Goal: Information Seeking & Learning: Learn about a topic

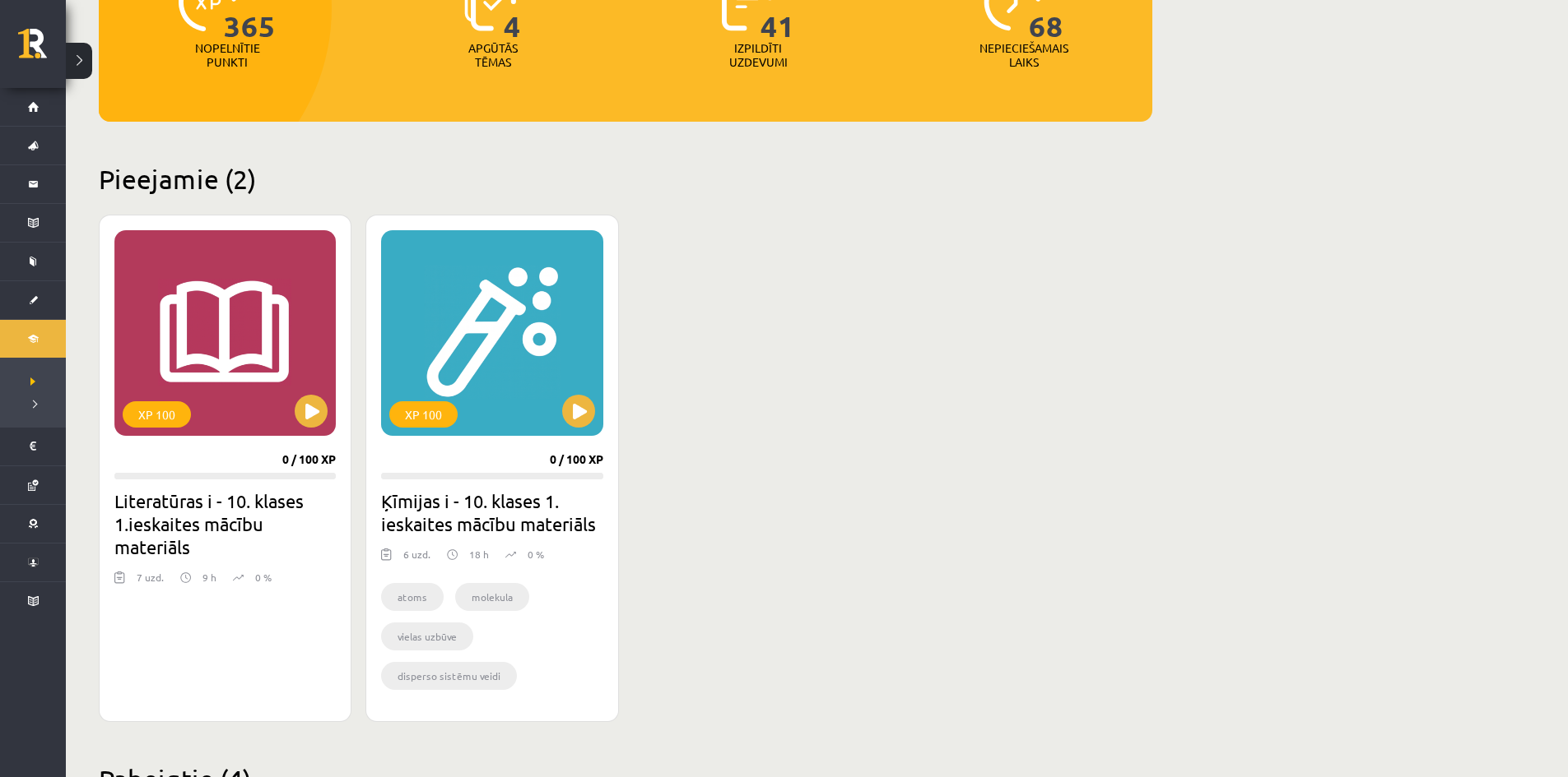
scroll to position [329, 0]
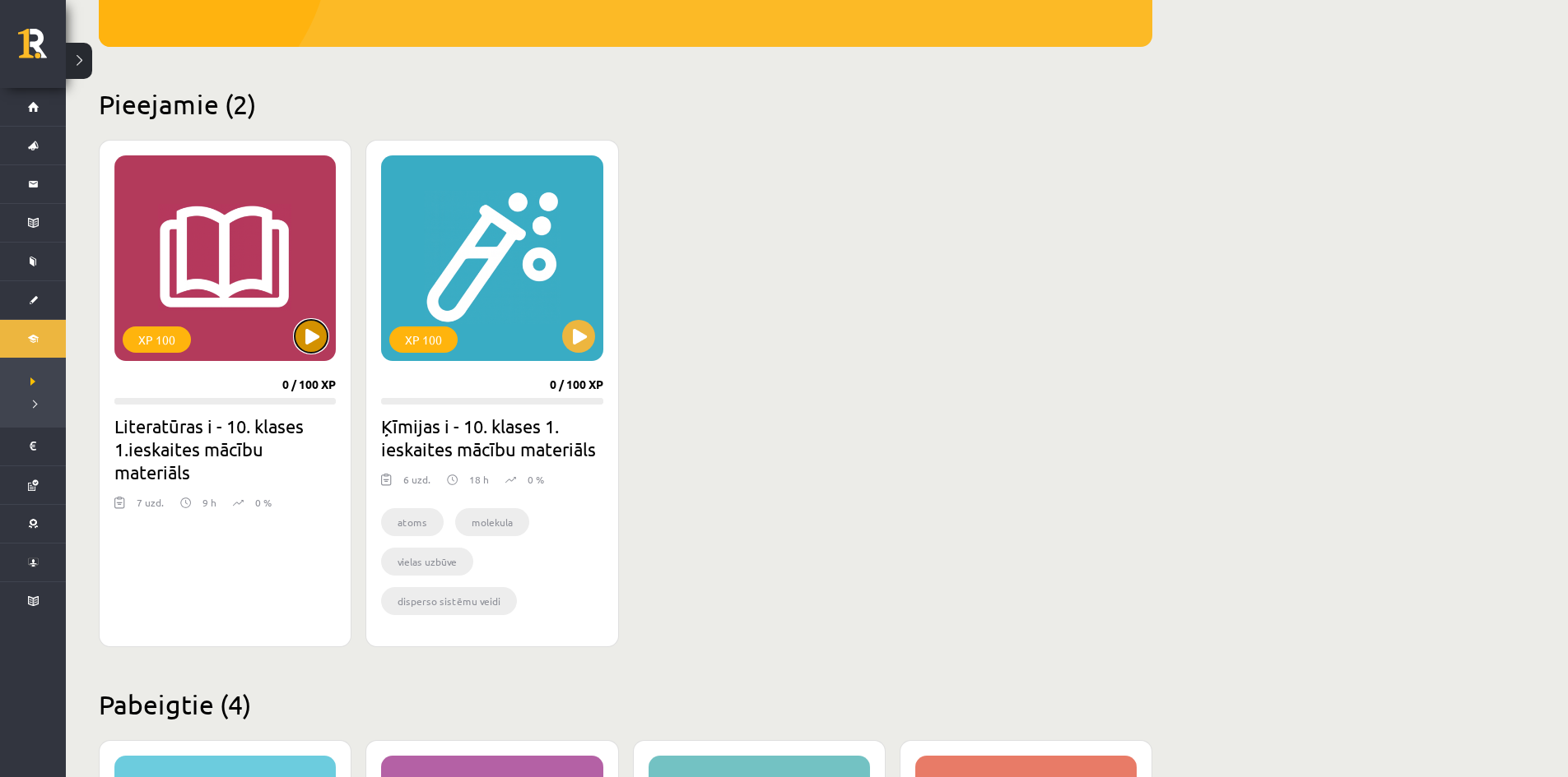
click at [317, 344] on button at bounding box center [311, 336] width 33 height 33
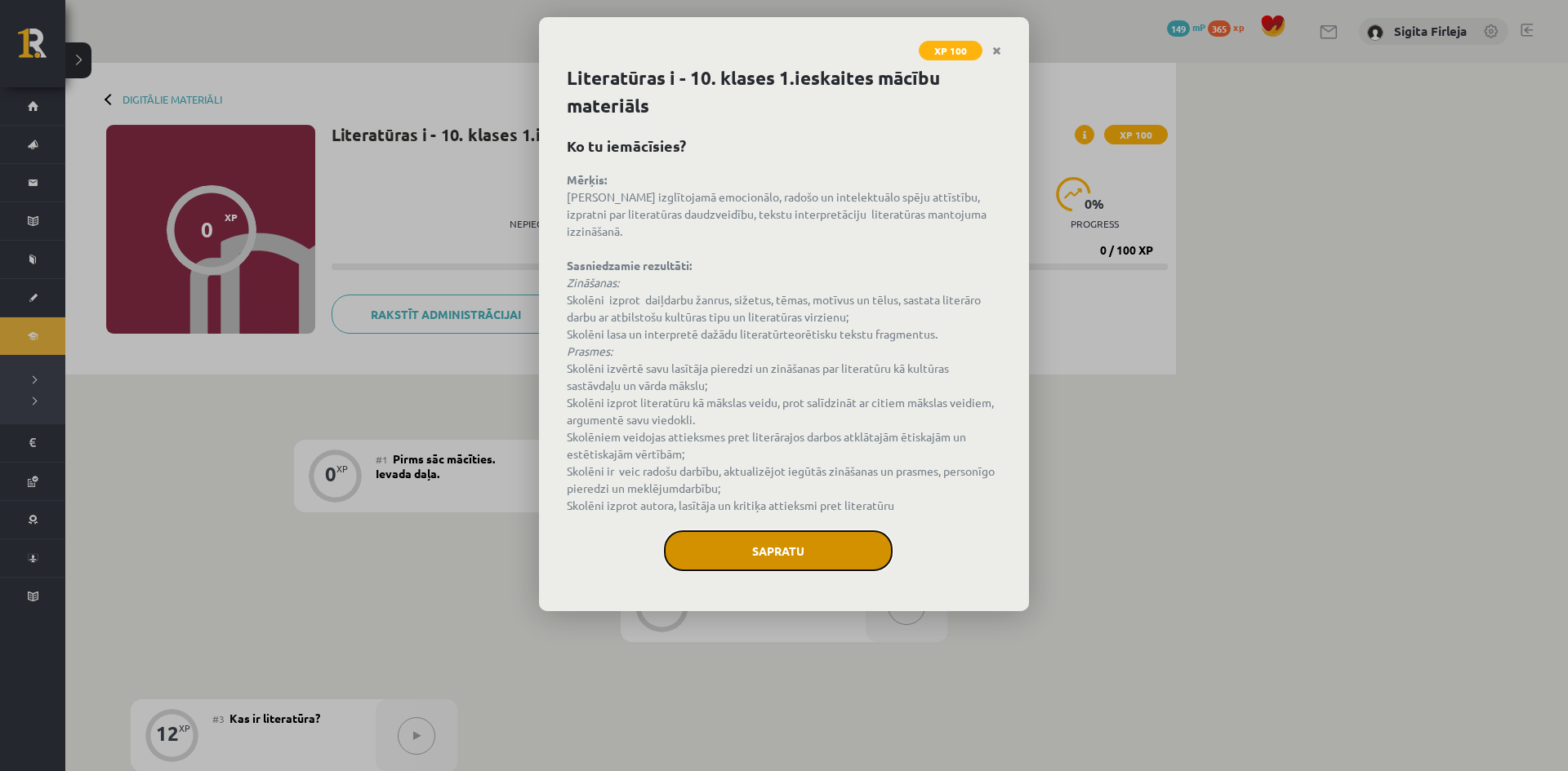
click at [749, 531] on button "Sapratu" at bounding box center [778, 551] width 229 height 40
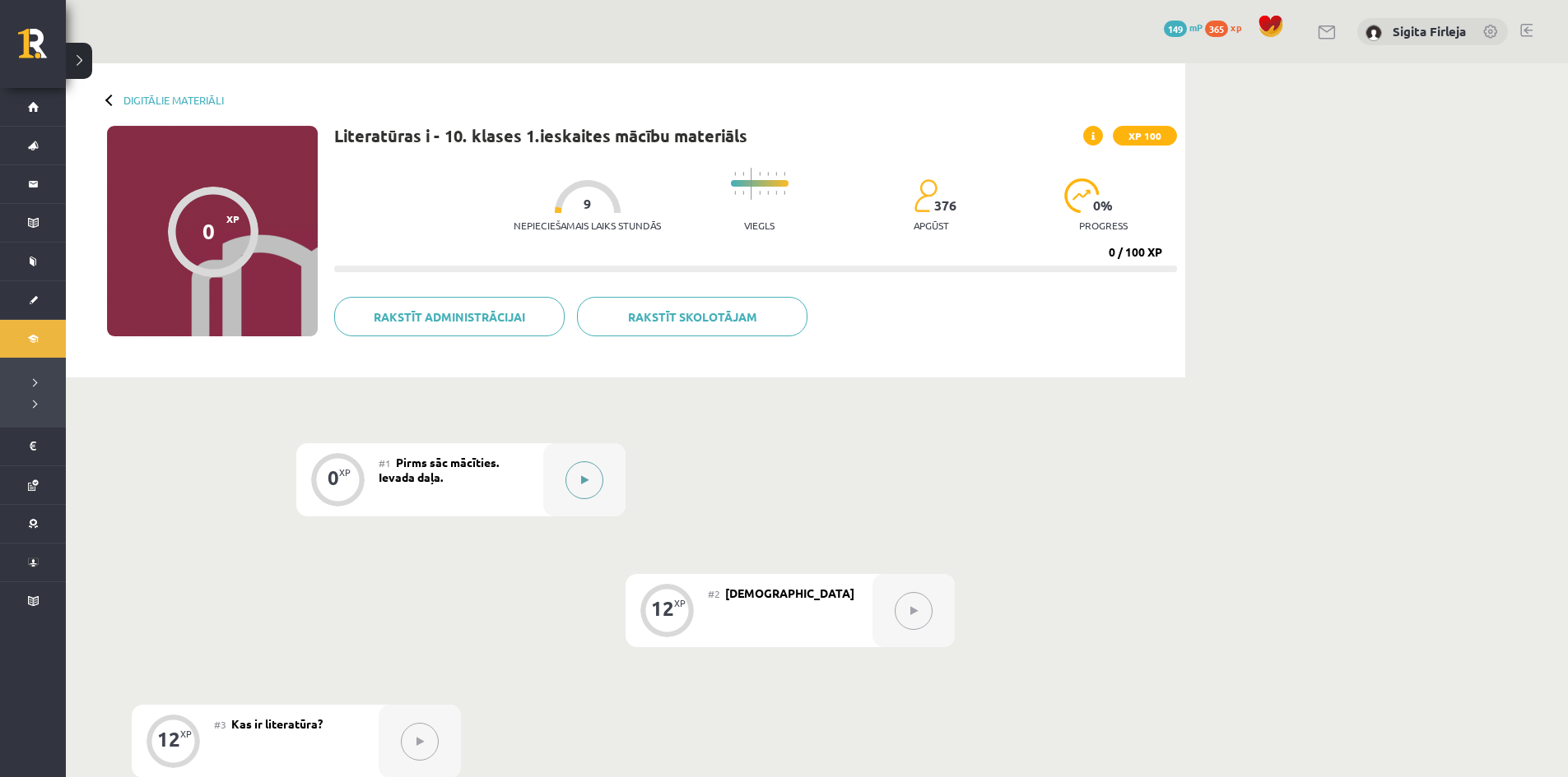
click at [578, 484] on button at bounding box center [584, 480] width 38 height 38
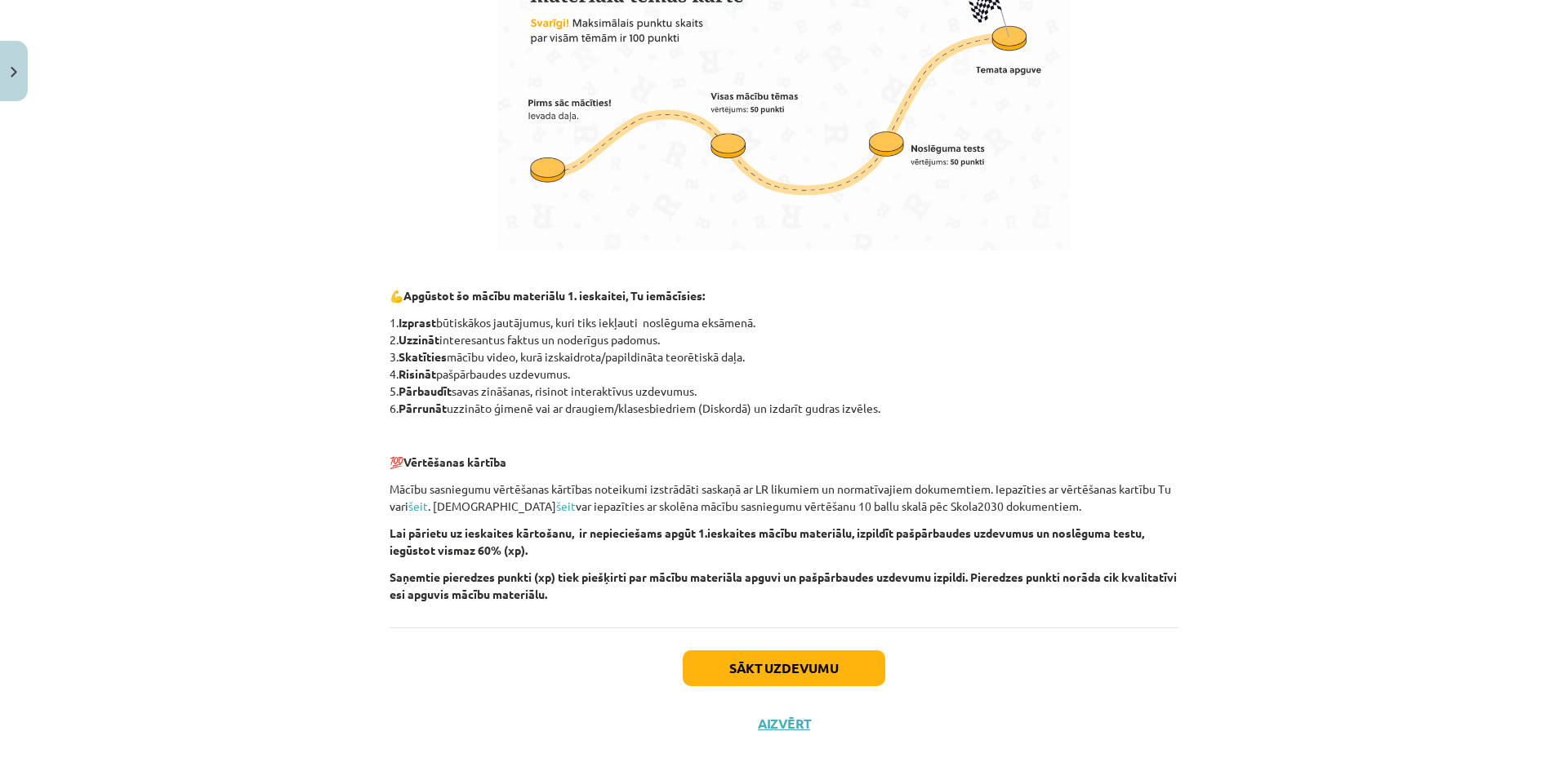
scroll to position [963, 0]
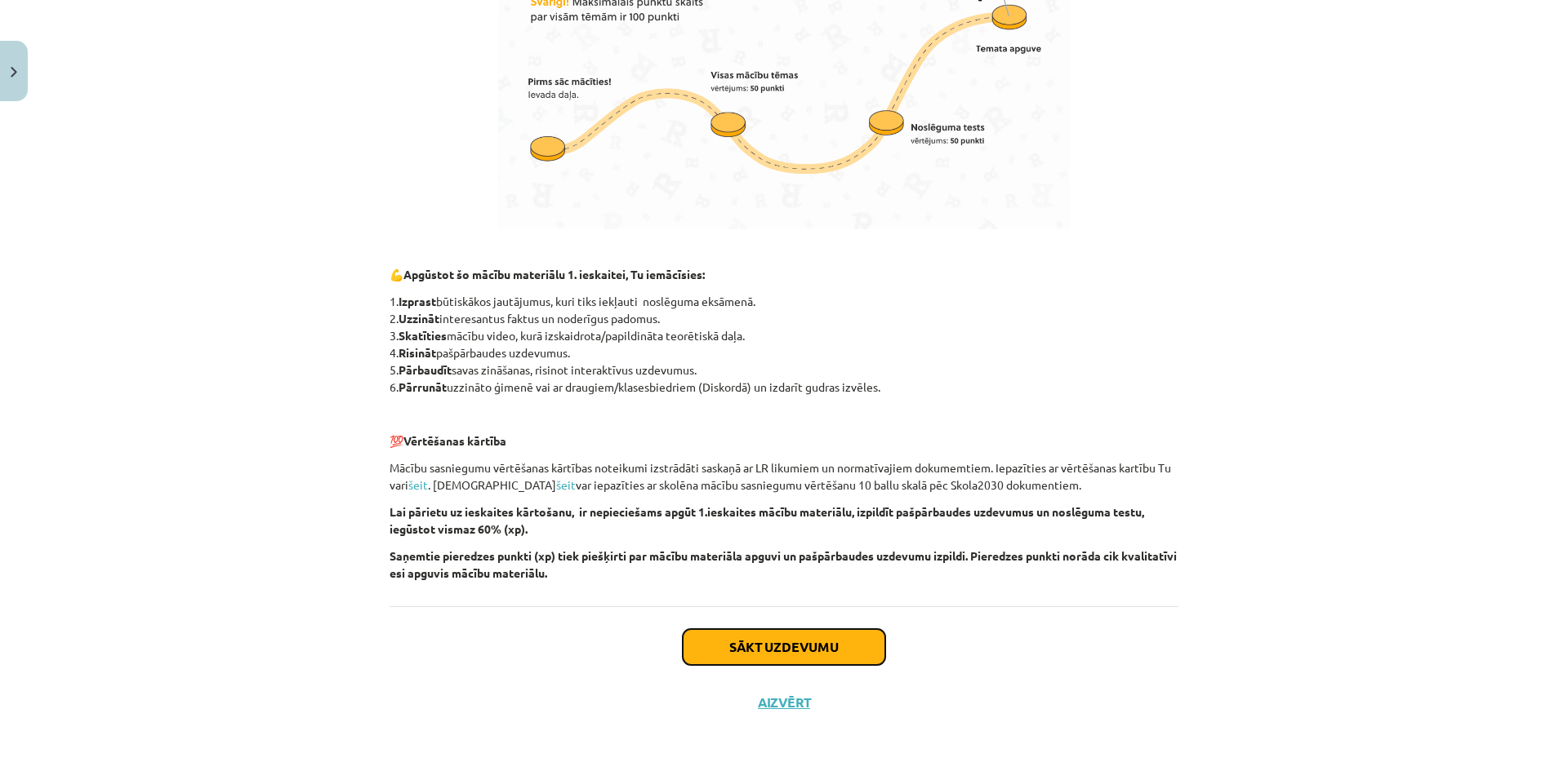
click at [731, 652] on button "Sākt uzdevumu" at bounding box center [784, 647] width 202 height 36
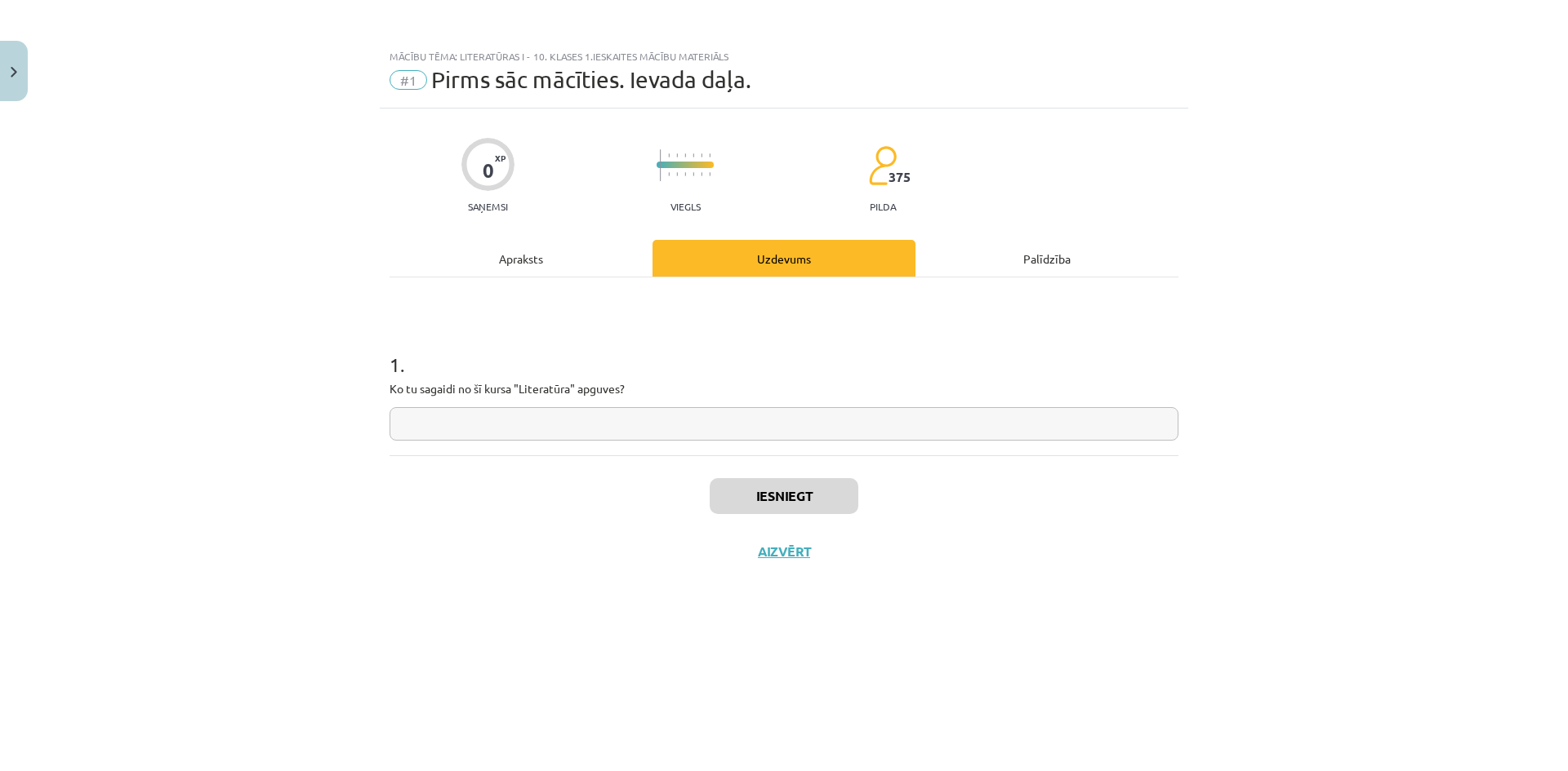
scroll to position [0, 0]
drag, startPoint x: 391, startPoint y: 387, endPoint x: 680, endPoint y: 408, distance: 289.8
click at [680, 408] on div "1 . Ko tu sagaidi no šī kursa "Literatūra" apguves?" at bounding box center [784, 383] width 789 height 116
copy p
paste input "**********"
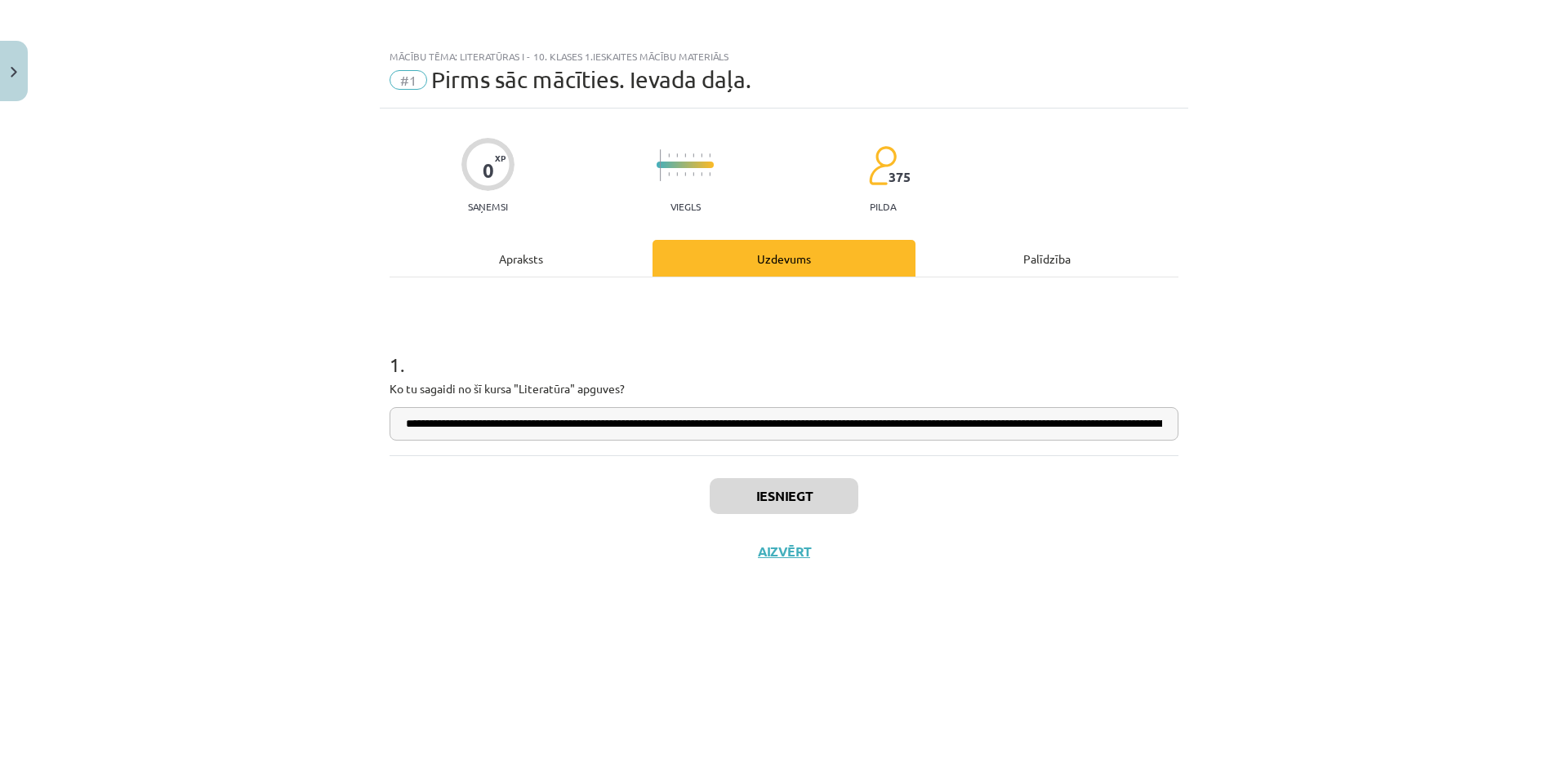
scroll to position [0, 253]
type input "**********"
click at [803, 503] on button "Iesniegt" at bounding box center [784, 496] width 149 height 36
click at [771, 552] on button "Nākamā nodarbība" at bounding box center [784, 562] width 160 height 38
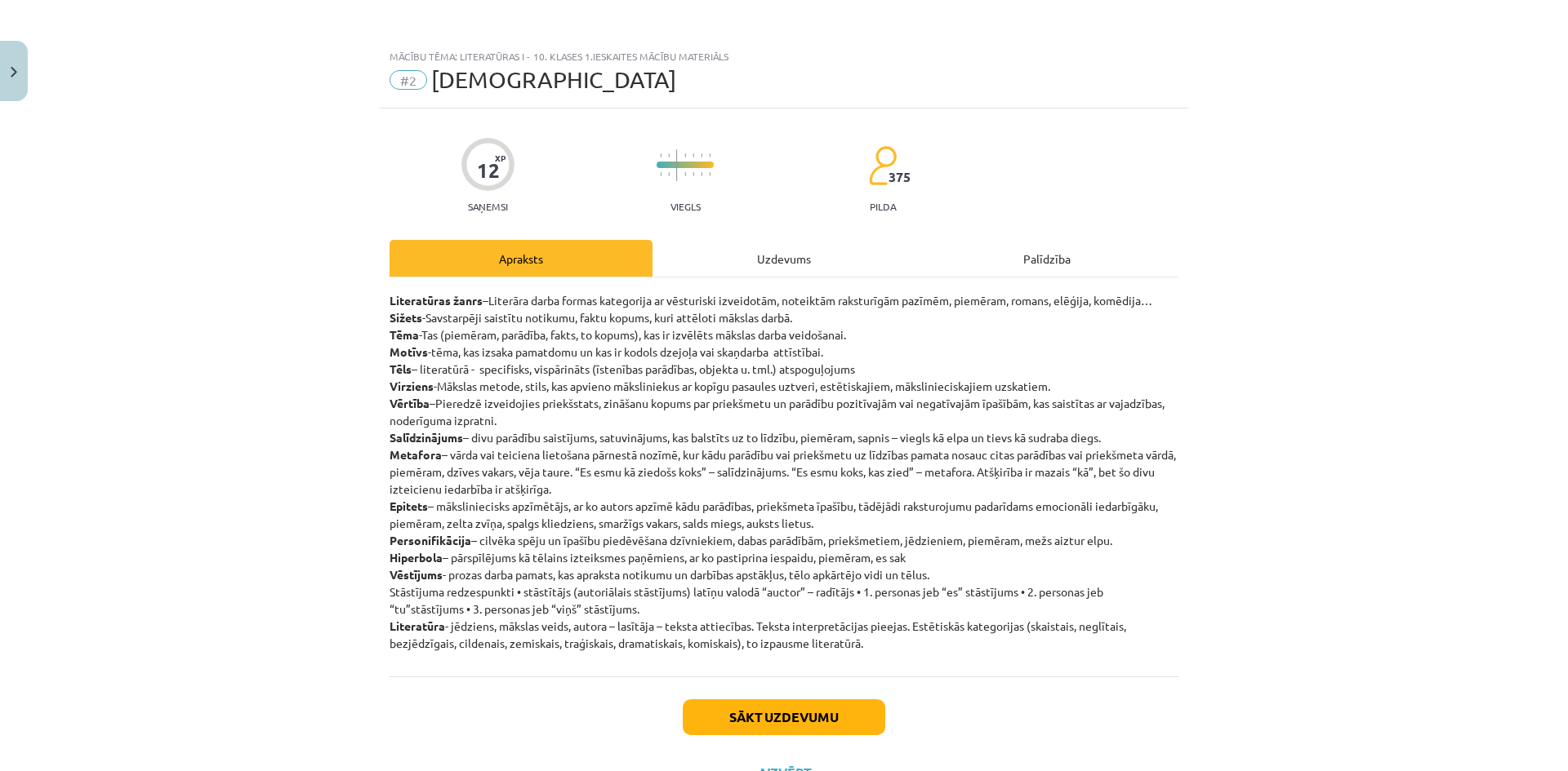
click at [789, 270] on div "Uzdevums" at bounding box center [784, 259] width 263 height 37
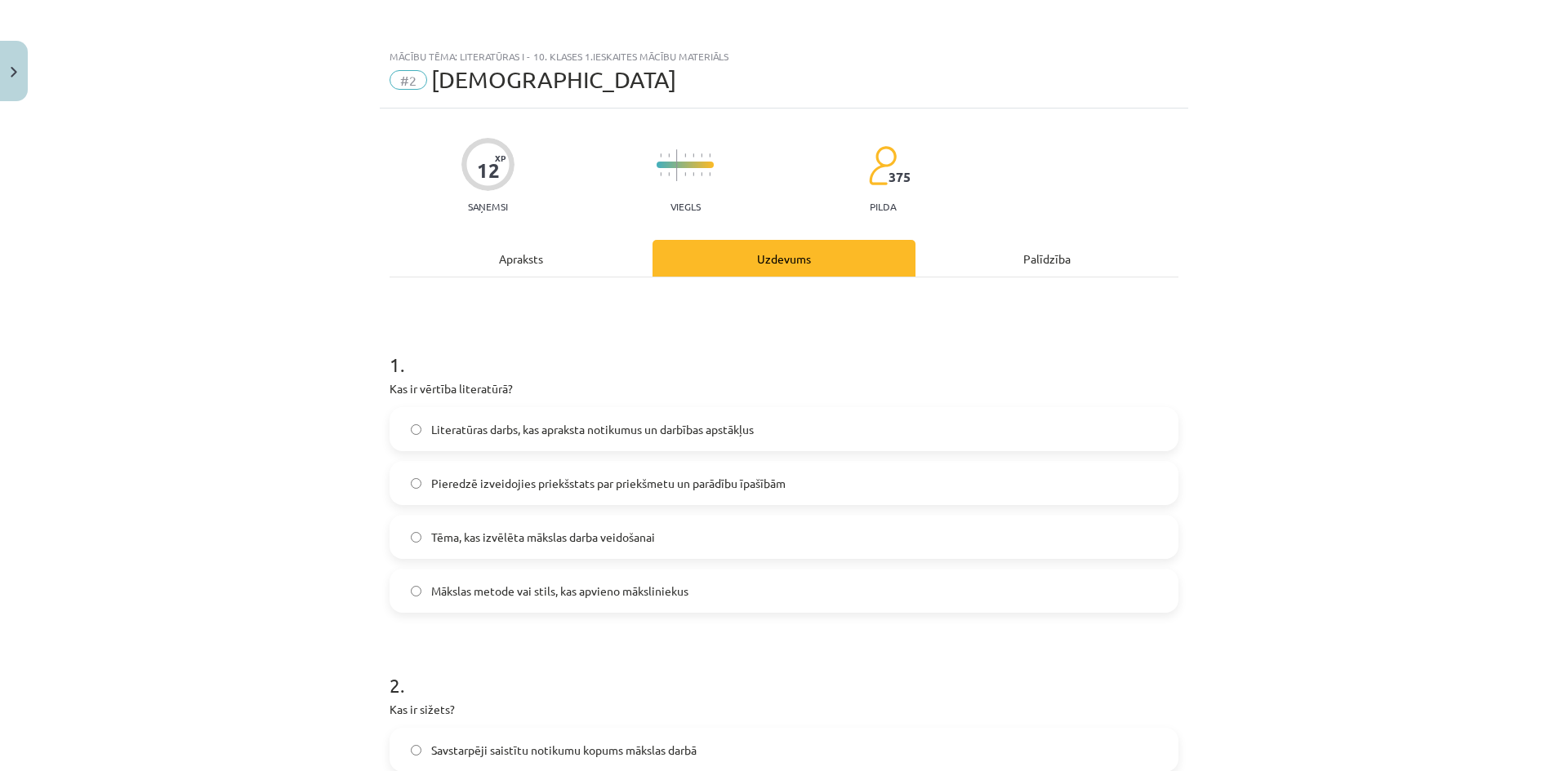
scroll to position [40, 0]
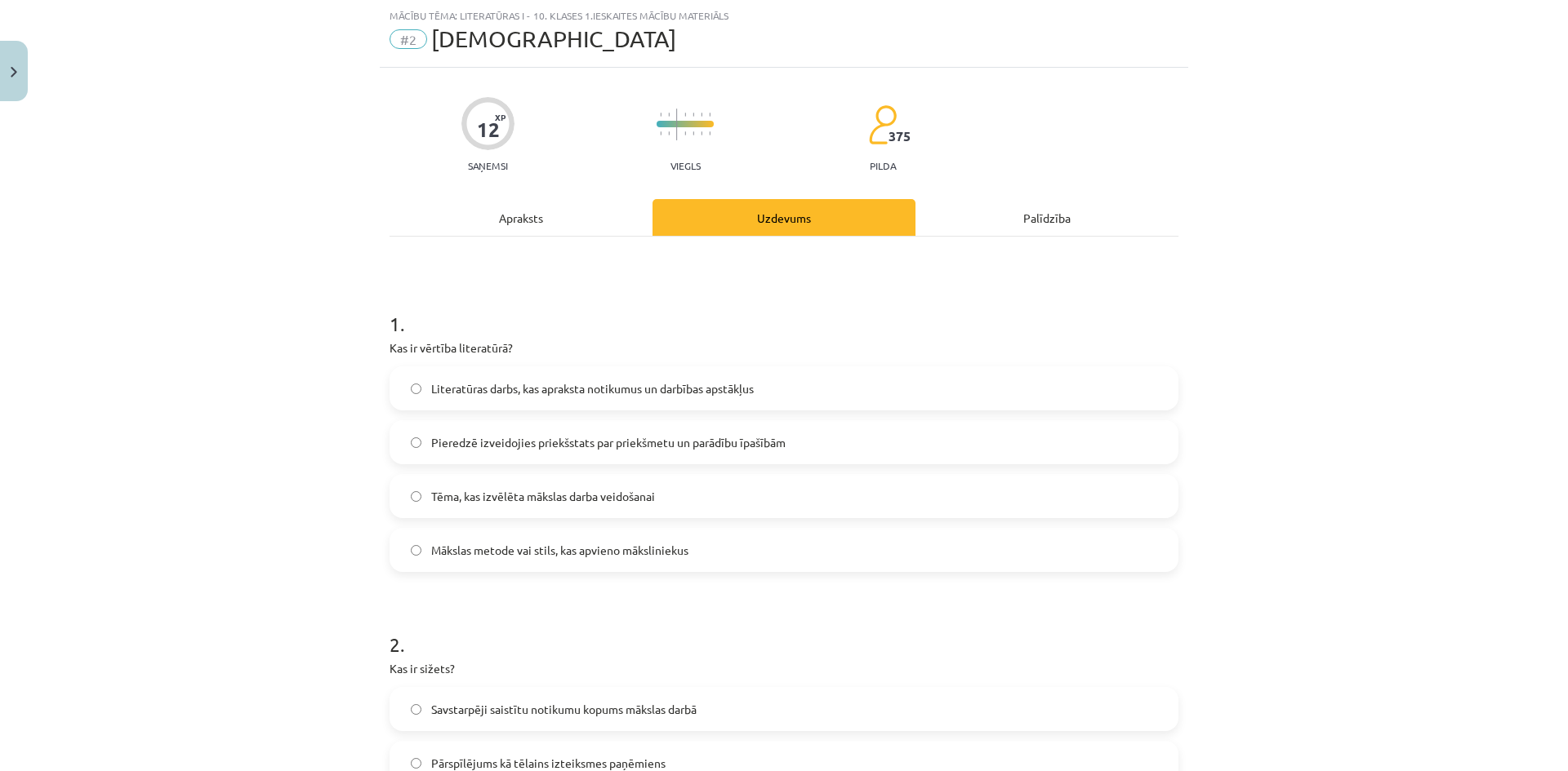
click at [536, 221] on div "Apraksts" at bounding box center [520, 217] width 263 height 37
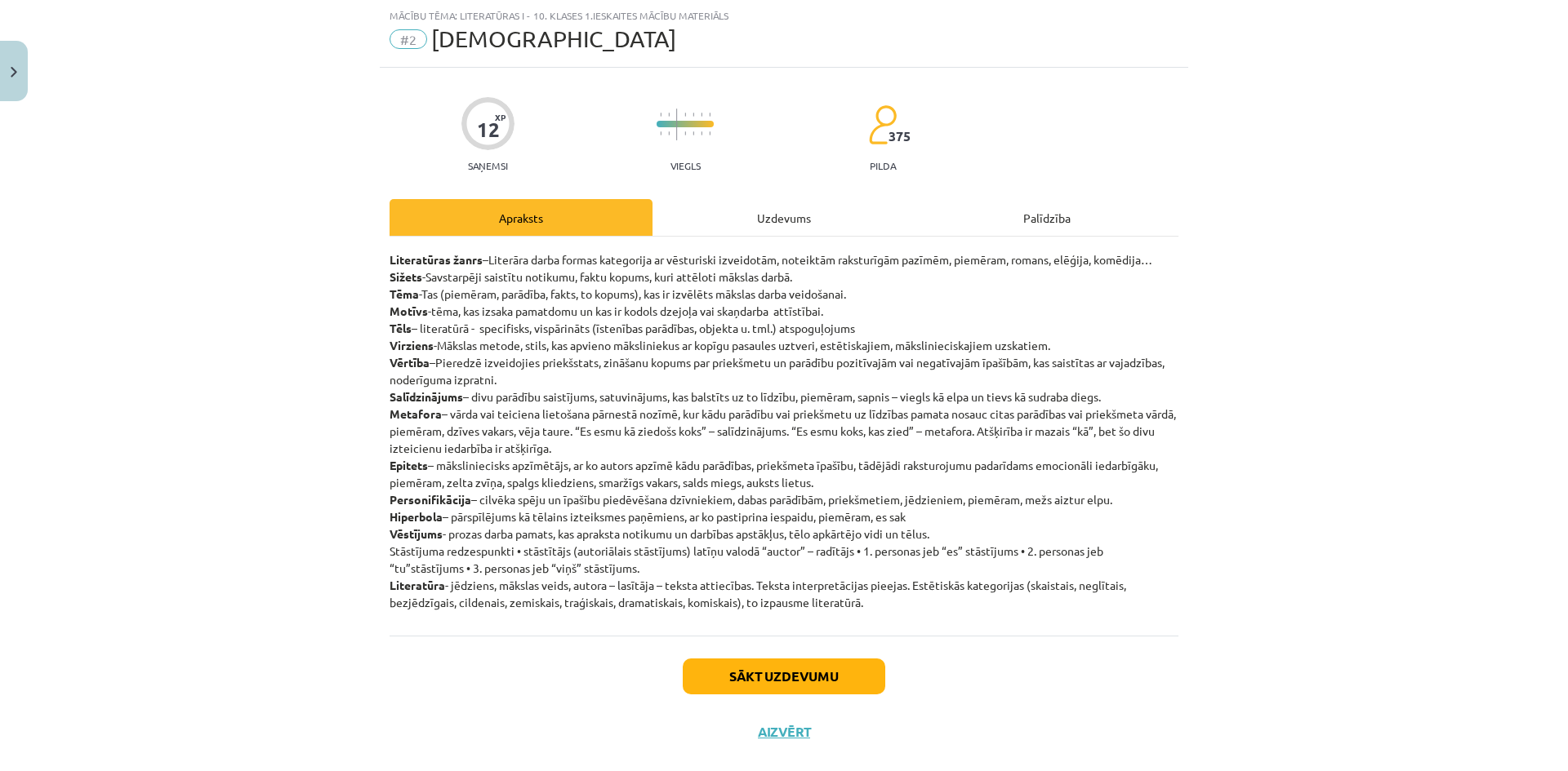
click at [781, 214] on div "Uzdevums" at bounding box center [784, 217] width 263 height 37
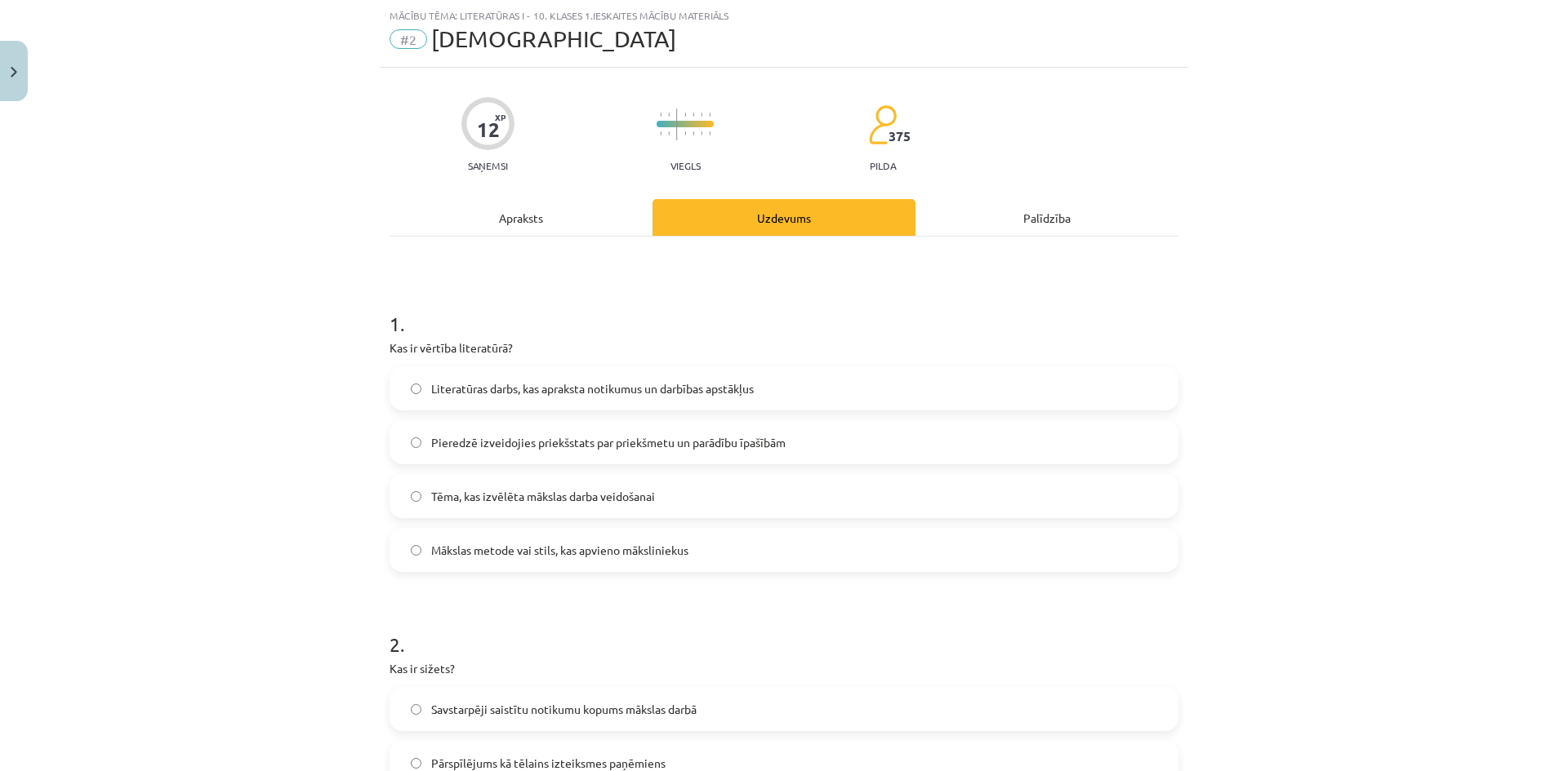
click at [621, 444] on span "Pieredzē izveidojies priekšstats par priekšmetu un parādību īpašībām" at bounding box center [608, 442] width 355 height 17
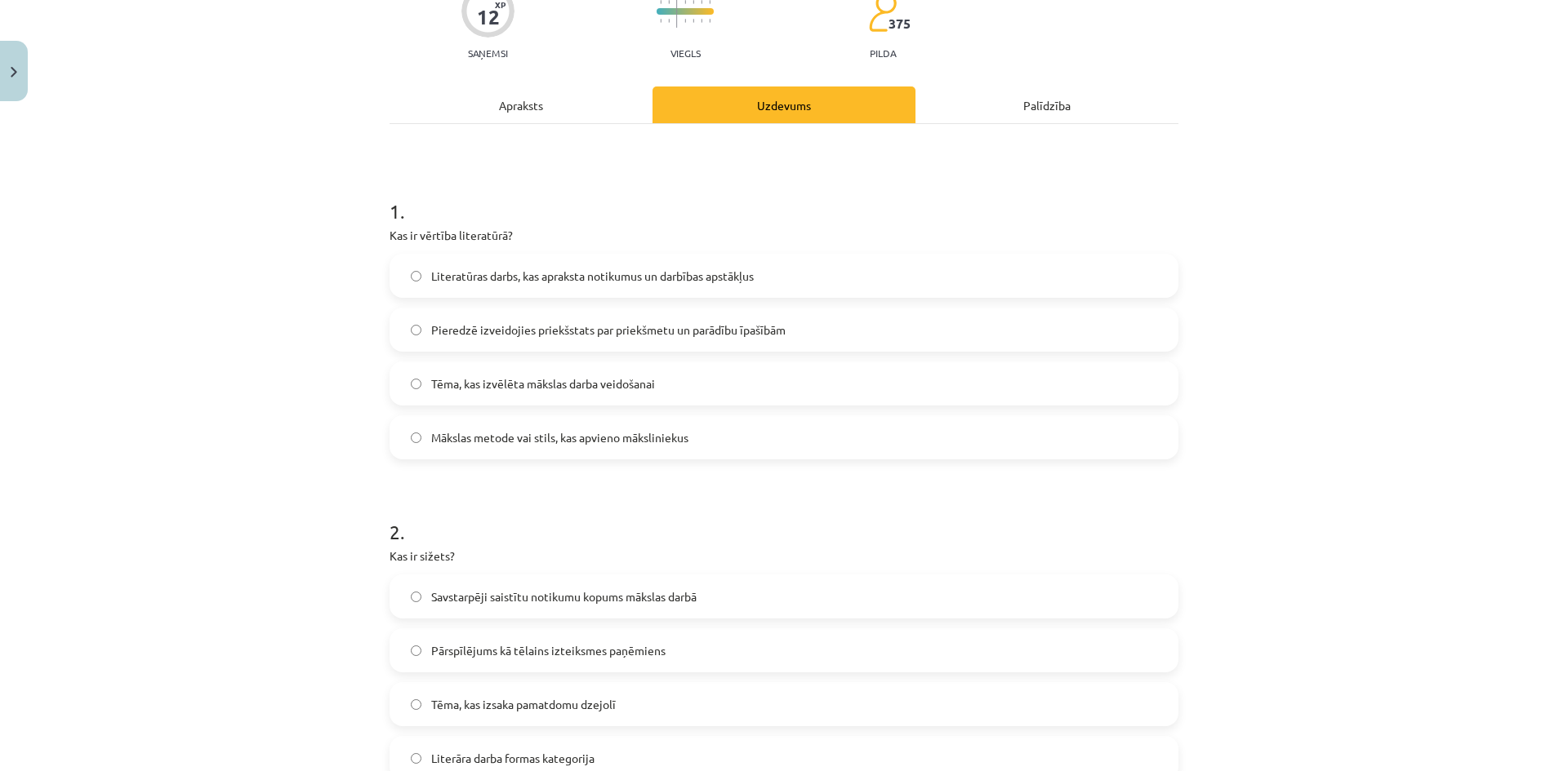
scroll to position [0, 0]
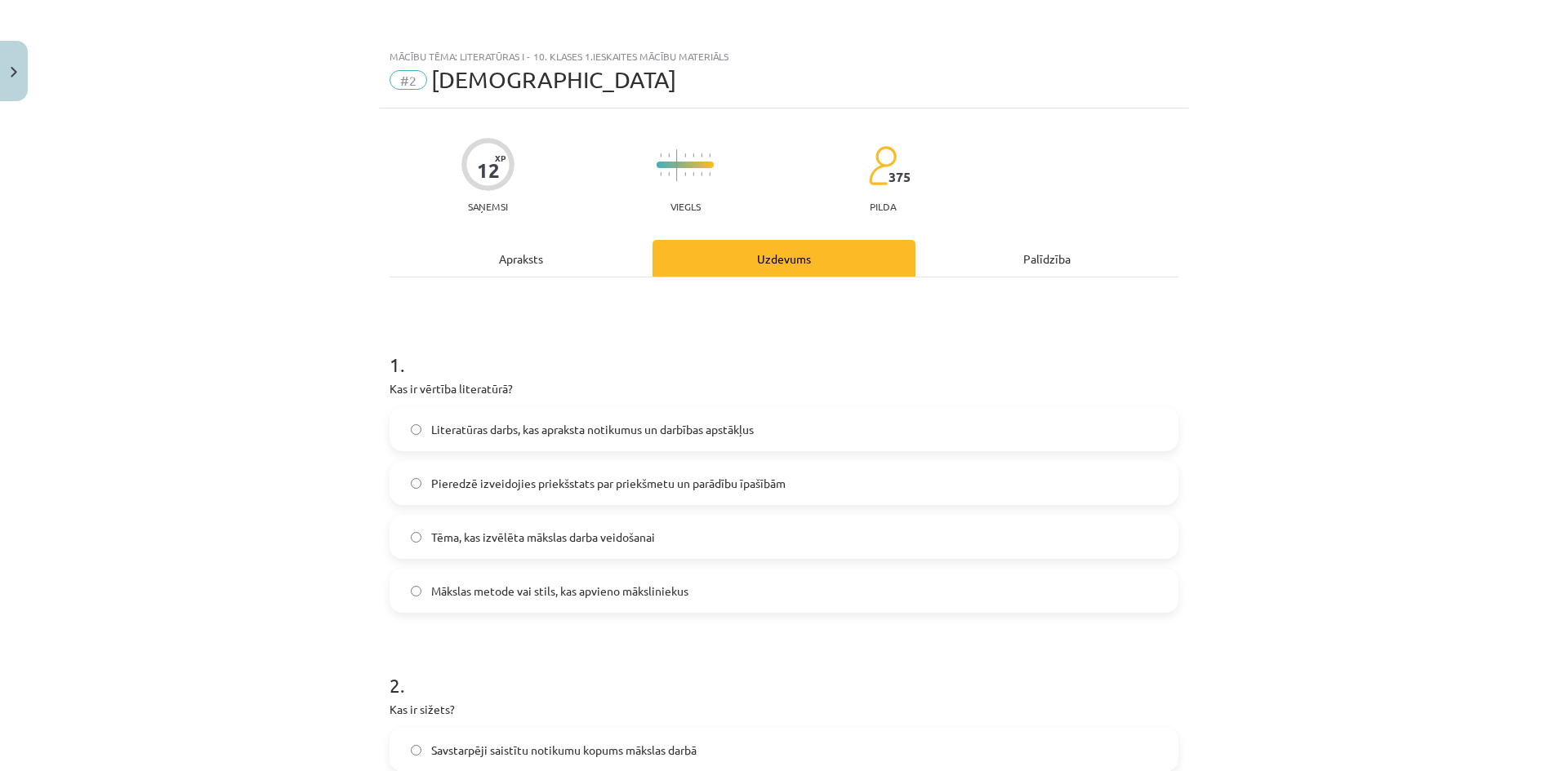
click at [539, 261] on div "Apraksts" at bounding box center [520, 259] width 263 height 37
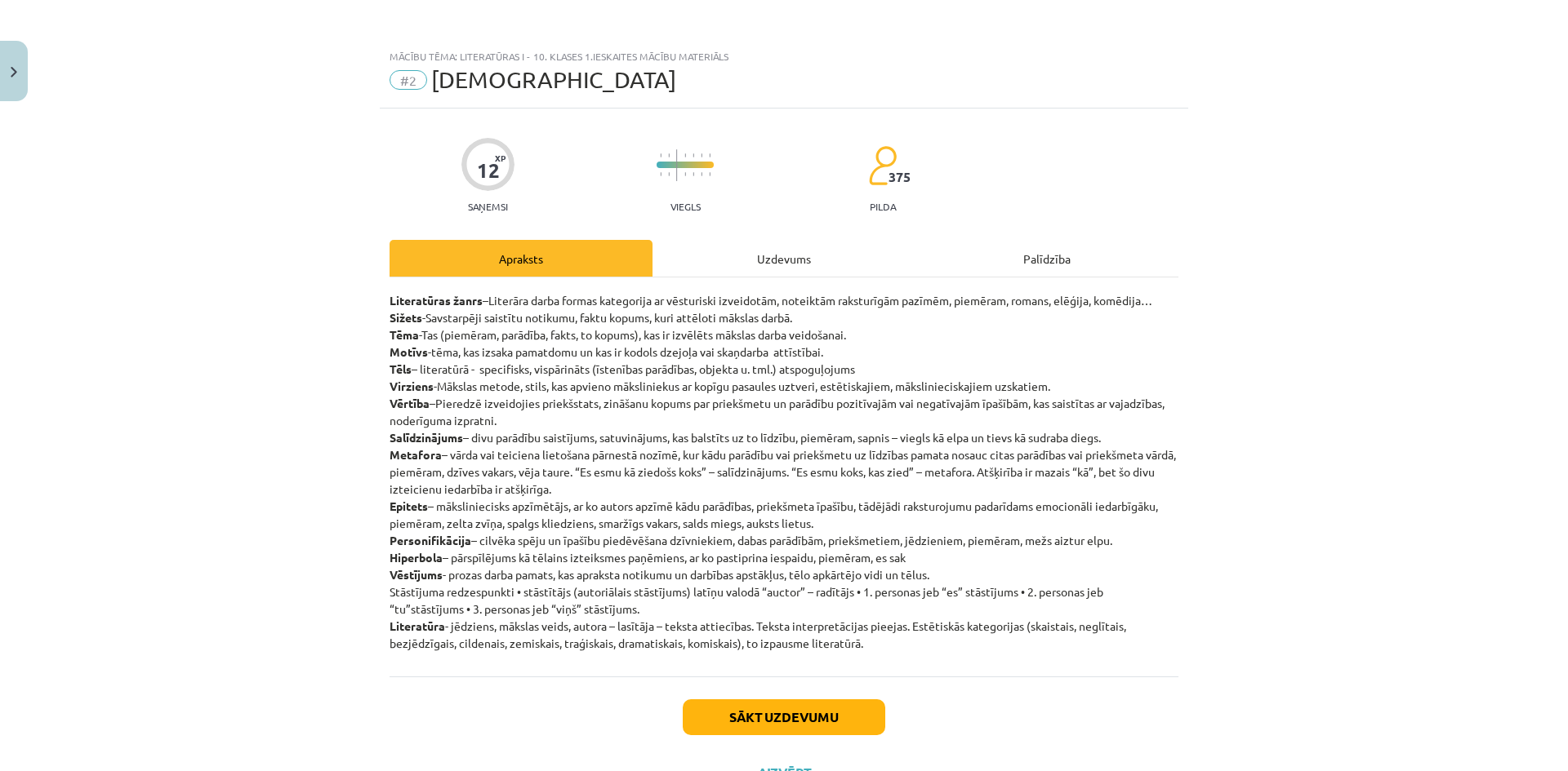
scroll to position [40, 0]
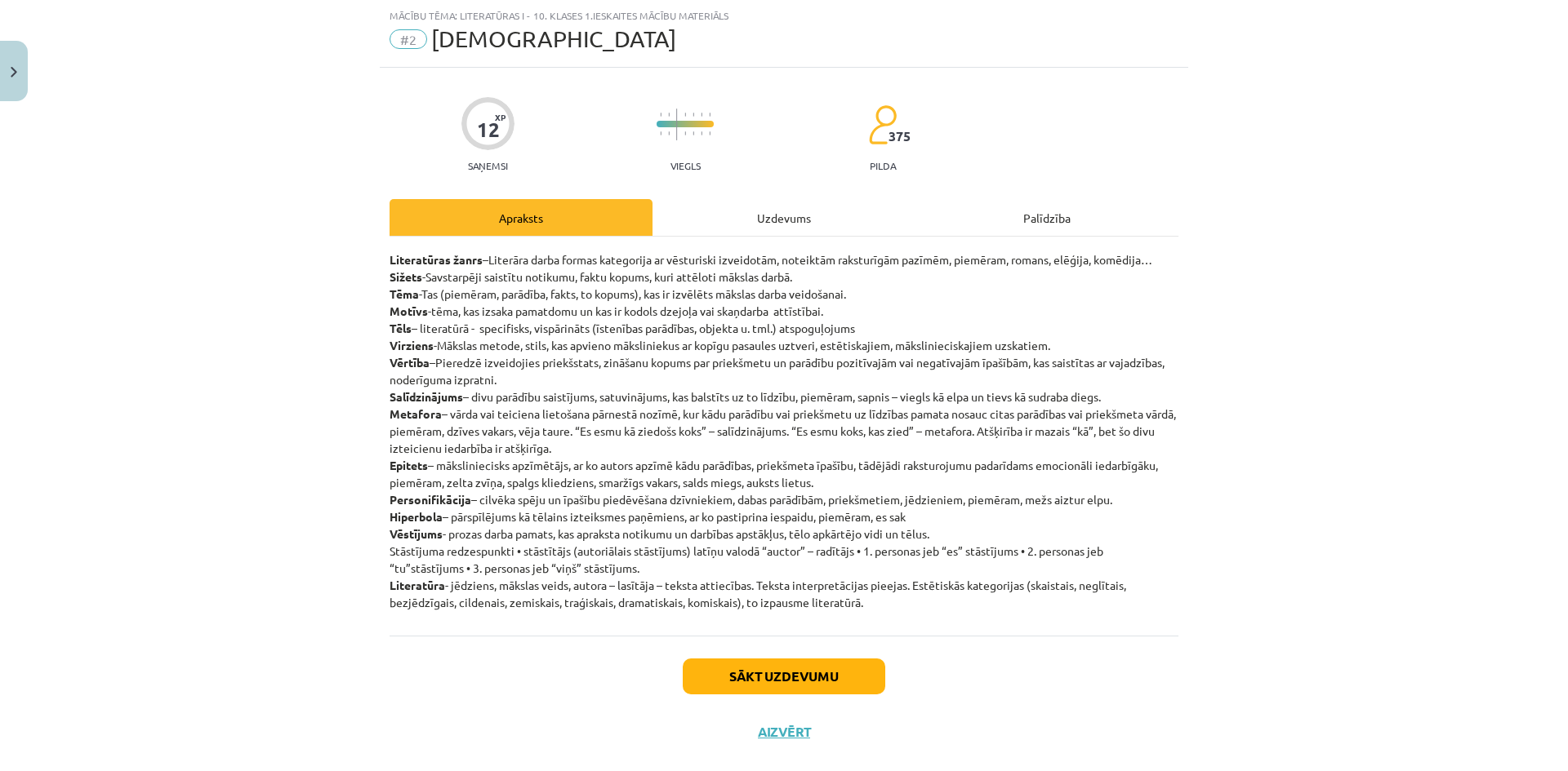
click at [773, 215] on div "Uzdevums" at bounding box center [784, 217] width 263 height 37
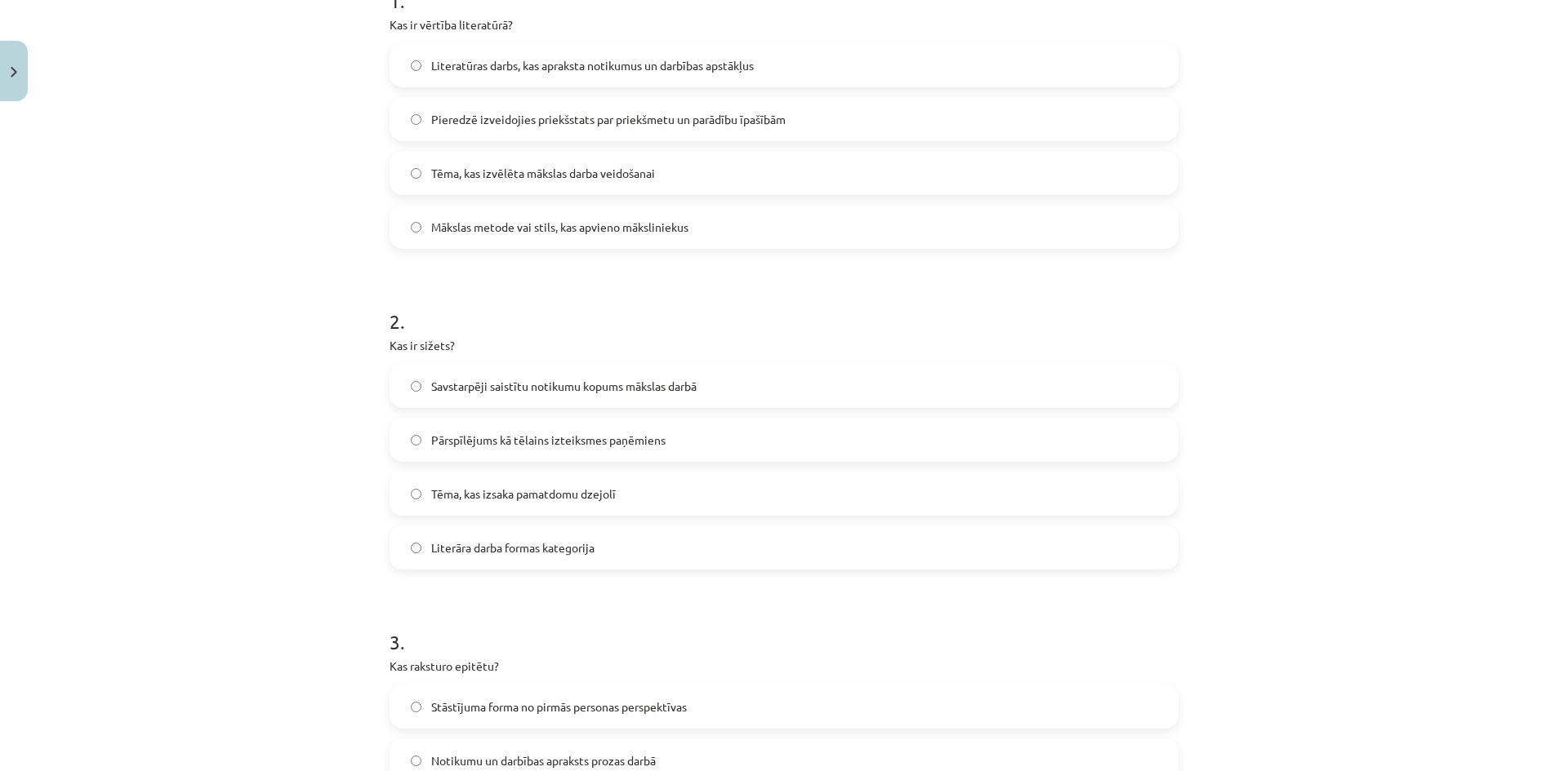
scroll to position [367, 0]
click at [587, 392] on label "Savstarpēji saistītu notikumu kopums mākslas darbā" at bounding box center [784, 383] width 785 height 40
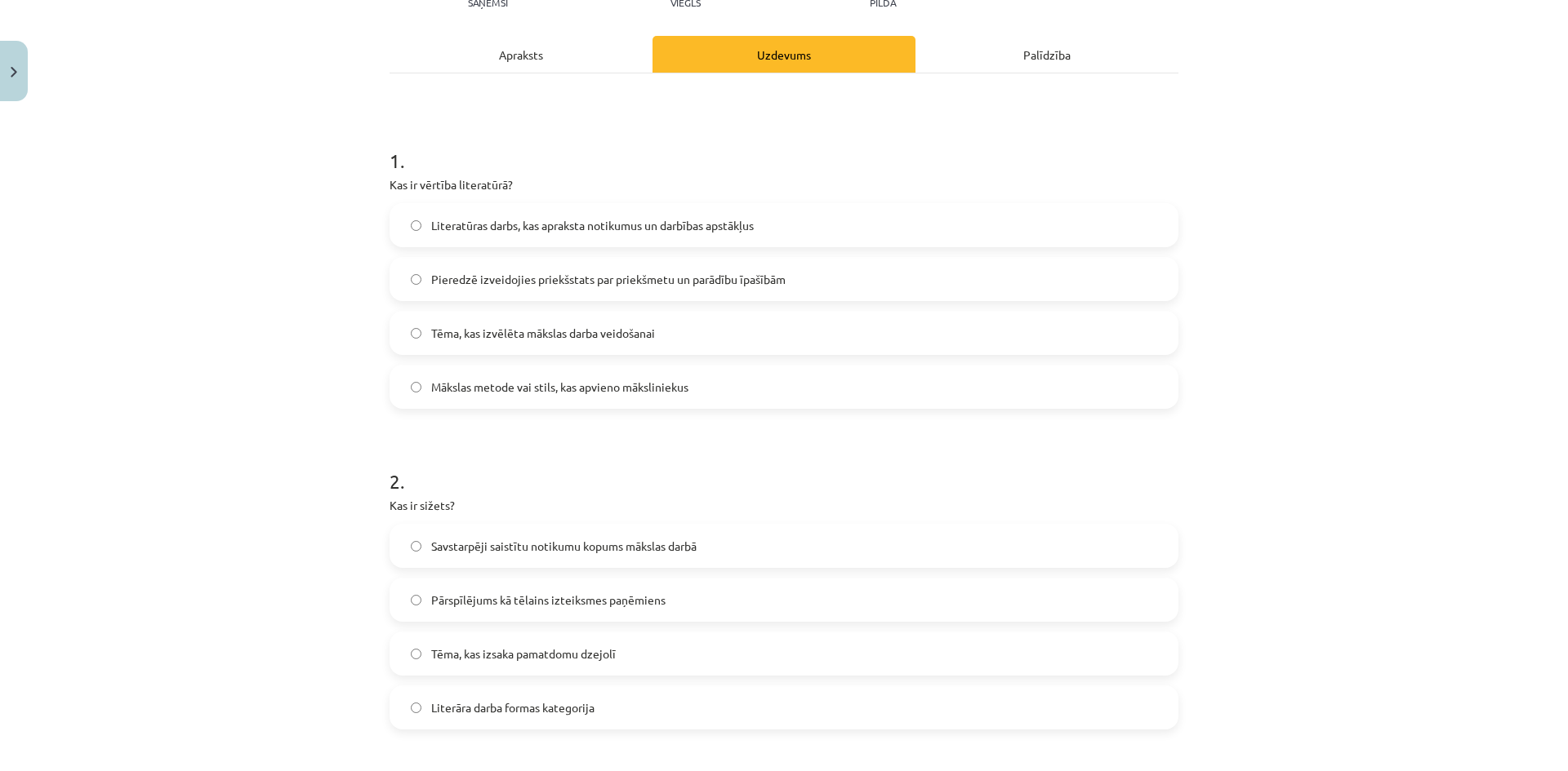
scroll to position [0, 0]
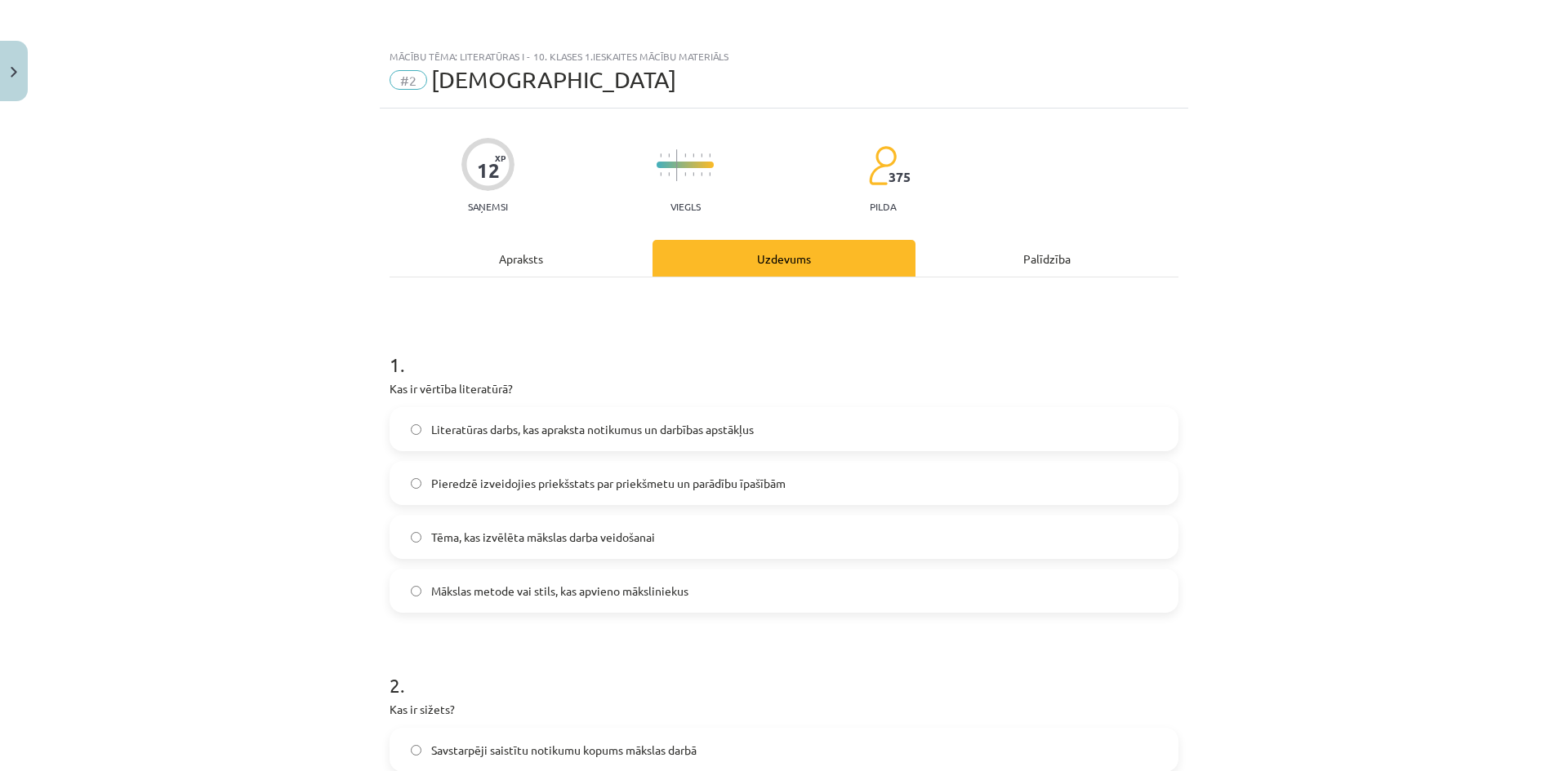
click at [528, 251] on div "Apraksts" at bounding box center [520, 259] width 263 height 37
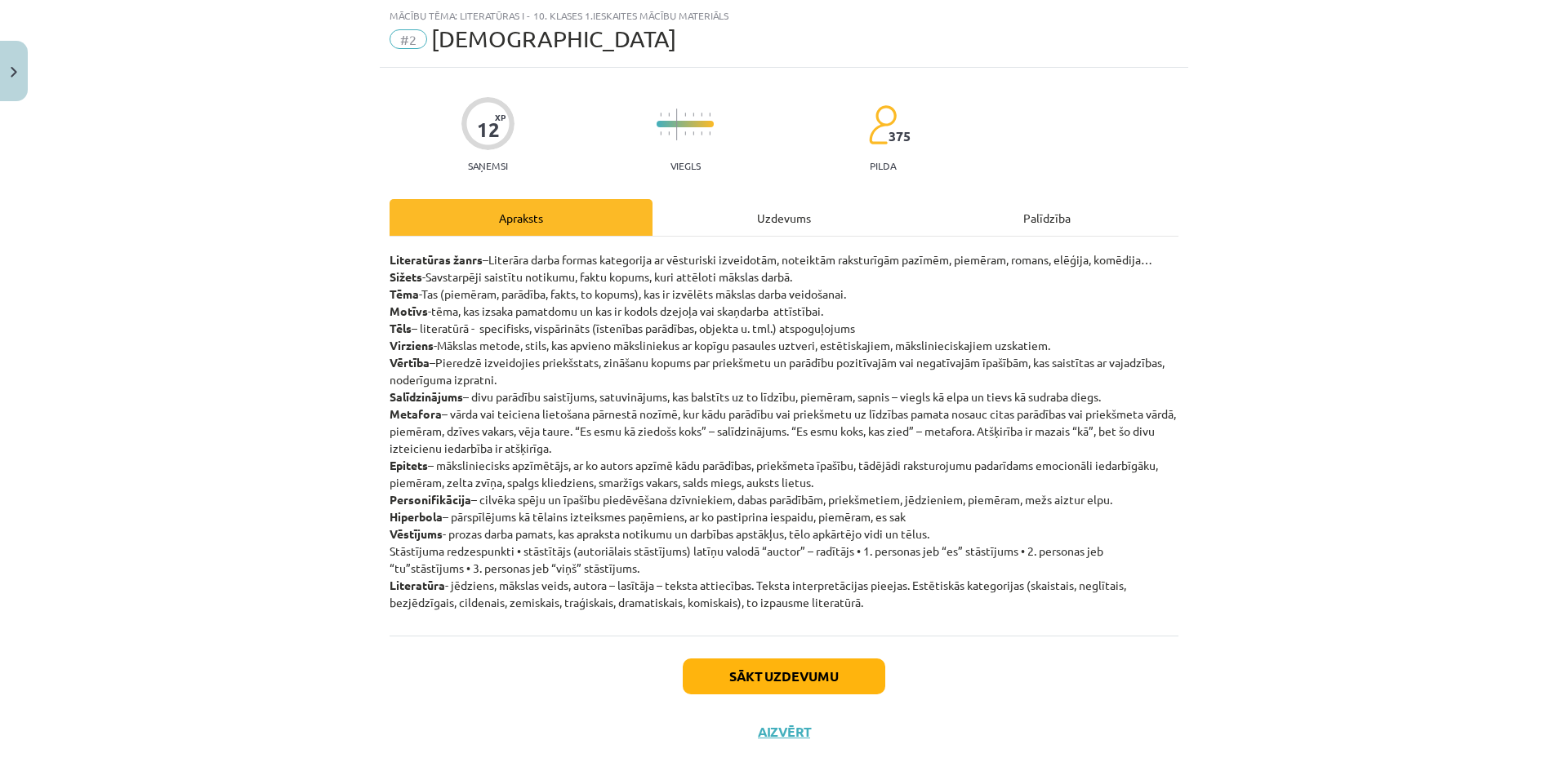
click at [769, 207] on div "Uzdevums" at bounding box center [784, 217] width 263 height 37
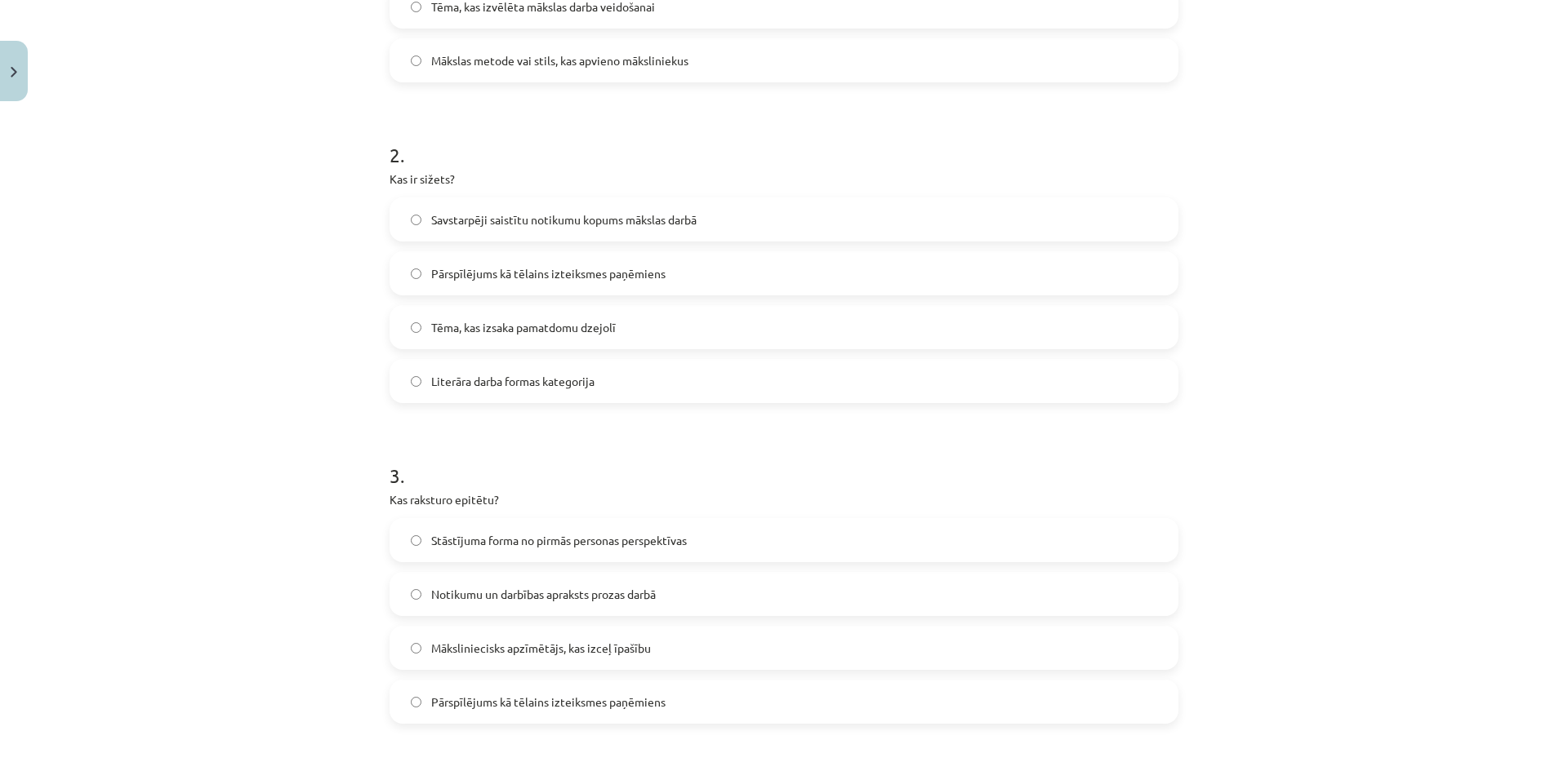
scroll to position [613, 0]
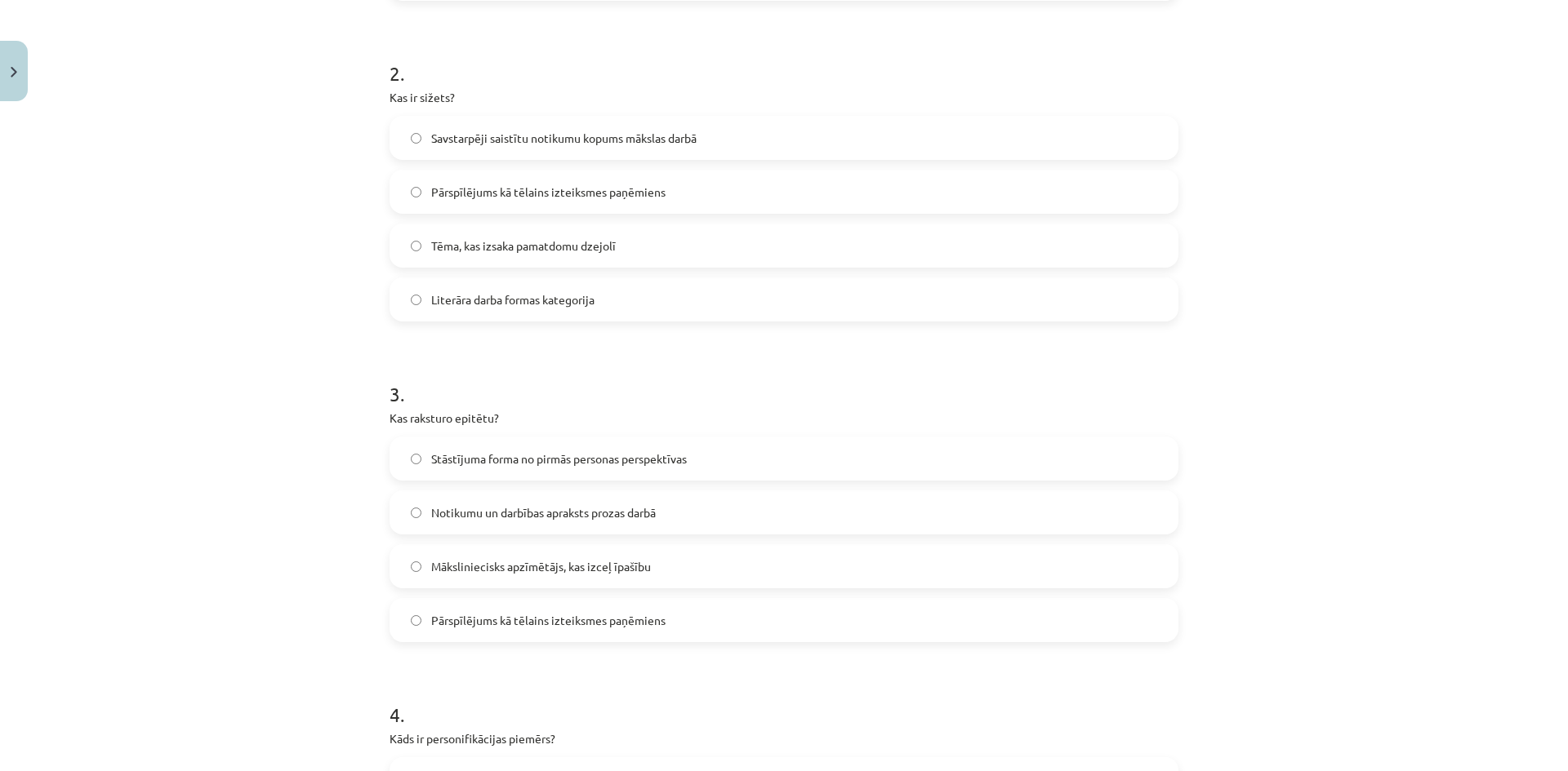
click at [614, 561] on span "Māksliniecisks apzīmētājs, kas izceļ īpašību" at bounding box center [541, 566] width 219 height 17
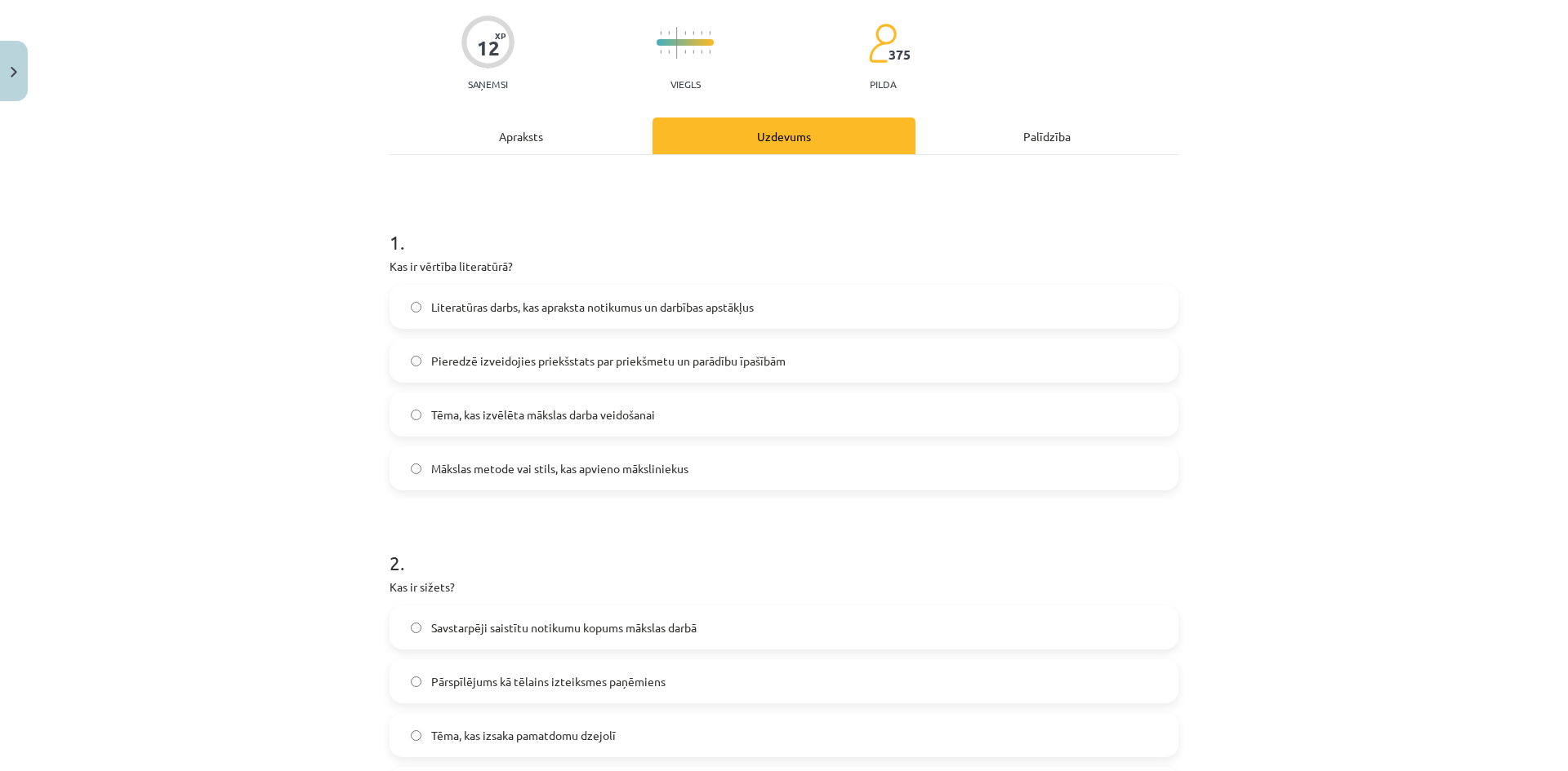
click at [504, 134] on div "Apraksts" at bounding box center [520, 136] width 263 height 37
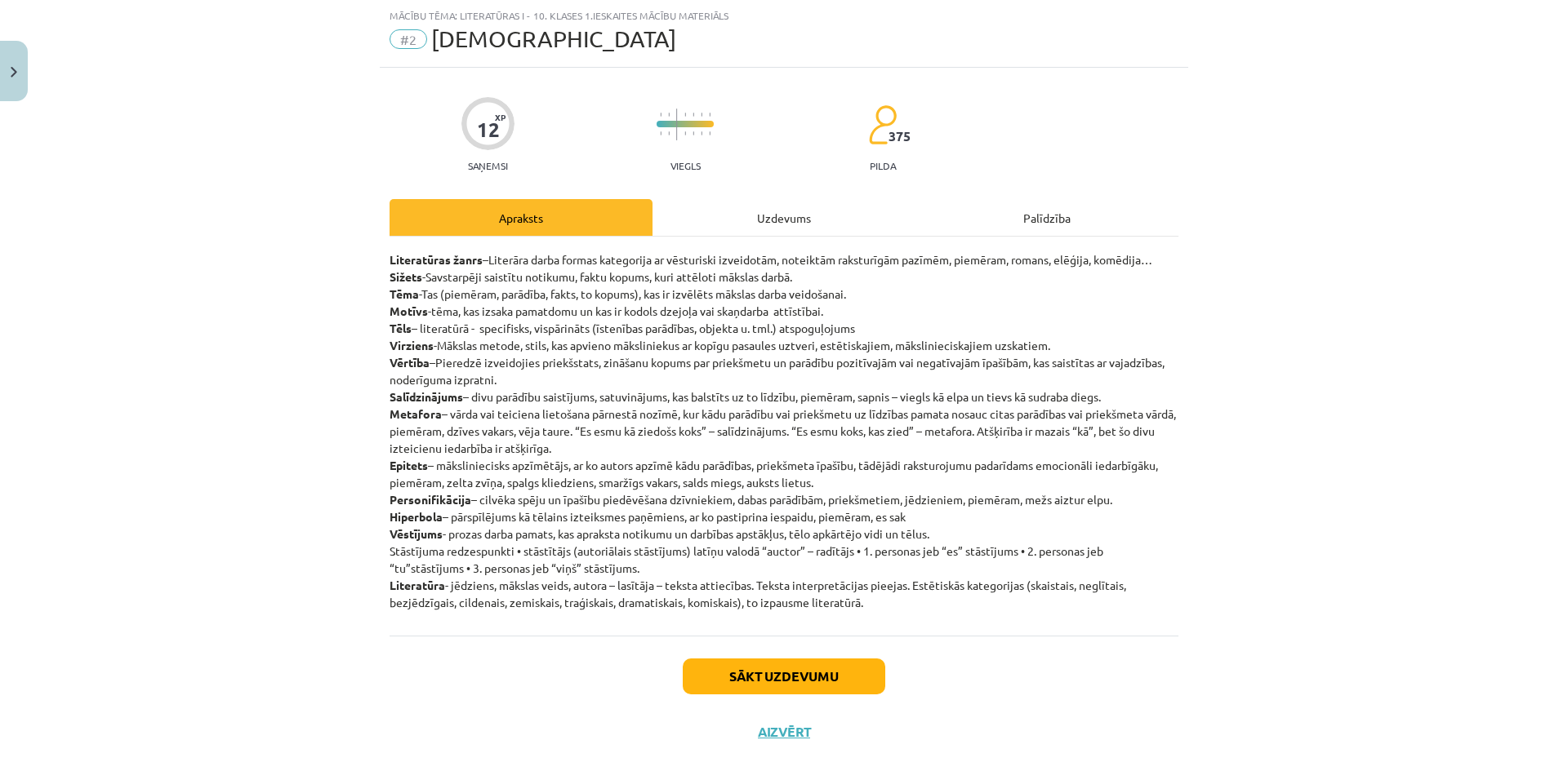
click at [805, 212] on div "Uzdevums" at bounding box center [784, 217] width 263 height 37
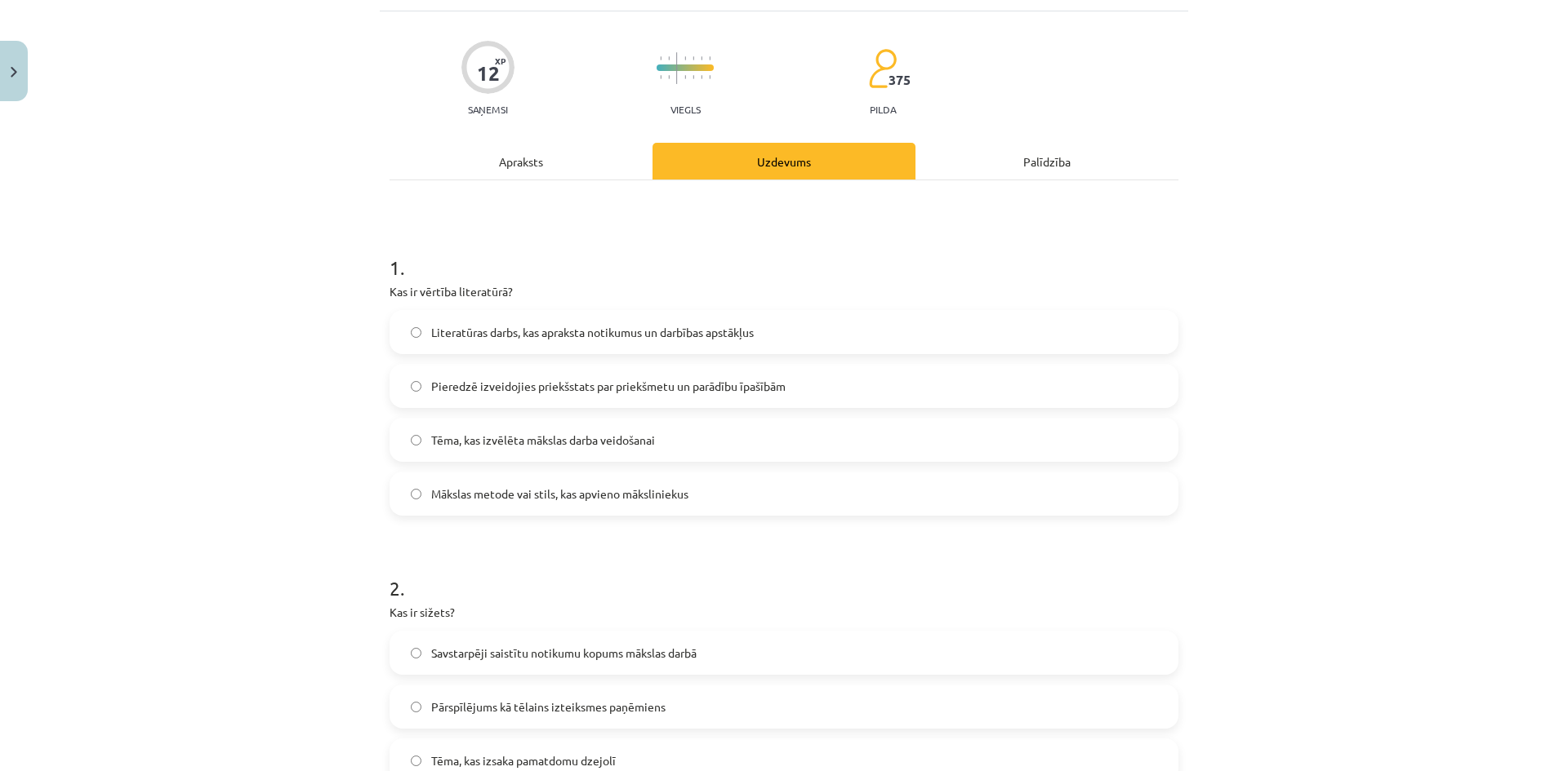
scroll to position [0, 0]
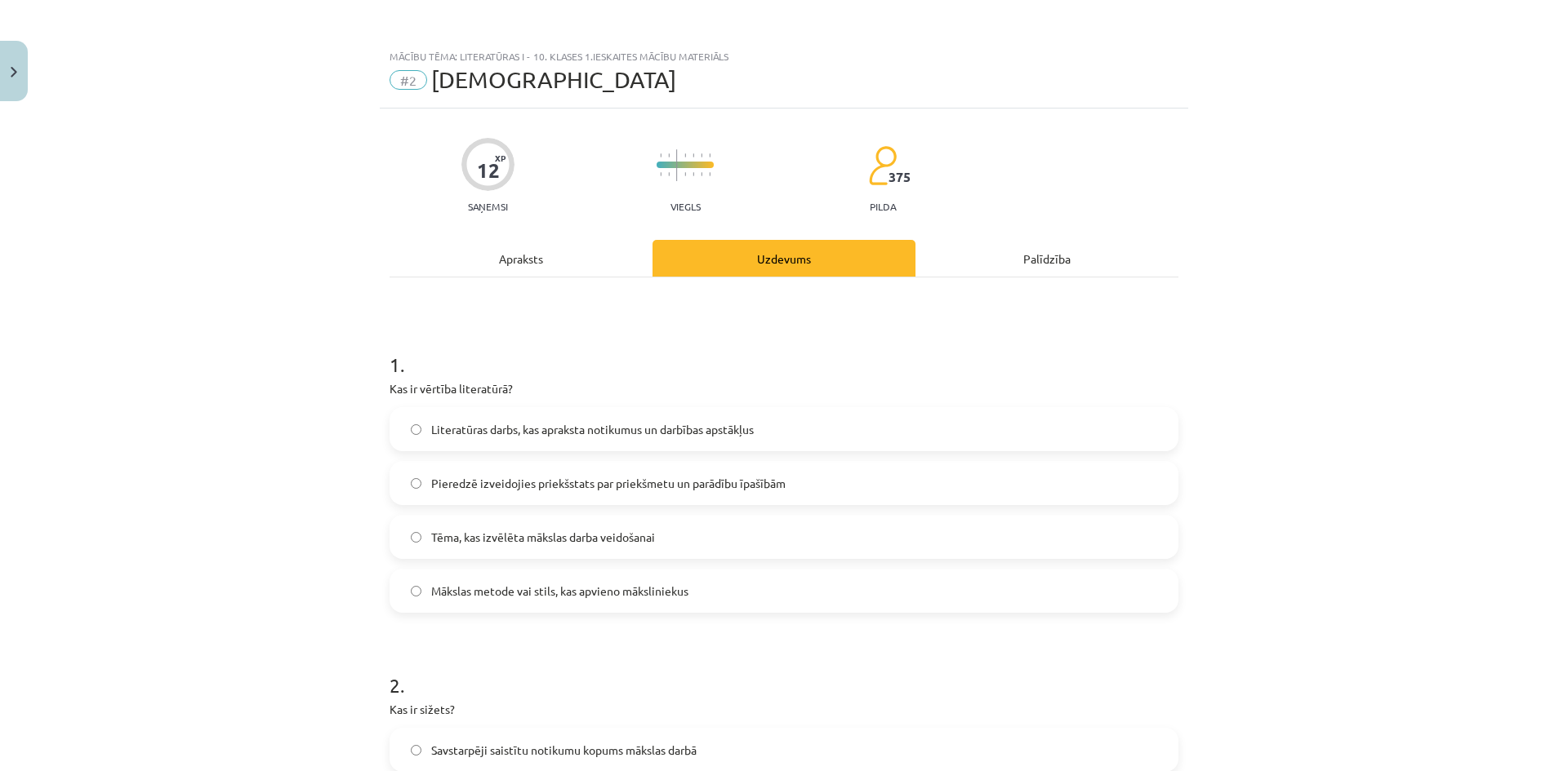
click at [514, 265] on div "Apraksts" at bounding box center [520, 259] width 263 height 37
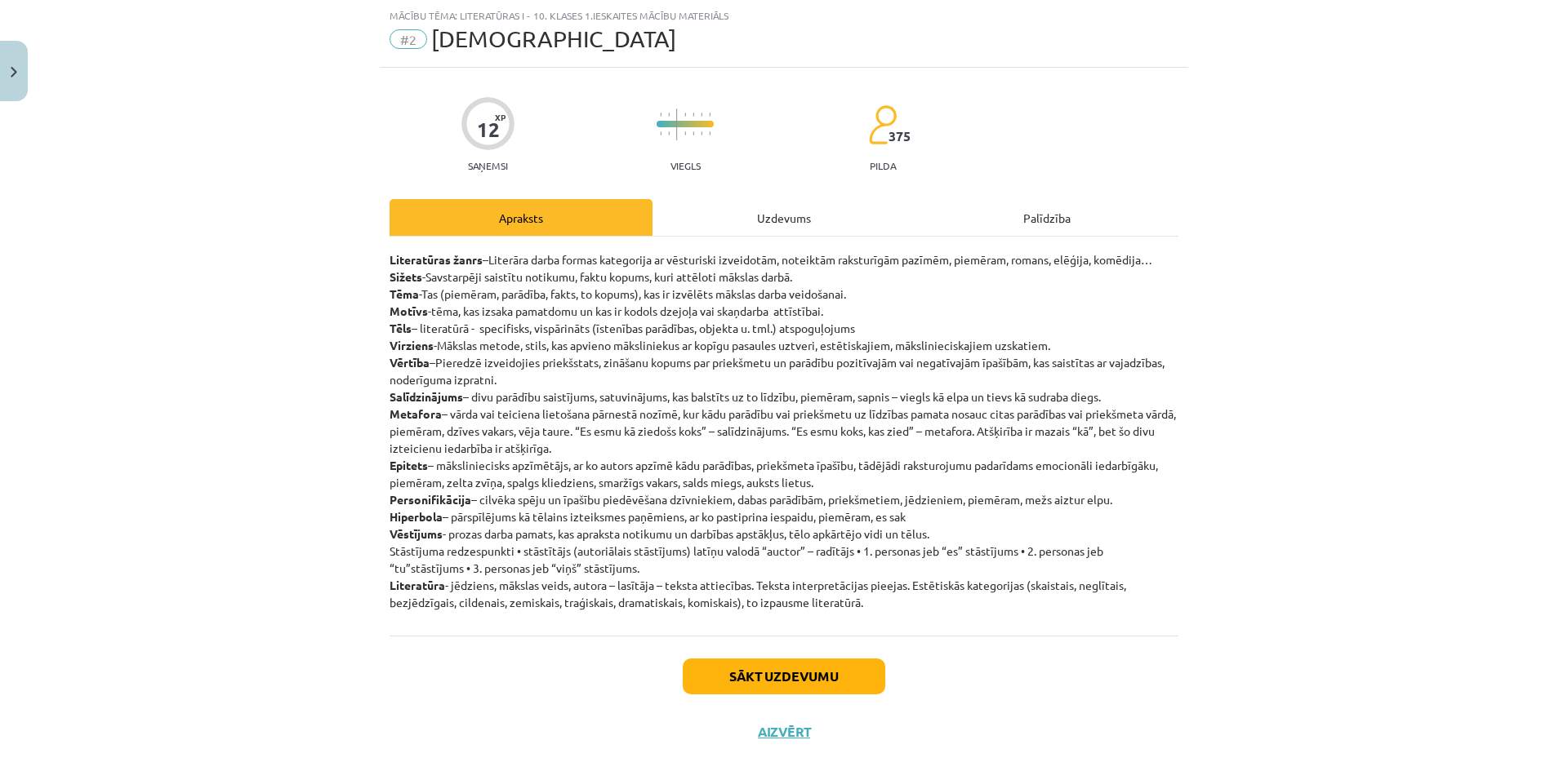
click at [796, 217] on div "Uzdevums" at bounding box center [784, 217] width 263 height 37
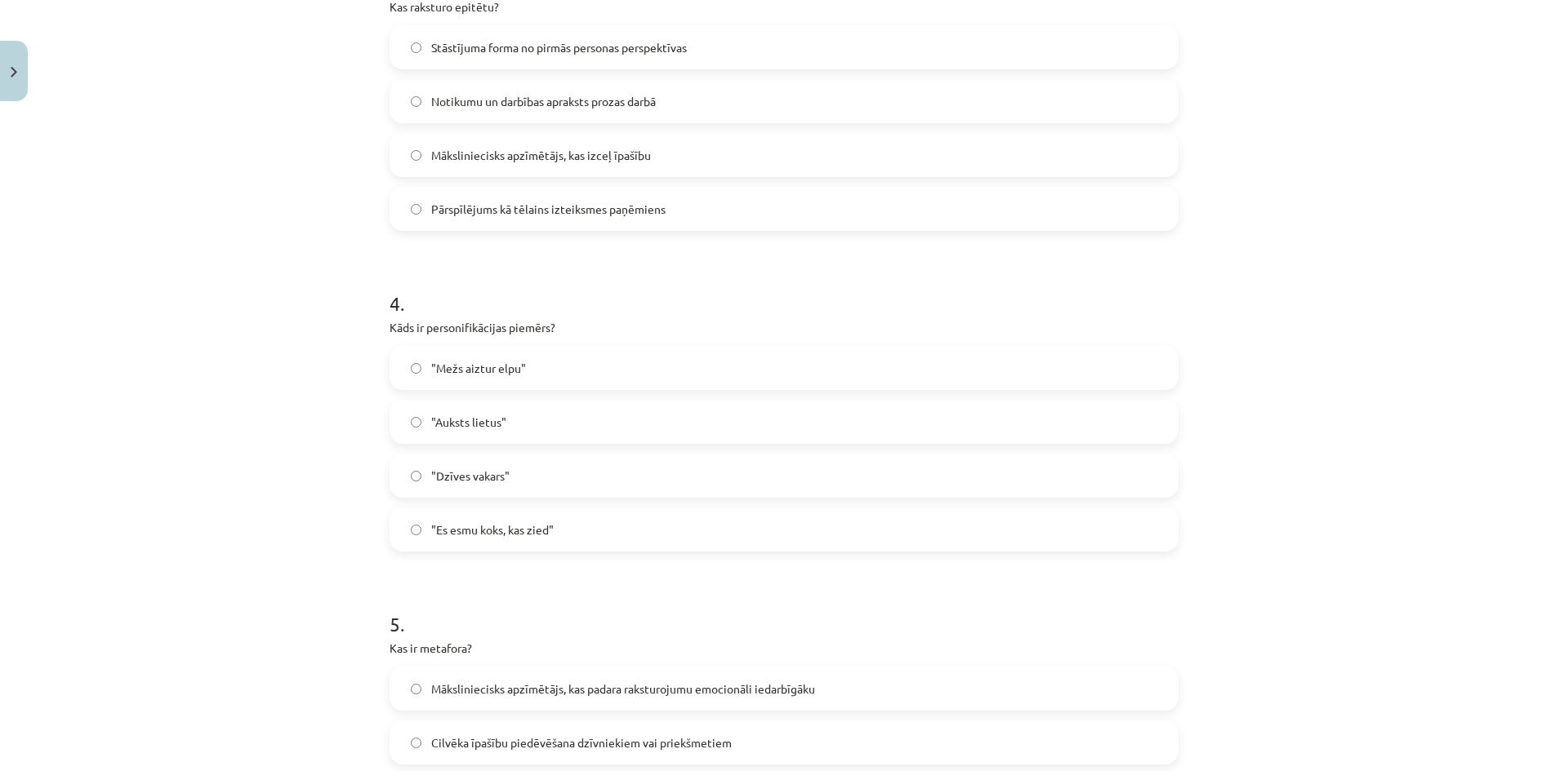
scroll to position [1102, 0]
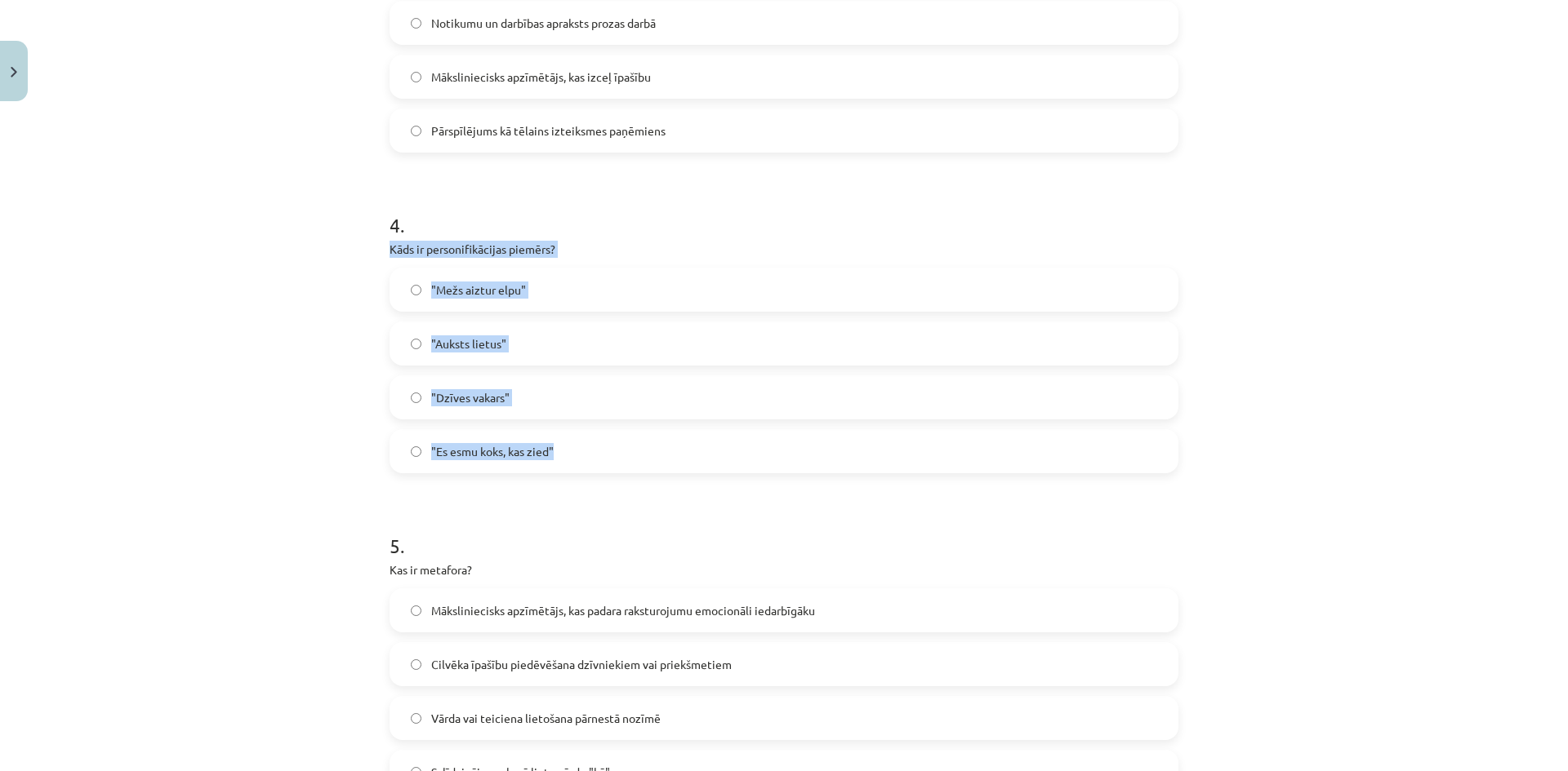
drag, startPoint x: 369, startPoint y: 247, endPoint x: 596, endPoint y: 439, distance: 297.3
click at [596, 439] on div "Mācību tēma: Literatūras i - 10. klases 1.ieskaites mācību materiāls #2 Jēdzien…" at bounding box center [784, 386] width 1568 height 771
copy div "Kāds ir personifikācijas piemērs? "Mežs aiztur elpu" "Auksts lietus" "Dzīves va…"
click at [490, 284] on span ""Mežs aiztur elpu"" at bounding box center [479, 290] width 95 height 17
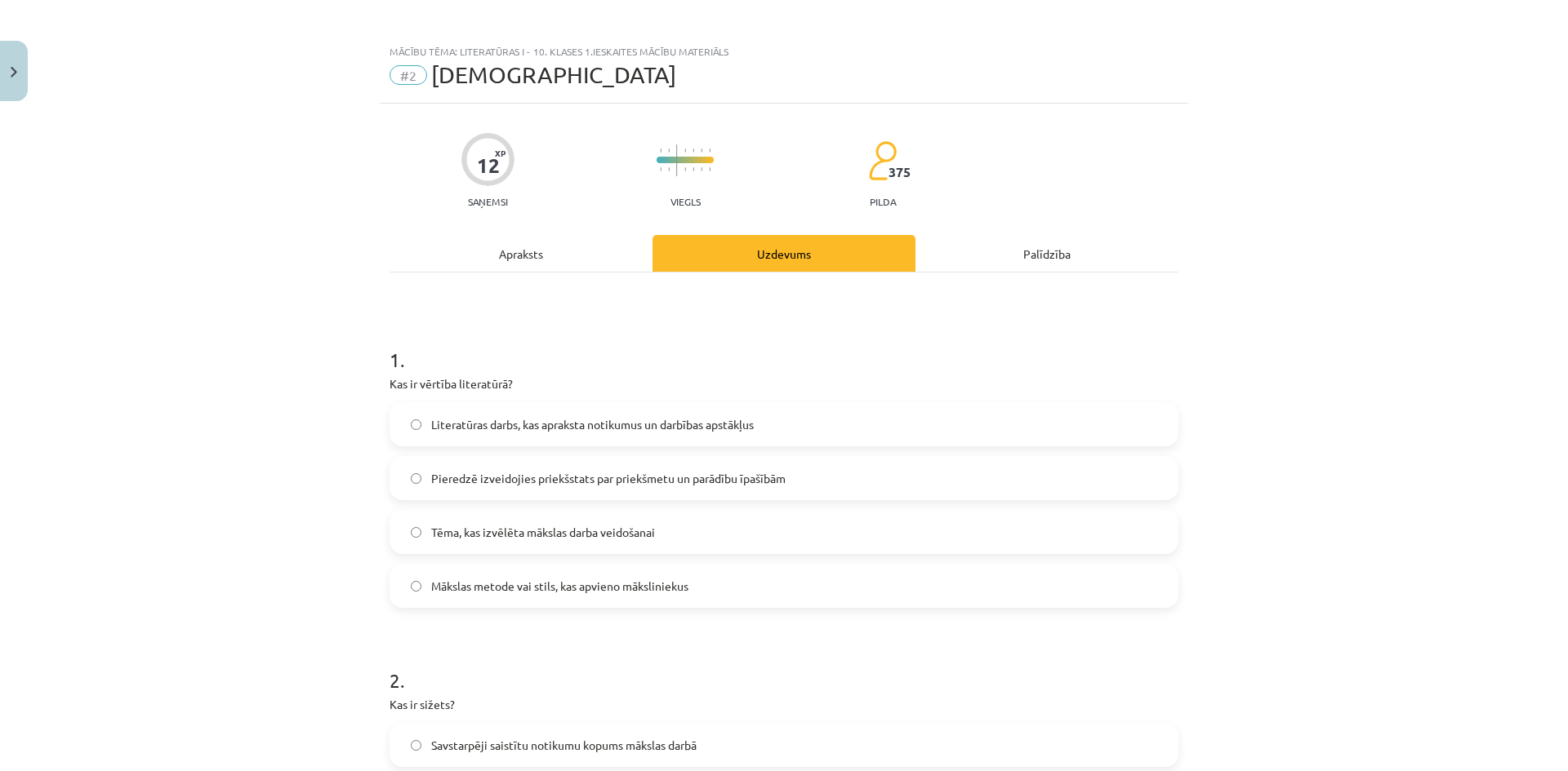
scroll to position [0, 0]
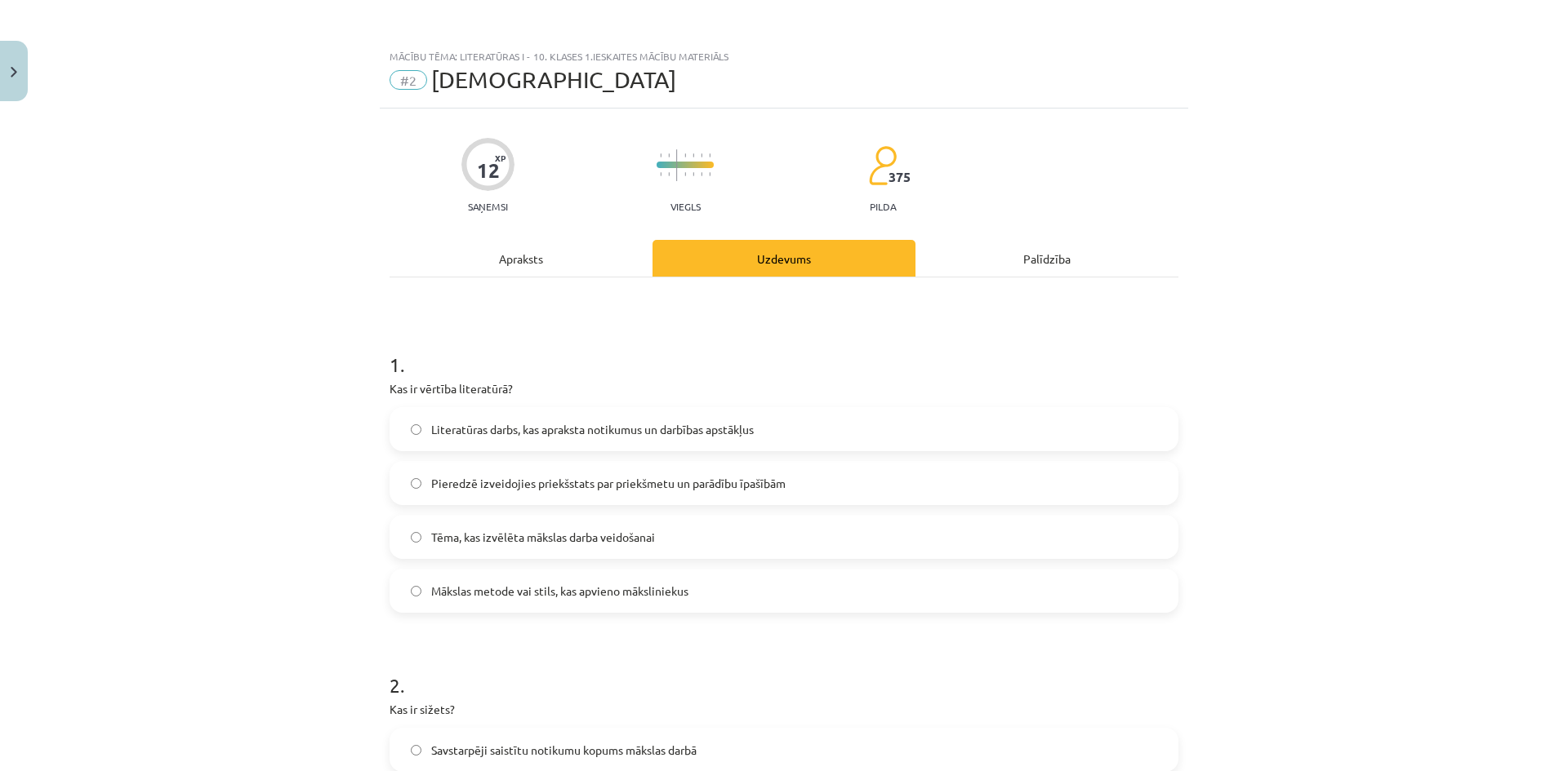
click at [496, 262] on div "Apraksts" at bounding box center [520, 259] width 263 height 37
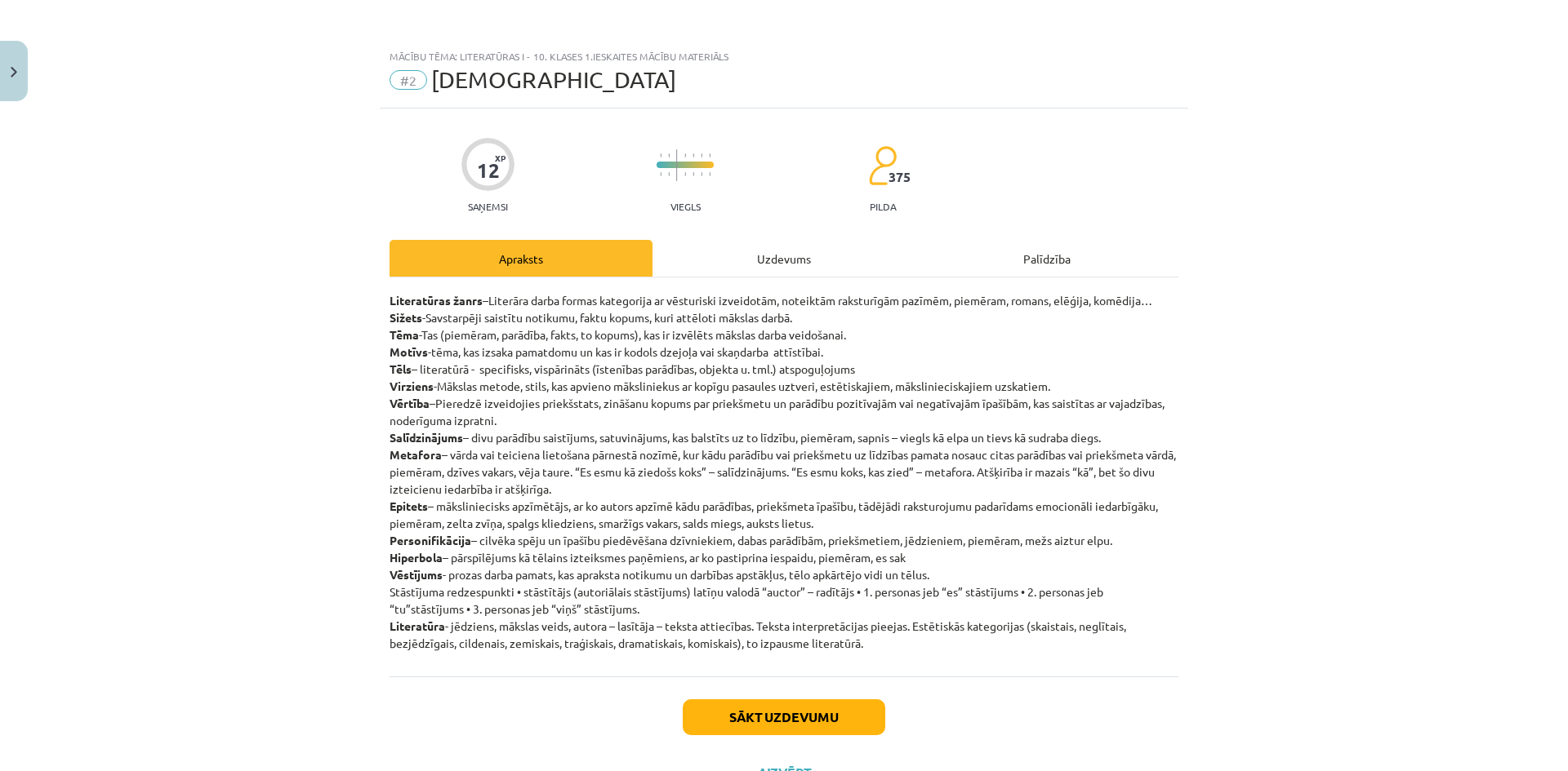
scroll to position [40, 0]
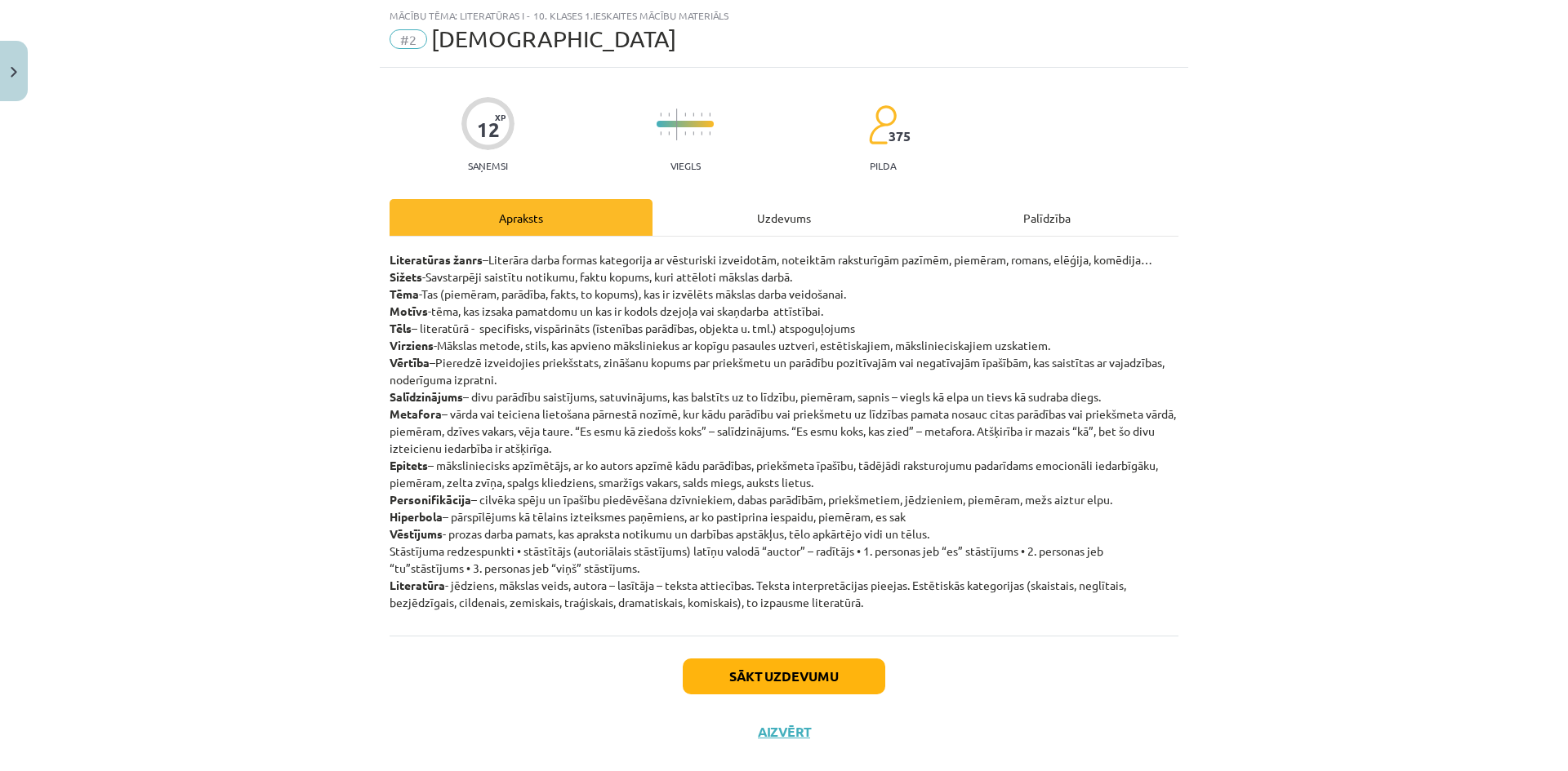
click at [760, 209] on div "Uzdevums" at bounding box center [784, 217] width 263 height 37
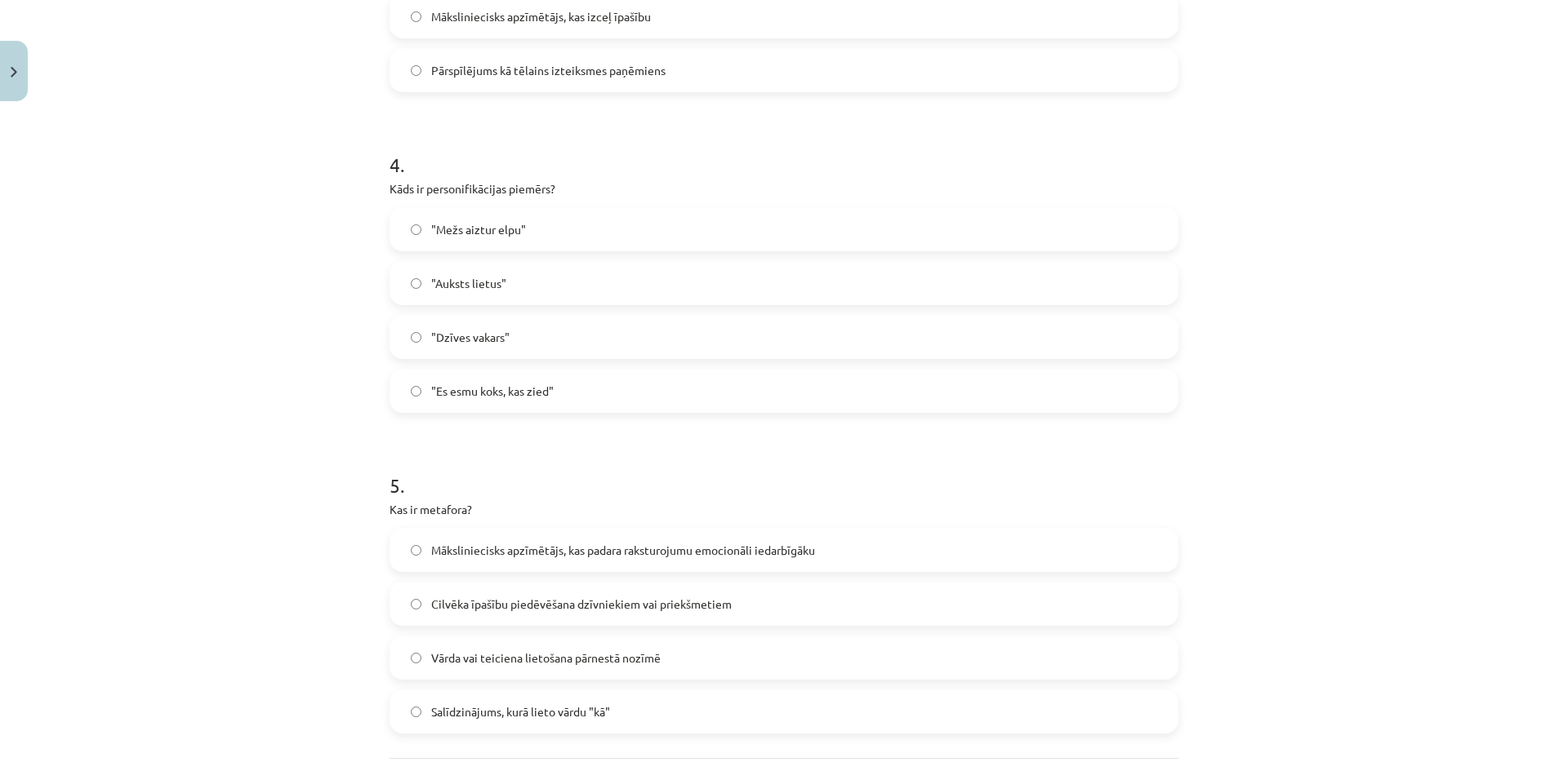
scroll to position [1266, 0]
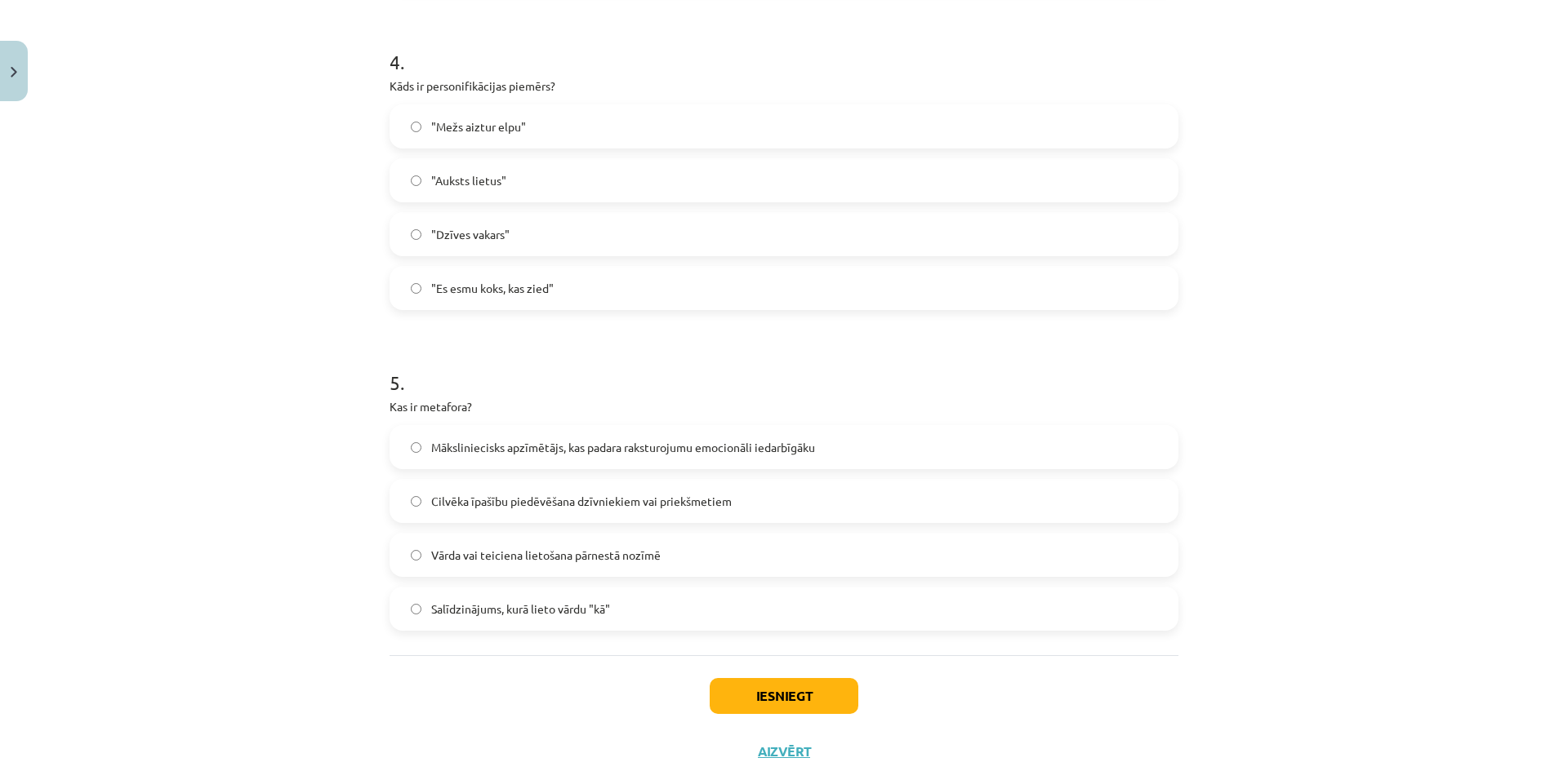
click at [478, 551] on span "Vārda vai teiciena lietošana pārnestā nozīmē" at bounding box center [546, 554] width 230 height 17
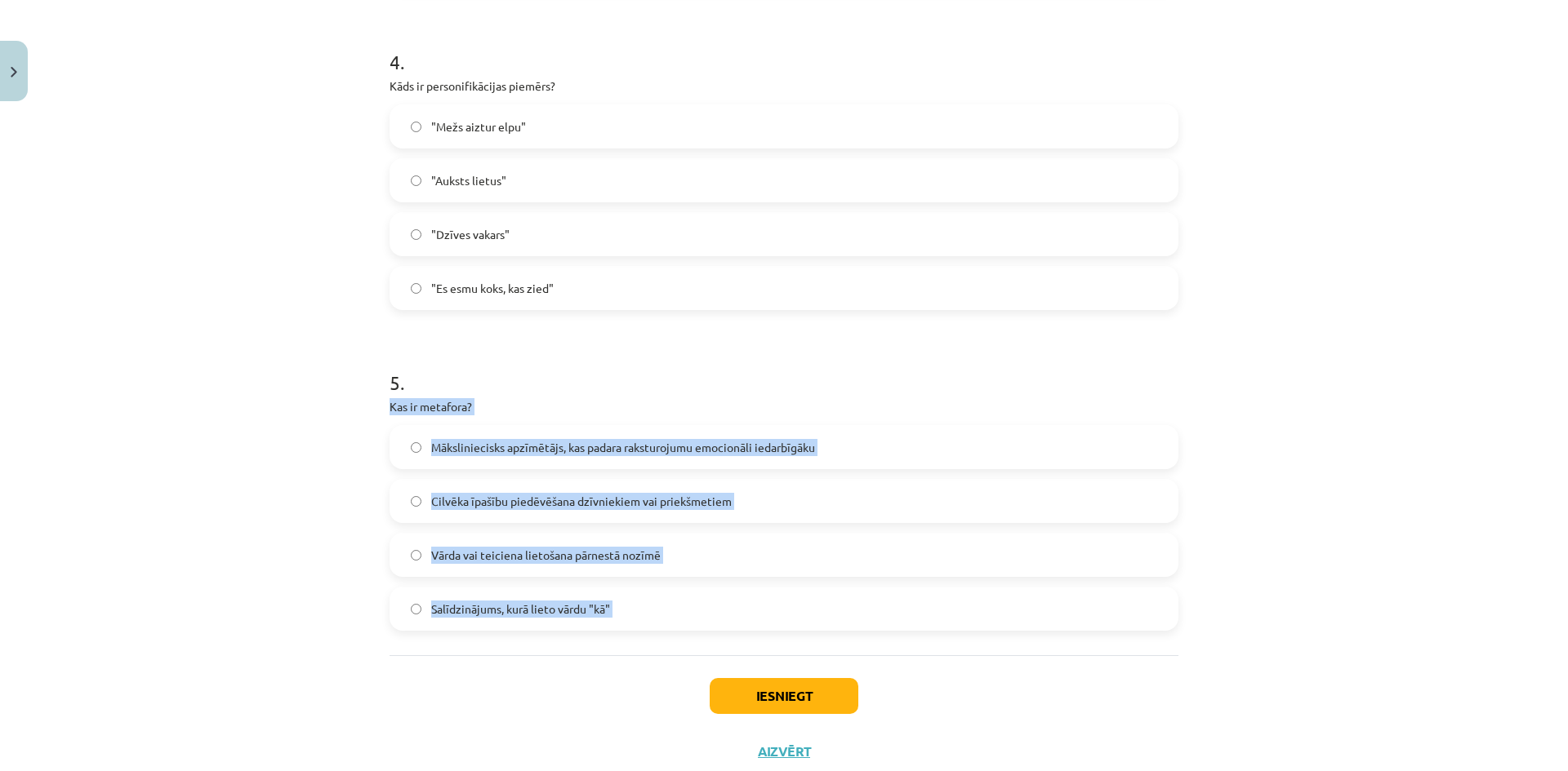
drag, startPoint x: 362, startPoint y: 404, endPoint x: 470, endPoint y: 518, distance: 157.0
click at [608, 657] on div "Mācību tēma: Literatūras i - 10. klases 1.ieskaites mācību materiāls #2 Jēdzien…" at bounding box center [784, 386] width 1568 height 771
copy div "Kas ir metafora? Māksliniecisks apzīmētājs, kas padara raksturojumu emocionāli …"
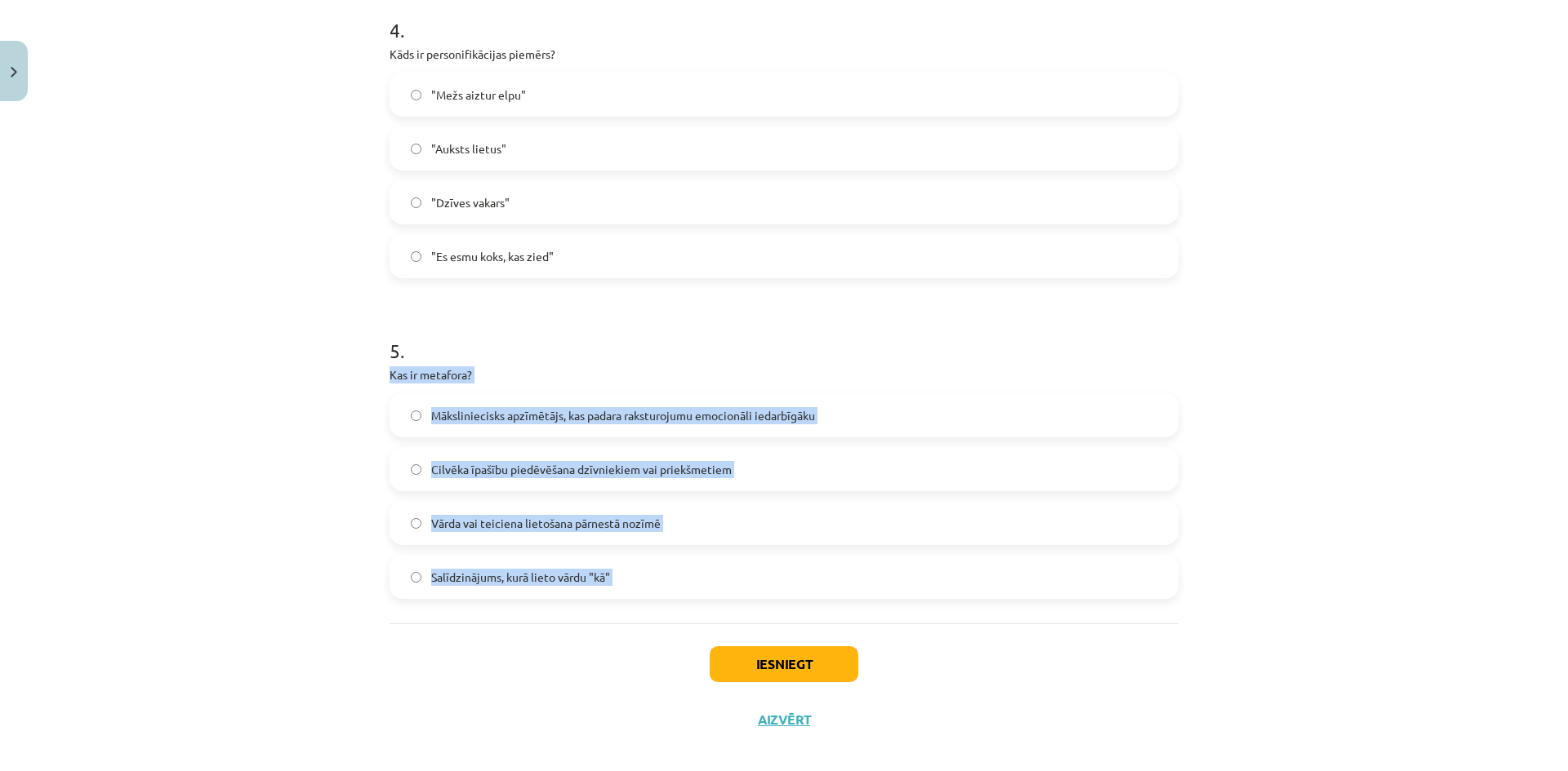
scroll to position [1314, 0]
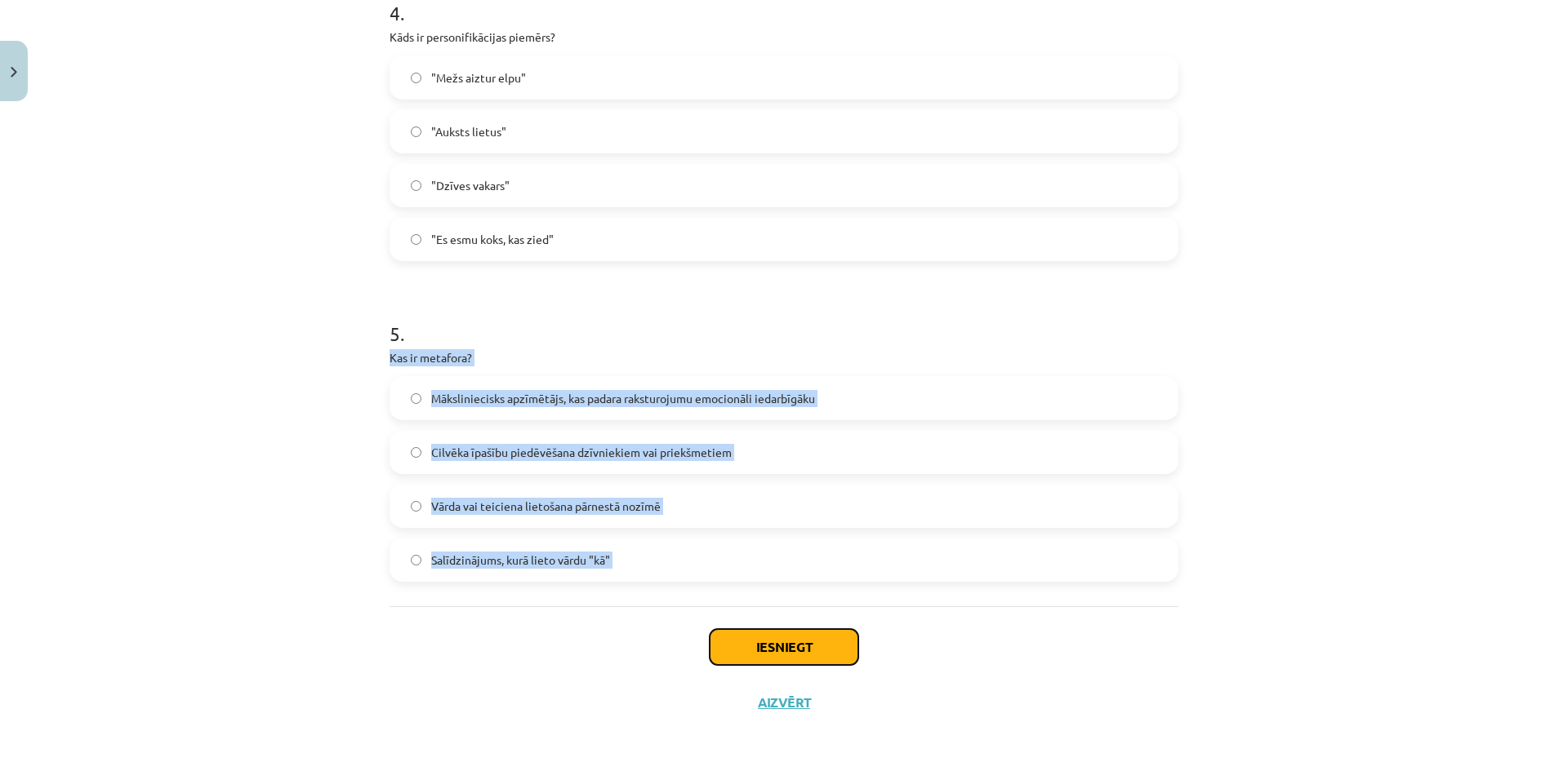
click at [756, 636] on button "Iesniegt" at bounding box center [784, 647] width 149 height 36
click at [0, 531] on div "Mācību tēma: Literatūras i - 10. klases 1.ieskaites mācību materiāls #2 Jēdzien…" at bounding box center [784, 386] width 1568 height 771
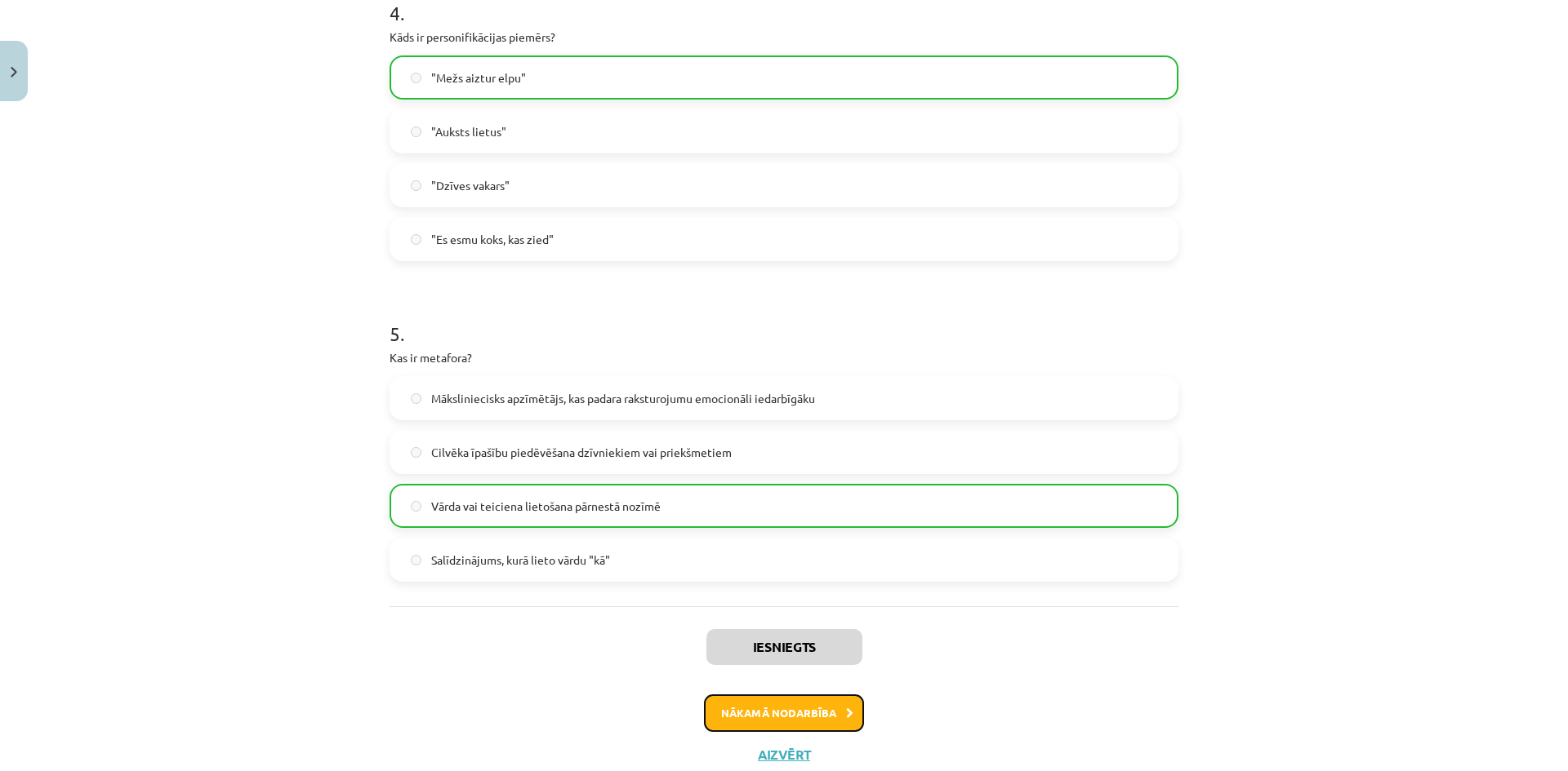
click at [763, 727] on button "Nākamā nodarbība" at bounding box center [784, 713] width 160 height 38
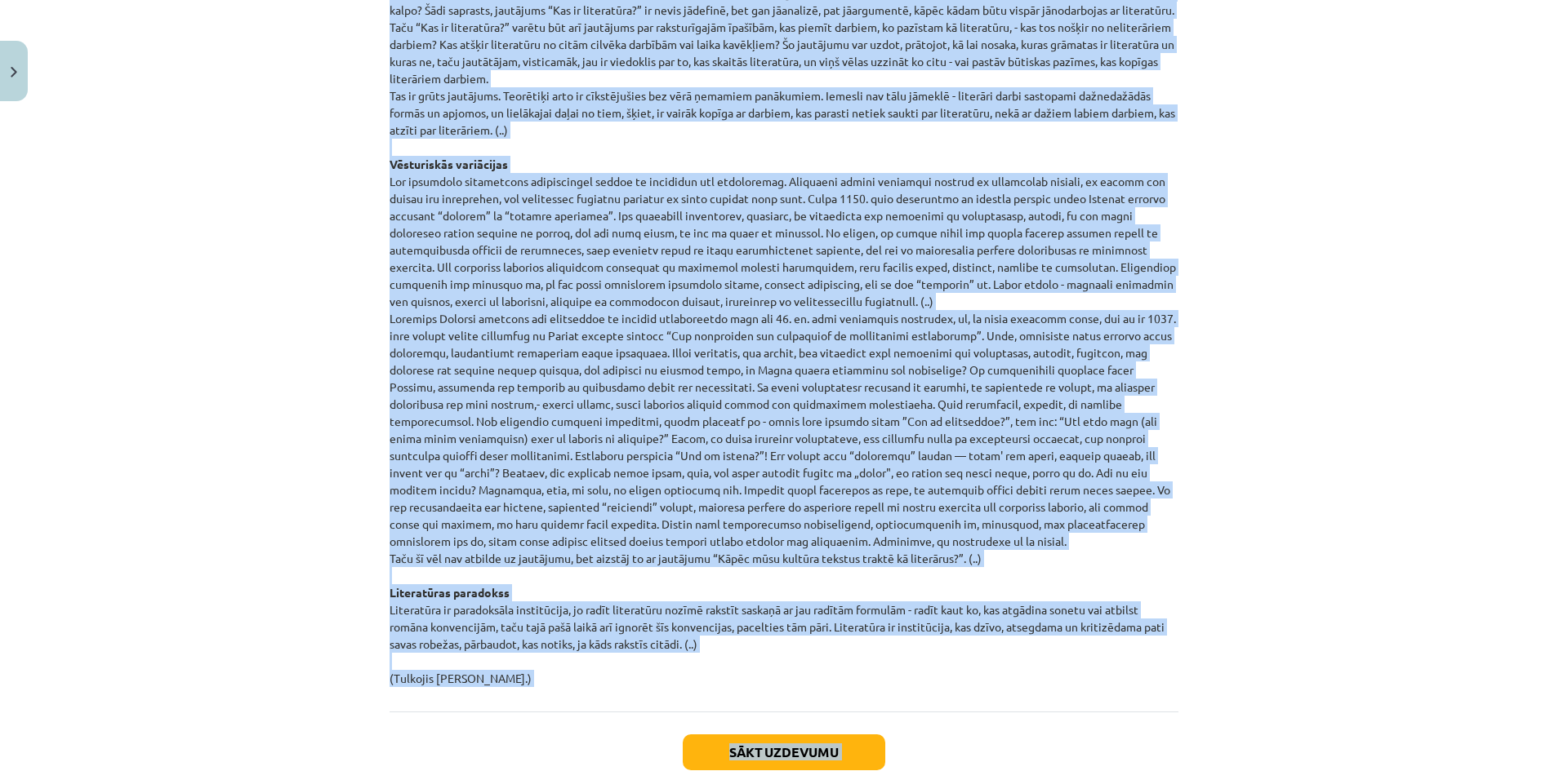
scroll to position [1548, 0]
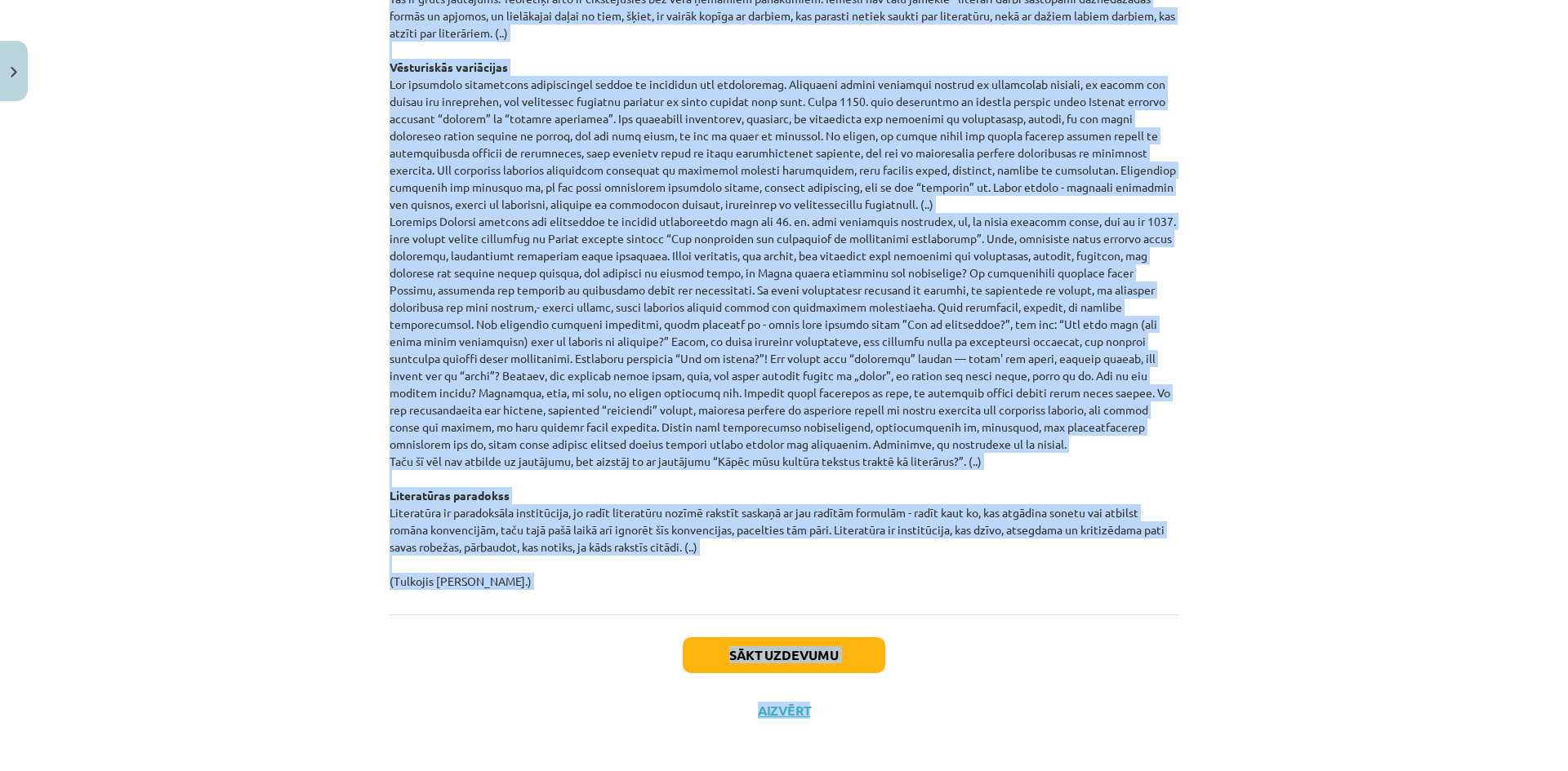
drag, startPoint x: 377, startPoint y: 343, endPoint x: 1127, endPoint y: 582, distance: 787.2
copy p "Zentas Mauriņas eseja „Kāpēc dzejnieks raksta?” Kad Nigērijā vairākiem analfabē…"
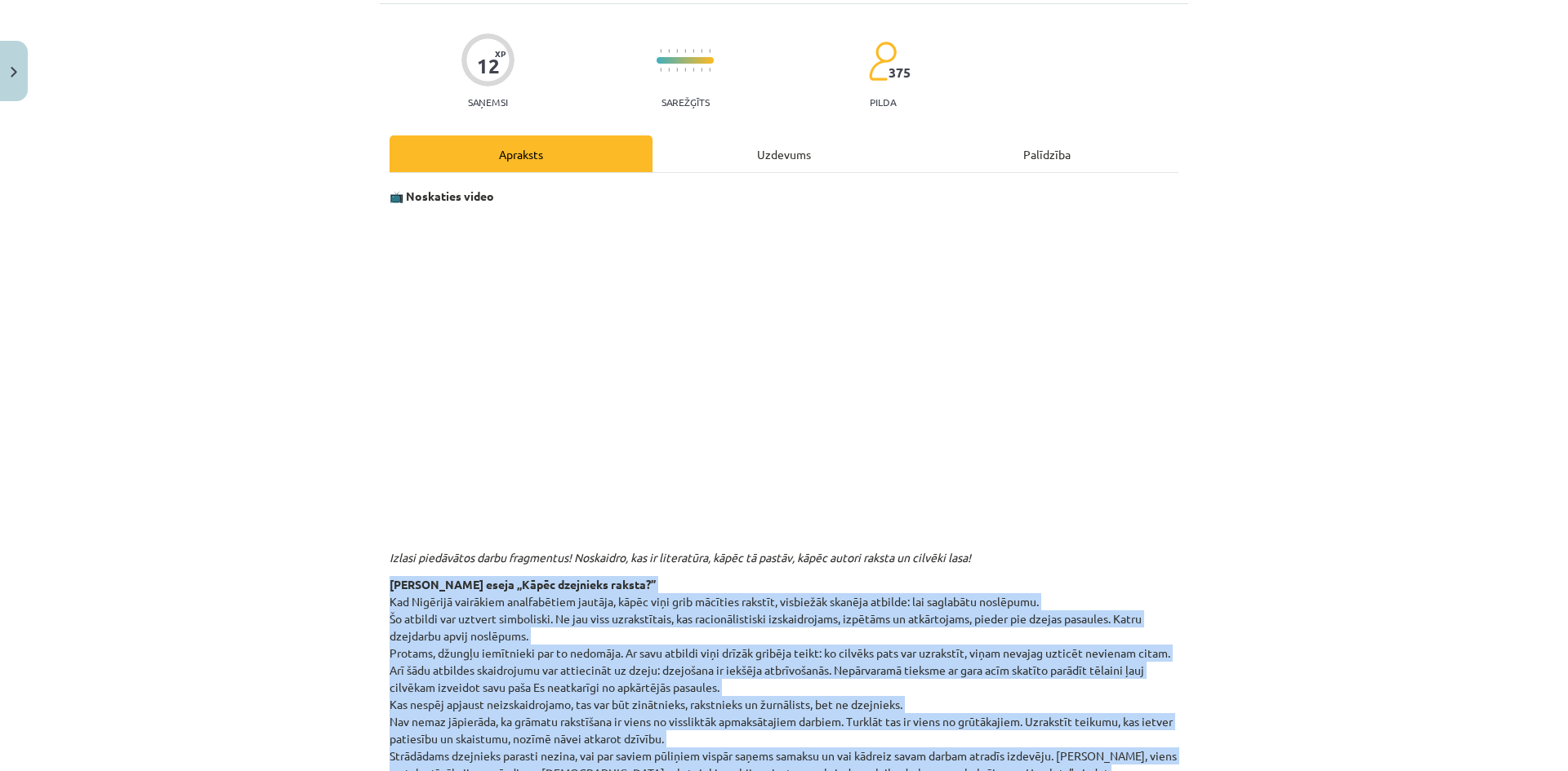
scroll to position [0, 0]
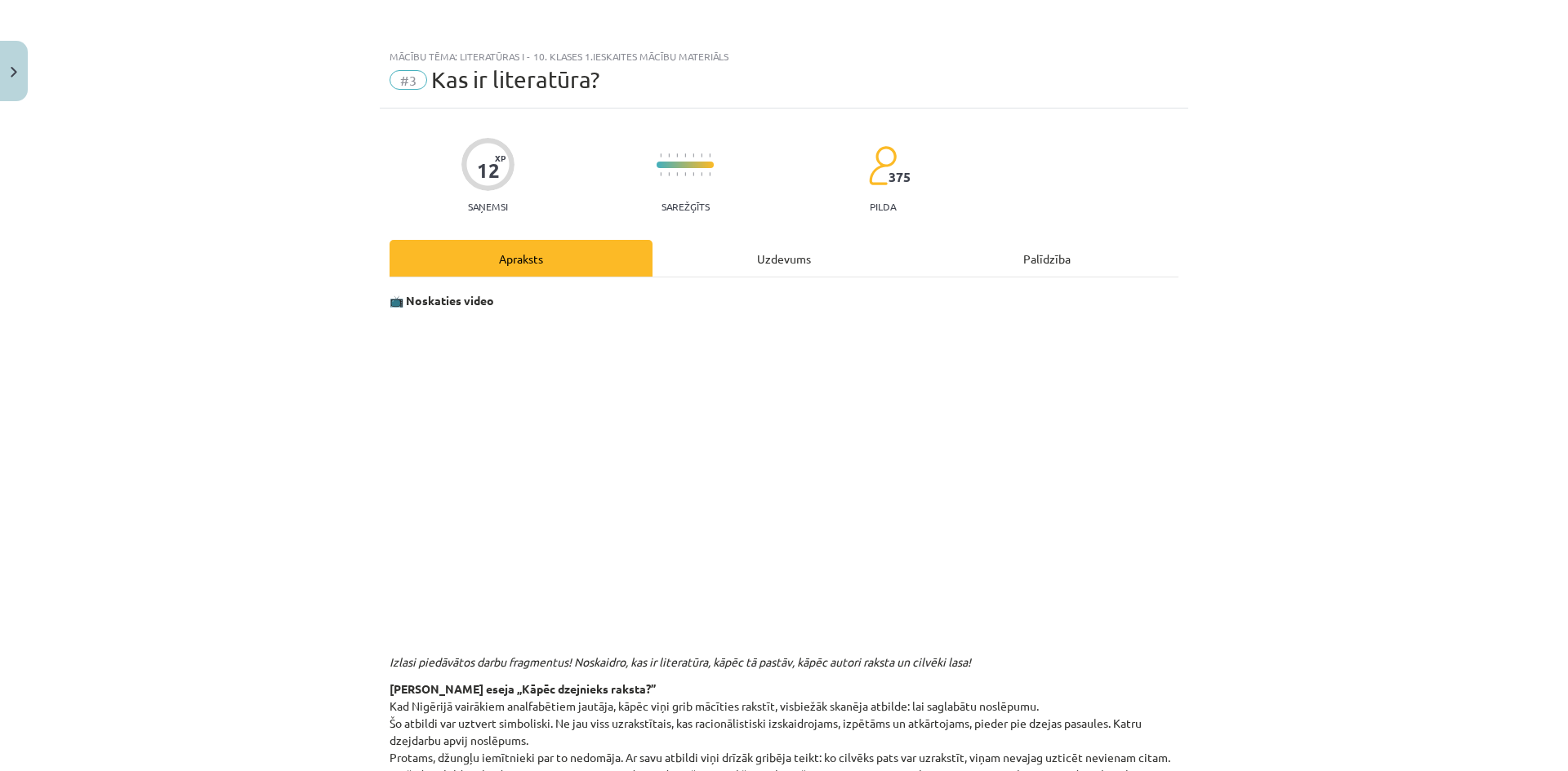
click at [749, 253] on div "Uzdevums" at bounding box center [784, 259] width 263 height 37
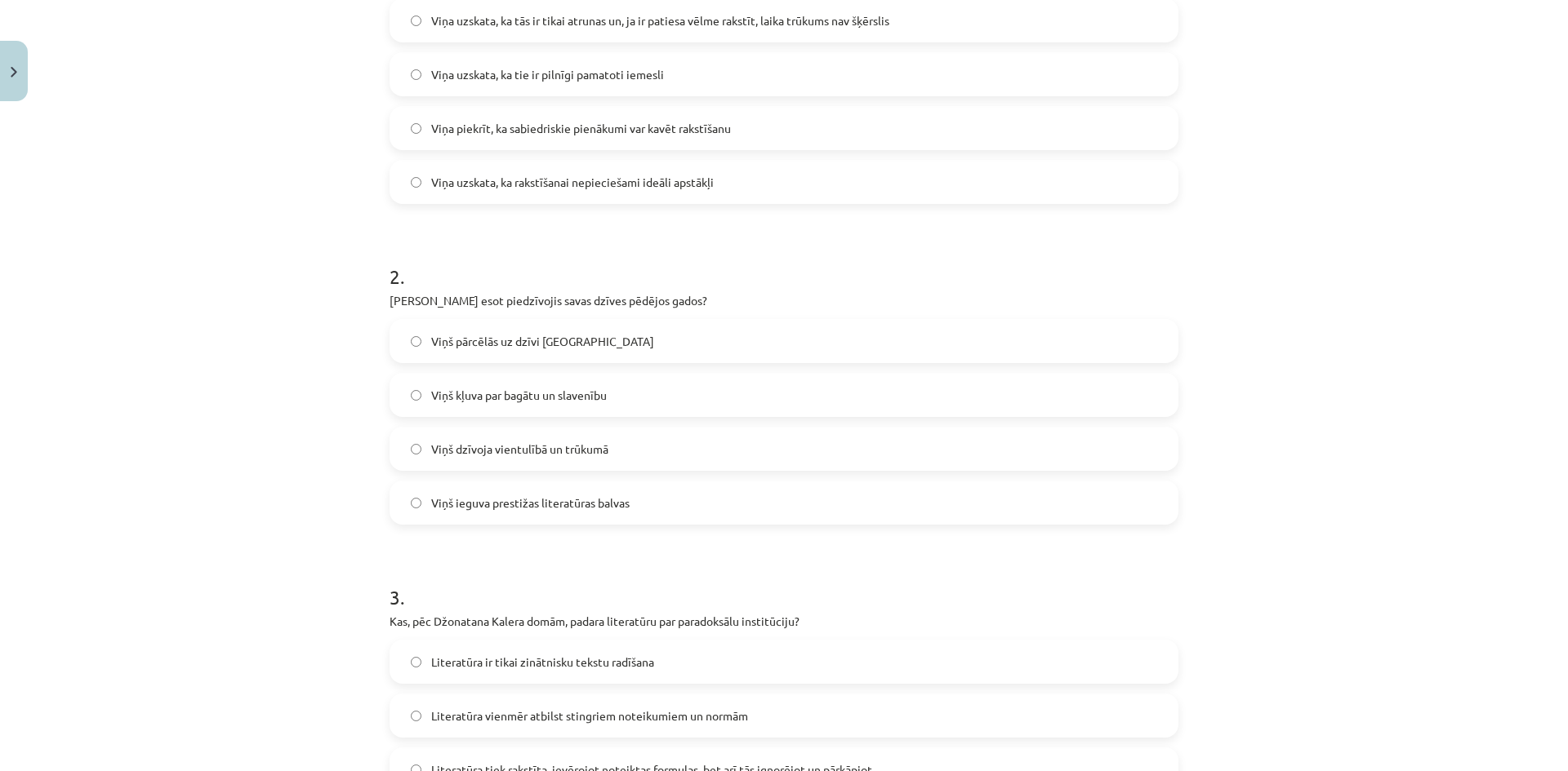
scroll to position [1209, 0]
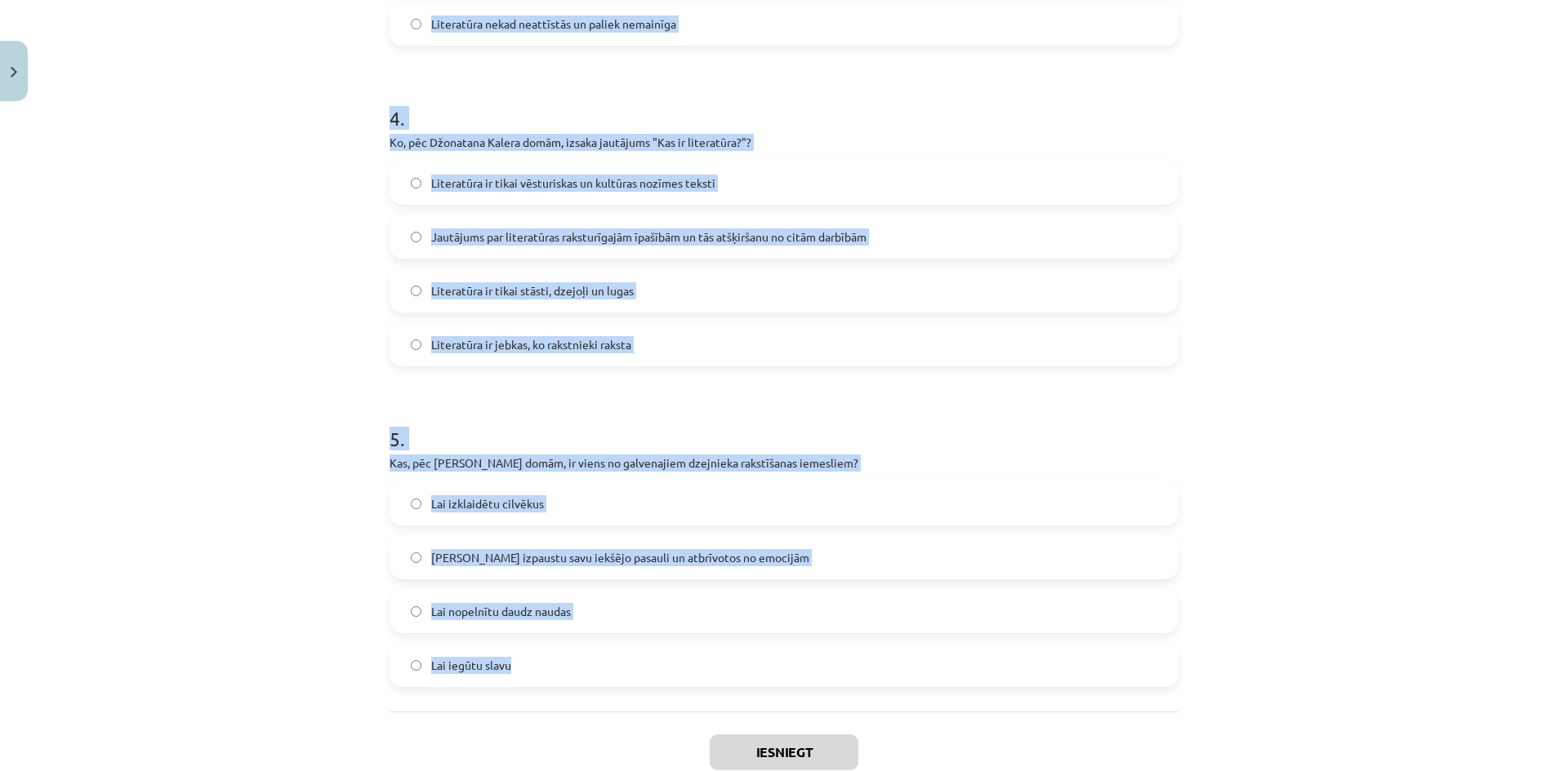
drag, startPoint x: 364, startPoint y: 314, endPoint x: 729, endPoint y: 663, distance: 505.0
click at [729, 663] on div "Mācību tēma: Literatūras i - 10. klases 1.ieskaites mācību materiāls #3 Kas ir …" at bounding box center [784, 386] width 1568 height 771
copy form "1 . Kāda ir Zentas Mauriņas nostāja pret cilvēkiem, kuri apgalvo, ka rakstītu g…"
click at [164, 510] on div "Mācību tēma: Literatūras i - 10. klases 1.ieskaites mācību materiāls #3 Kas ir …" at bounding box center [784, 386] width 1568 height 771
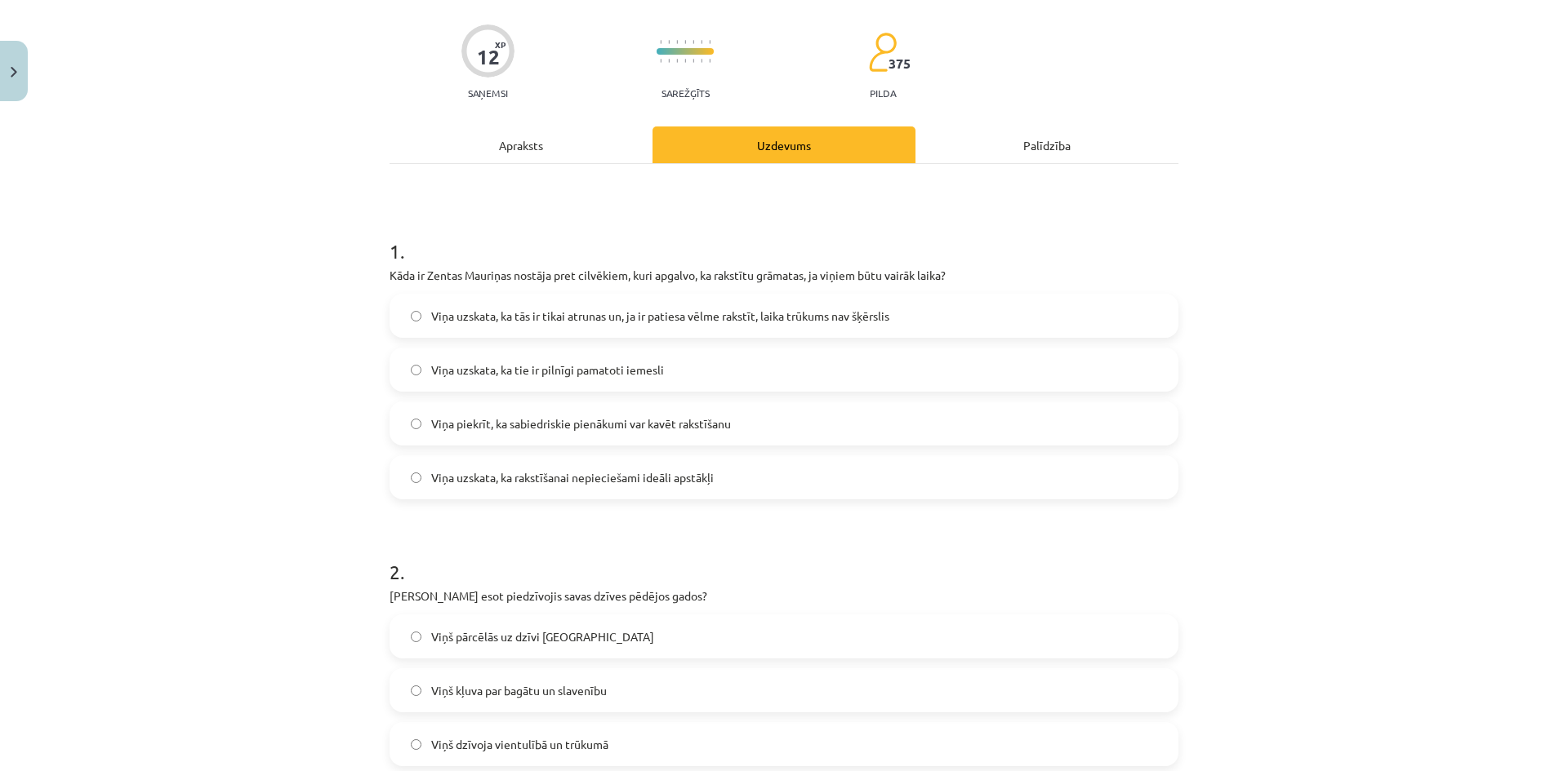
scroll to position [0, 0]
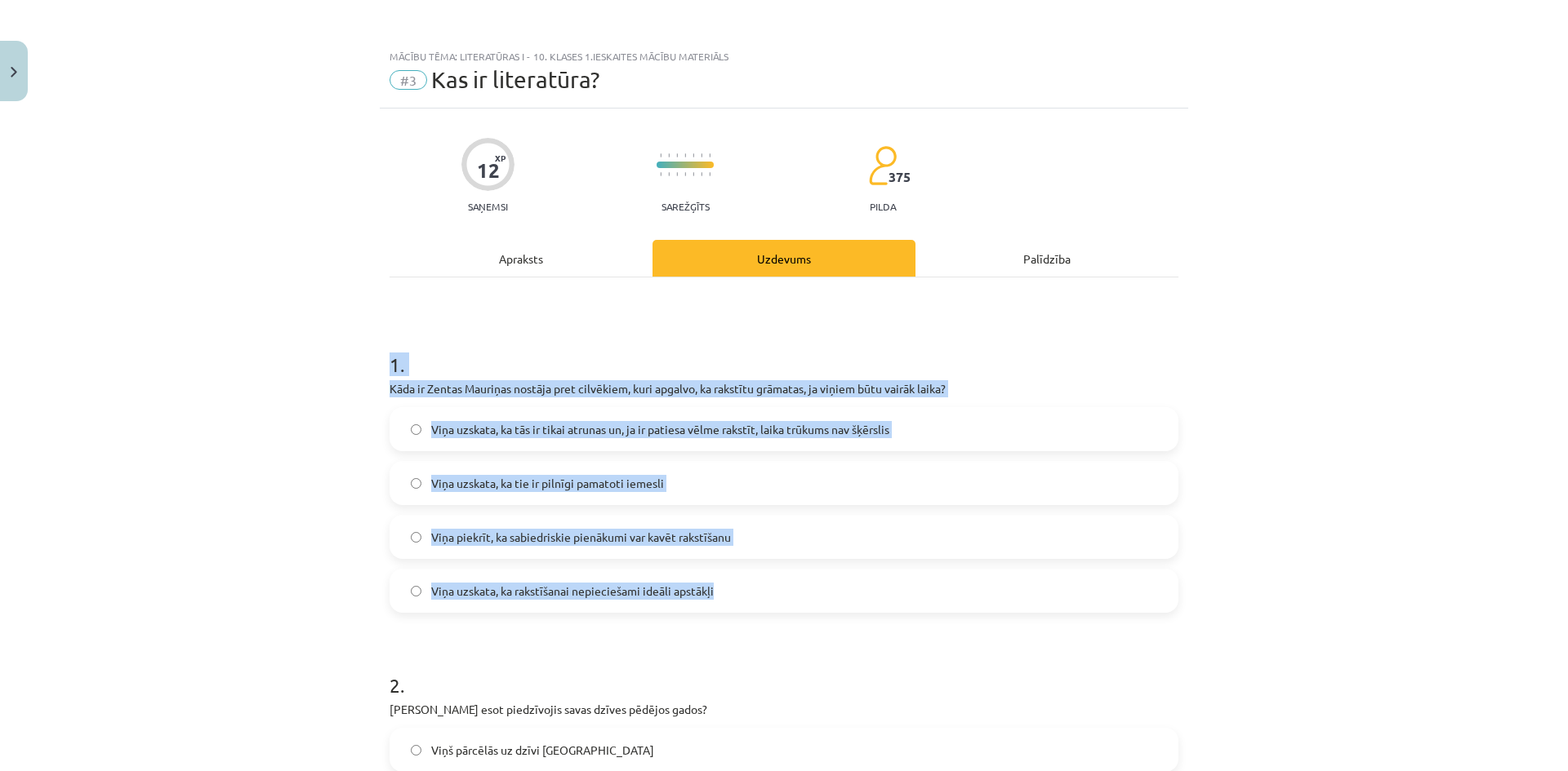
drag, startPoint x: 350, startPoint y: 370, endPoint x: 733, endPoint y: 545, distance: 421.1
click at [731, 558] on div "Mācību tēma: Literatūras i - 10. klases 1.ieskaites mācību materiāls #3 Kas ir …" at bounding box center [784, 386] width 1568 height 771
copy div "1 . Kāda ir Zentas Mauriņas nostāja pret cilvēkiem, kuri apgalvo, ka rakstītu g…"
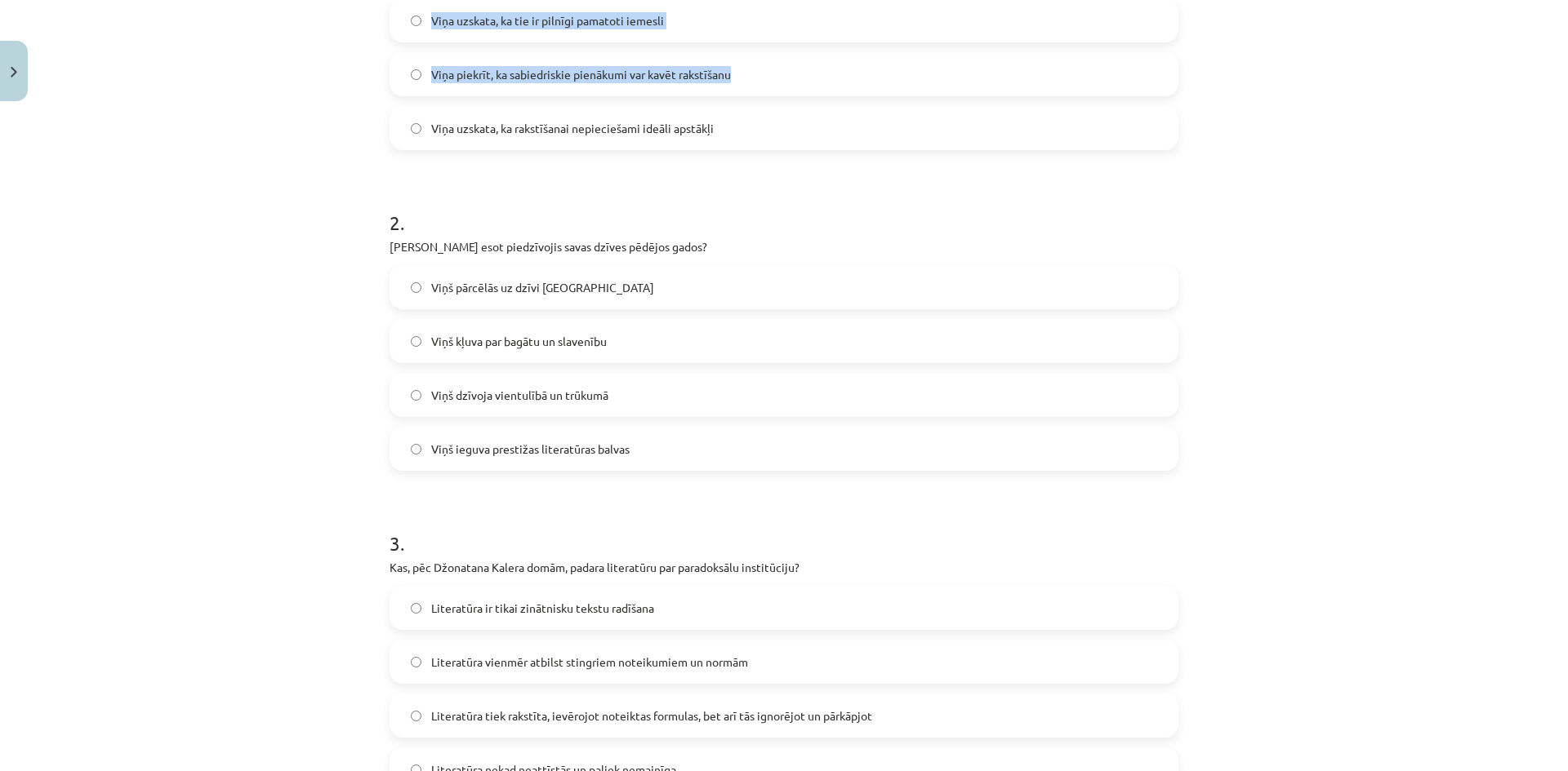
scroll to position [489, 0]
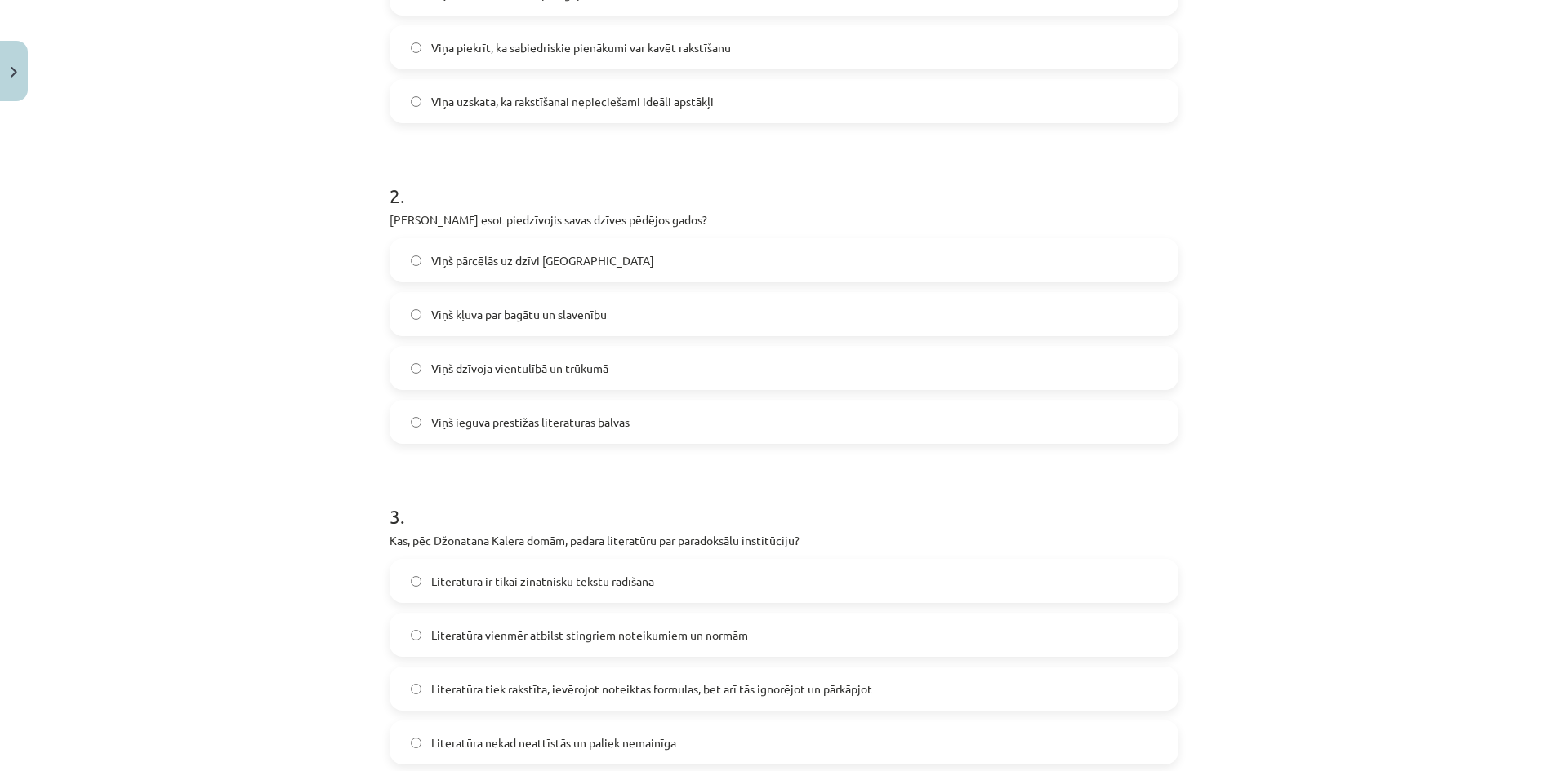
click at [458, 367] on span "Viņš dzīvoja vientulībā un trūkumā" at bounding box center [519, 368] width 177 height 17
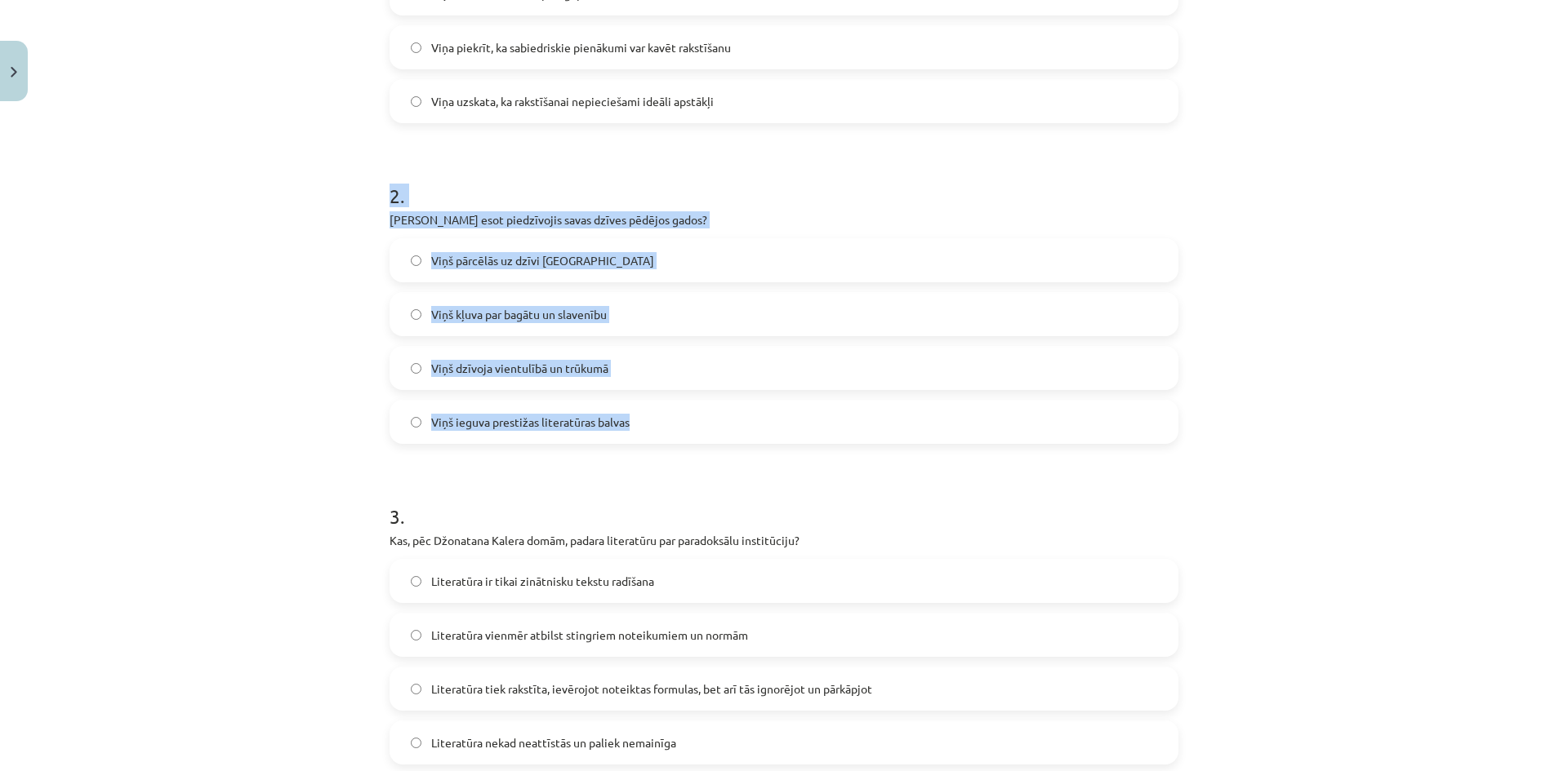
drag, startPoint x: 357, startPoint y: 187, endPoint x: 691, endPoint y: 422, distance: 408.4
click at [694, 424] on div "Mācību tēma: Literatūras i - 10. klases 1.ieskaites mācību materiāls #3 Kas ir …" at bounding box center [784, 386] width 1568 height 771
copy div "2 . Ko Rainers Marija Rilke esot piedzīvojis savas dzīves pēdējos gados? Viņš p…"
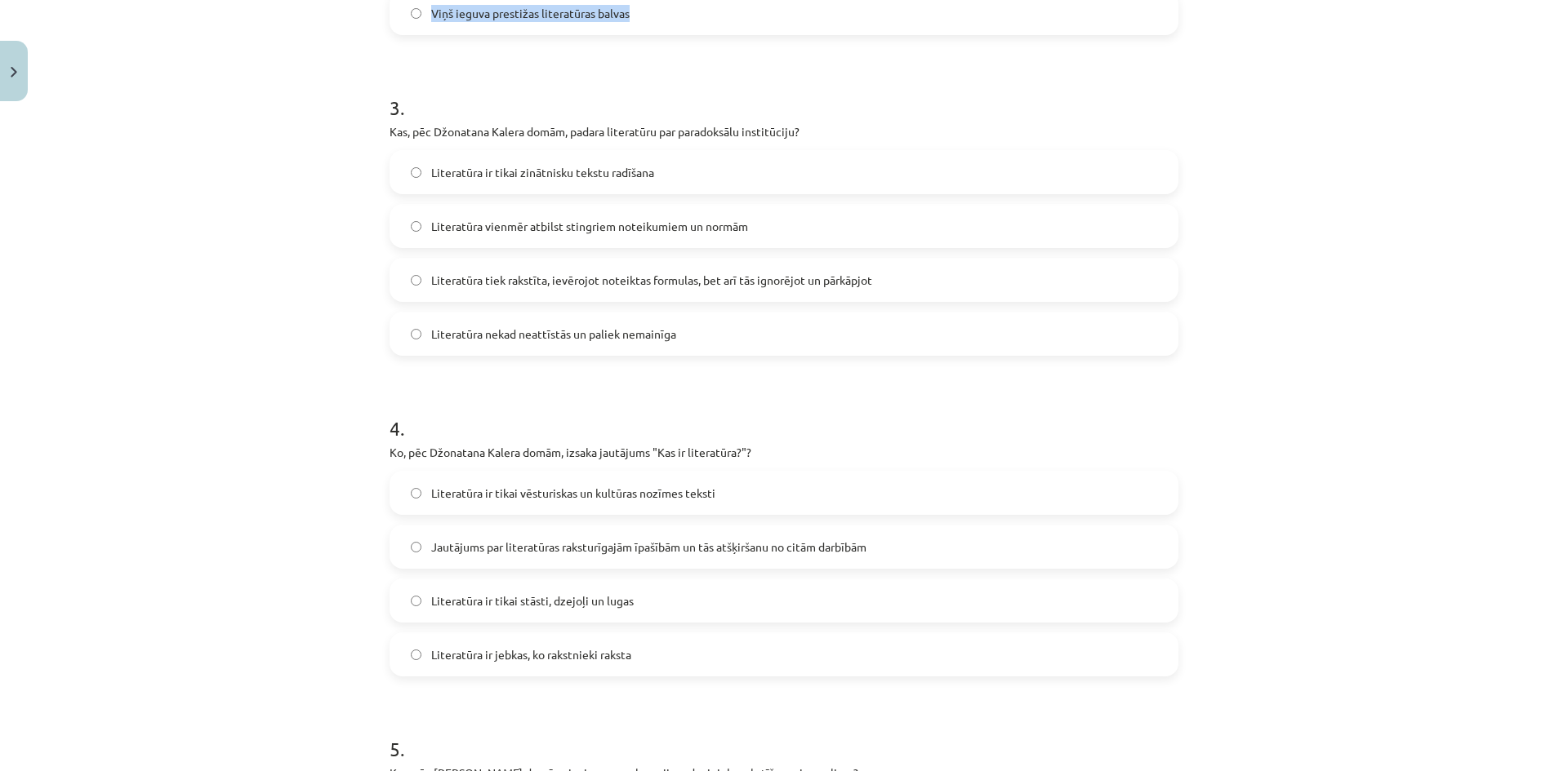
scroll to position [898, 0]
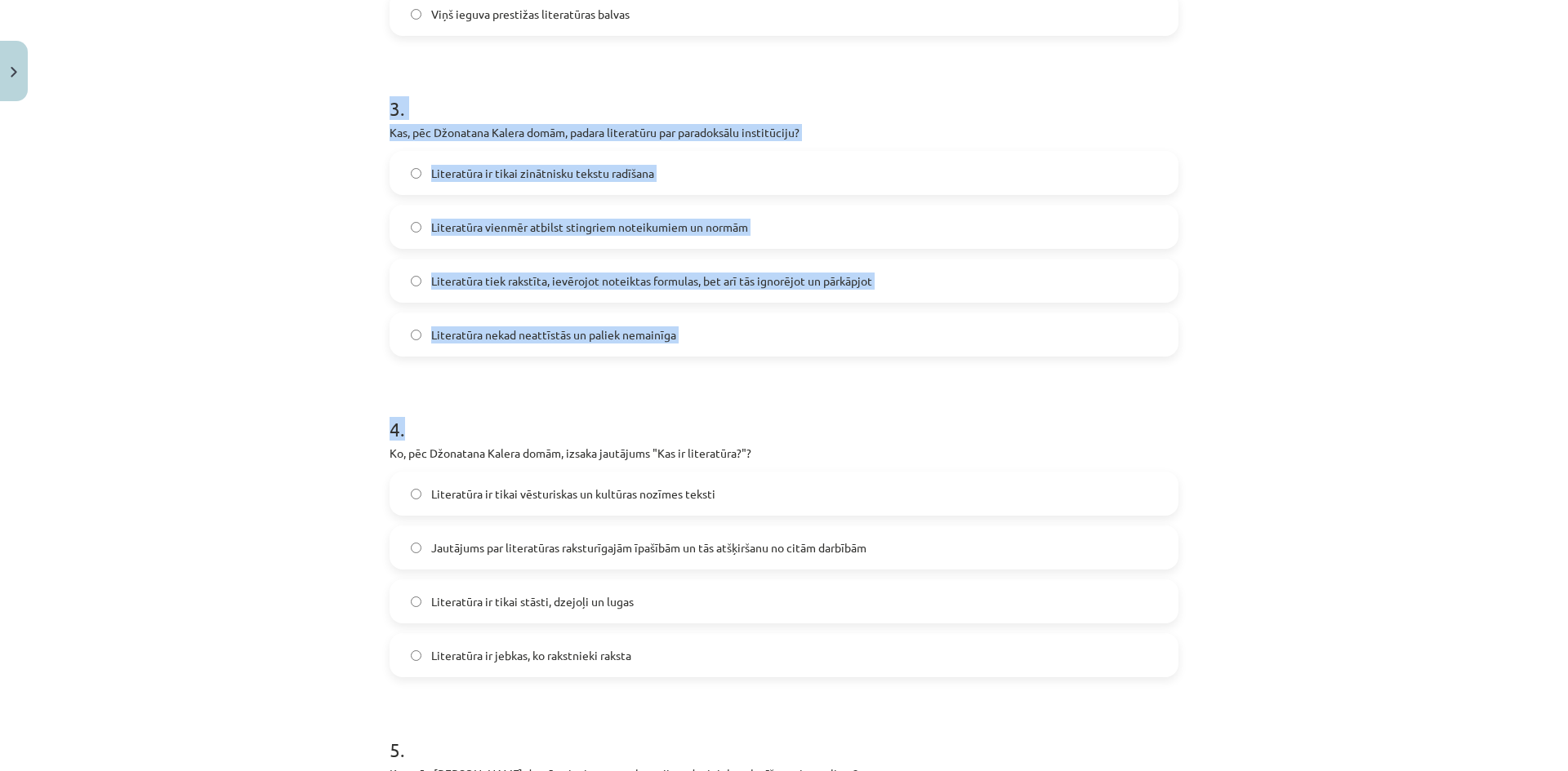
drag, startPoint x: 369, startPoint y: 116, endPoint x: 672, endPoint y: 378, distance: 400.6
click at [672, 378] on div "Mācību tēma: Literatūras i - 10. klases 1.ieskaites mācību materiāls #3 Kas ir …" at bounding box center [784, 386] width 1568 height 771
copy form "3 . Kas, pēc Džonatana Kalera domām, padara literatūru par paradoksālu institūc…"
click at [607, 284] on span "Literatūra tiek rakstīta, ievērojot noteiktas formulas, bet arī tās ignorējot u…" at bounding box center [651, 281] width 441 height 17
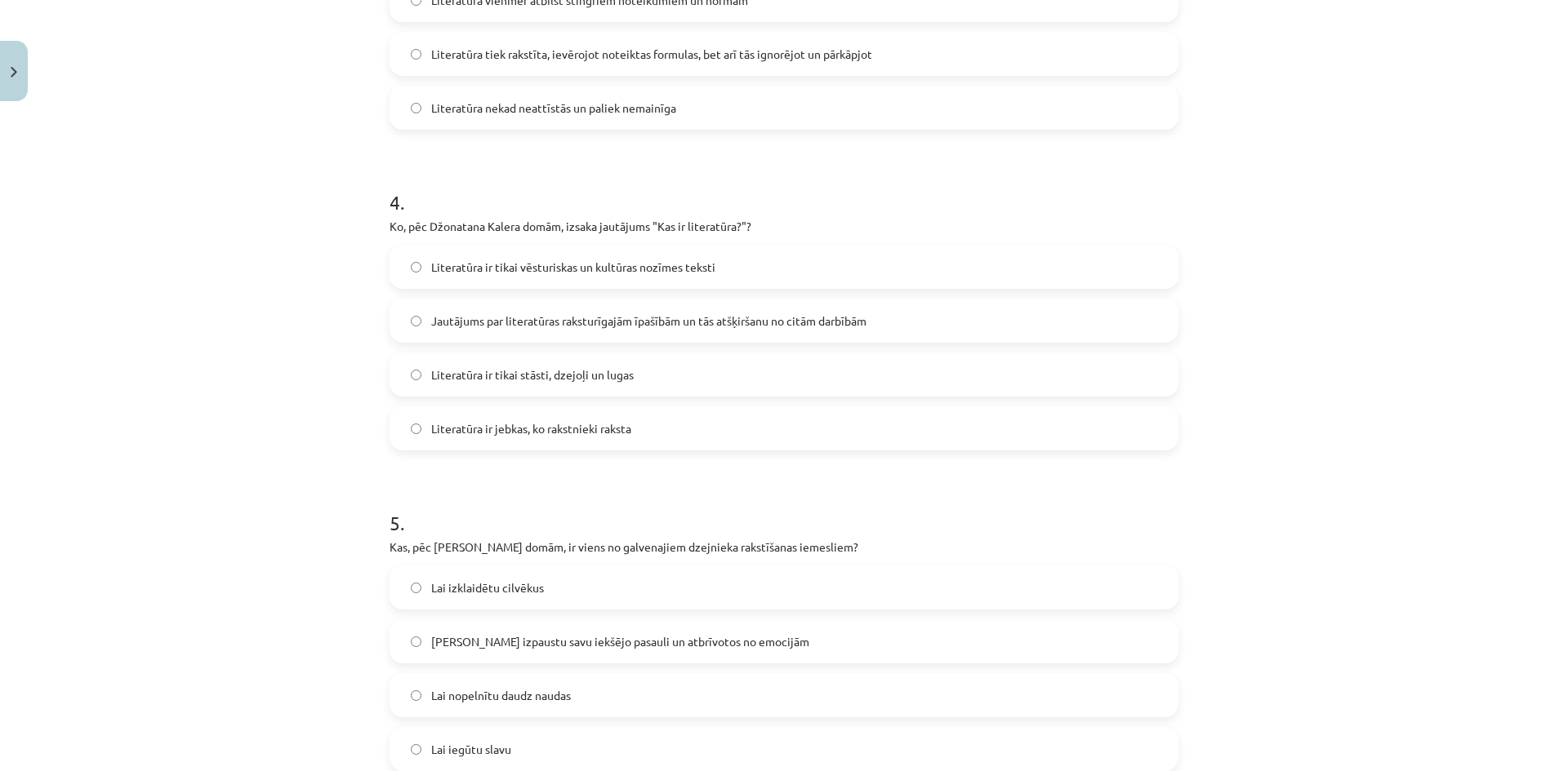
scroll to position [1224, 0]
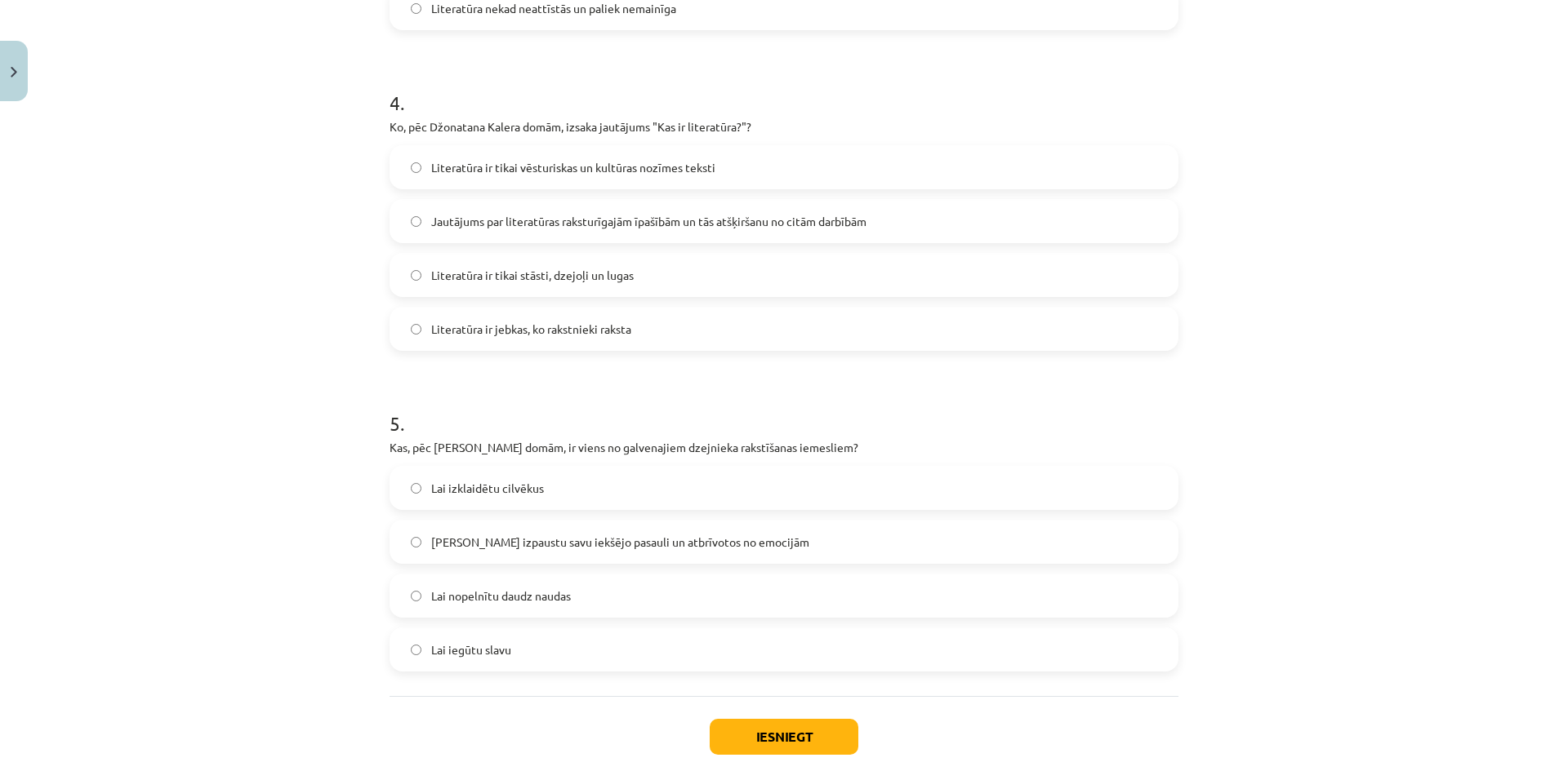
click at [607, 284] on label "Literatūra ir tikai stāsti, dzejoļi un lugas" at bounding box center [784, 275] width 785 height 40
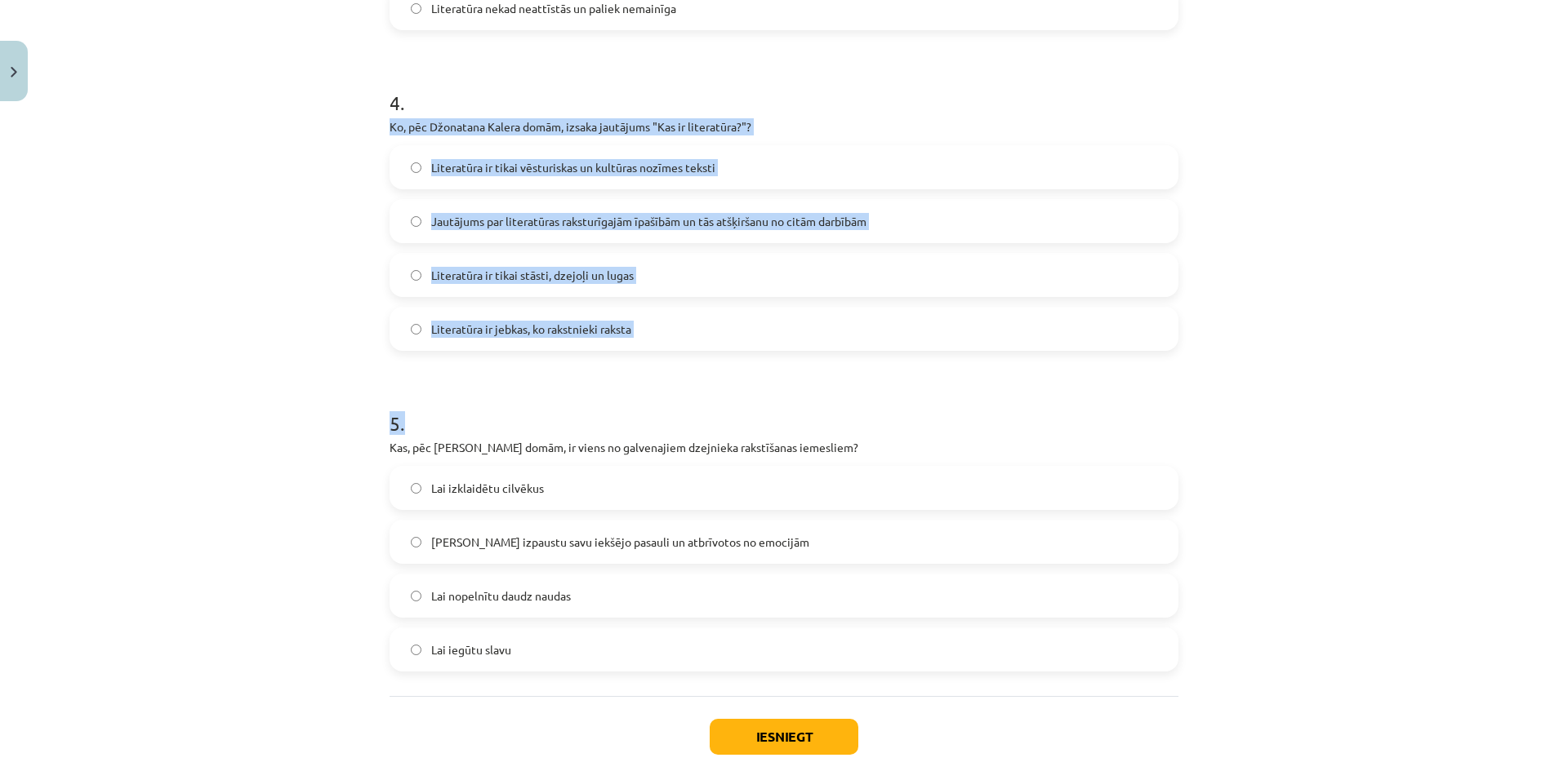
drag, startPoint x: 383, startPoint y: 125, endPoint x: 755, endPoint y: 355, distance: 437.4
drag, startPoint x: 380, startPoint y: 128, endPoint x: 549, endPoint y: 320, distance: 255.8
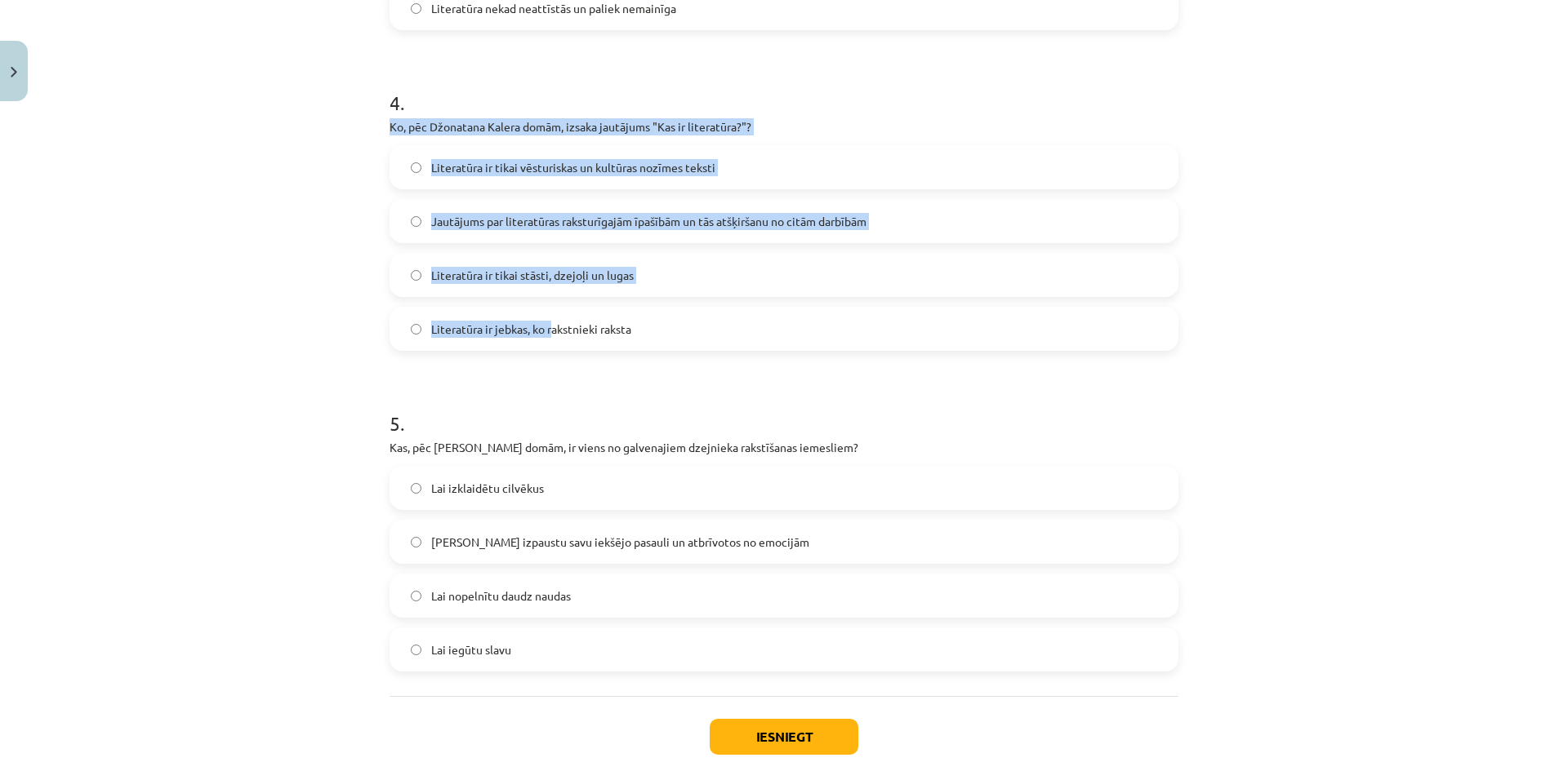
click at [337, 152] on div "Mācību tēma: Literatūras i - 10. klases 1.ieskaites mācību materiāls #3 Kas ir …" at bounding box center [784, 386] width 1568 height 771
drag, startPoint x: 361, startPoint y: 120, endPoint x: 663, endPoint y: 316, distance: 360.0
click at [663, 316] on div "Mācību tēma: Literatūras i - 10. klases 1.ieskaites mācību materiāls #3 Kas ir …" at bounding box center [784, 386] width 1568 height 771
copy div "Ko, pēc Džonatana Kalera domām, izsaka jautājums "Kas ir literatūra?"? Literatū…"
click at [580, 230] on span "Jautājums par literatūras raksturīgajām īpašībām un tās atšķiršanu no citām dar…" at bounding box center [649, 221] width 435 height 17
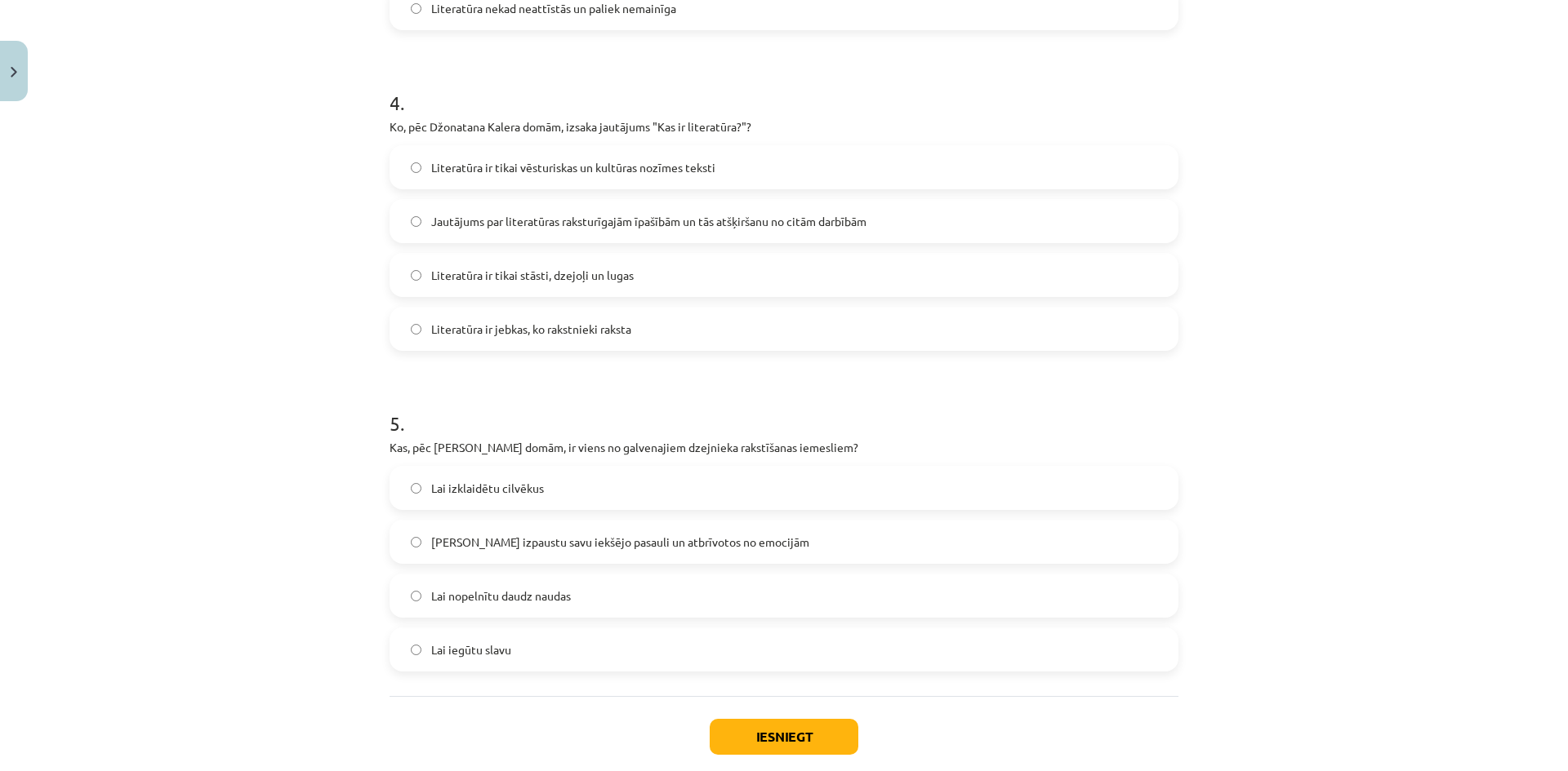
scroll to position [1314, 0]
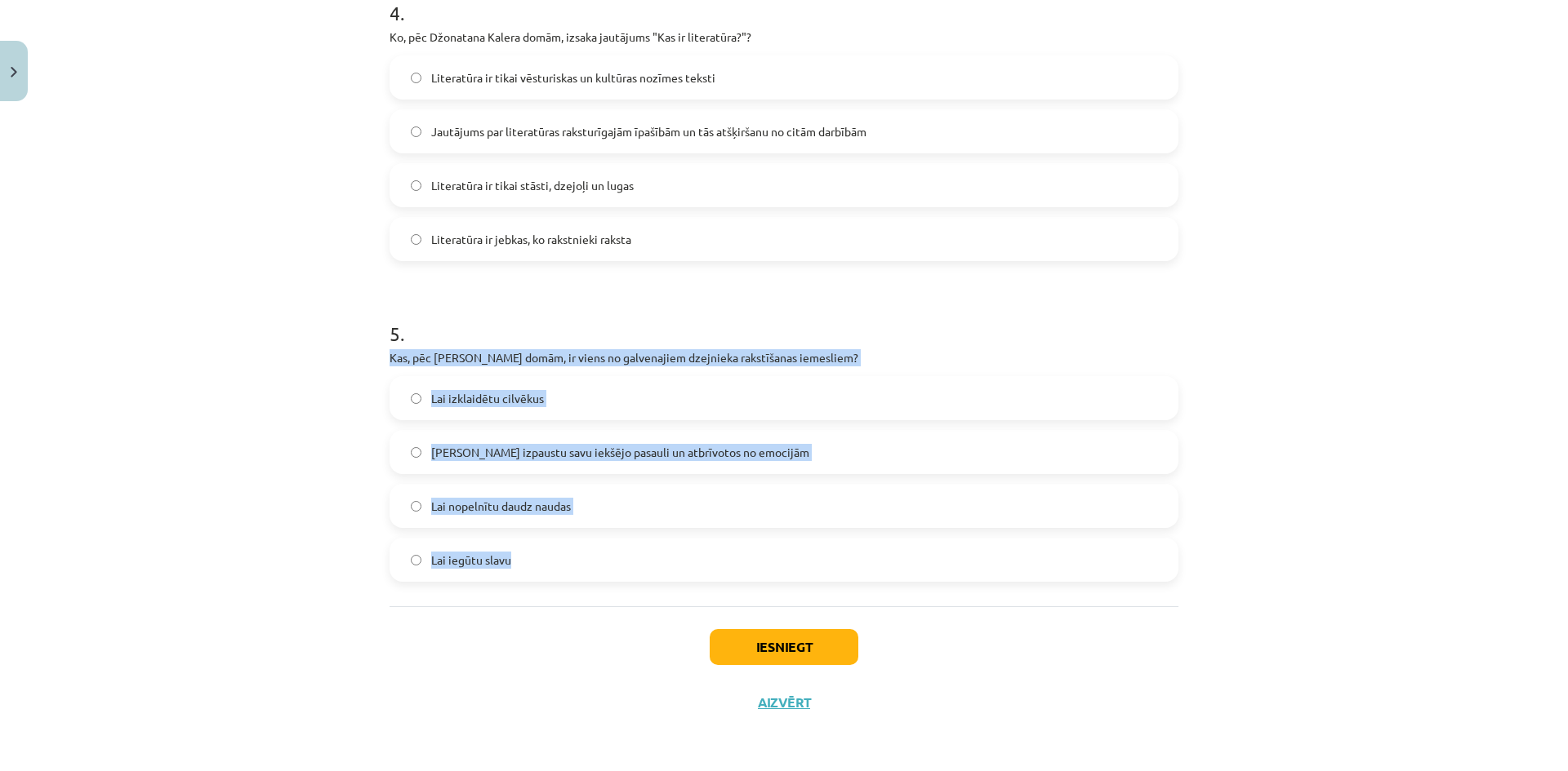
drag, startPoint x: 373, startPoint y: 358, endPoint x: 794, endPoint y: 537, distance: 457.5
copy div "Kas, pēc Zentas Mauriņas domām, ir viens no galvenajiem dzejnieka rakstīšanas i…"
click at [581, 459] on span "Lai izpaustu savu iekšējo pasauli un atbrīvotos no emocijām" at bounding box center [620, 452] width 378 height 17
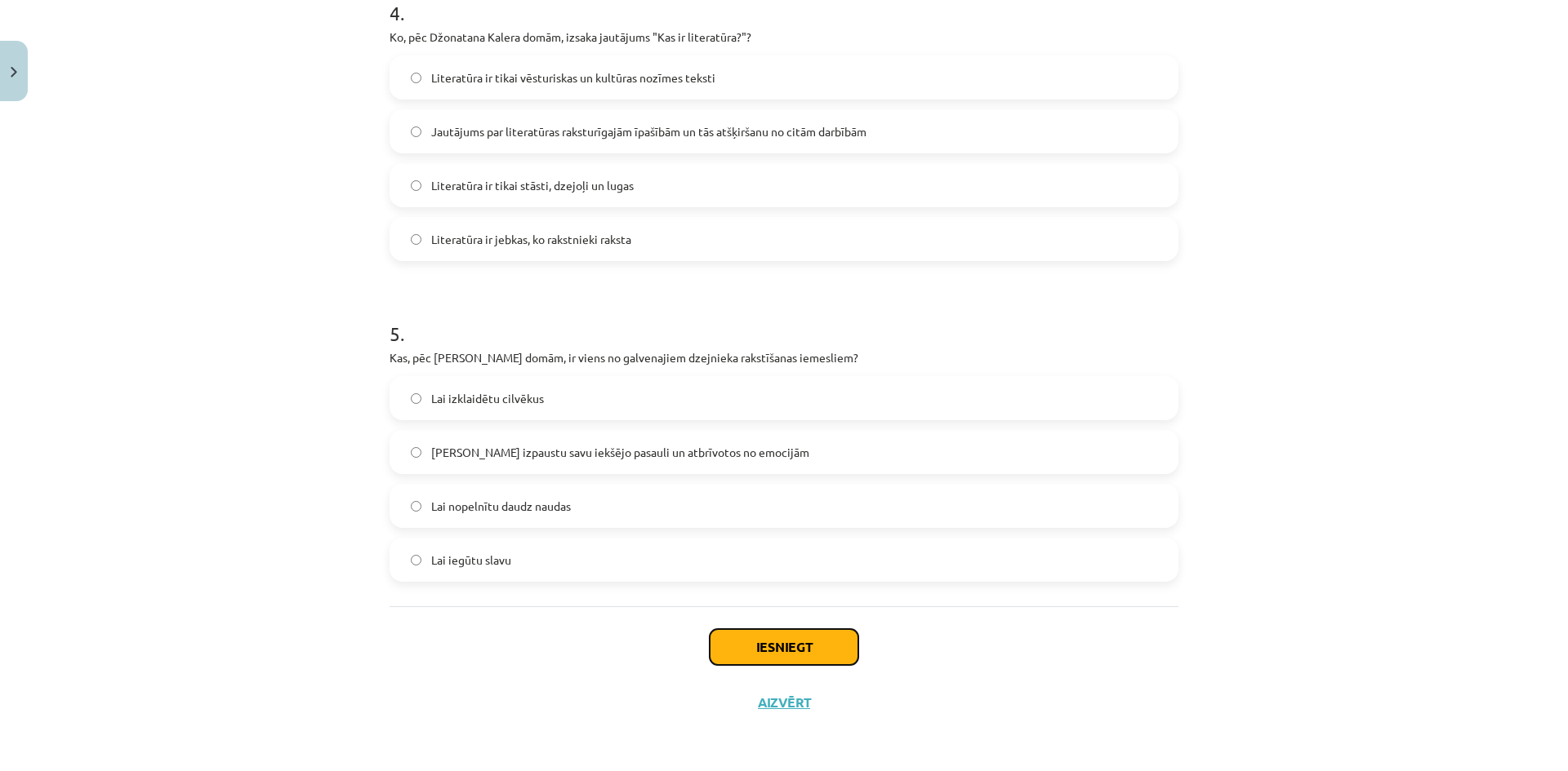
click at [794, 657] on button "Iesniegt" at bounding box center [784, 647] width 149 height 36
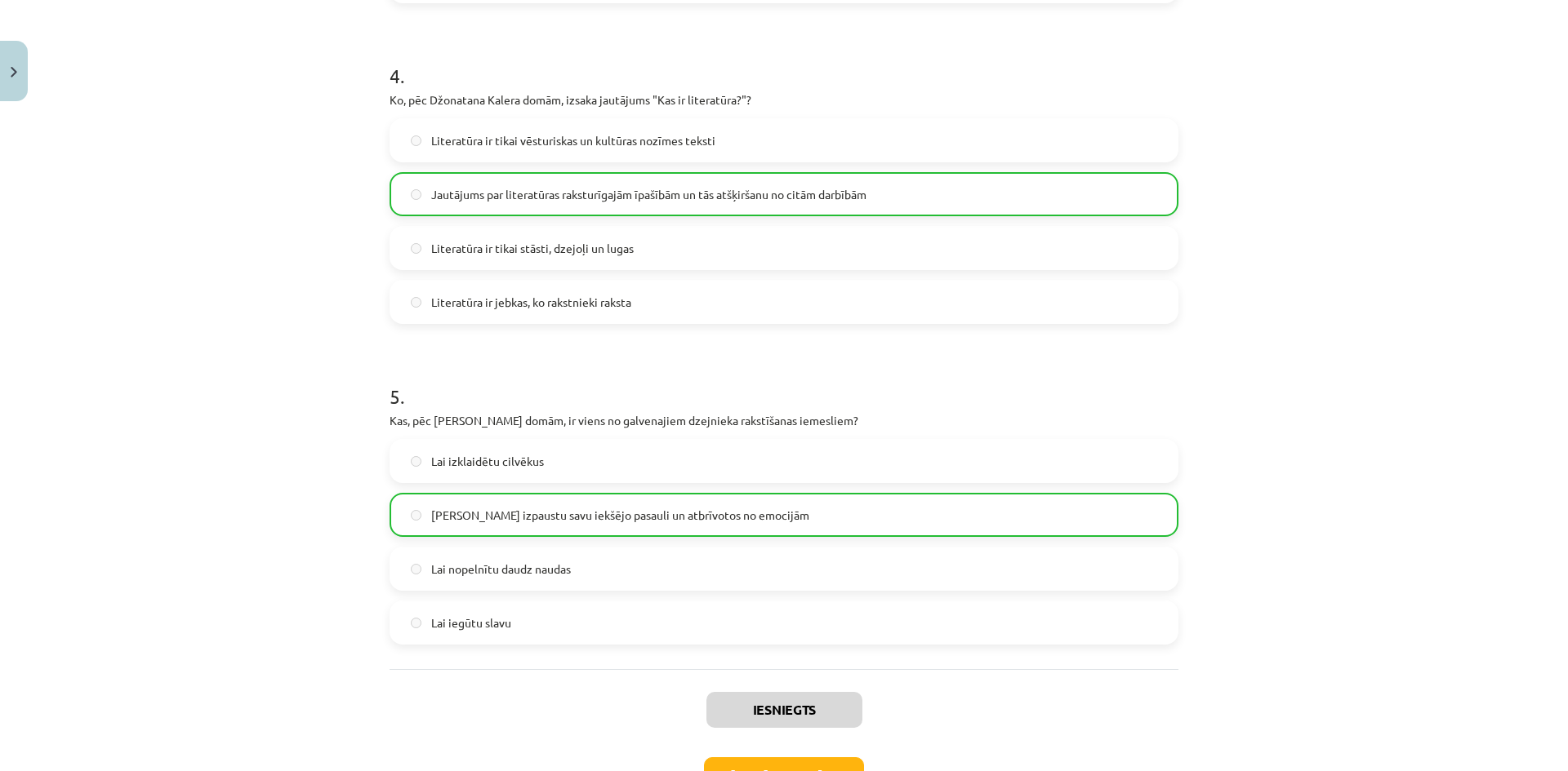
scroll to position [1367, 0]
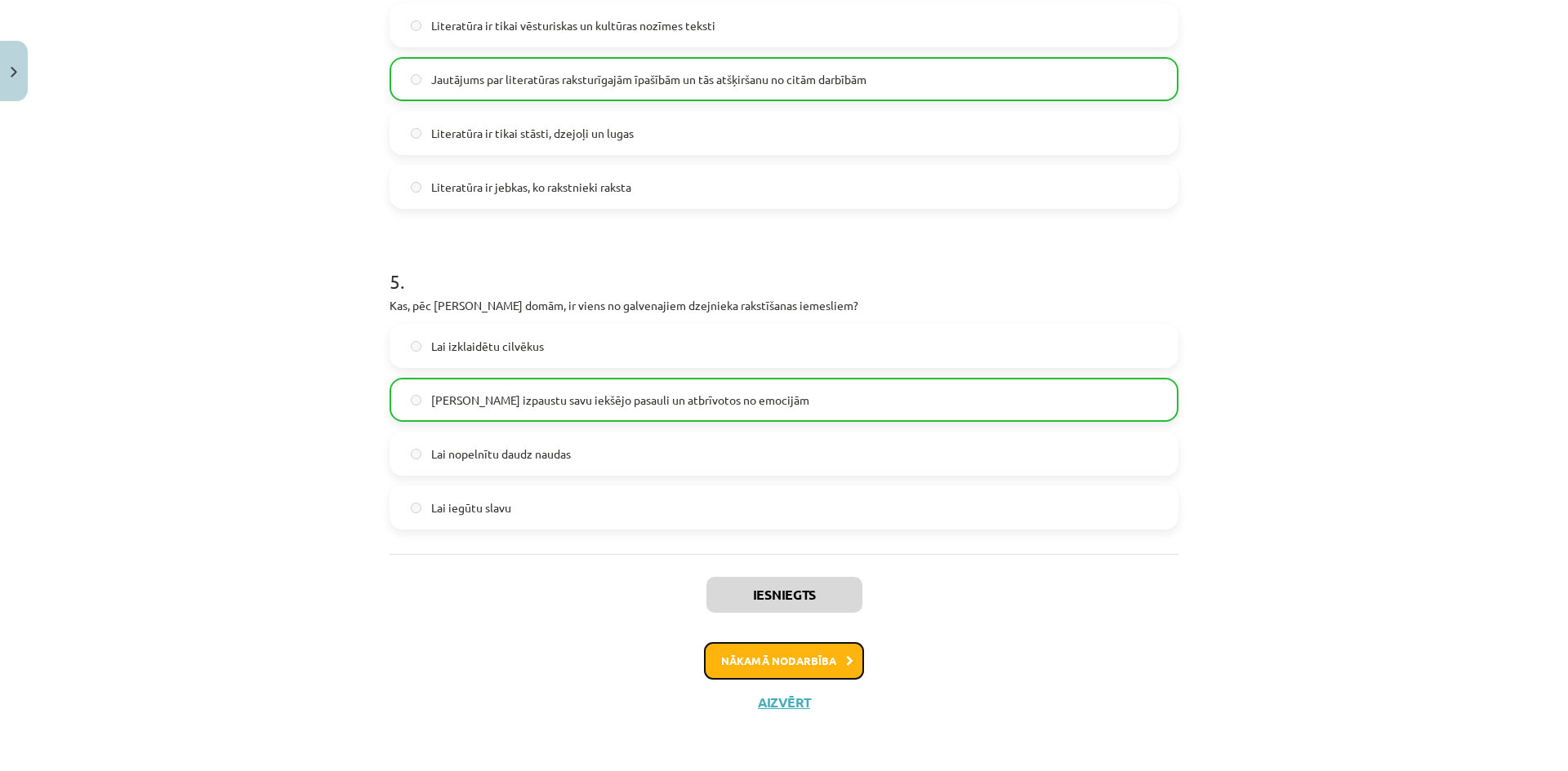
click at [779, 663] on button "Nākamā nodarbība" at bounding box center [784, 661] width 160 height 38
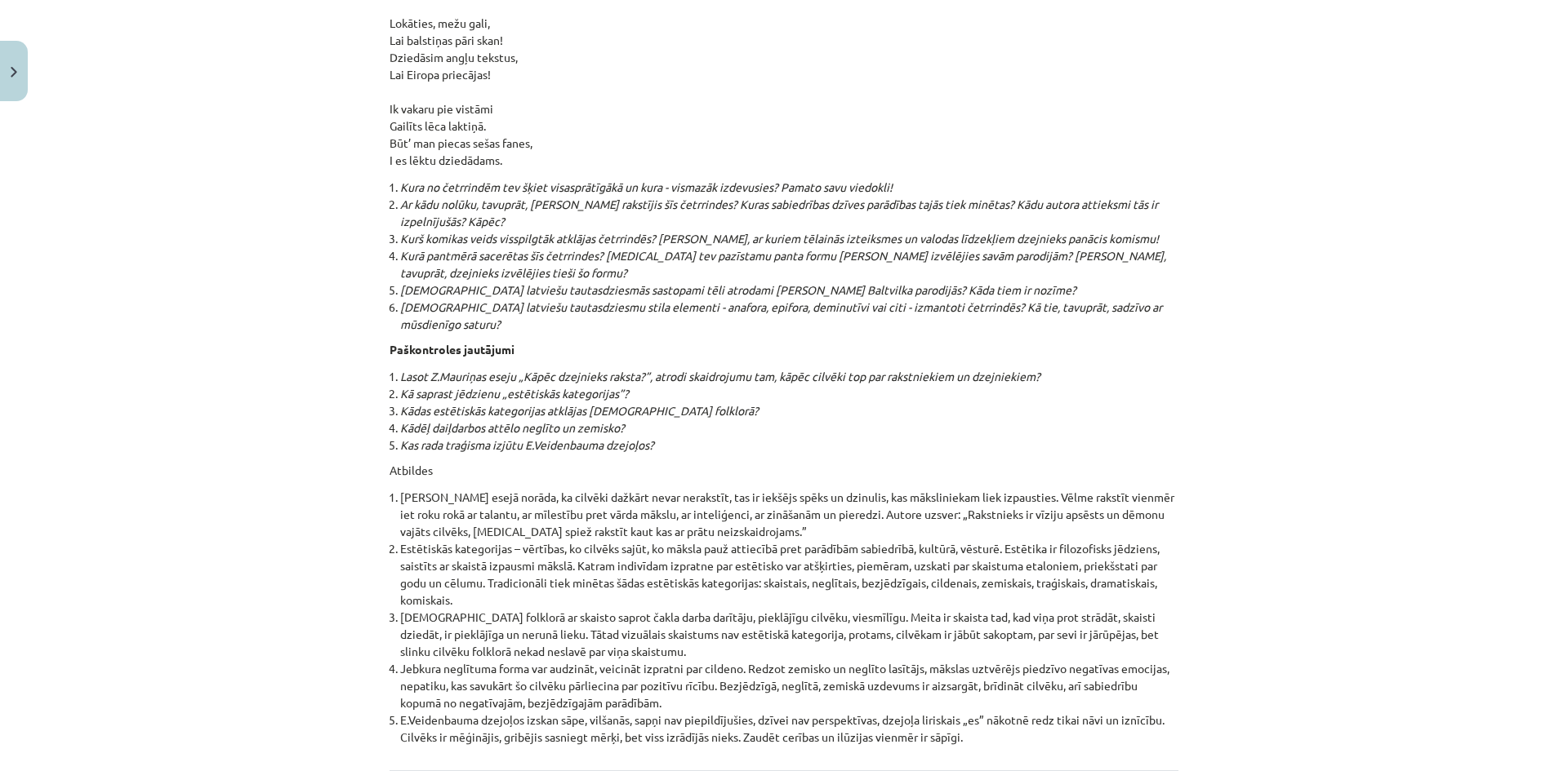
scroll to position [17311, 0]
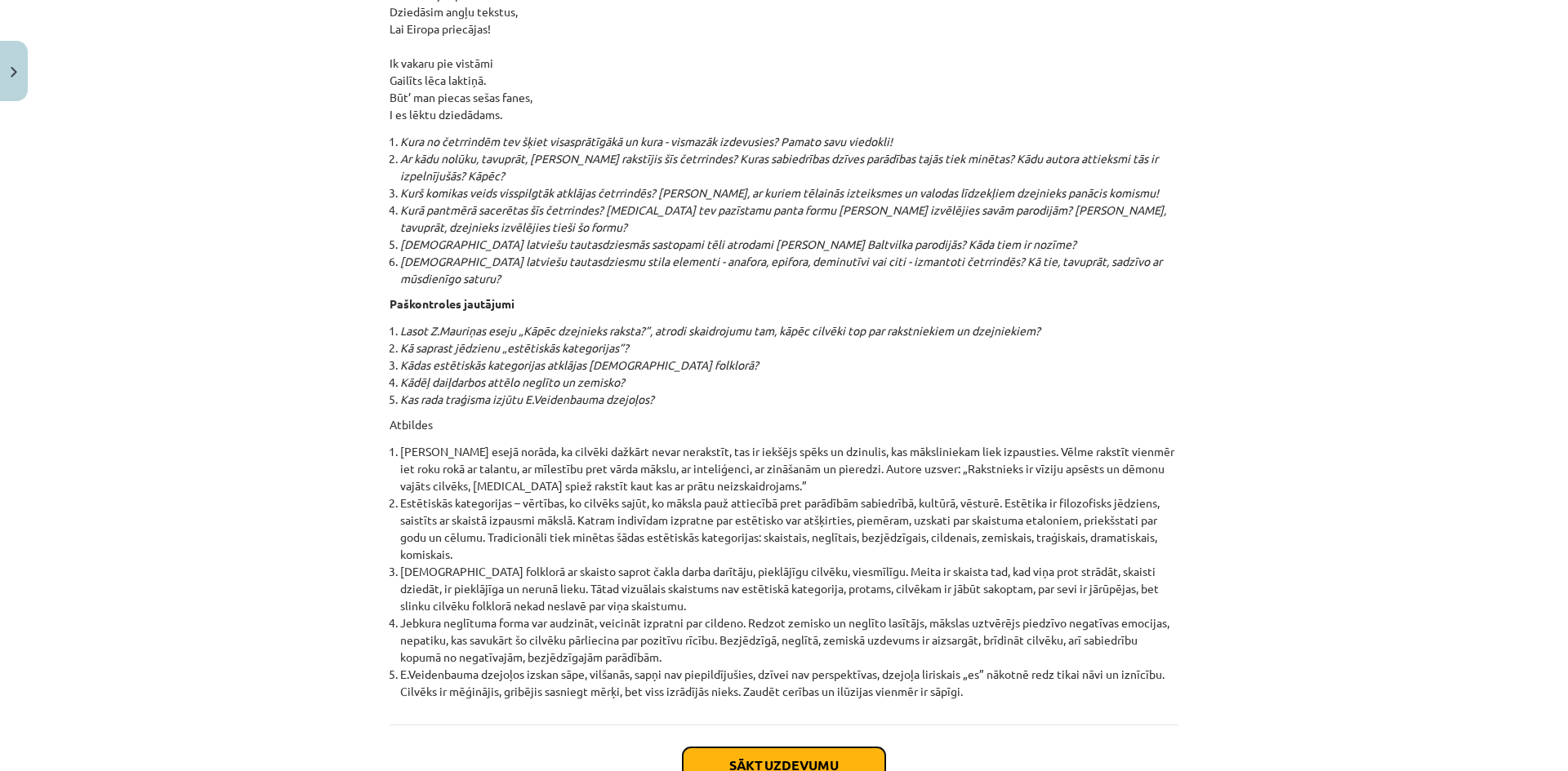
click at [740, 748] on button "Sākt uzdevumu" at bounding box center [784, 766] width 202 height 36
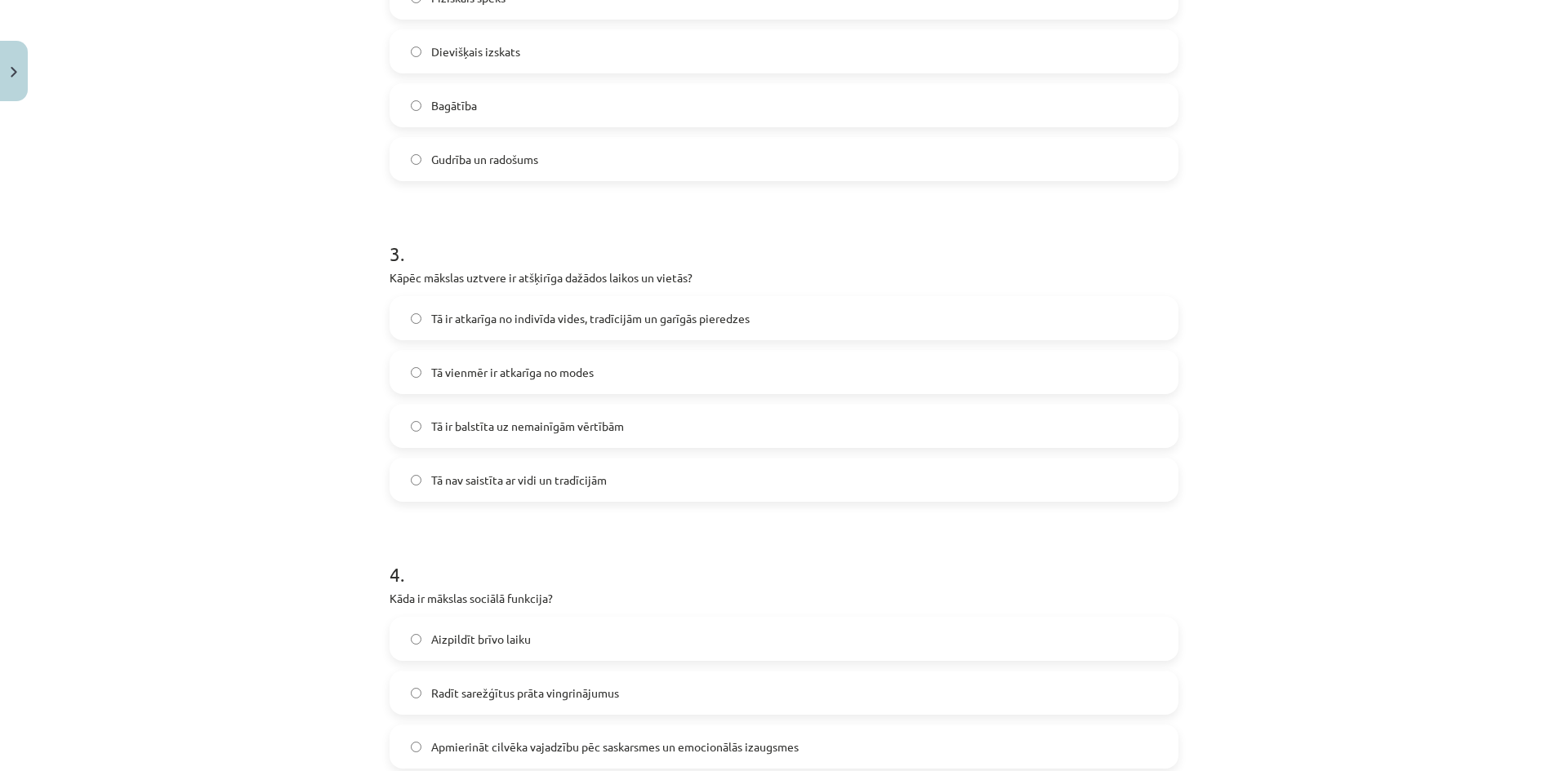
scroll to position [1340, 0]
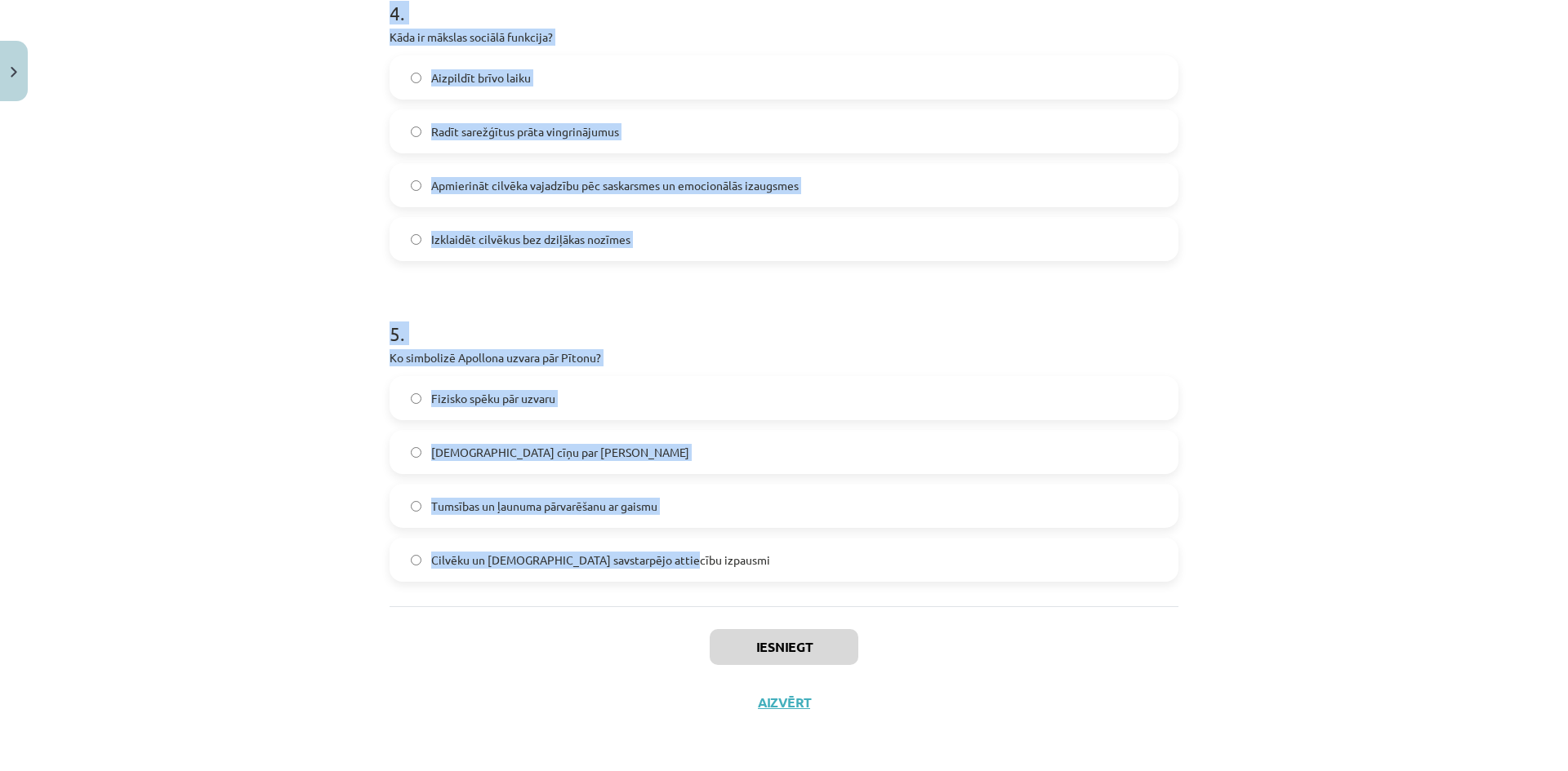
drag, startPoint x: 365, startPoint y: 350, endPoint x: 813, endPoint y: 543, distance: 487.8
click at [824, 554] on div "Mācību tēma: Literatūras i - 10. klases 1.ieskaites mācību materiāls #4 Estētis…" at bounding box center [784, 386] width 1568 height 771
click at [273, 298] on div "Mācību tēma: Literatūras i - 10. klases 1.ieskaites mācību materiāls #4 Estētis…" at bounding box center [784, 386] width 1568 height 771
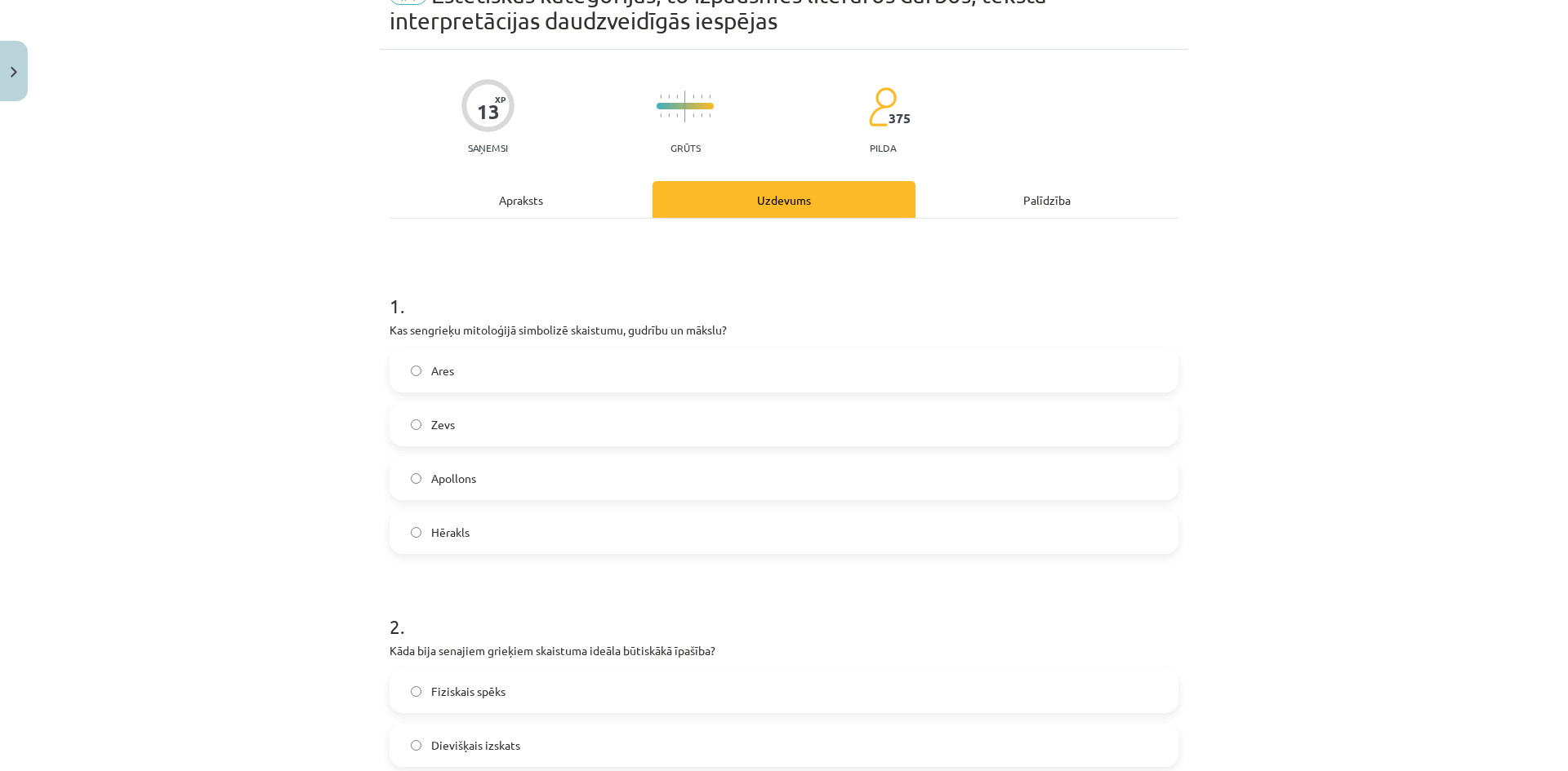
scroll to position [163, 0]
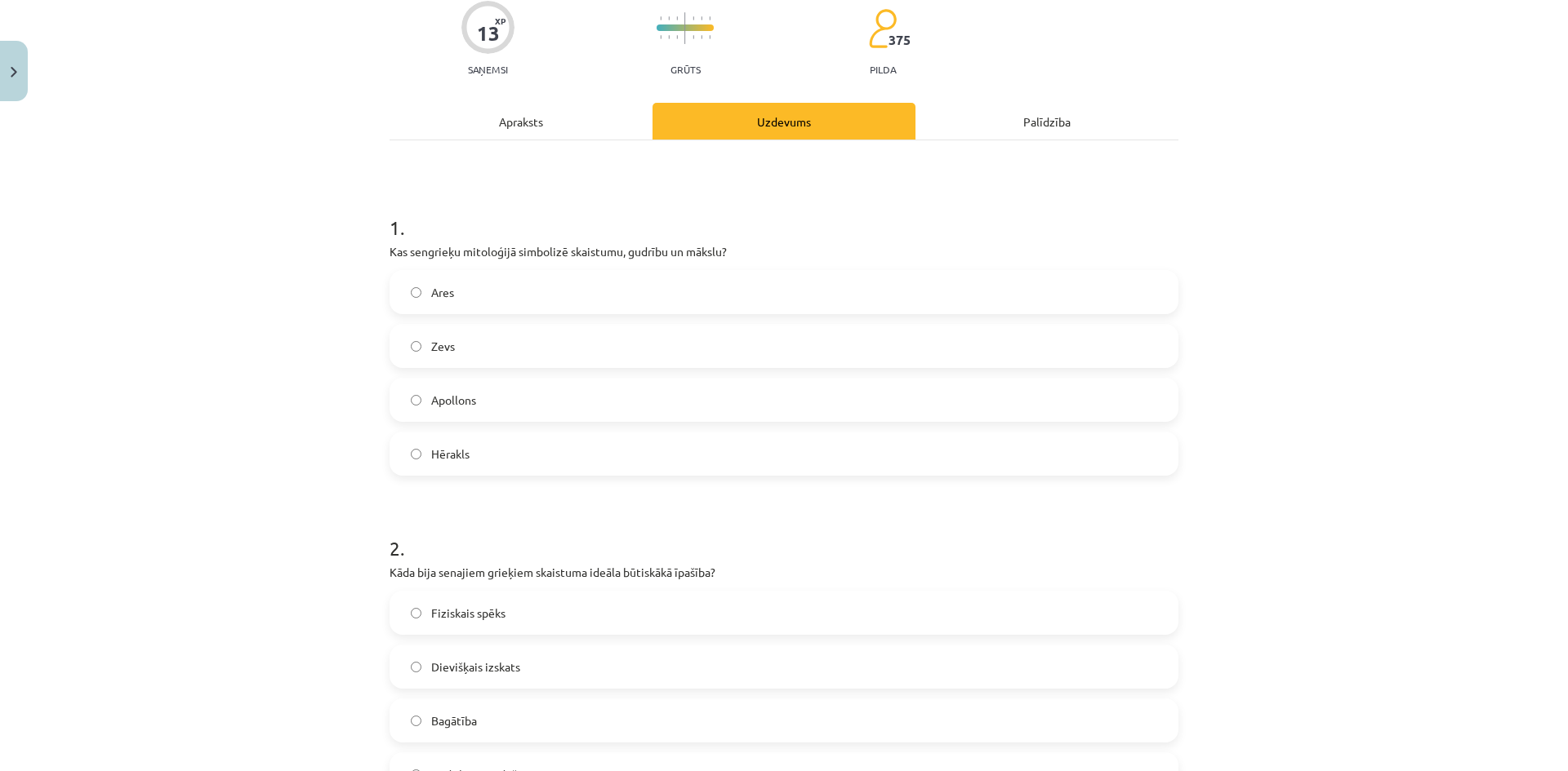
click at [490, 401] on label "Apollons" at bounding box center [784, 400] width 785 height 40
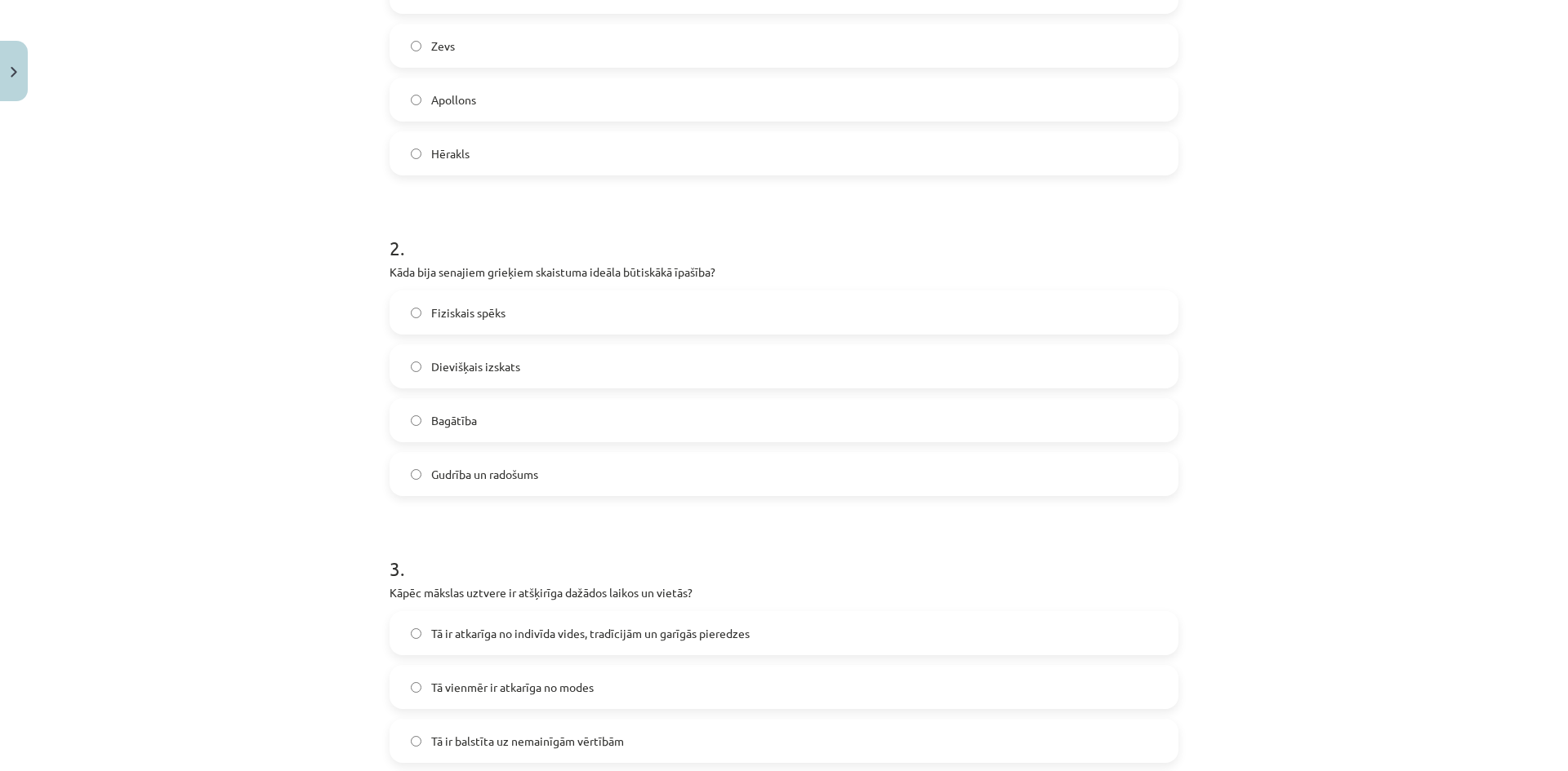
scroll to position [489, 0]
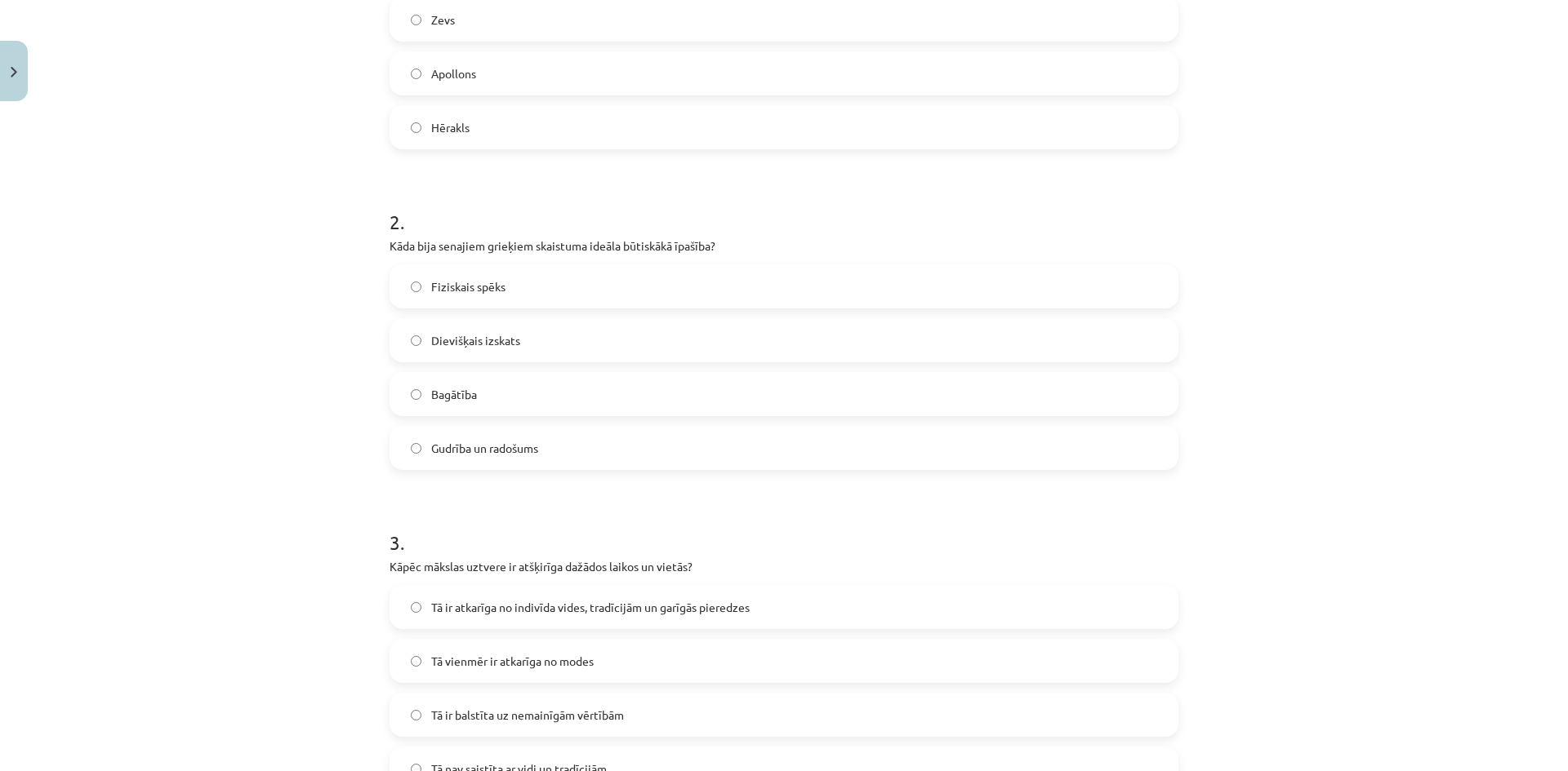
click at [492, 343] on span "Dievišķais izskats" at bounding box center [475, 340] width 89 height 17
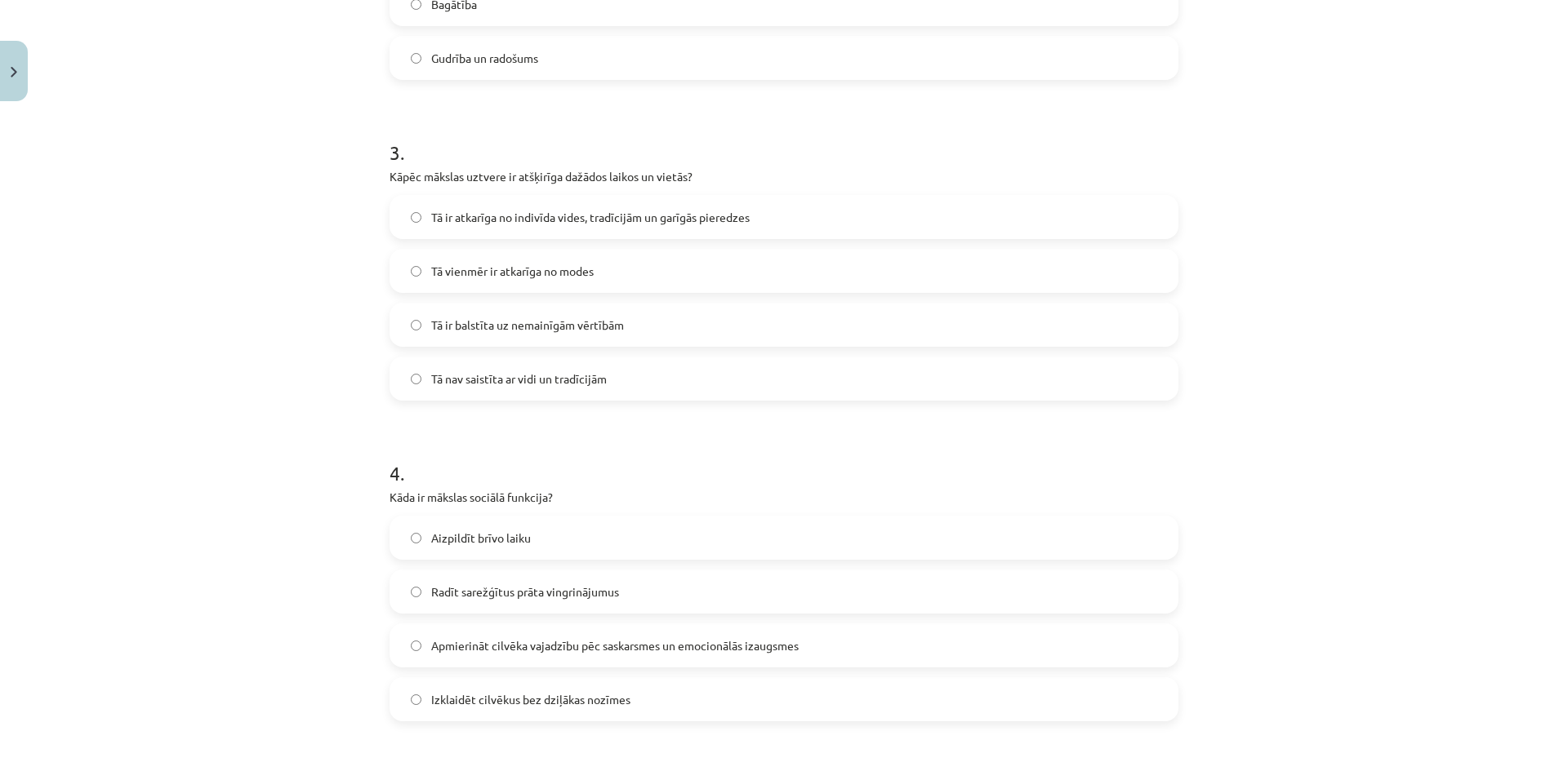
scroll to position [898, 0]
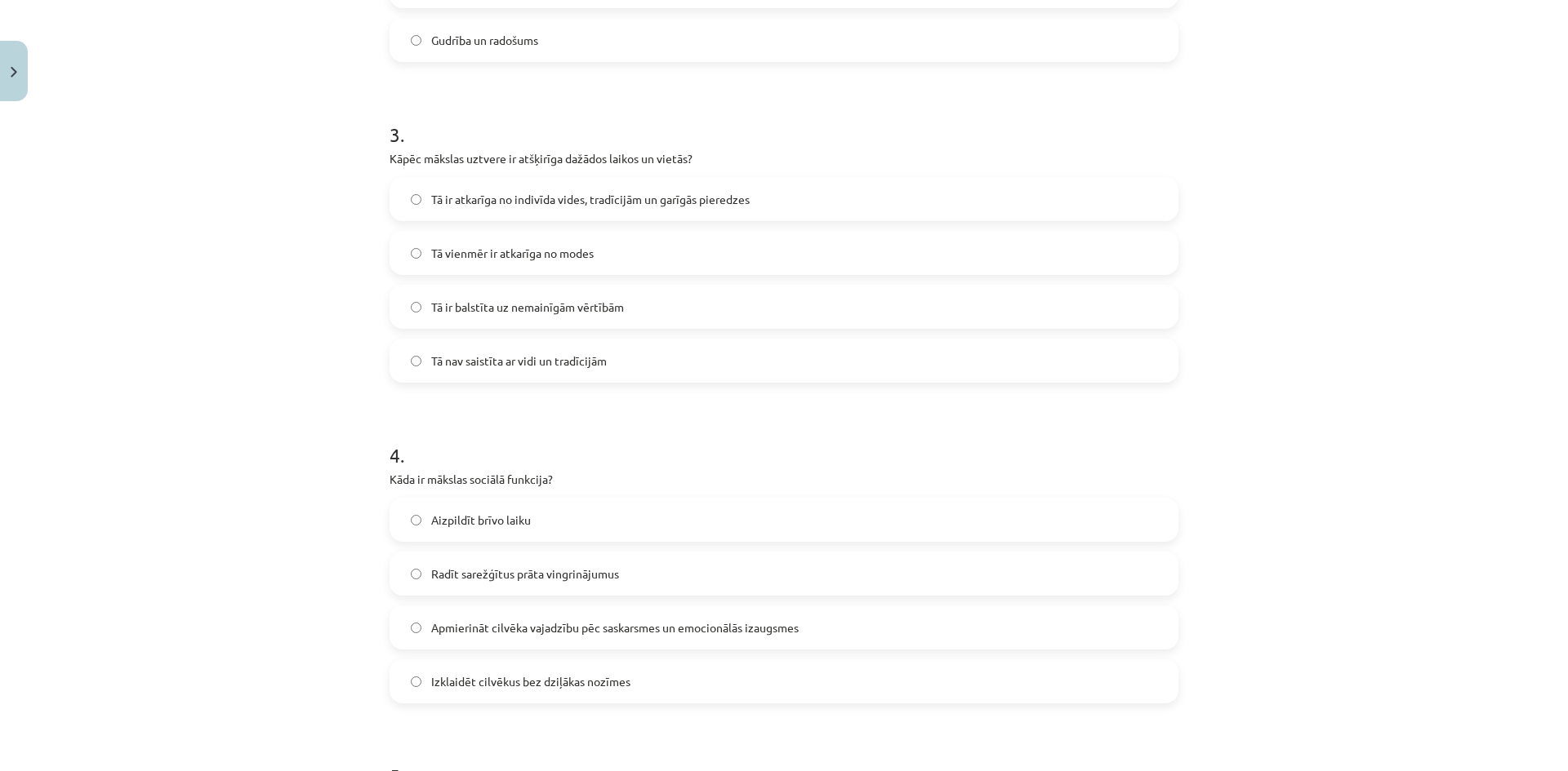
click at [539, 198] on span "Tā ir atkarīga no indivīda vides, tradīcijām un garīgās pieredzes" at bounding box center [591, 199] width 319 height 17
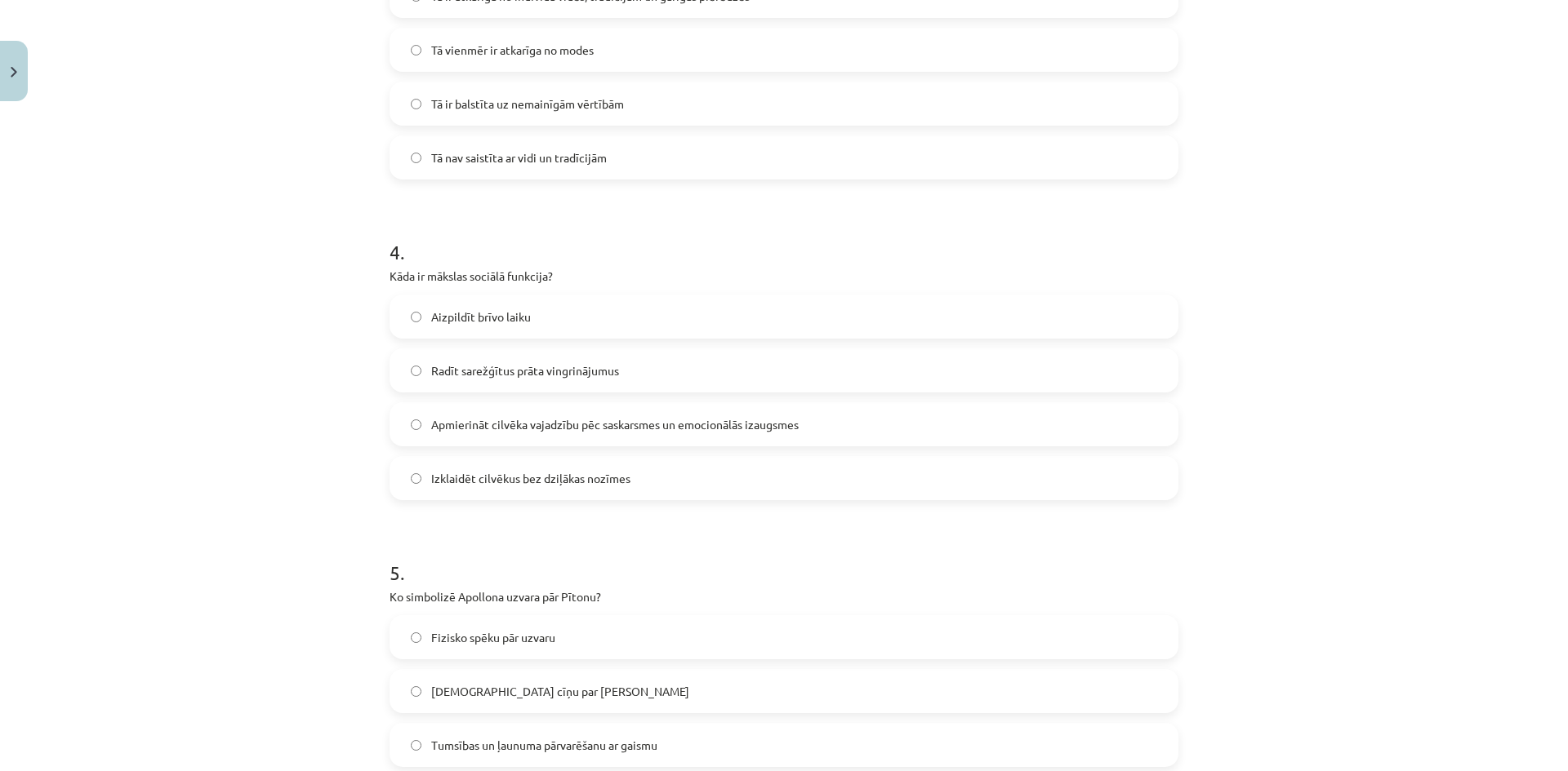
scroll to position [1142, 0]
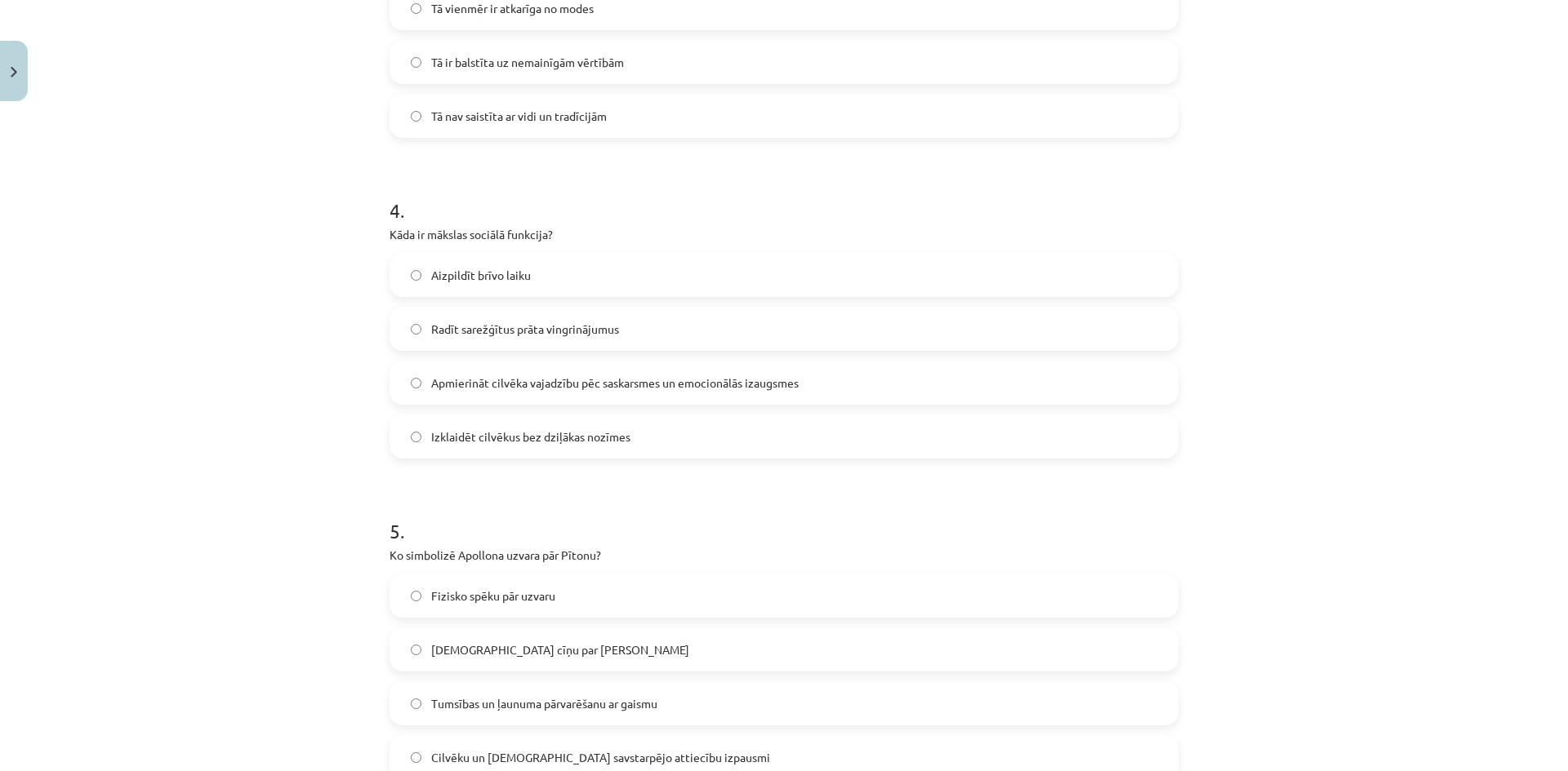
click at [579, 386] on span "Apmierināt cilvēka vajadzību pēc saskarsmes un emocionālās izaugsmes" at bounding box center [615, 383] width 367 height 17
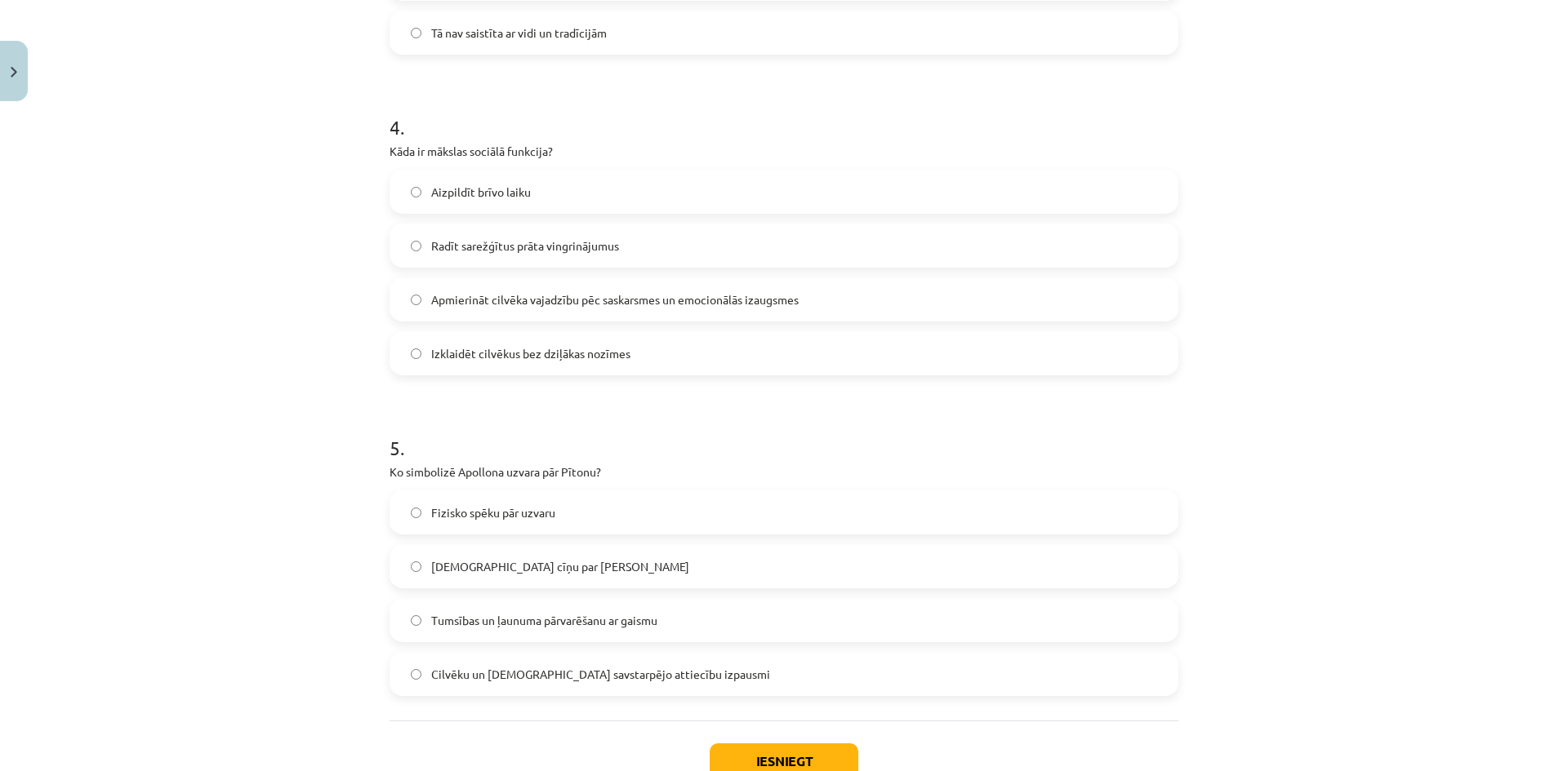
scroll to position [1340, 0]
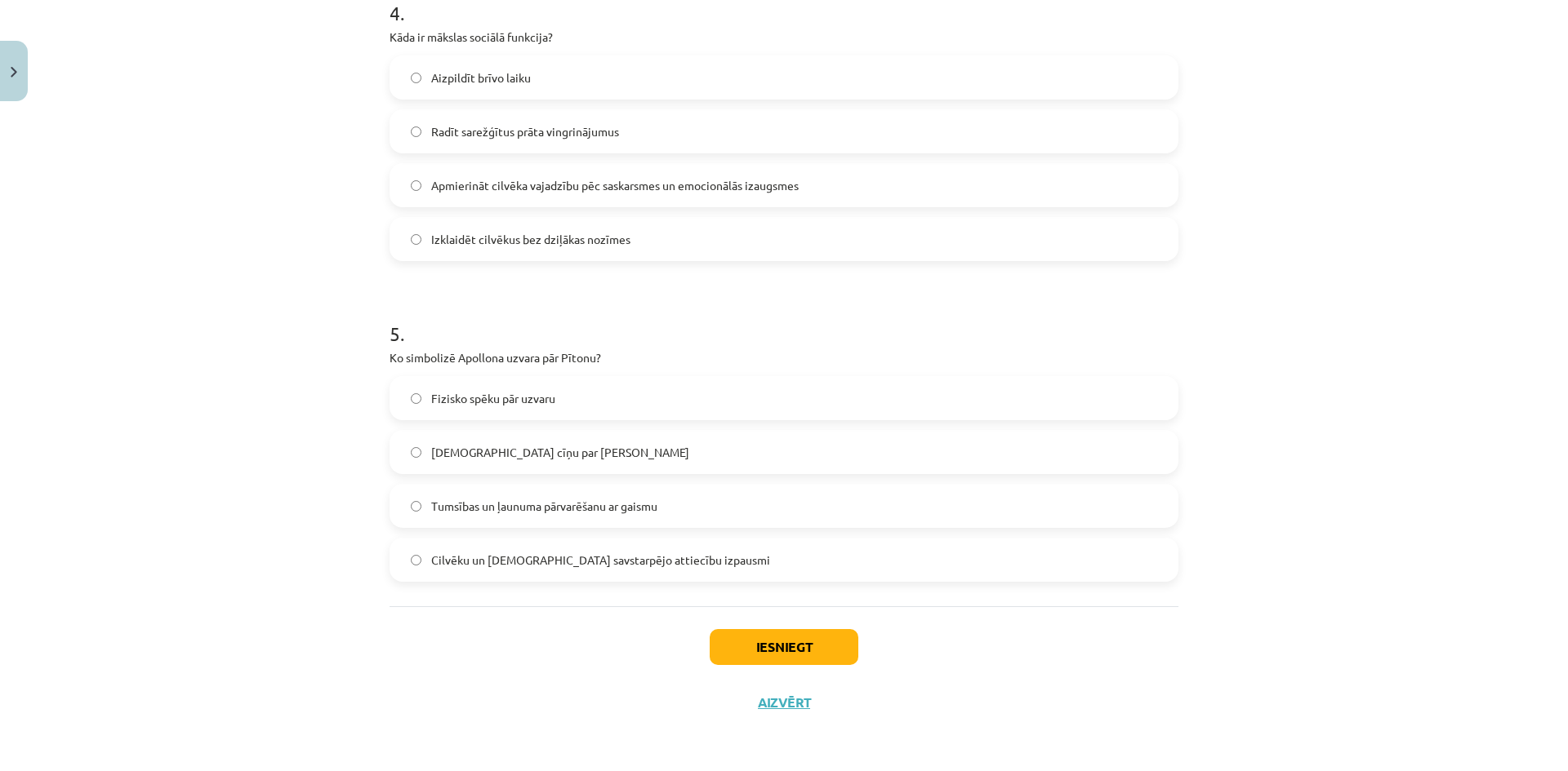
click at [569, 496] on label "Tumsības un ļaunuma pārvarēšanu ar gaismu" at bounding box center [784, 506] width 785 height 40
click at [797, 640] on button "Iesniegt" at bounding box center [784, 647] width 149 height 36
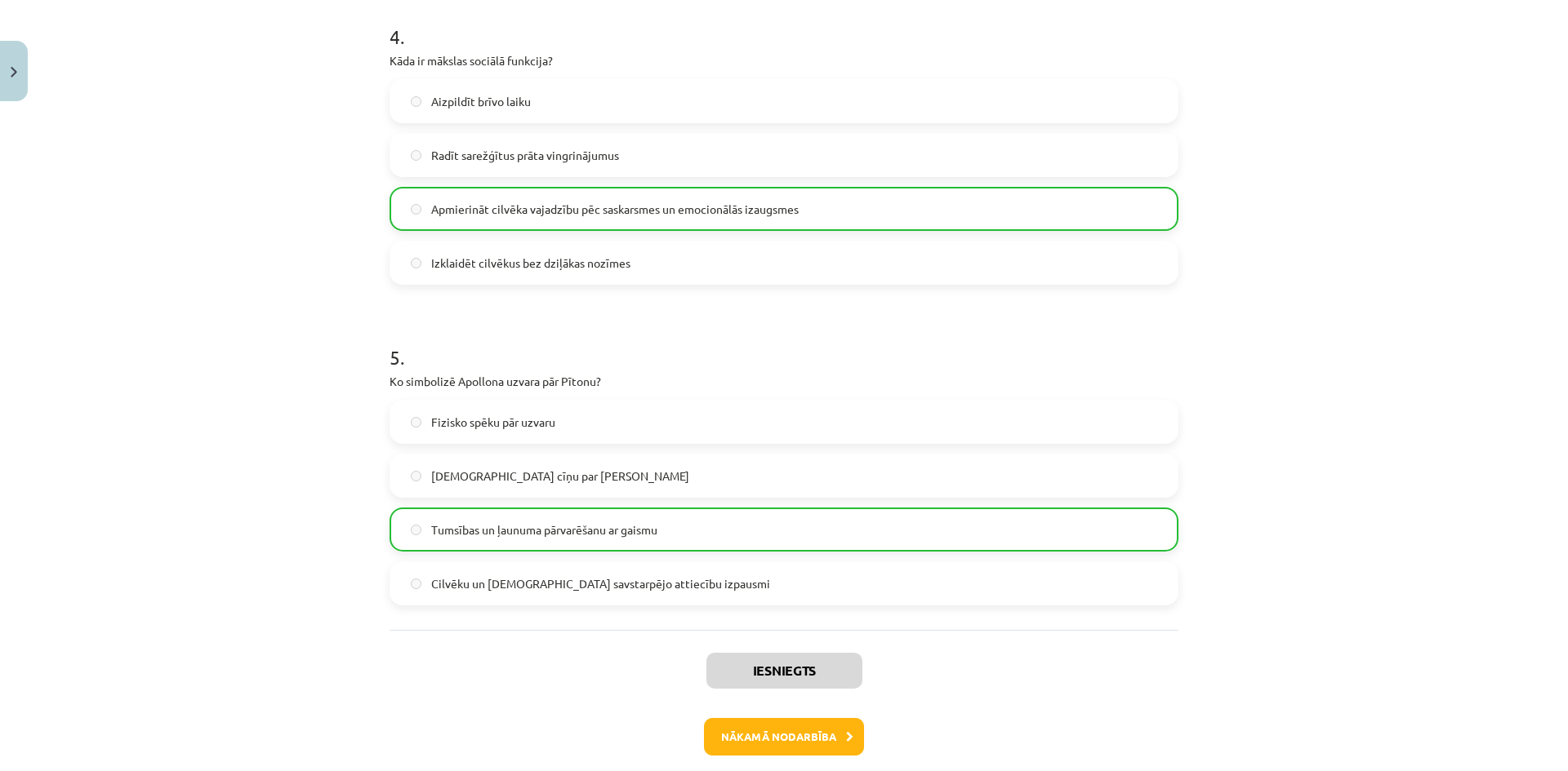
scroll to position [1392, 0]
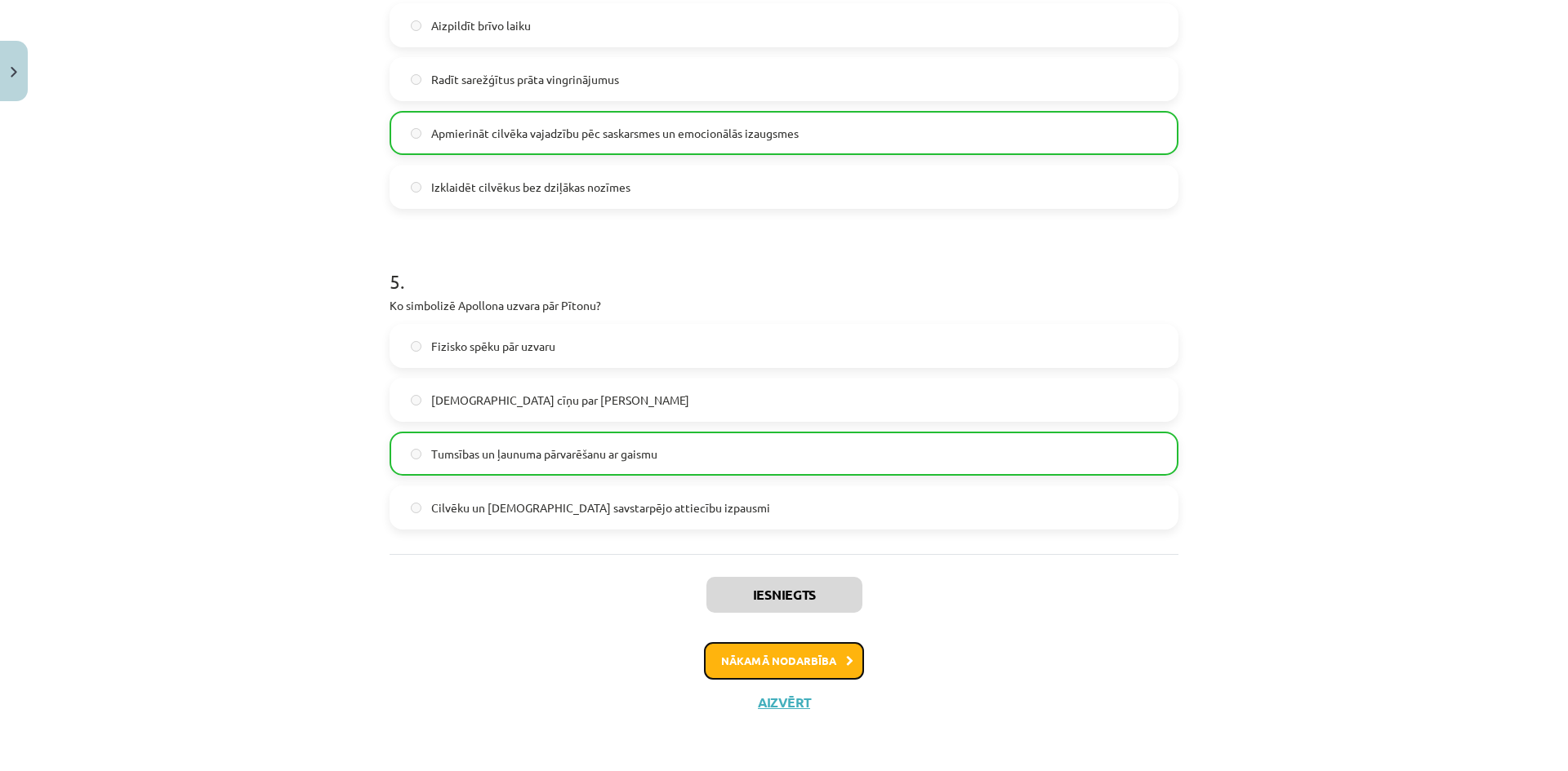
click at [788, 670] on button "Nākamā nodarbība" at bounding box center [784, 661] width 160 height 38
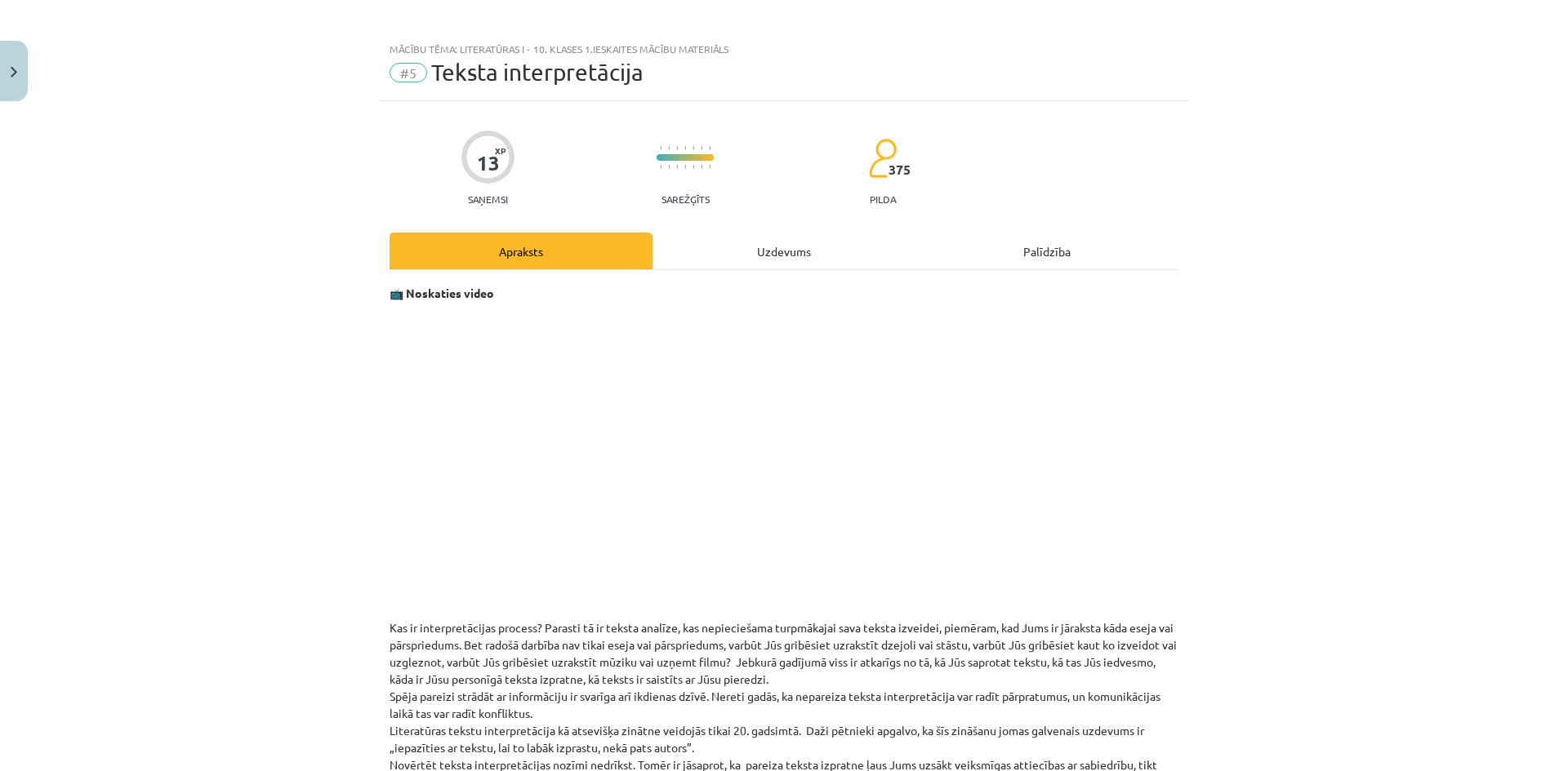
scroll to position [0, 0]
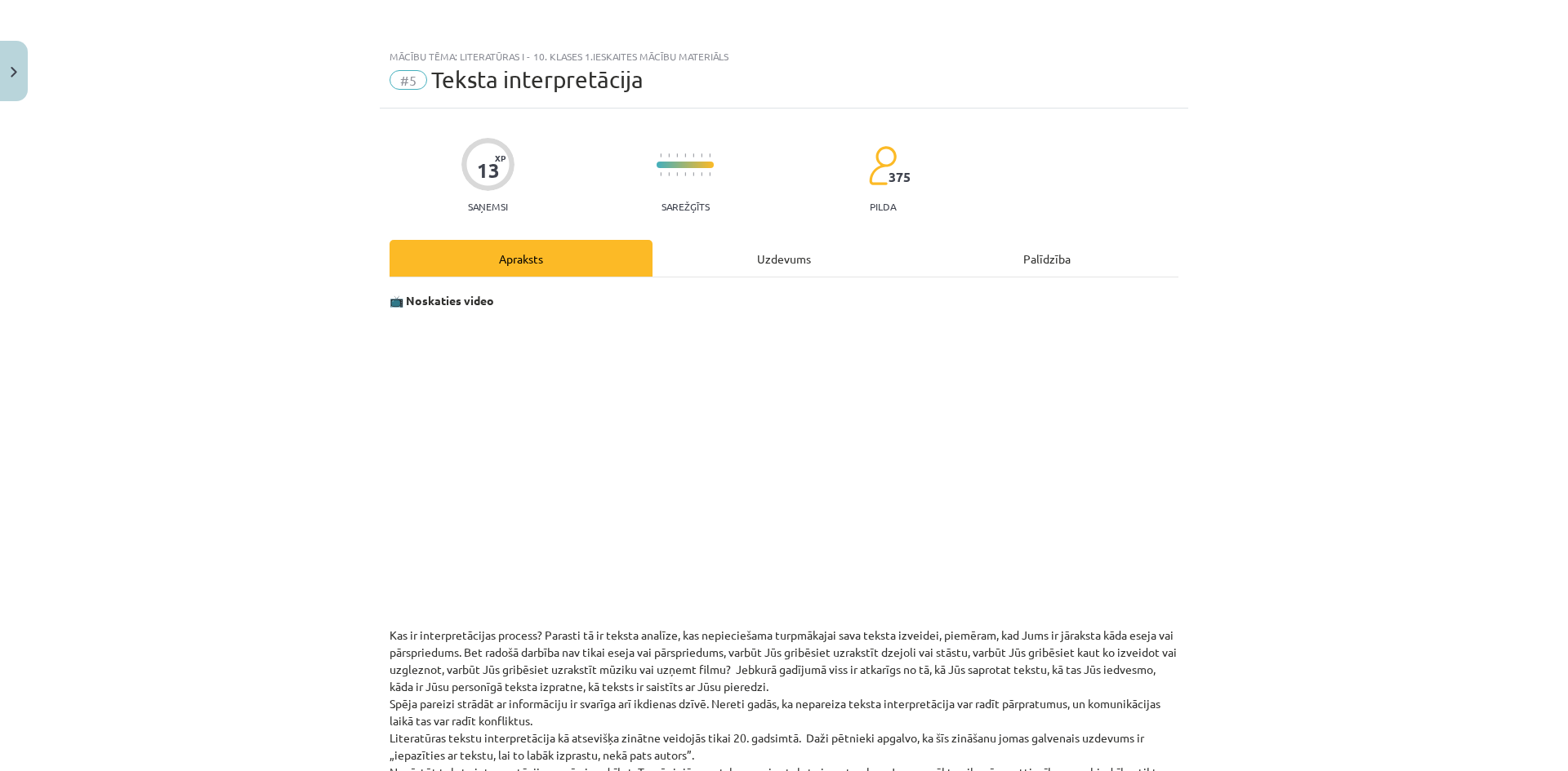
click at [782, 257] on div "Uzdevums" at bounding box center [784, 259] width 263 height 37
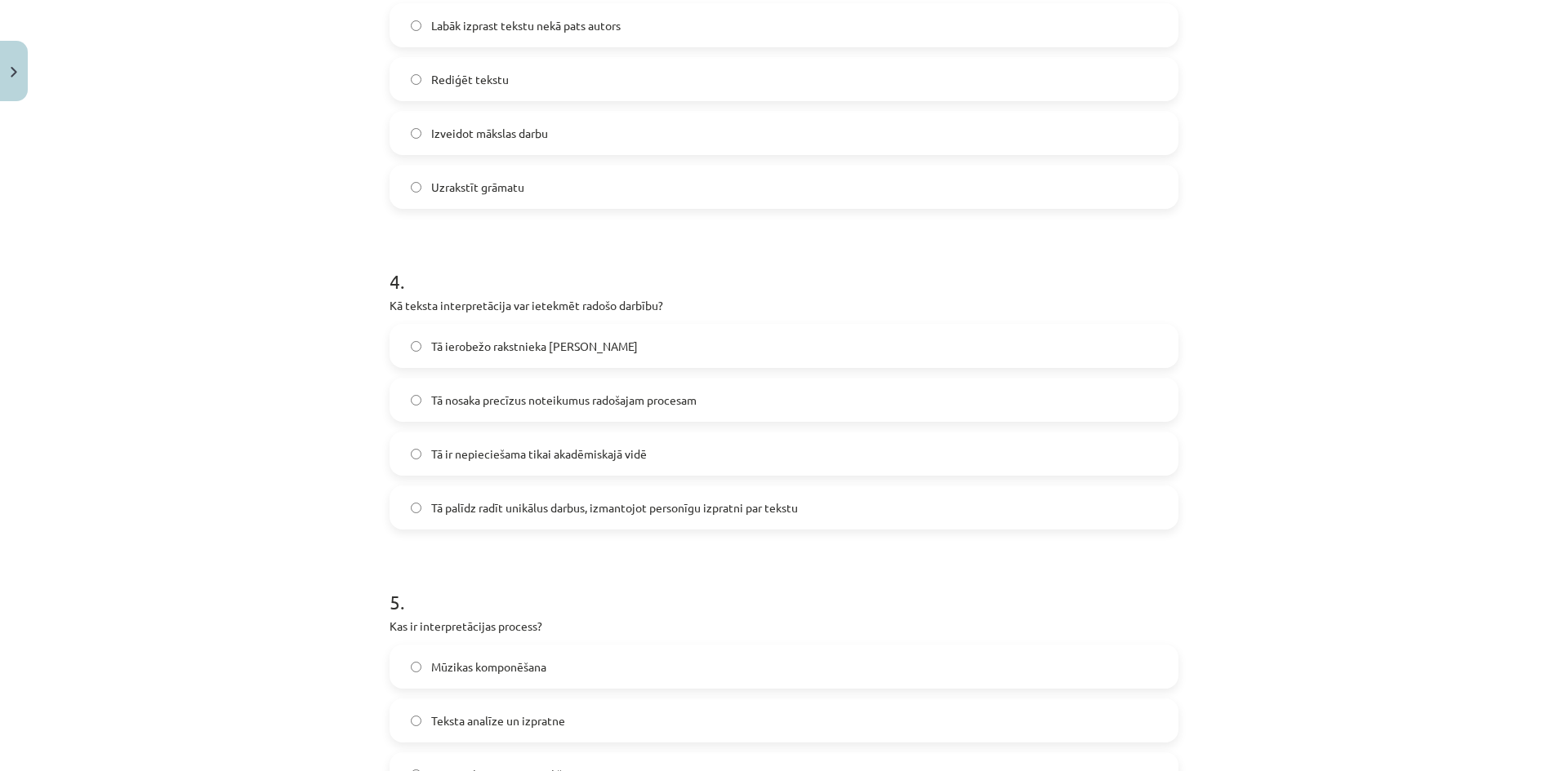
scroll to position [1314, 0]
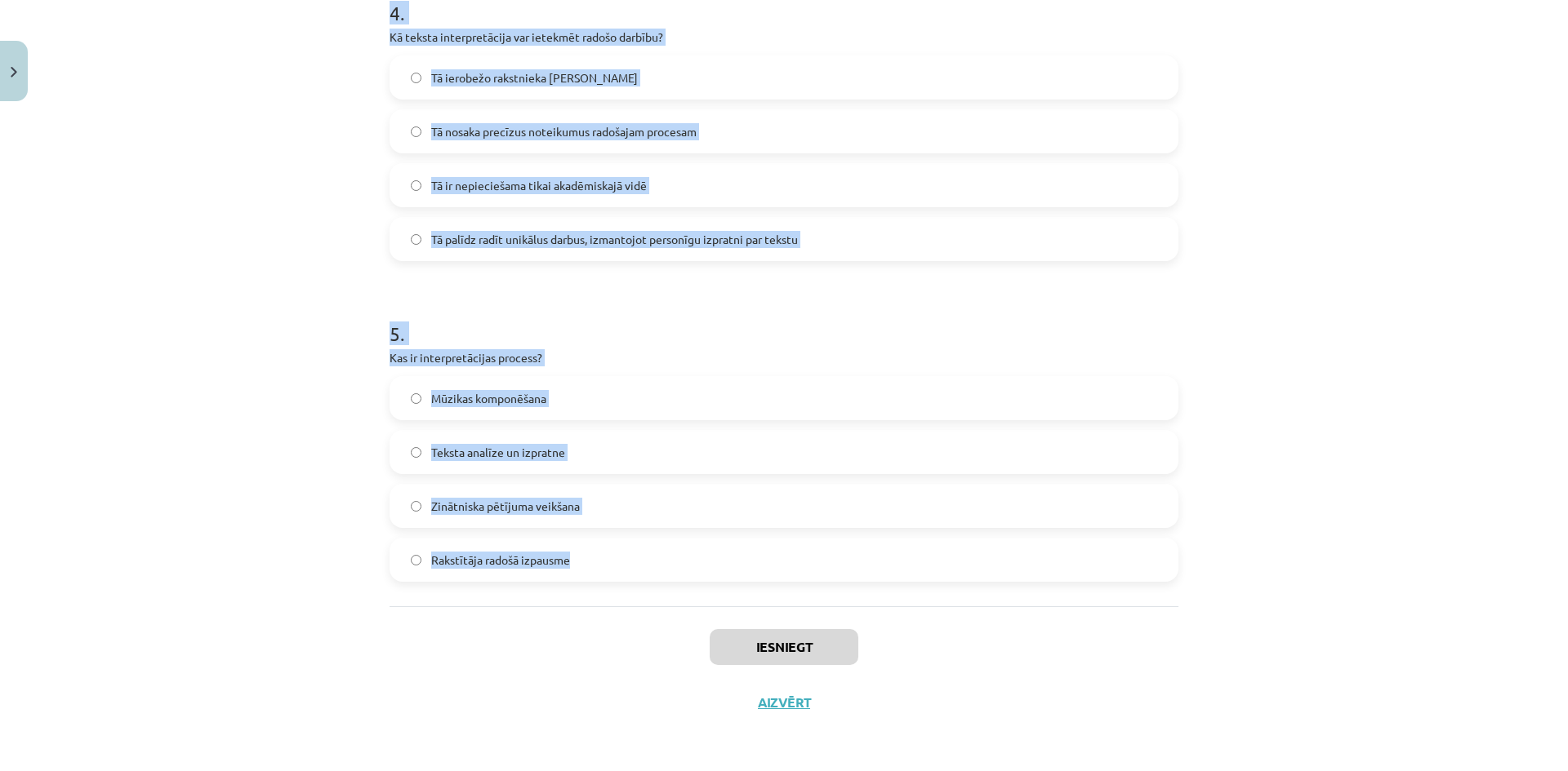
drag, startPoint x: 365, startPoint y: 342, endPoint x: 637, endPoint y: 551, distance: 343.0
click at [637, 551] on div "Mācību tēma: Literatūras i - 10. klases 1.ieskaites mācību materiāls #5 Teksta …" at bounding box center [784, 386] width 1568 height 771
click at [394, 173] on label "Tā ir nepieciešama tikai akadēmiskajā vidē" at bounding box center [784, 185] width 785 height 40
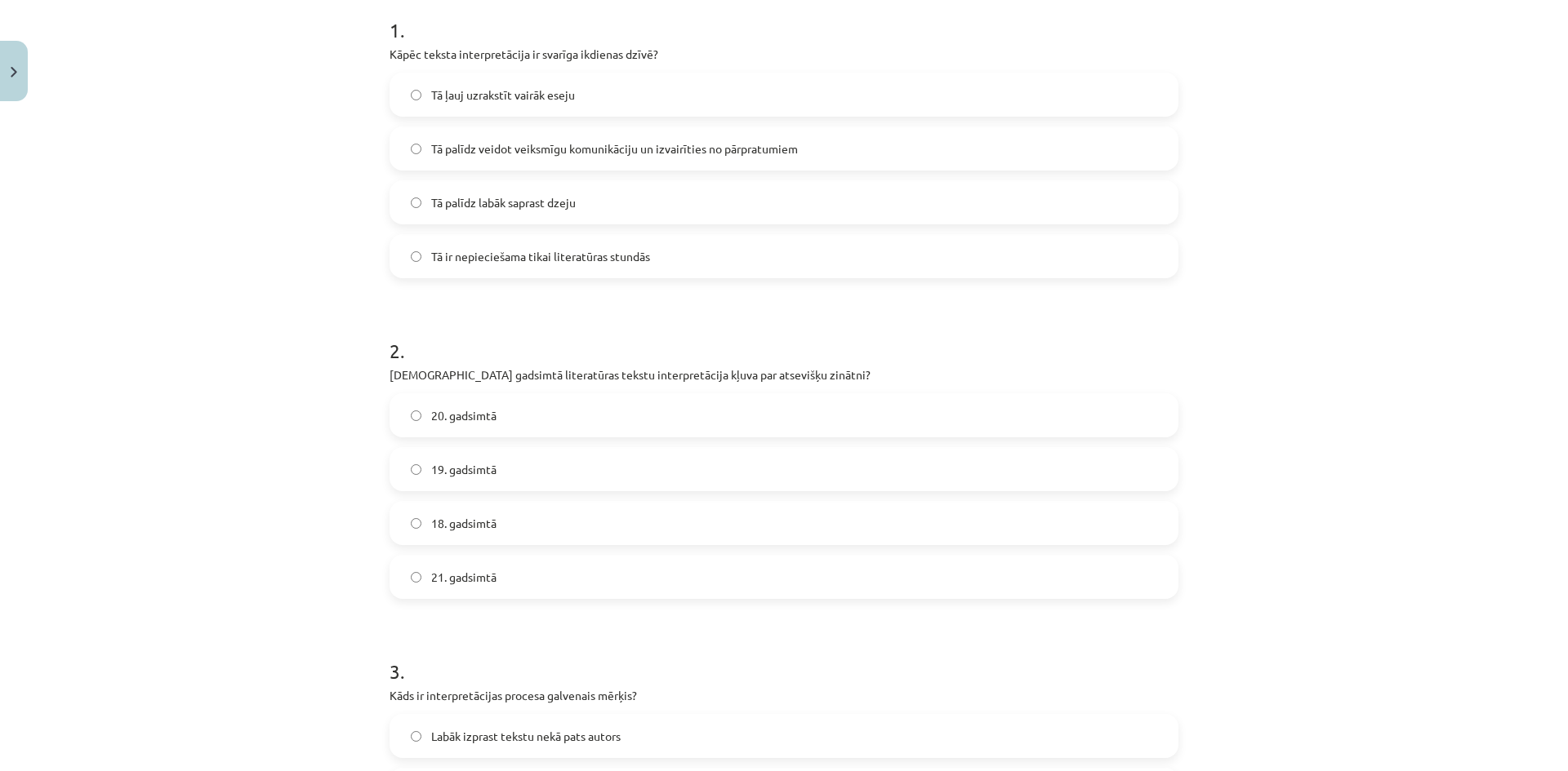
scroll to position [8, 0]
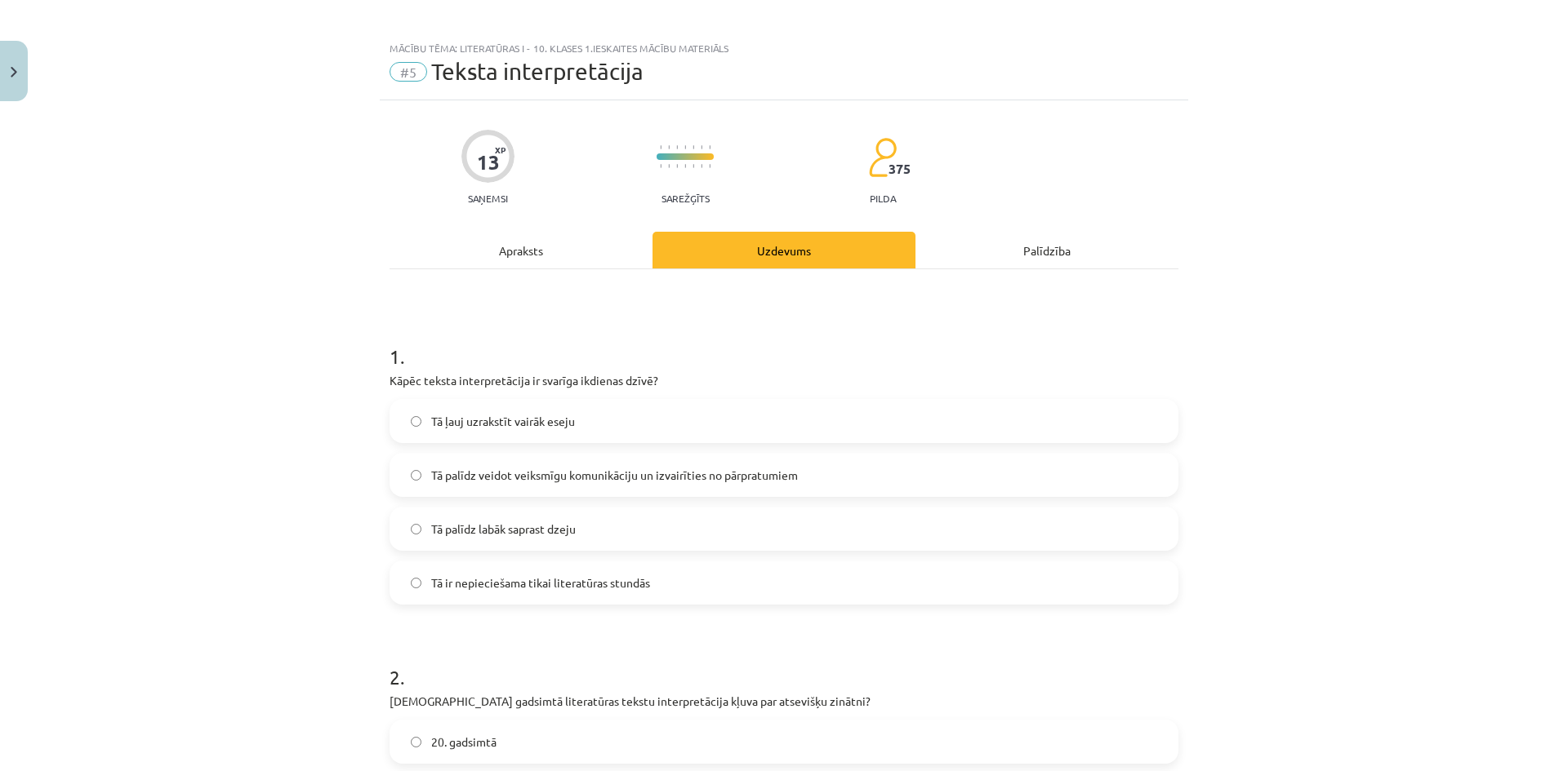
click at [560, 479] on span "Tā palīdz veidot veiksmīgu komunikāciju un izvairīties no pārpratumiem" at bounding box center [615, 475] width 366 height 17
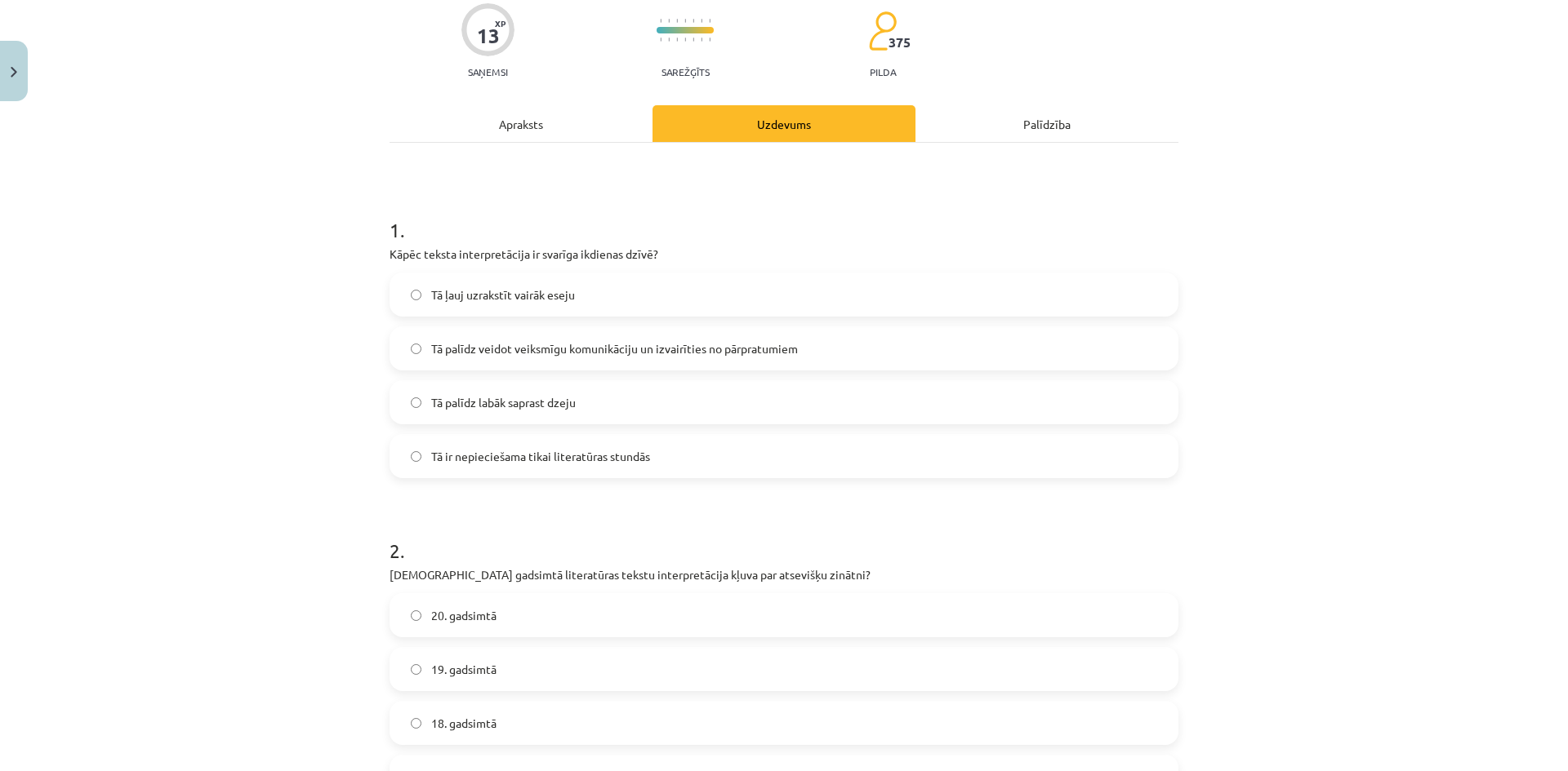
scroll to position [334, 0]
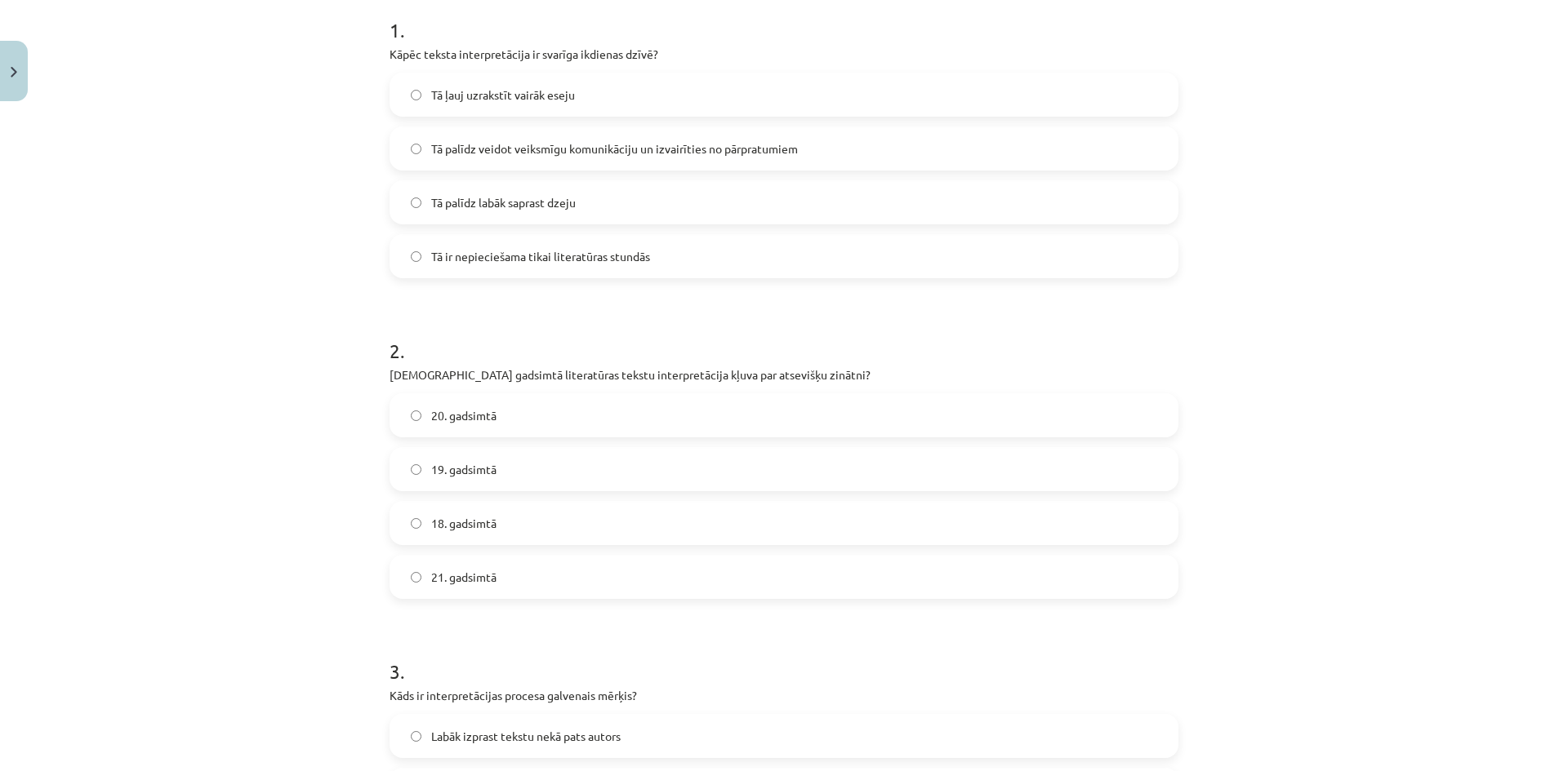
click at [472, 416] on span "20. gadsimtā" at bounding box center [464, 415] width 65 height 17
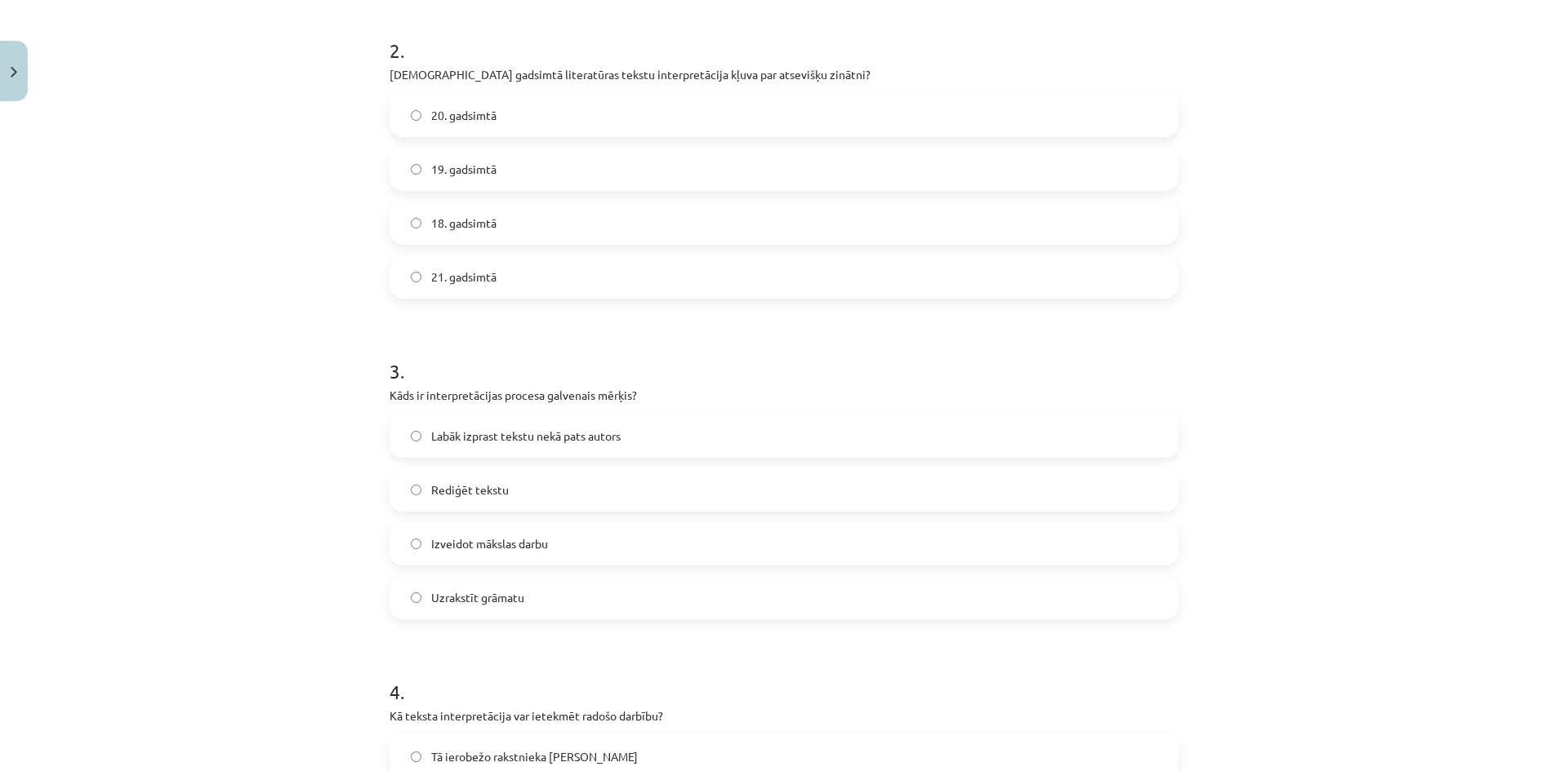
scroll to position [661, 0]
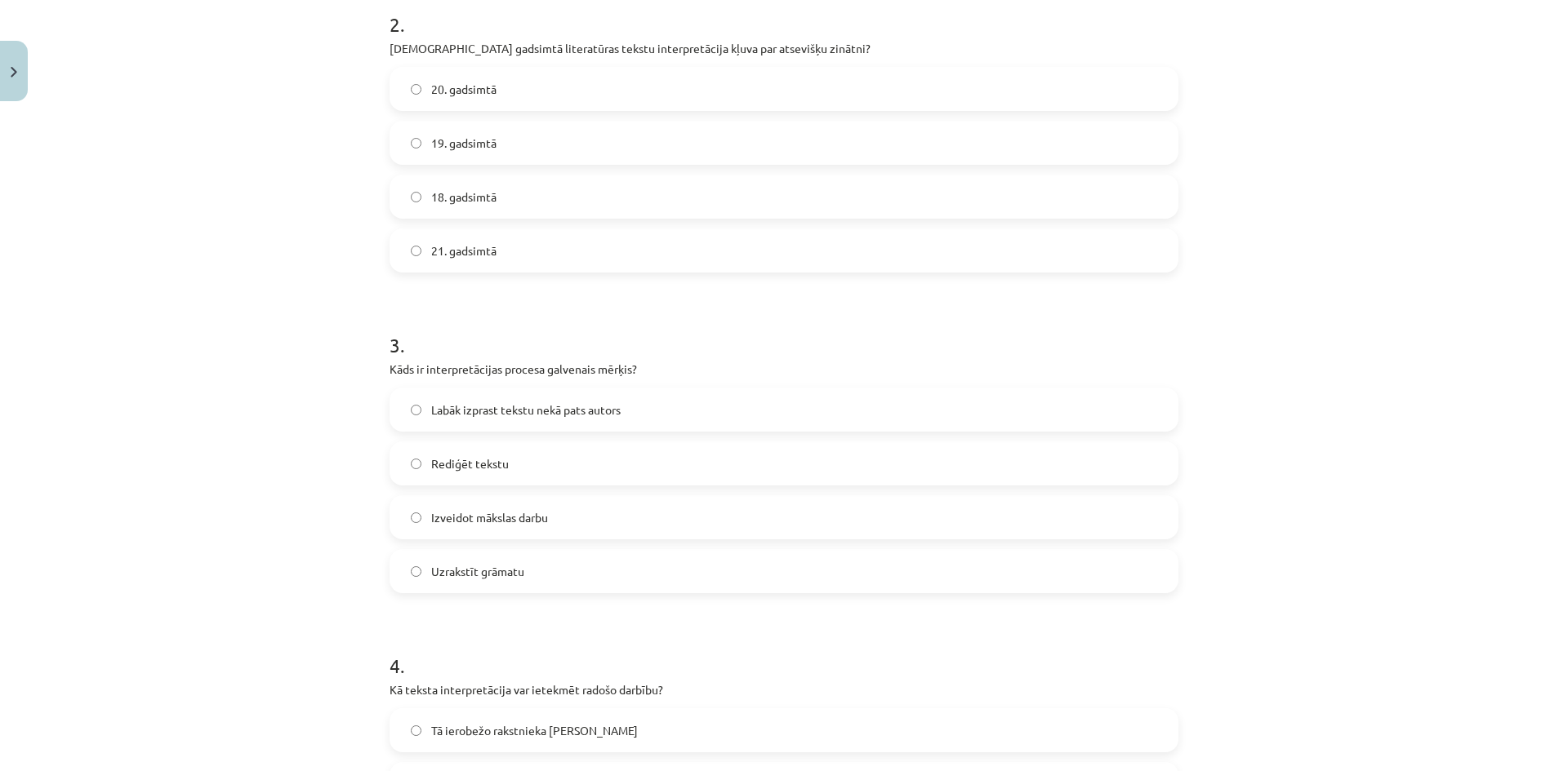
click at [534, 405] on span "Labāk izprast tekstu nekā pats autors" at bounding box center [526, 409] width 189 height 17
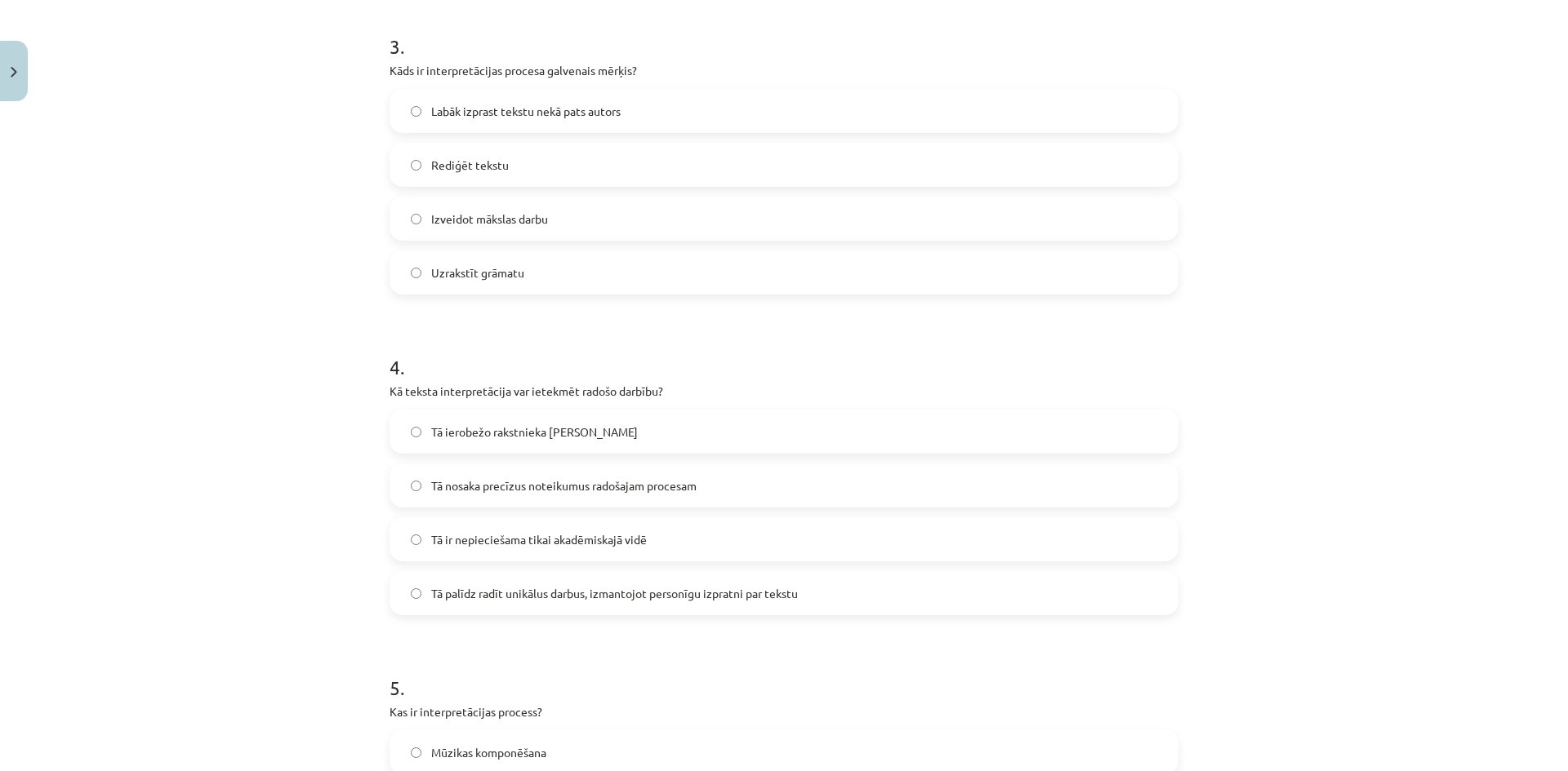
scroll to position [988, 0]
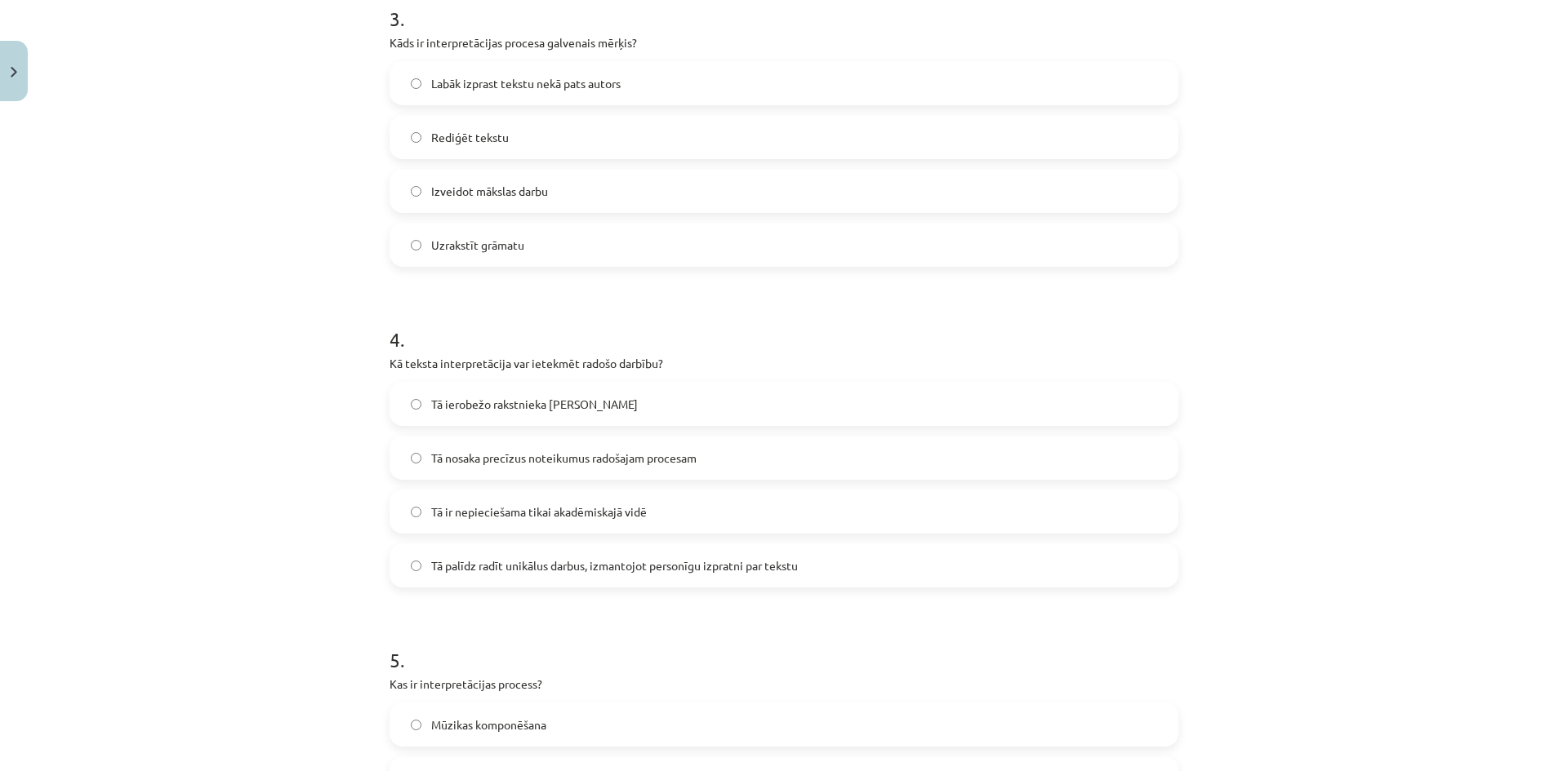
click at [587, 581] on label "Tā palīdz radīt unikālus darbus, izmantojot personīgu izpratni par tekstu" at bounding box center [784, 566] width 785 height 40
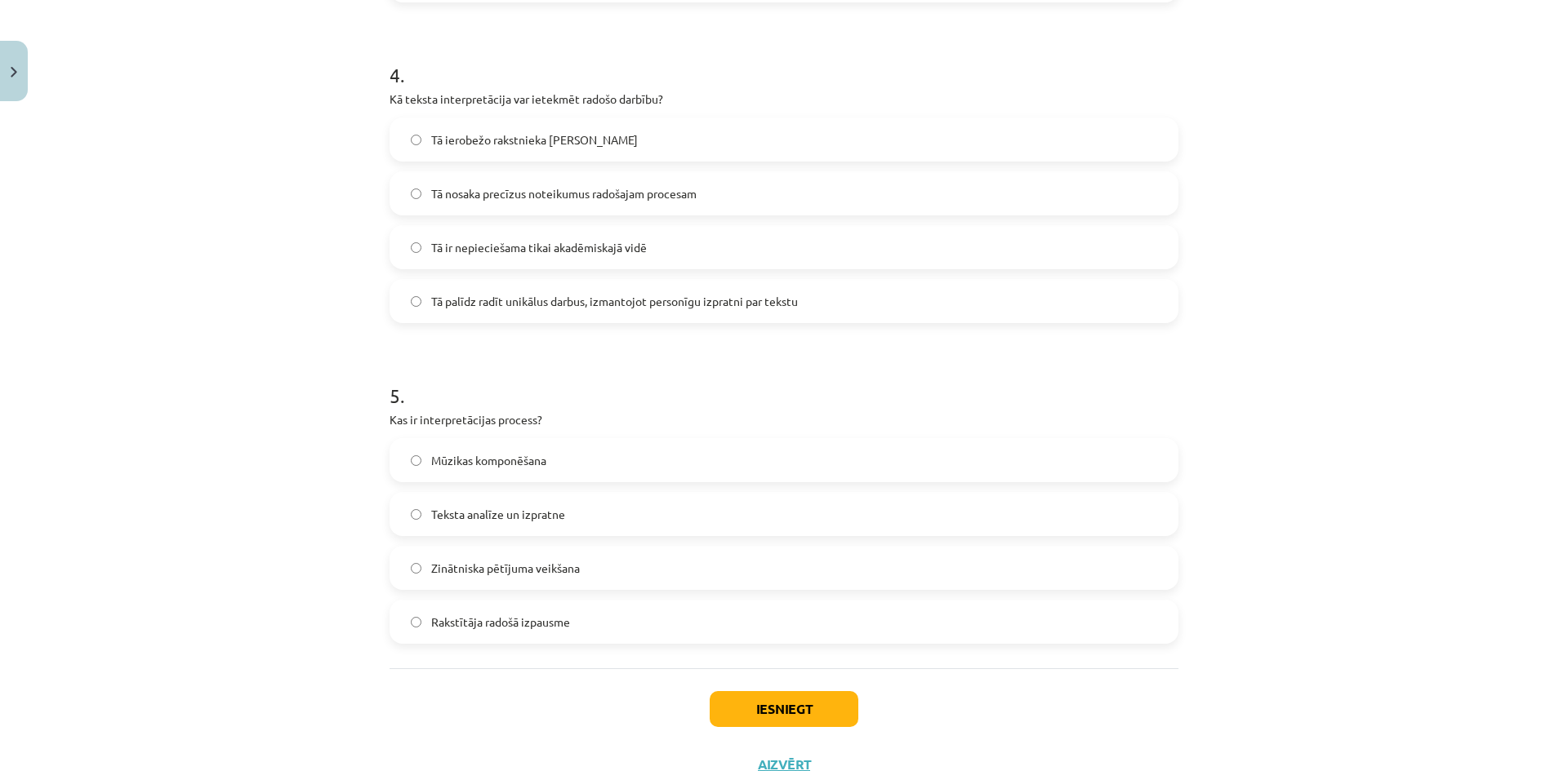
scroll to position [1314, 0]
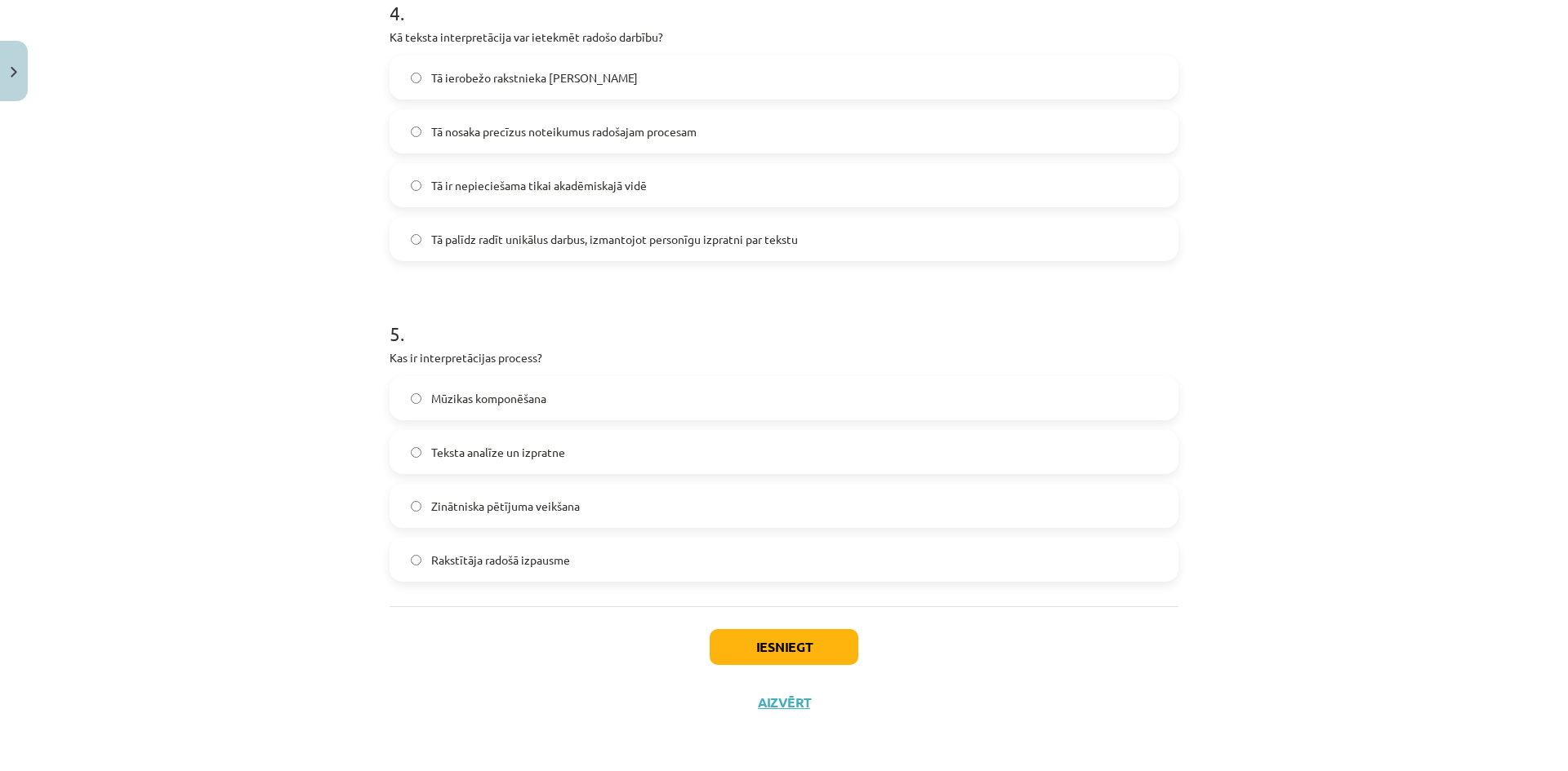
click at [542, 444] on span "Teksta analīze un izpratne" at bounding box center [498, 452] width 134 height 17
click at [726, 656] on button "Iesniegt" at bounding box center [784, 647] width 149 height 36
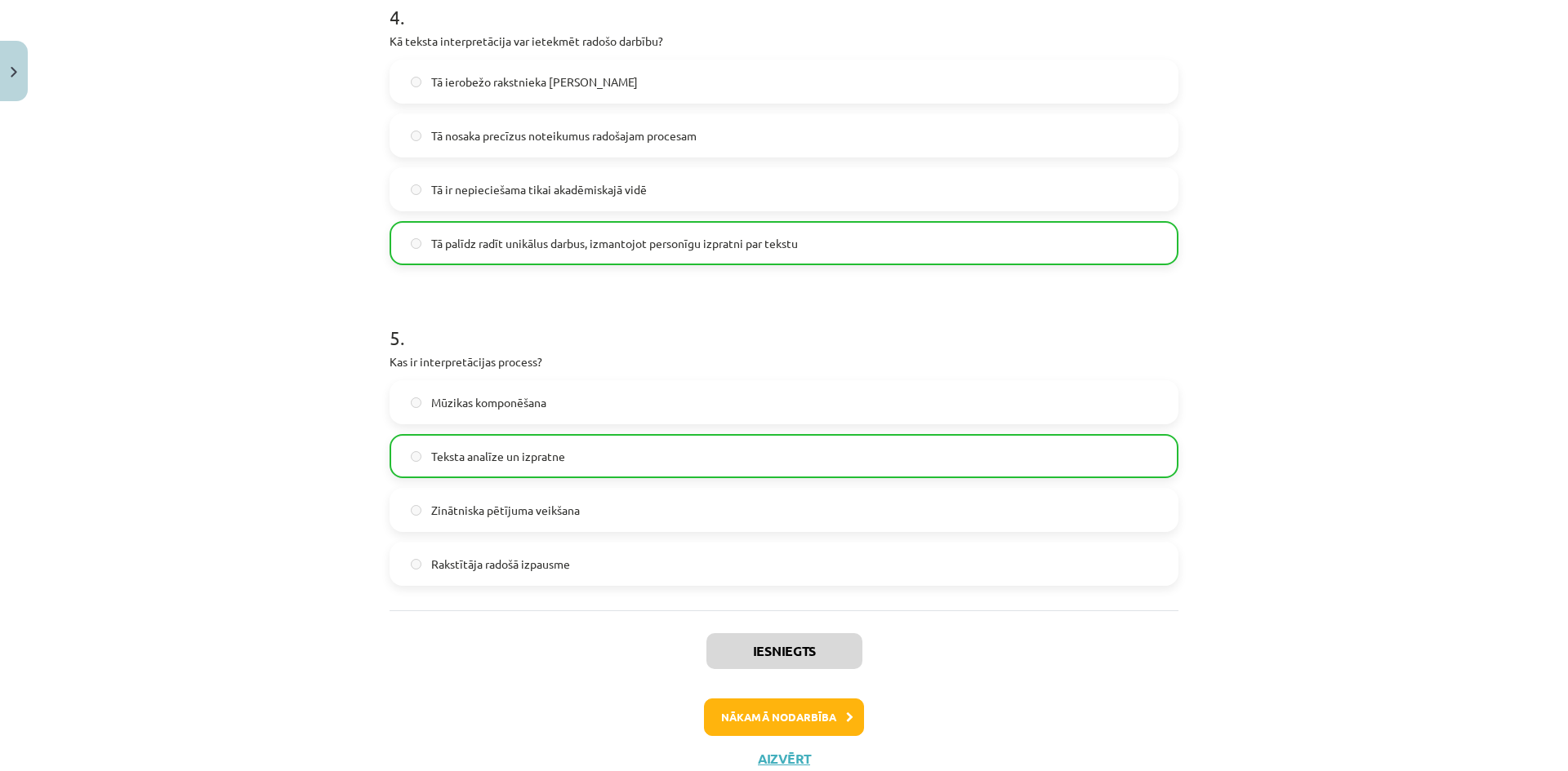
scroll to position [1367, 0]
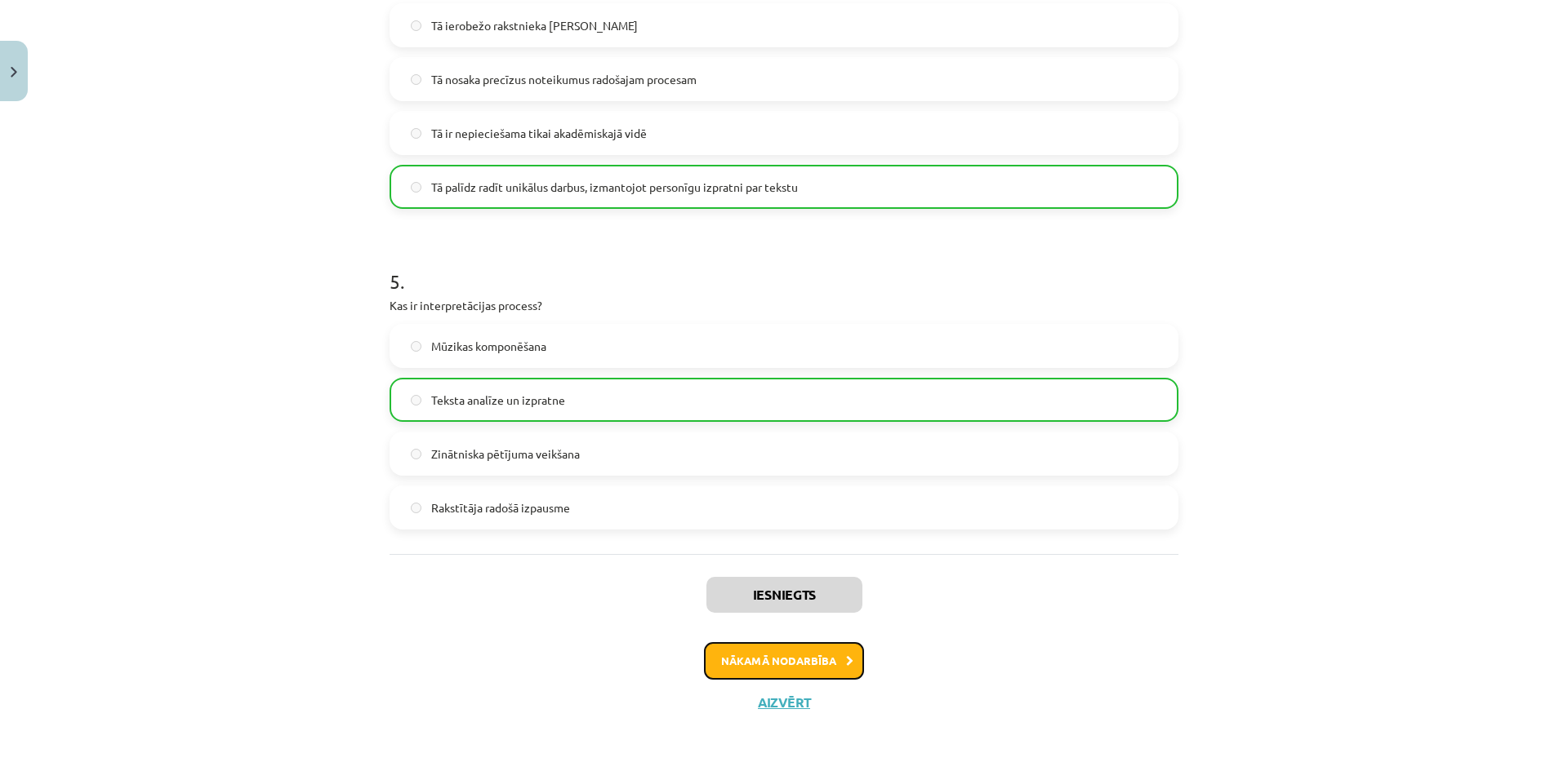
click at [771, 666] on button "Nākamā nodarbība" at bounding box center [784, 661] width 160 height 38
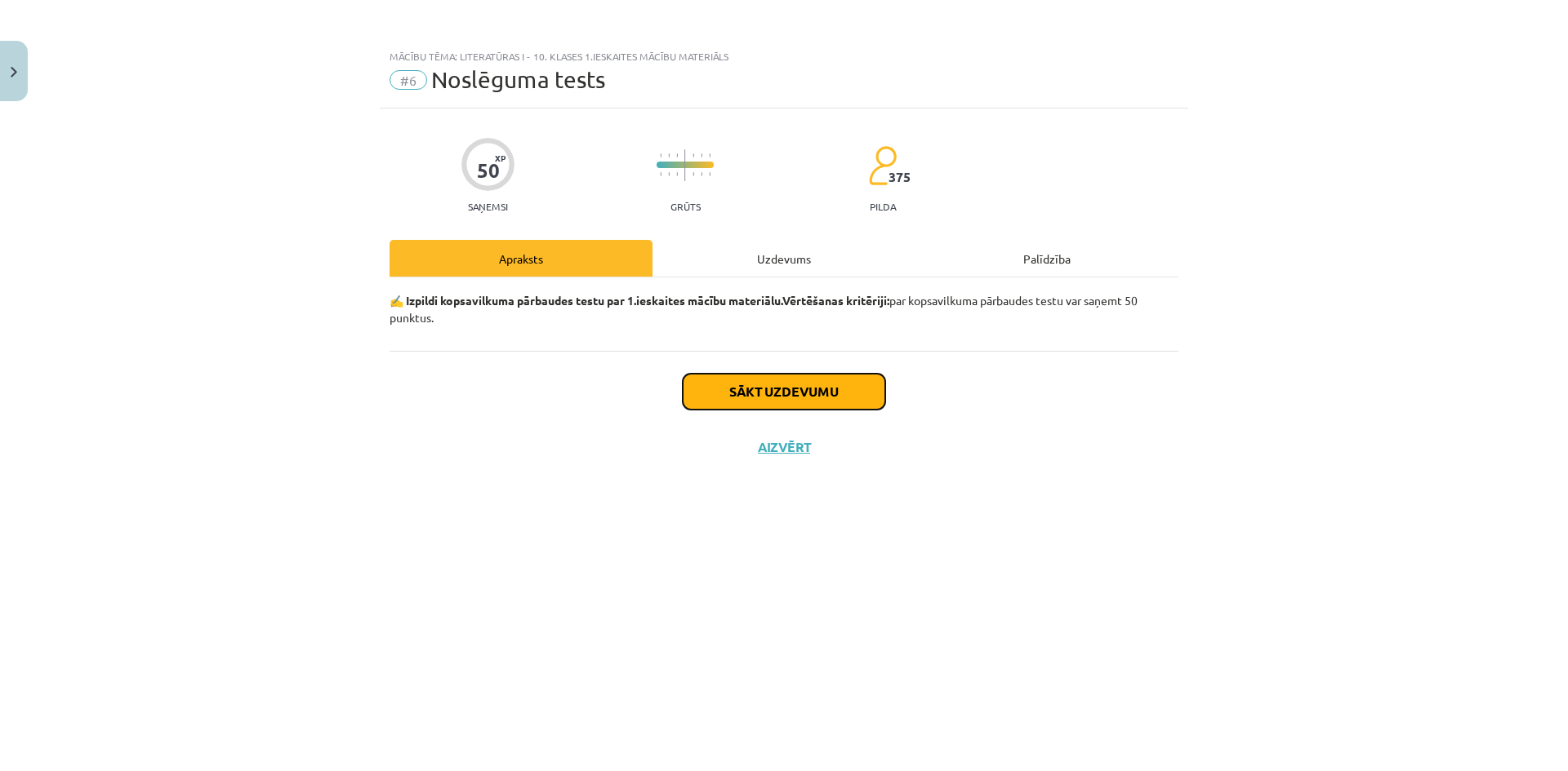
click at [740, 390] on button "Sākt uzdevumu" at bounding box center [784, 392] width 202 height 36
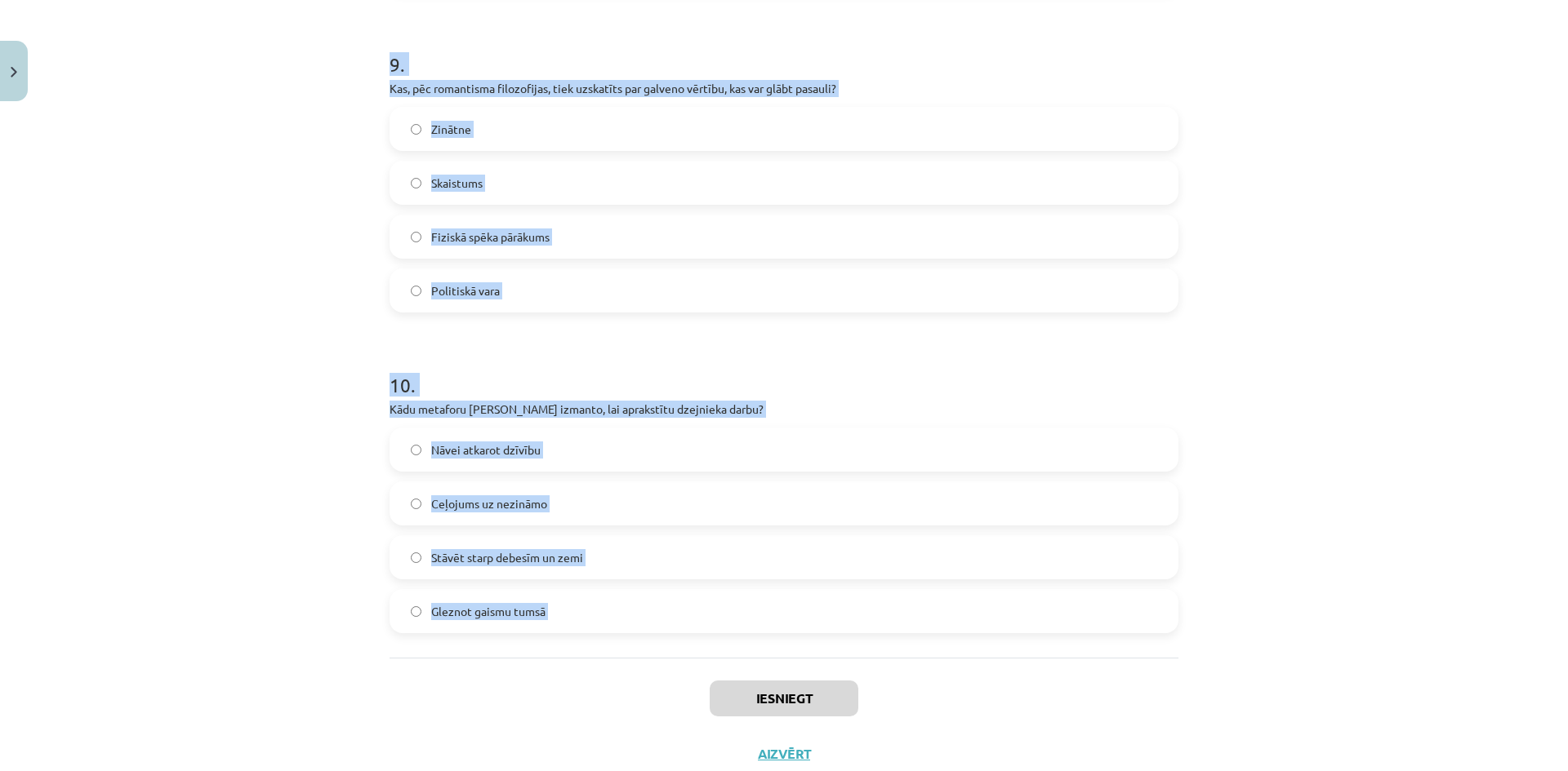
scroll to position [2879, 0]
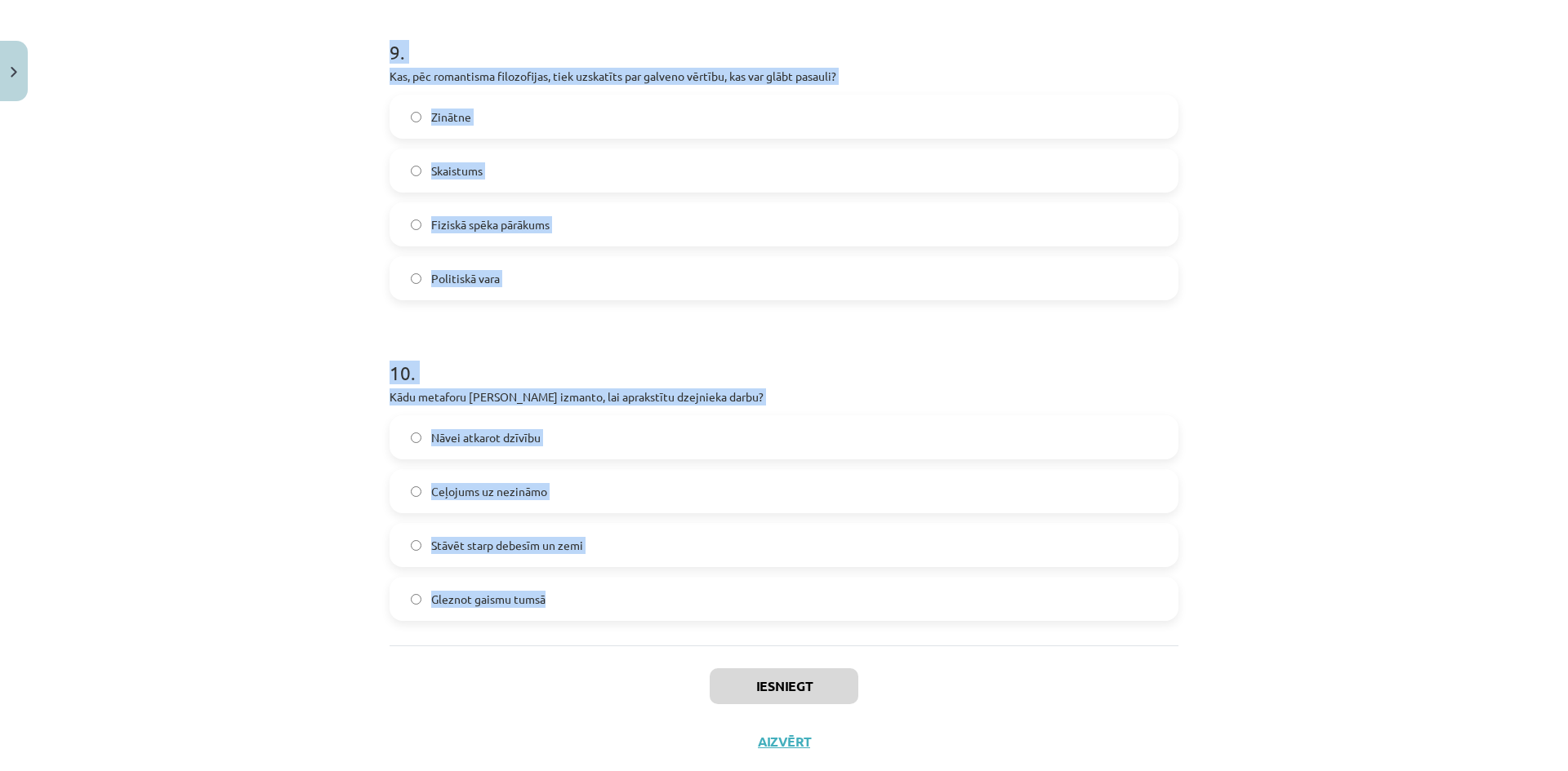
drag, startPoint x: 376, startPoint y: 208, endPoint x: 597, endPoint y: 602, distance: 451.7
click at [634, 252] on div "Zinātne Skaistums Fiziskā spēka pārākums Politiskā vara" at bounding box center [784, 198] width 789 height 206
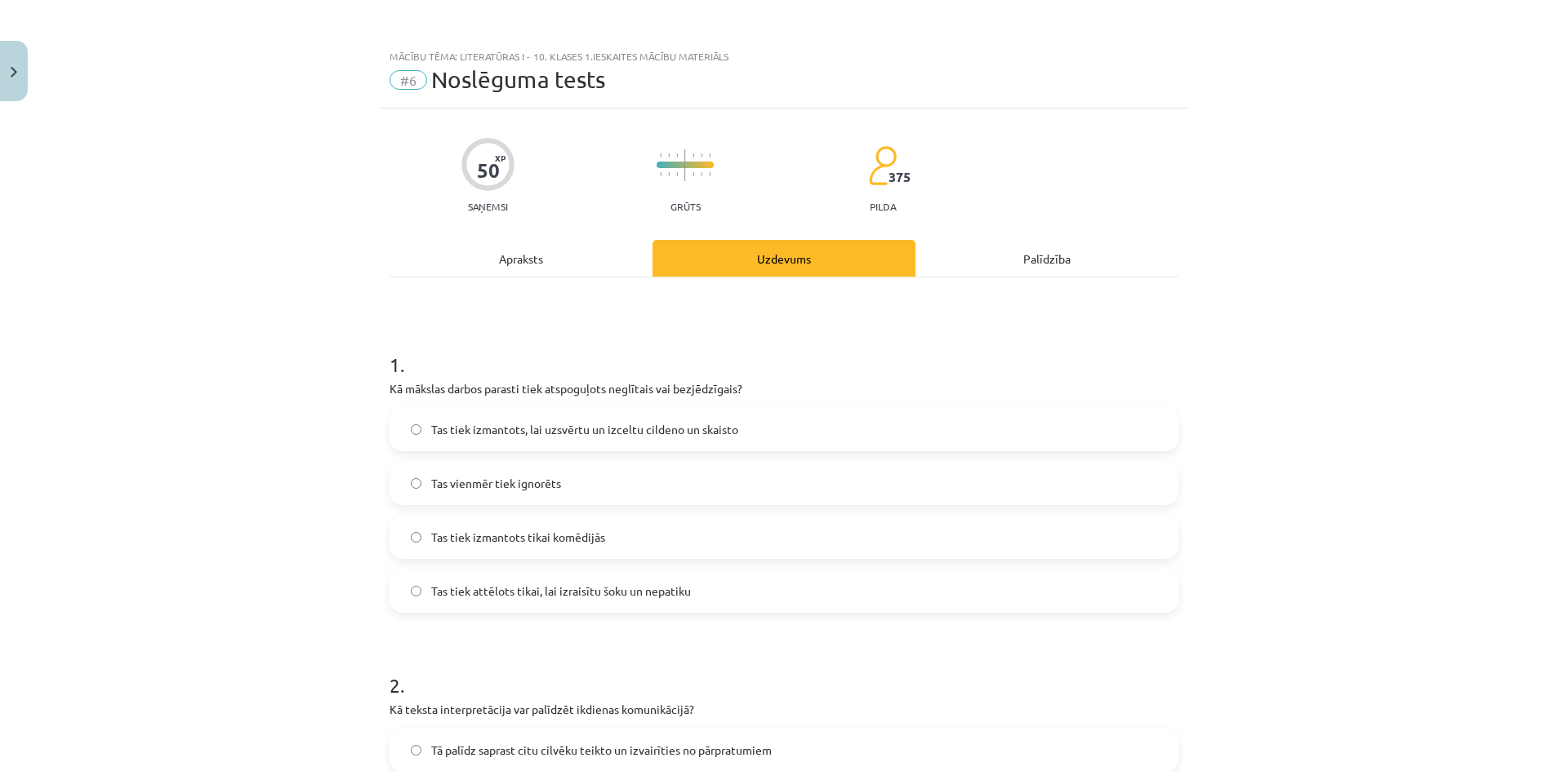
scroll to position [163, 0]
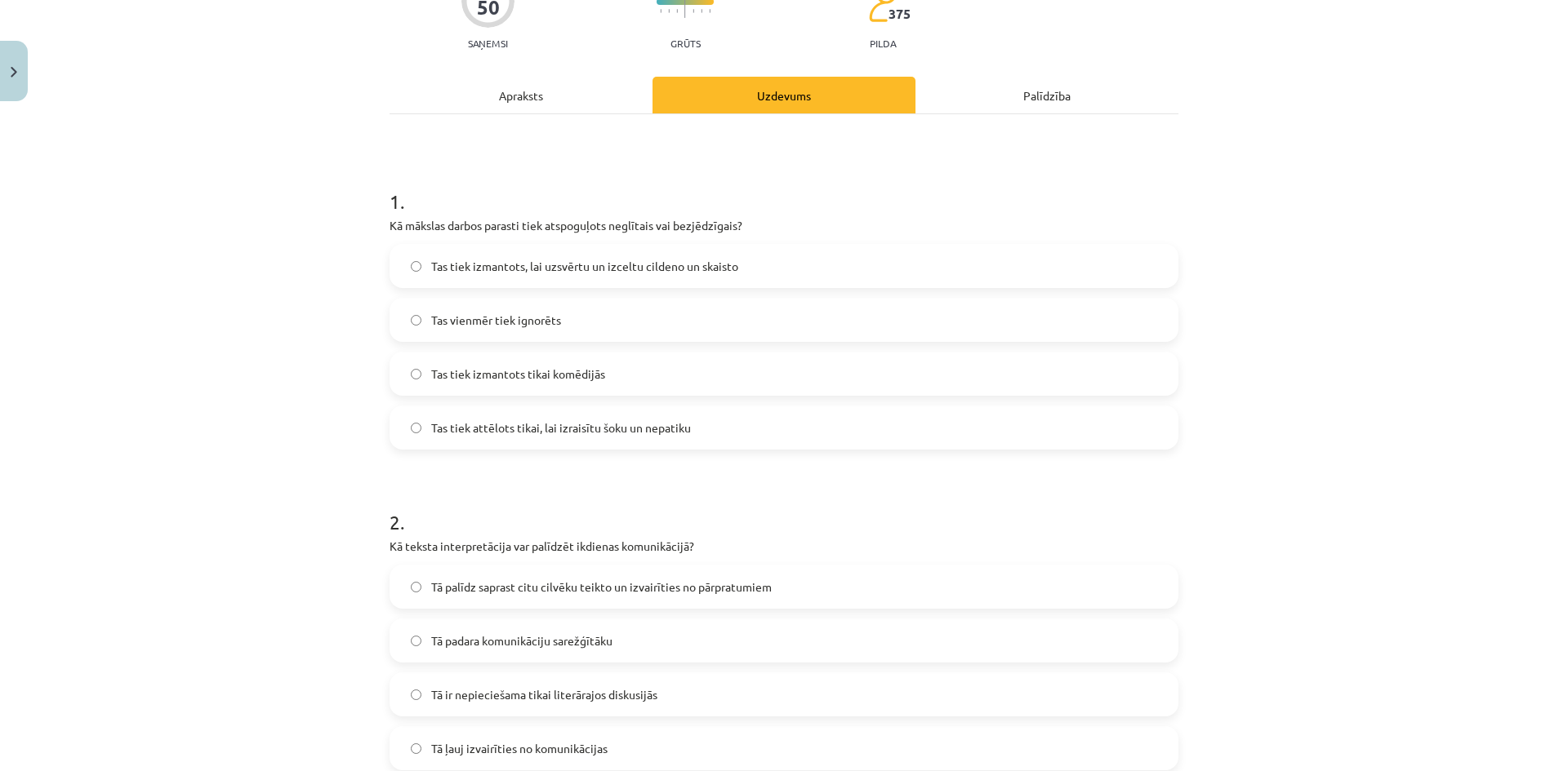
click at [629, 273] on span "Tas tiek izmantots, lai uzsvērtu un izceltu cildeno un skaisto" at bounding box center [585, 266] width 307 height 17
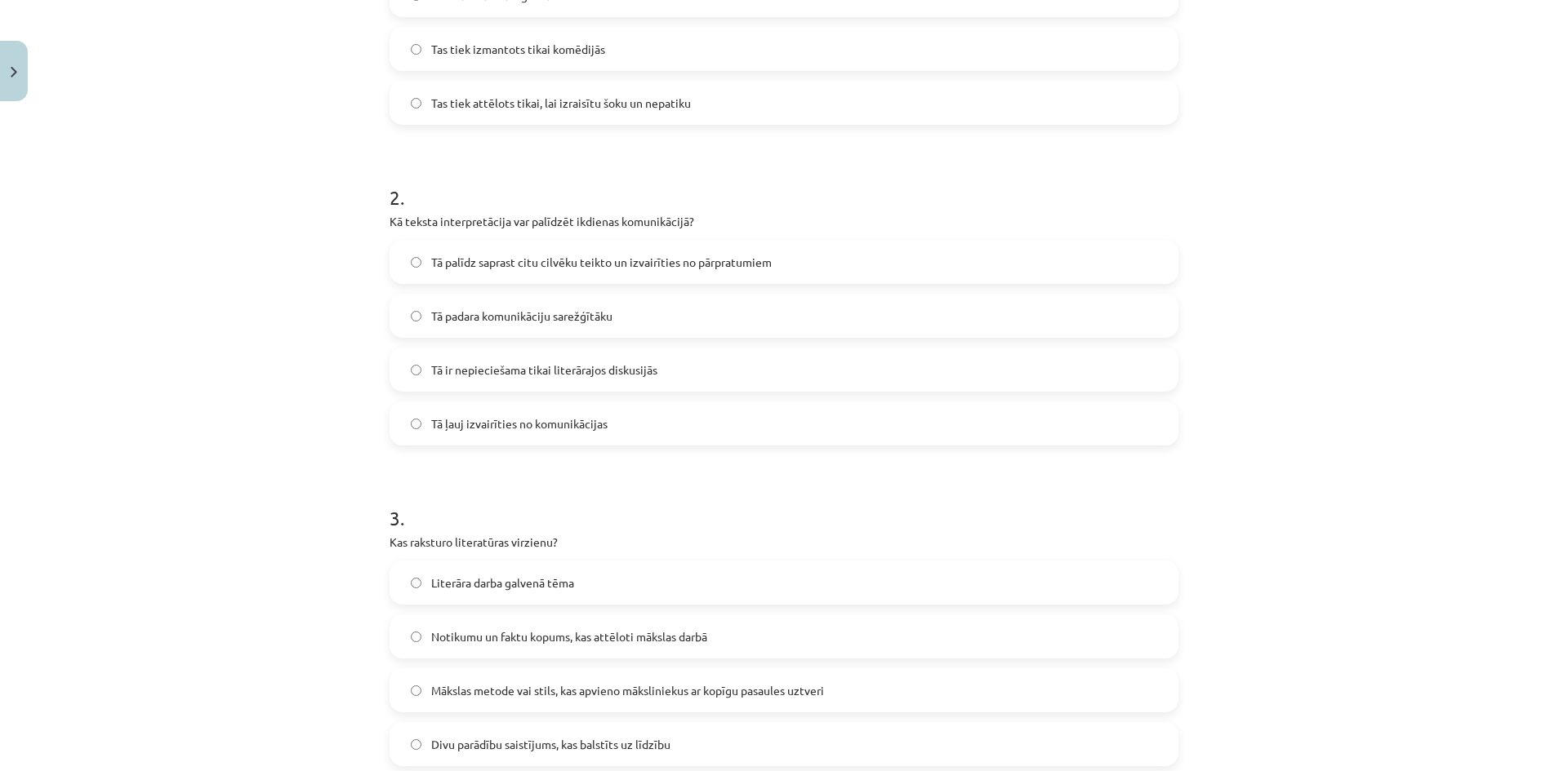
scroll to position [489, 0]
click at [591, 263] on span "Tā palīdz saprast citu cilvēku teikto un izvairīties no pārpratumiem" at bounding box center [601, 261] width 341 height 17
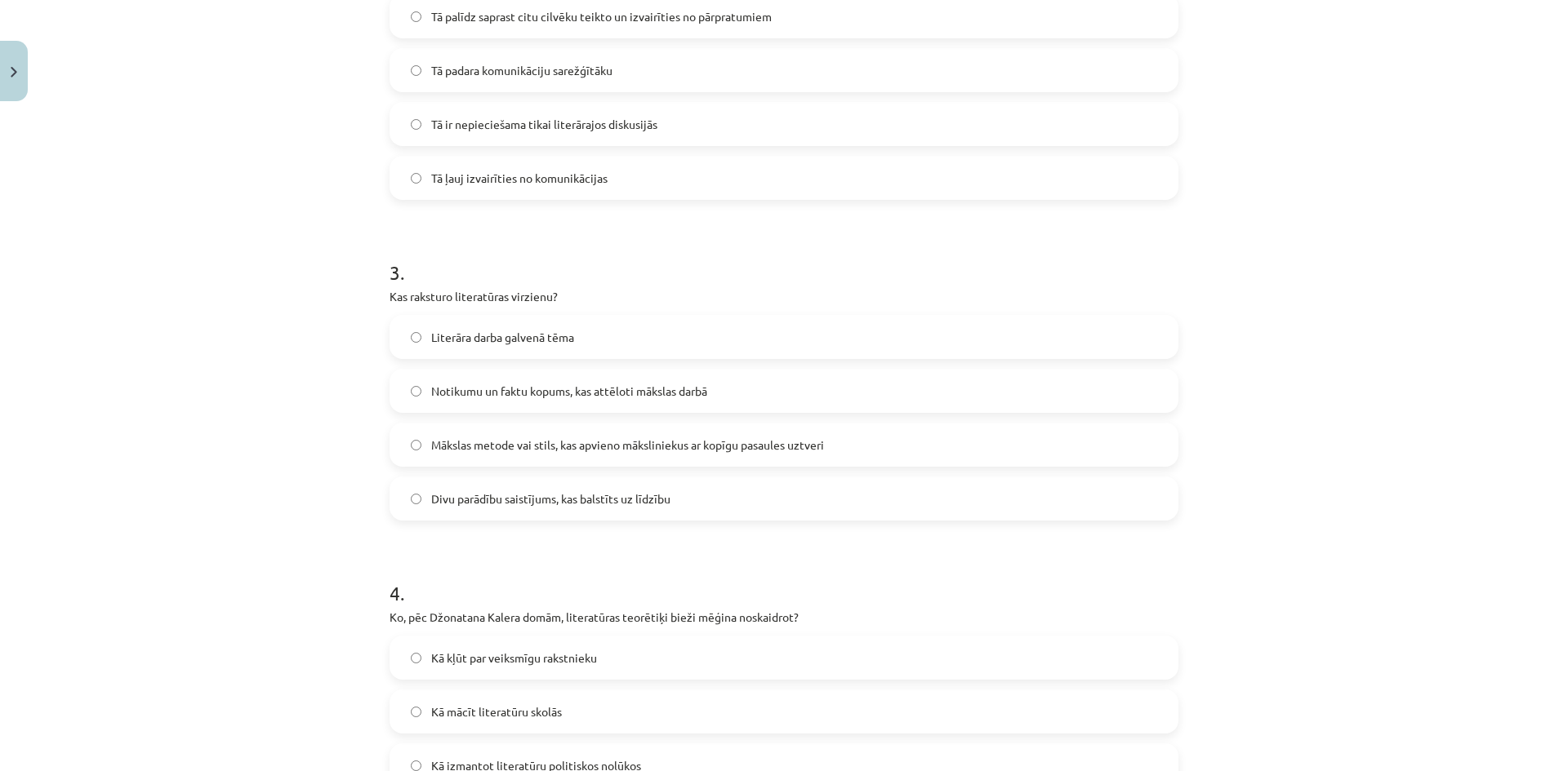
scroll to position [735, 0]
click at [587, 445] on span "Mākslas metode vai stils, kas apvieno māksliniekus ar kopīgu pasaules uztveri" at bounding box center [628, 444] width 393 height 17
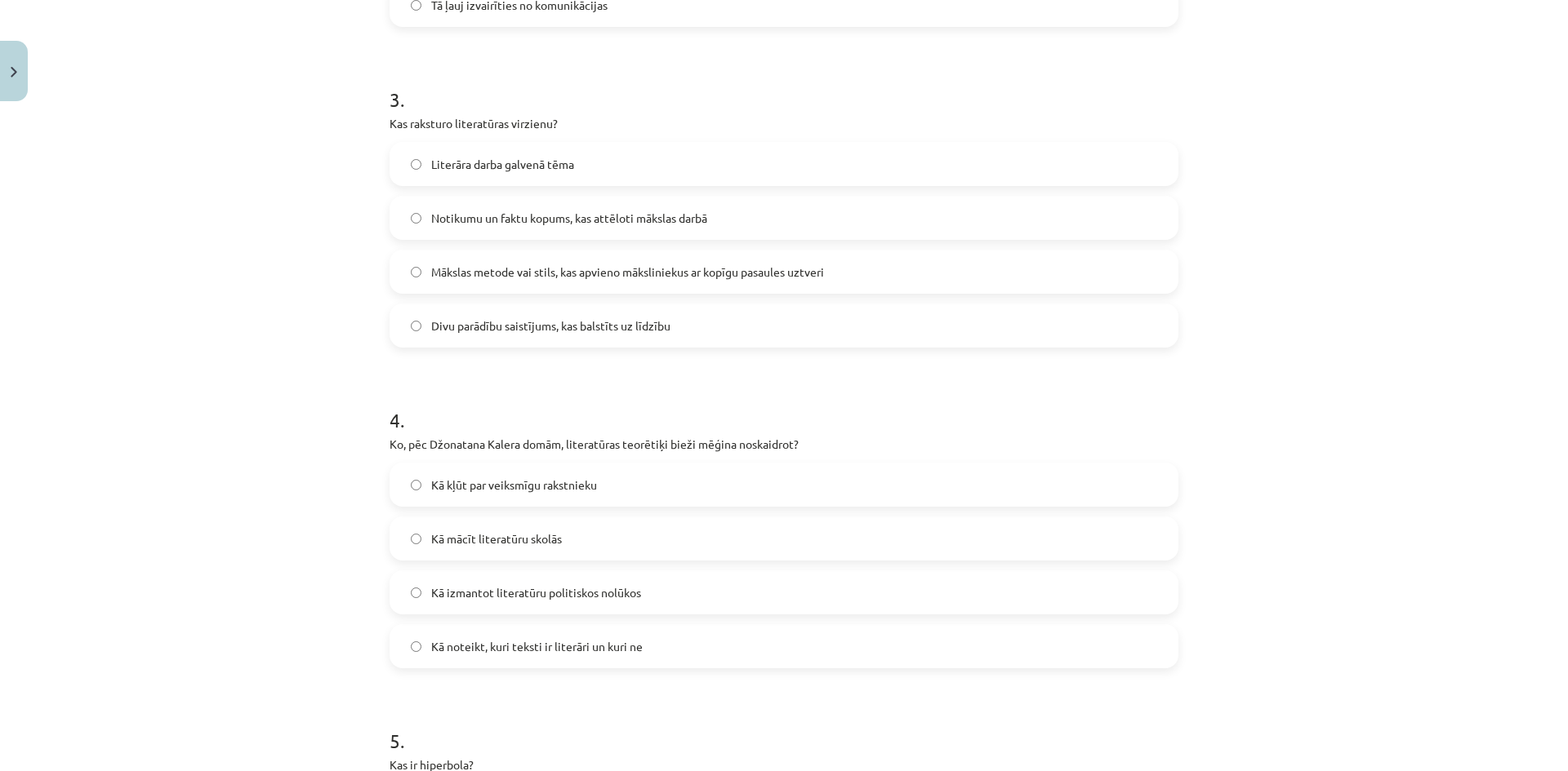
scroll to position [1061, 0]
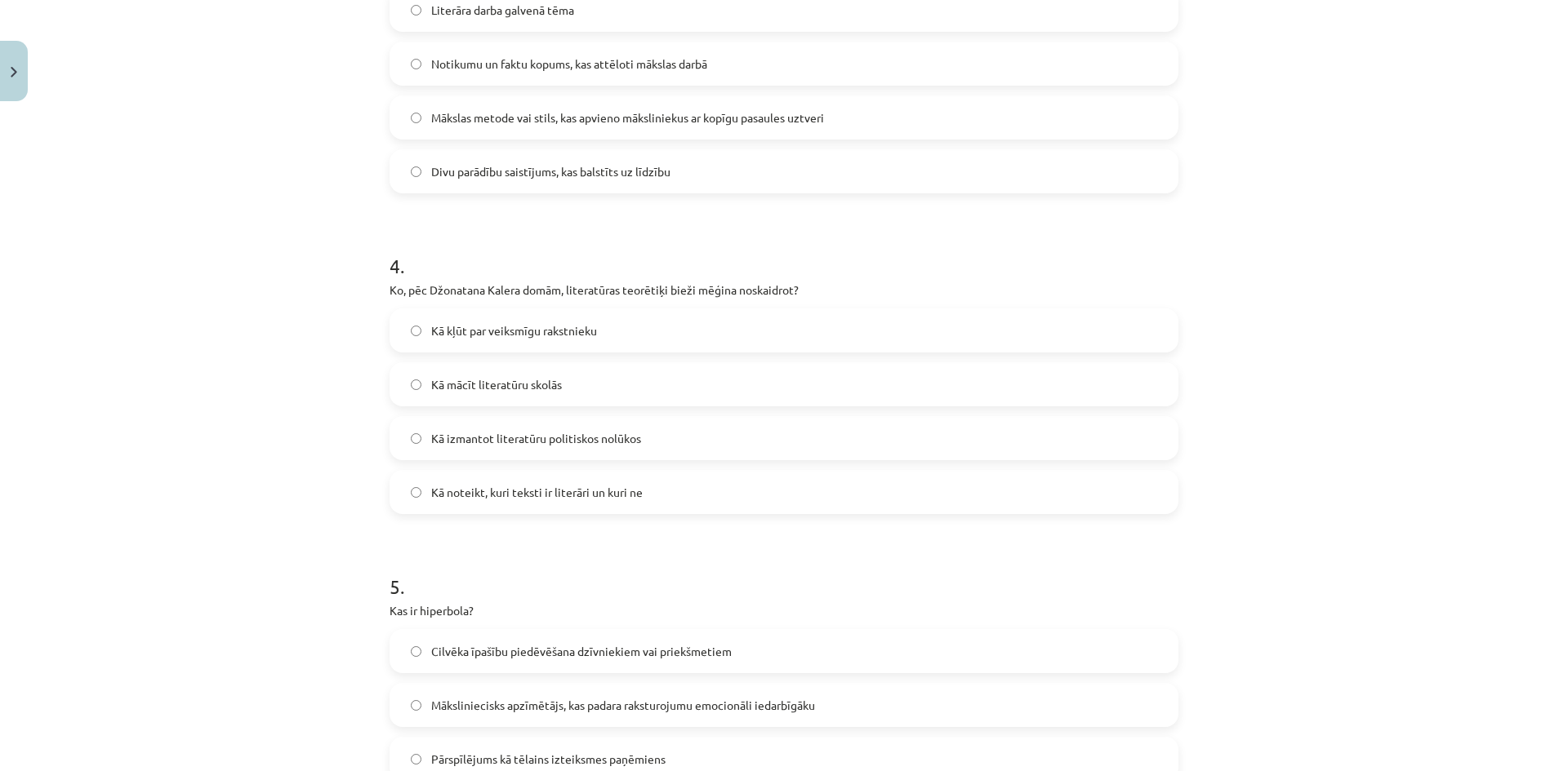
click at [635, 501] on span "Kā noteikt, kuri teksti ir literāri un kuri ne" at bounding box center [537, 492] width 211 height 17
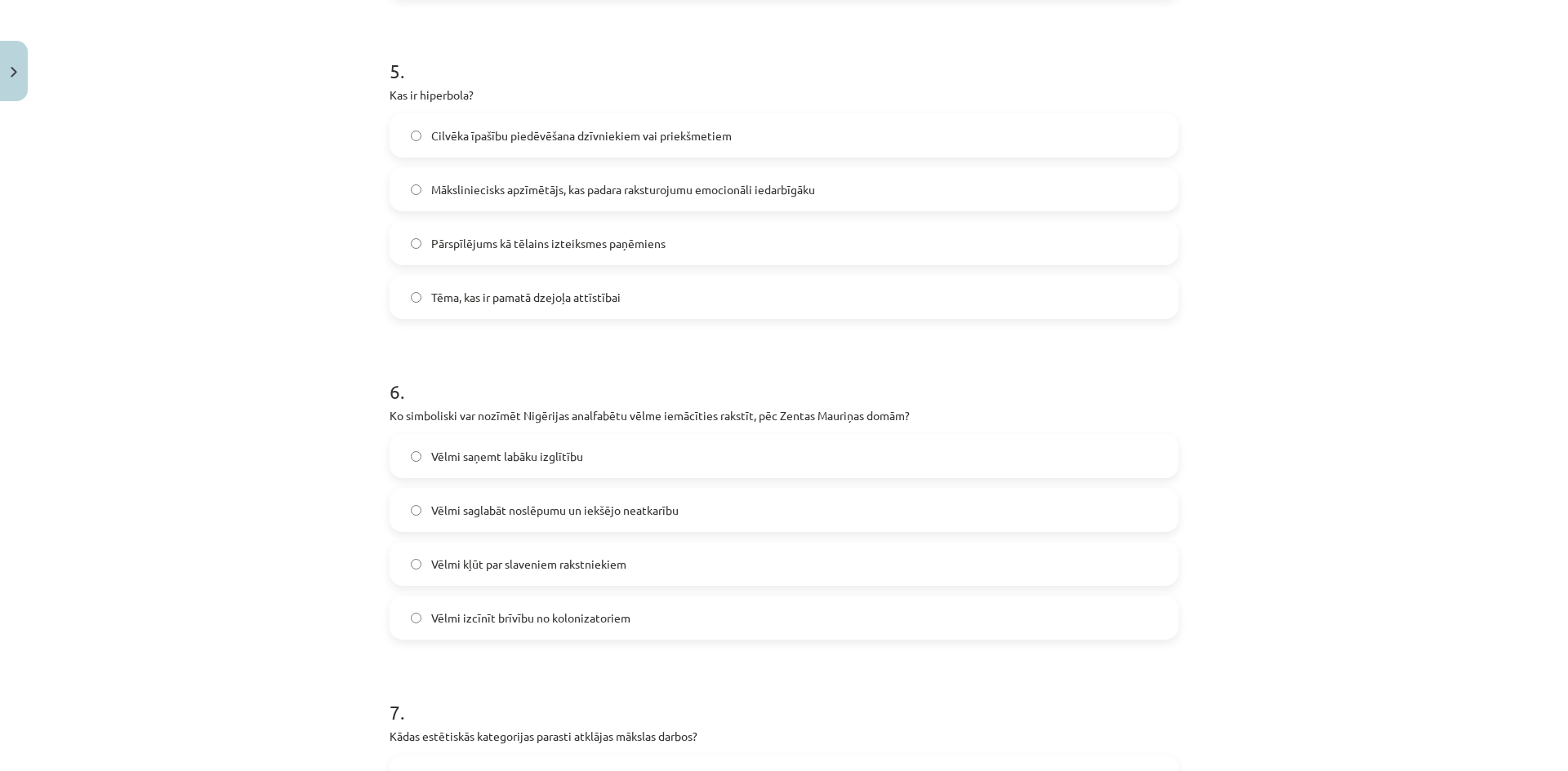
scroll to position [1551, 0]
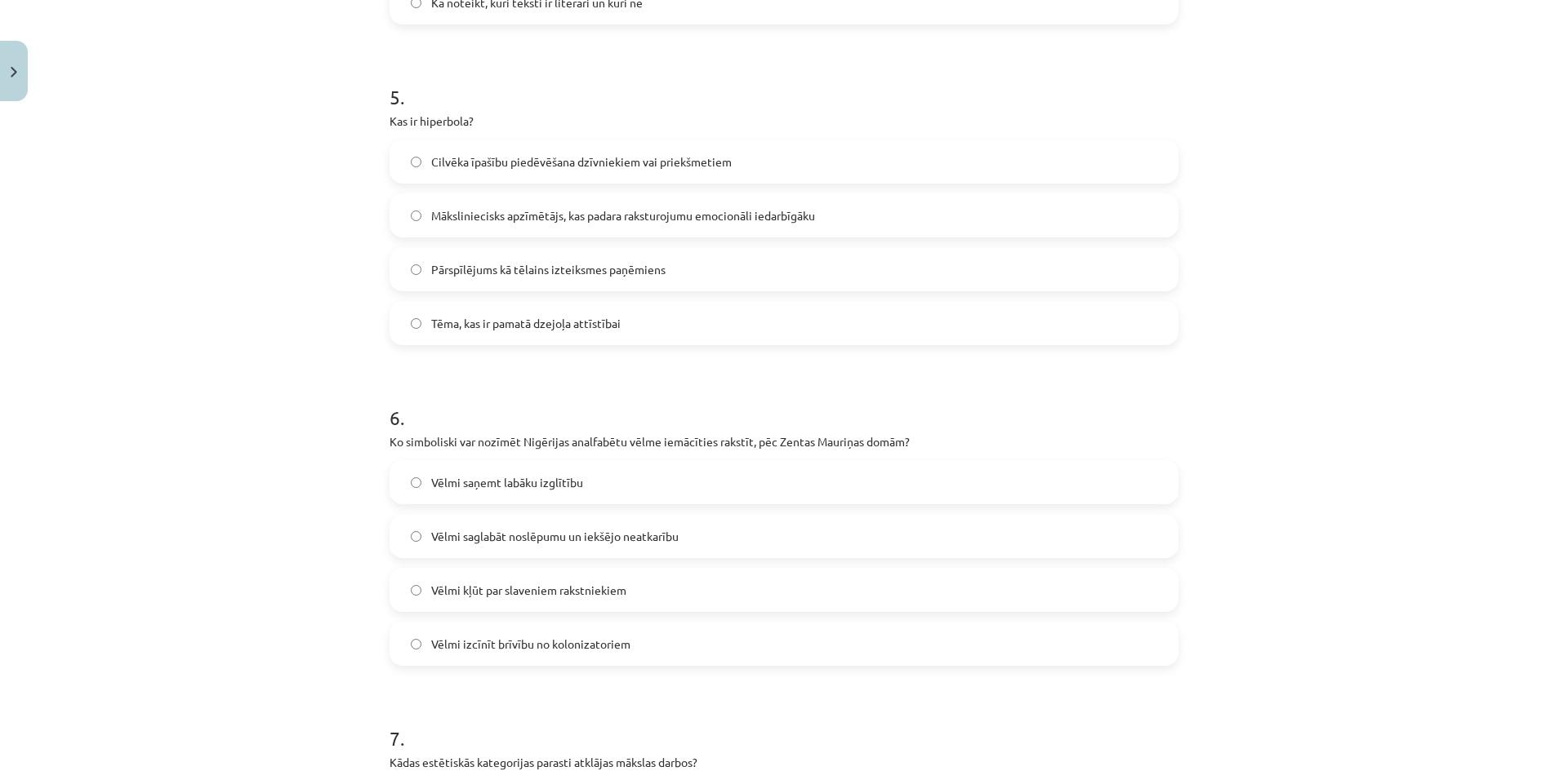
click at [535, 276] on span "Pārspīlējums kā tēlains izteiksmes paņēmiens" at bounding box center [548, 269] width 234 height 17
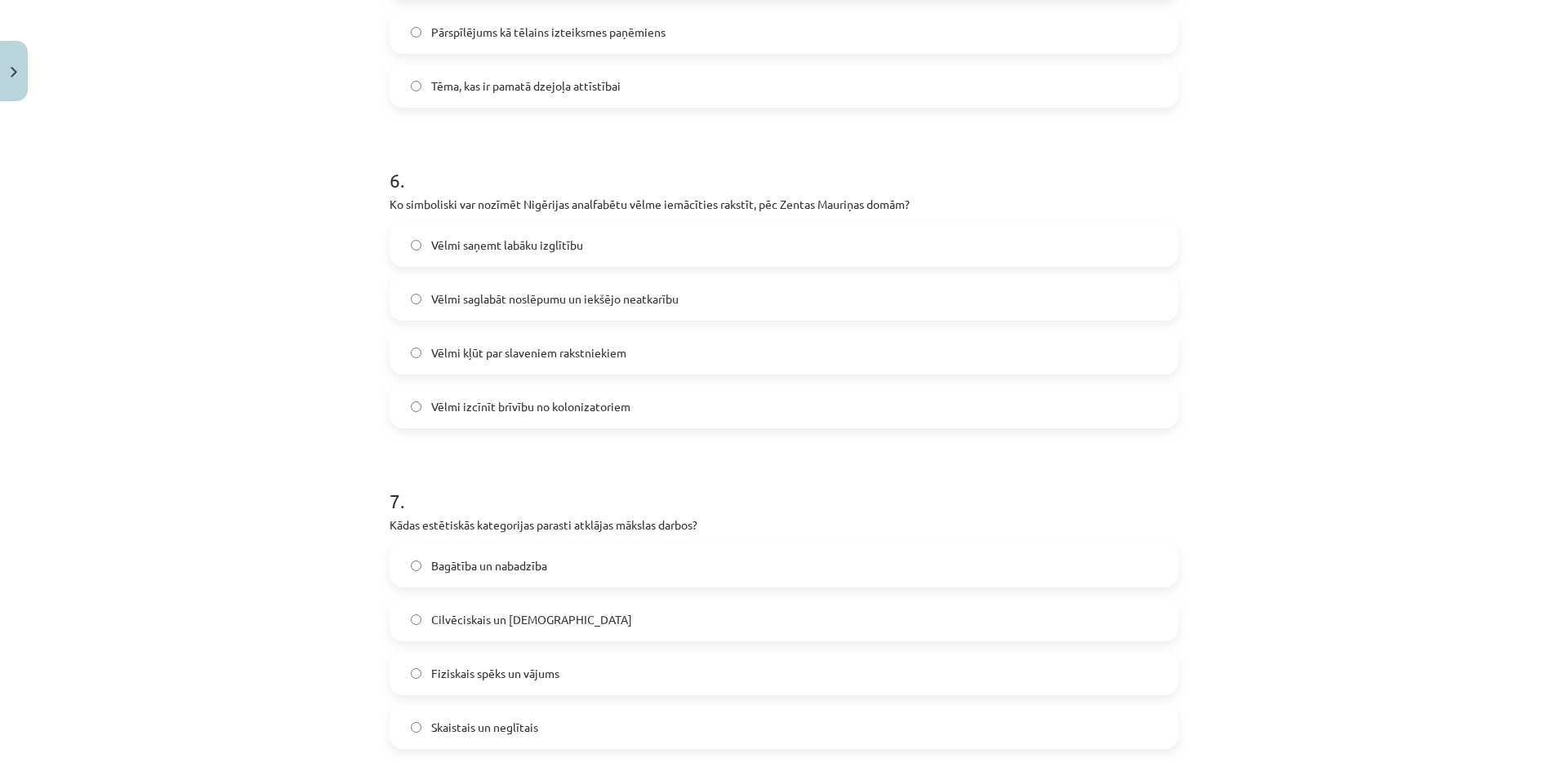
scroll to position [1795, 0]
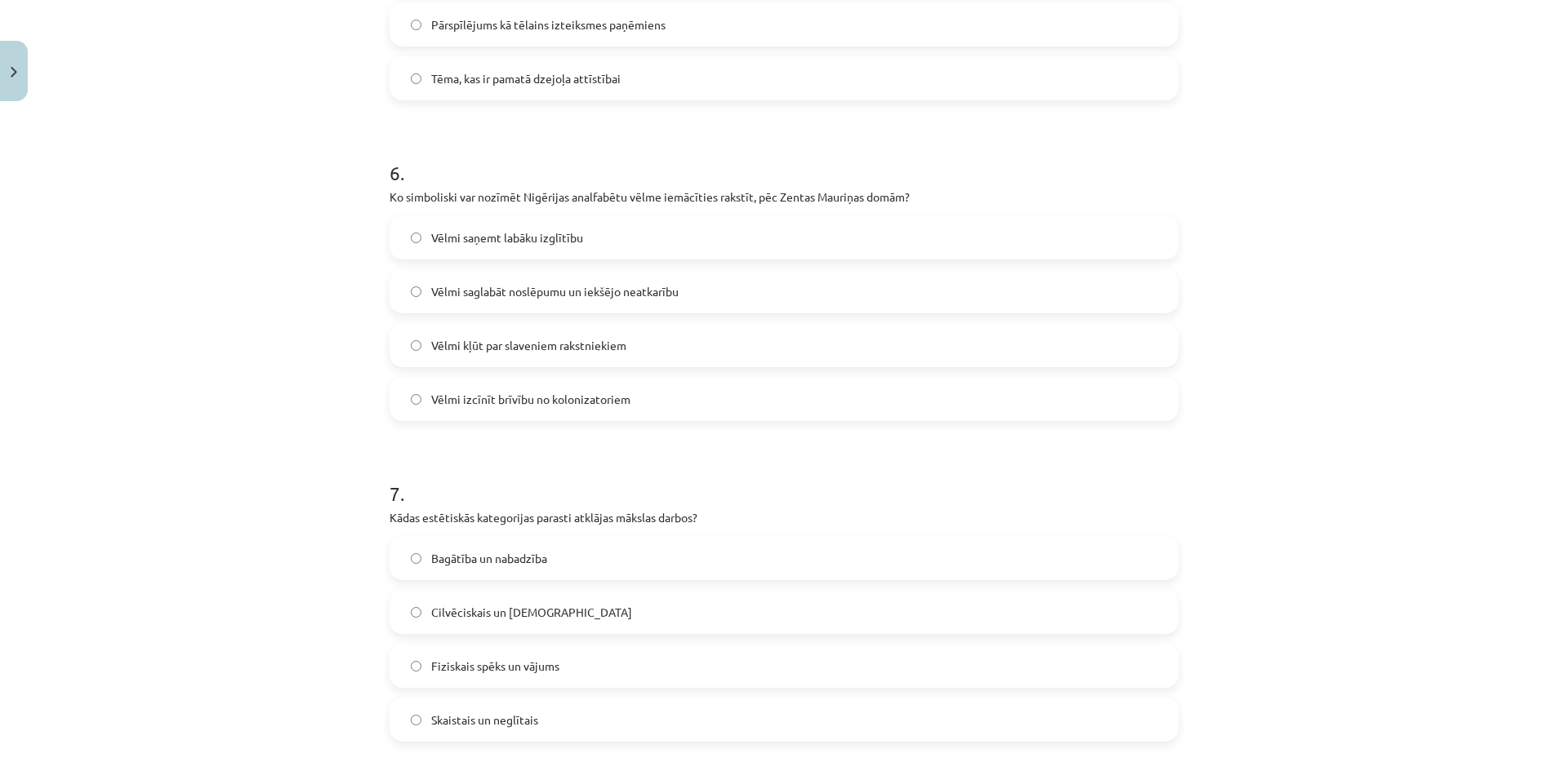
click at [582, 297] on span "Vēlmi saglabāt noslēpumu un iekšējo neatkarību" at bounding box center [555, 291] width 247 height 17
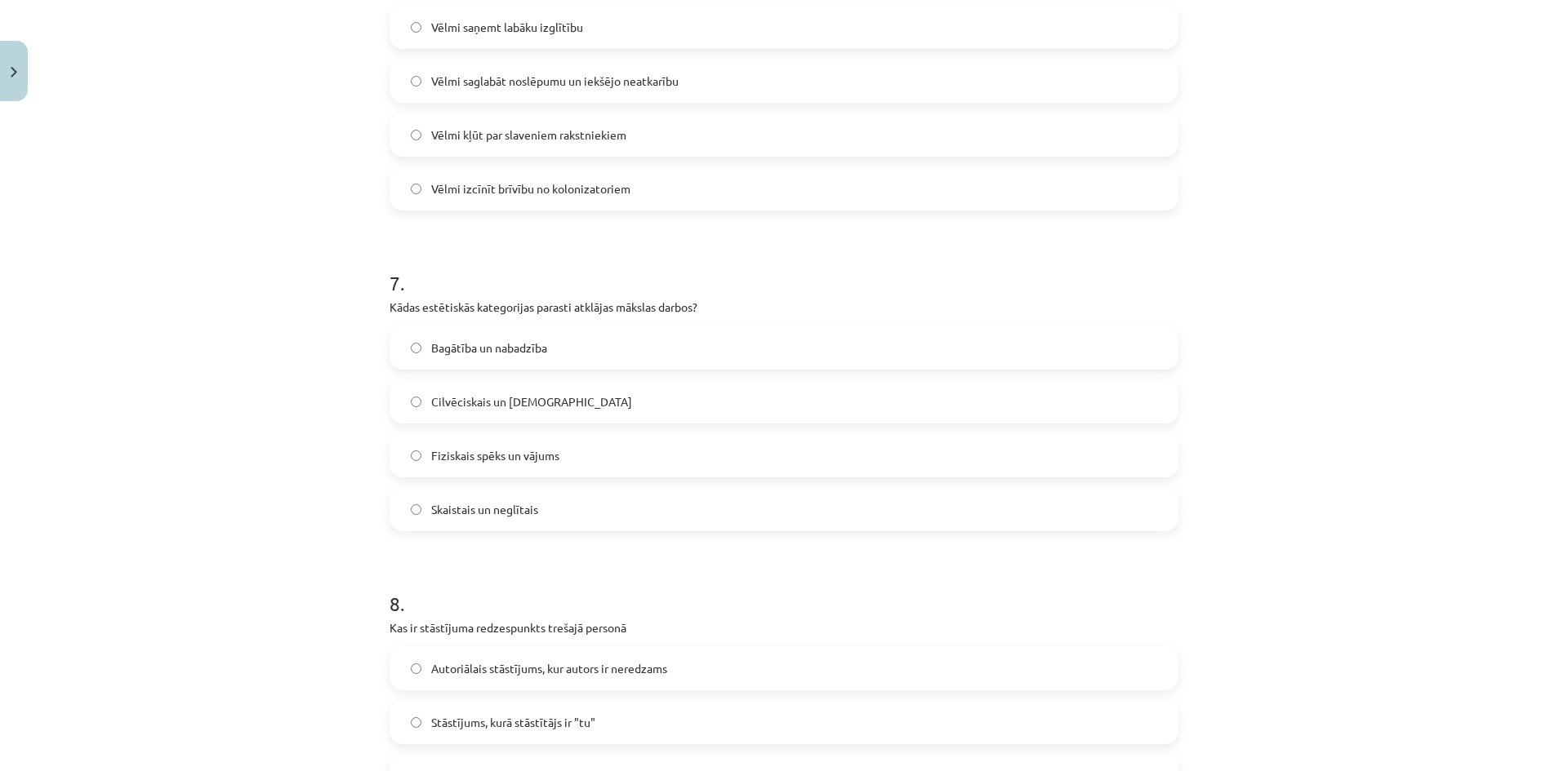
scroll to position [2041, 0]
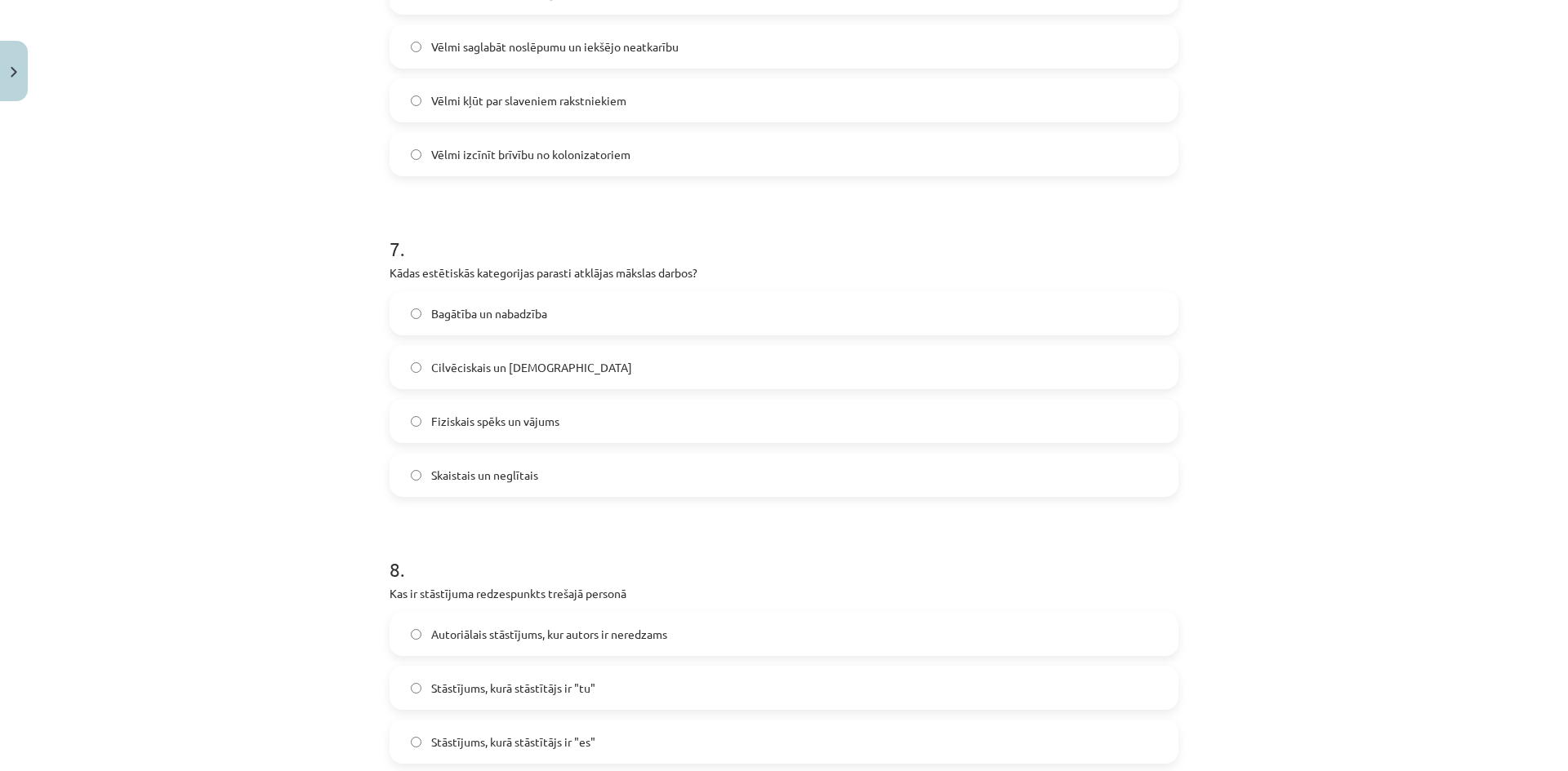
click at [538, 475] on label "Skaistais un neglītais" at bounding box center [784, 475] width 785 height 40
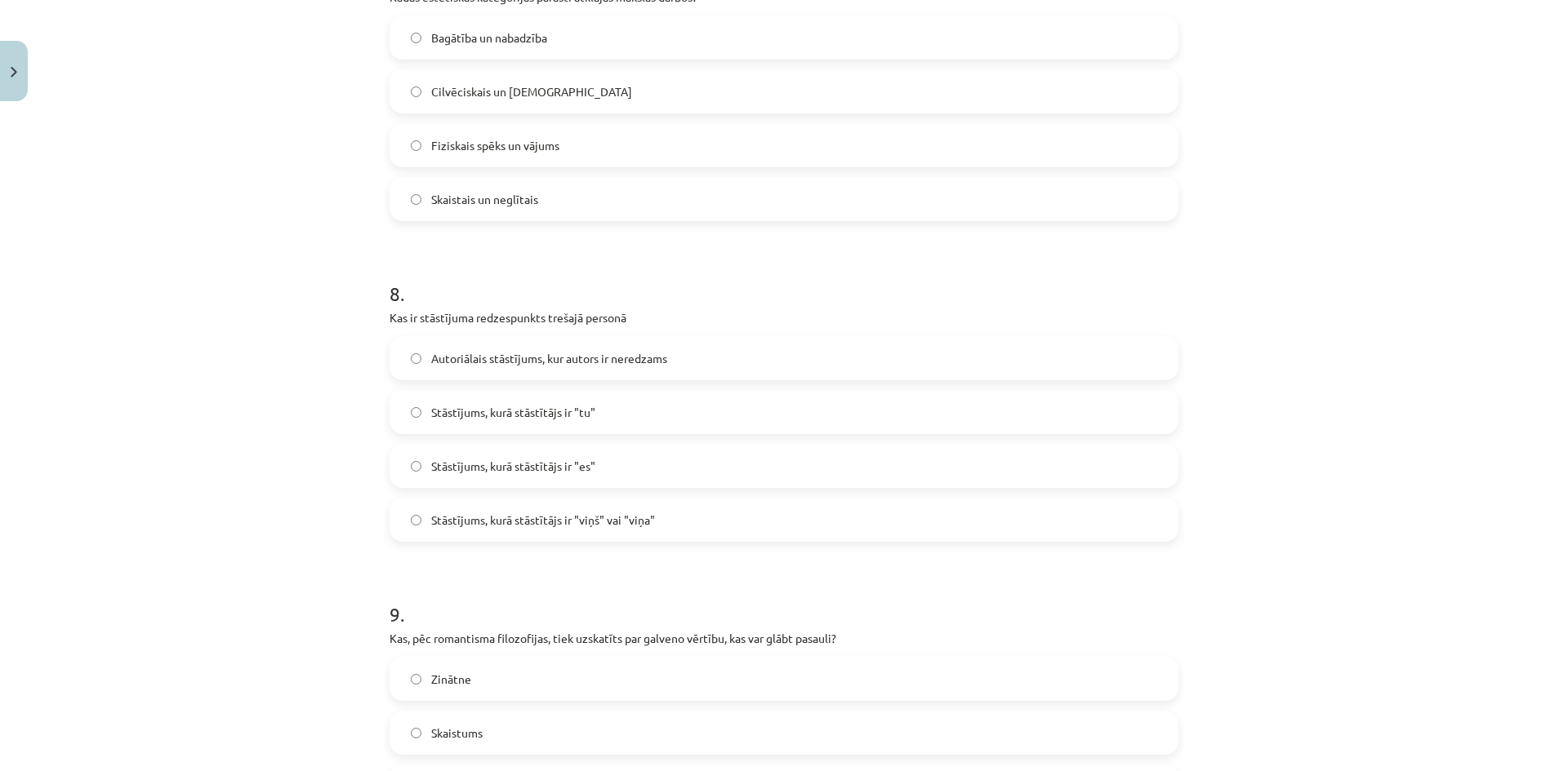
scroll to position [2368, 0]
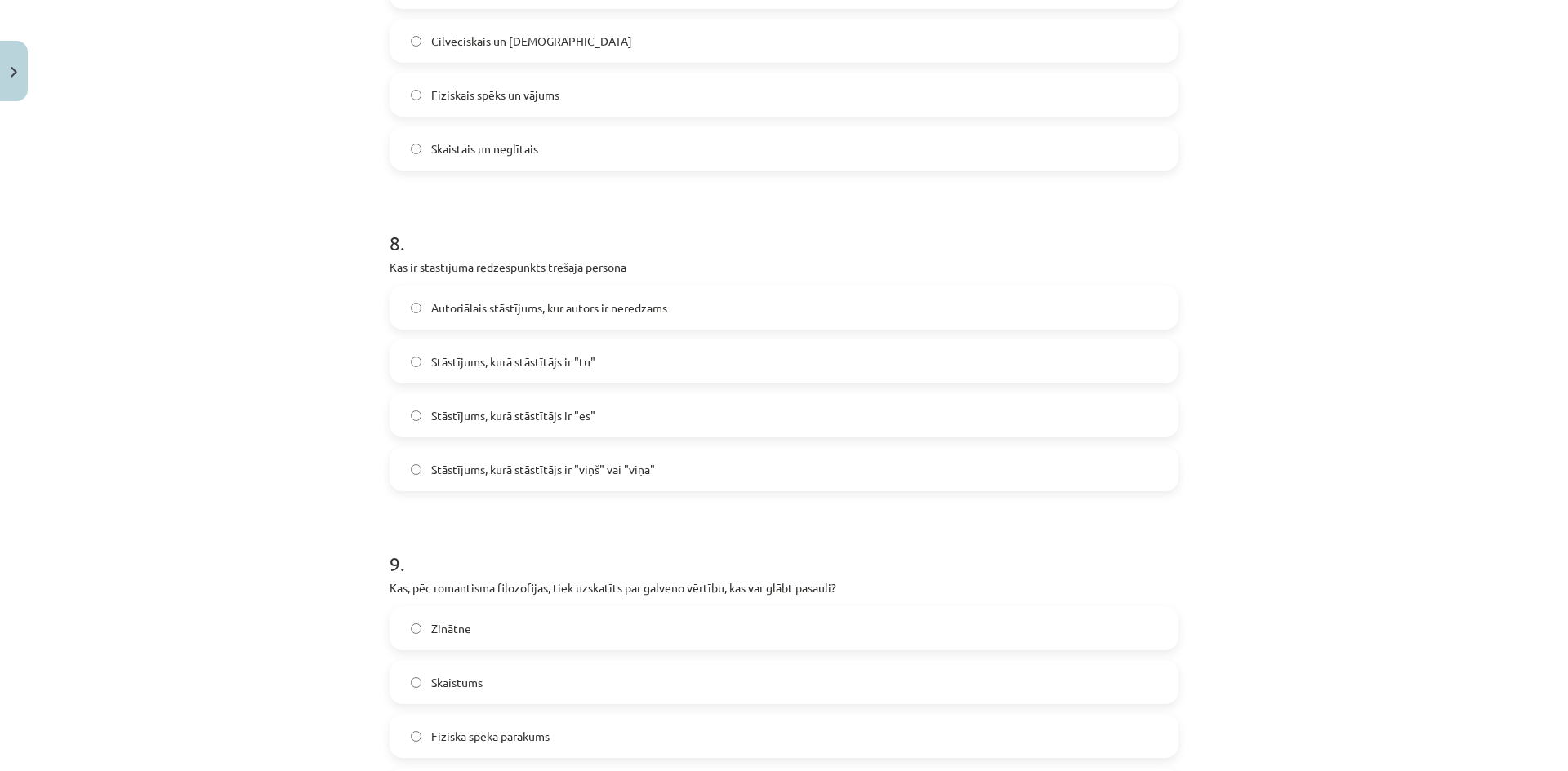
click at [589, 466] on span "Stāstījums, kurā stāstītājs ir "viņš" vai "viņa"" at bounding box center [543, 469] width 224 height 17
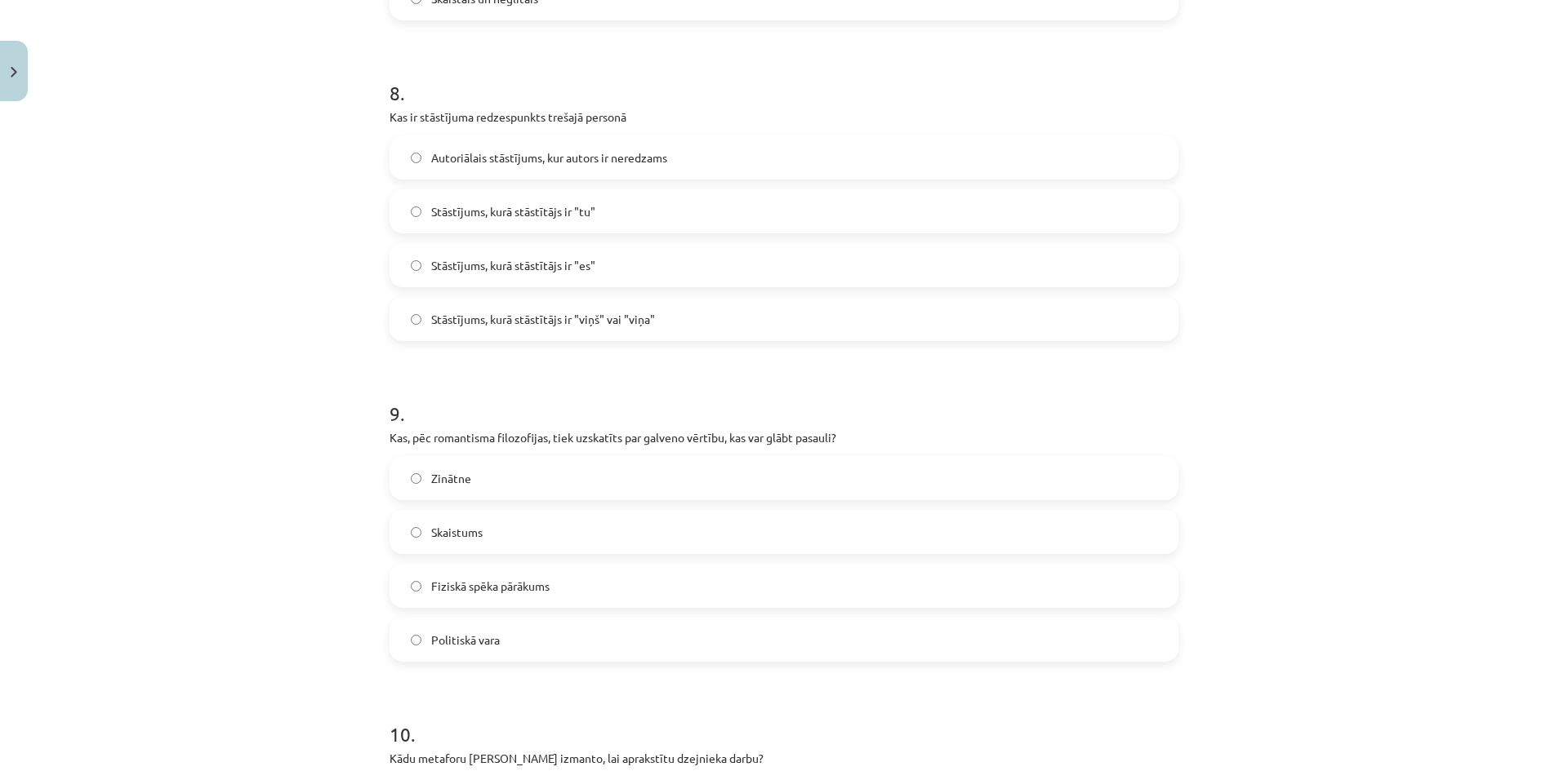
scroll to position [2530, 0]
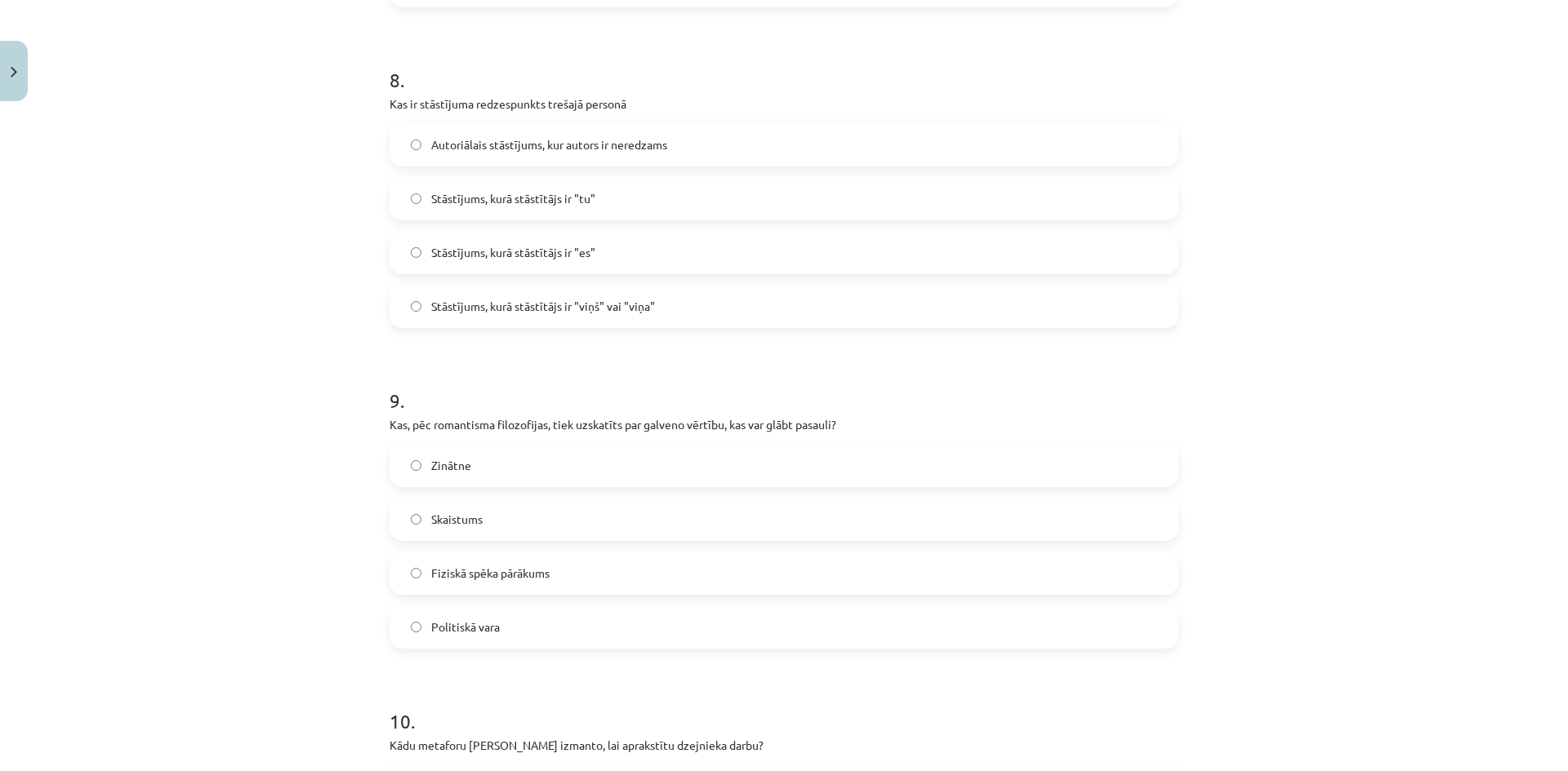
click at [566, 524] on label "Skaistums" at bounding box center [784, 519] width 785 height 40
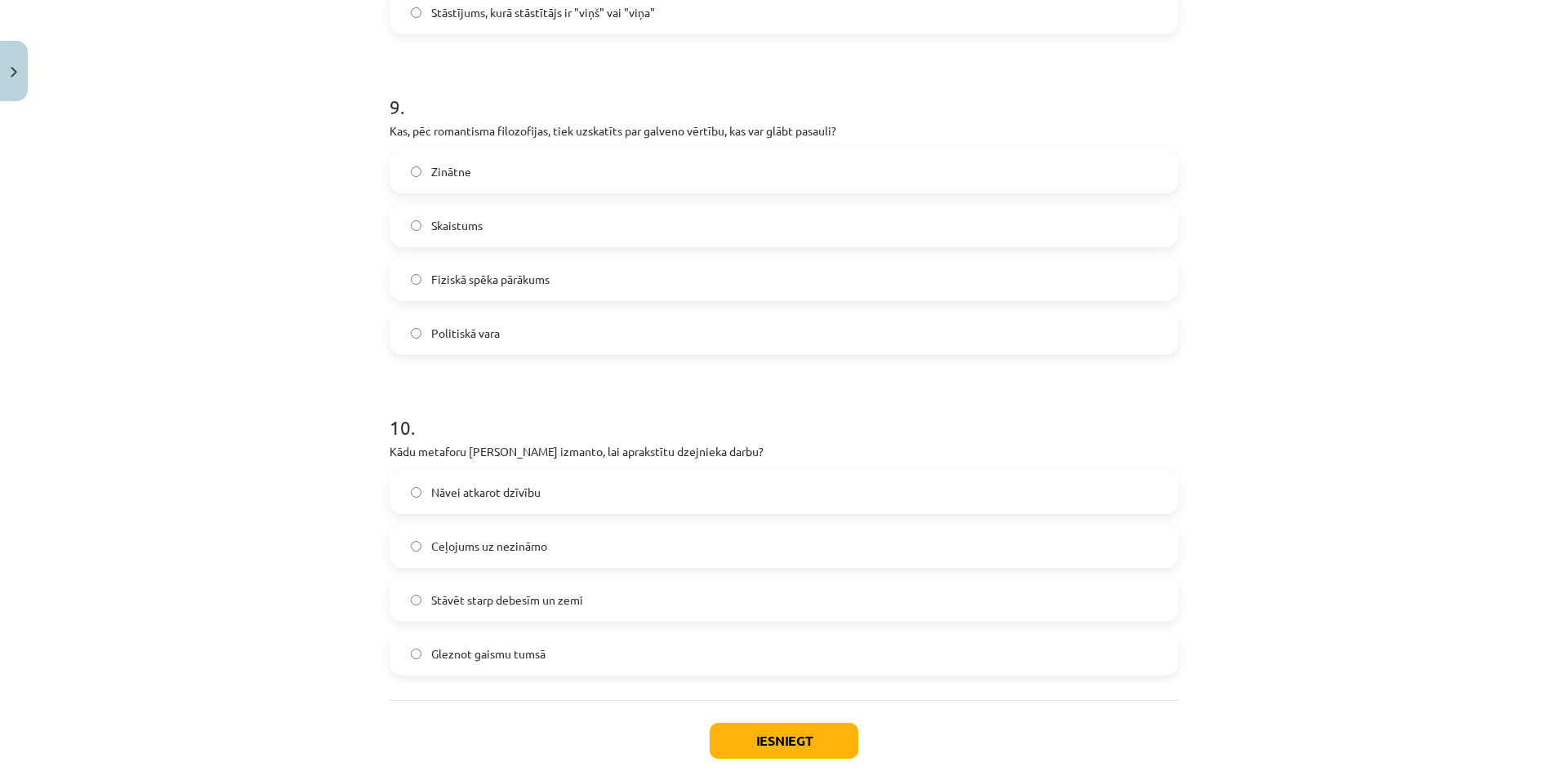
scroll to position [2857, 0]
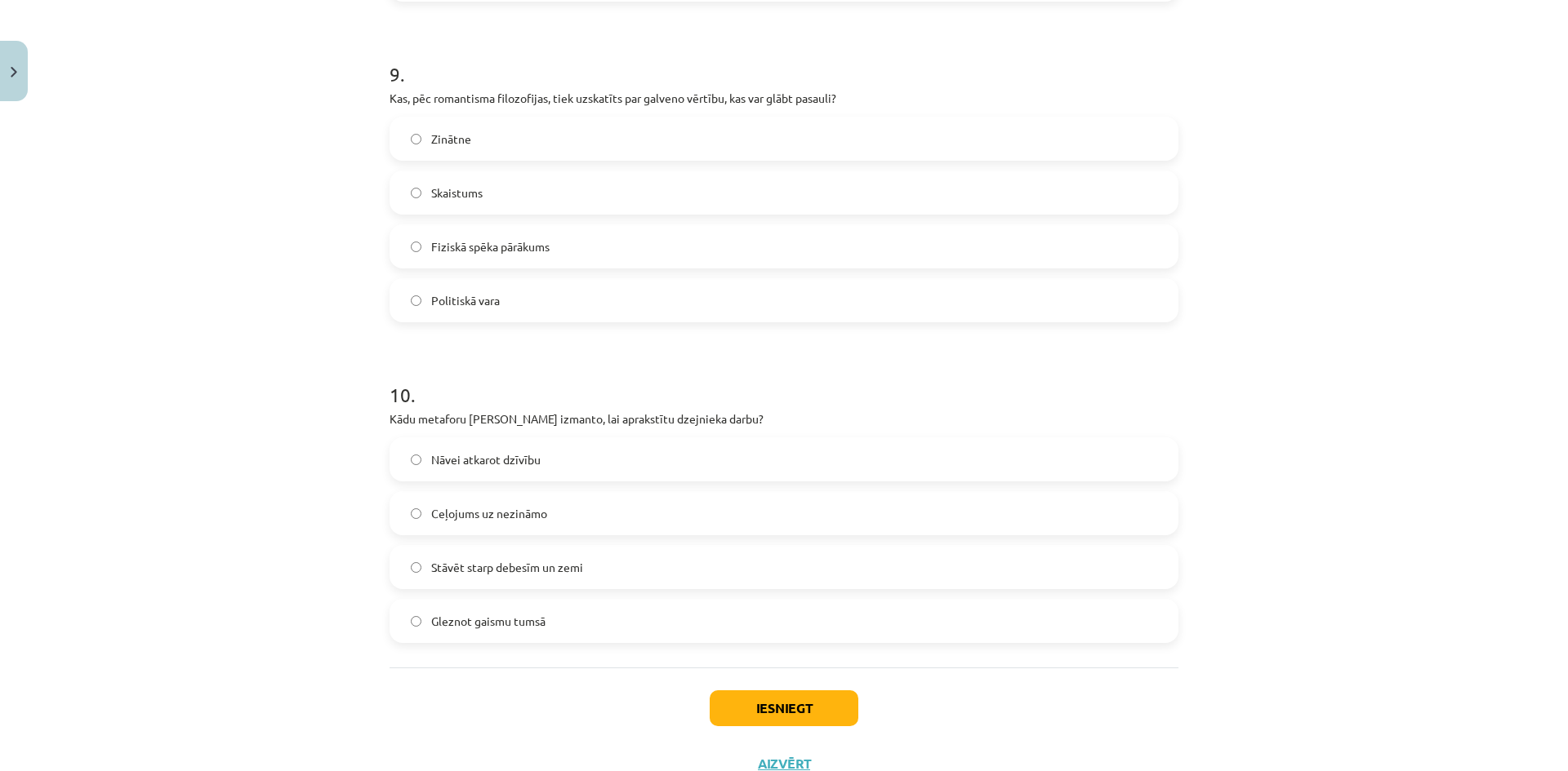
click at [560, 569] on span "Stāvēt starp debesīm un zemi" at bounding box center [507, 567] width 152 height 17
click at [791, 714] on button "Iesniegt" at bounding box center [784, 709] width 149 height 36
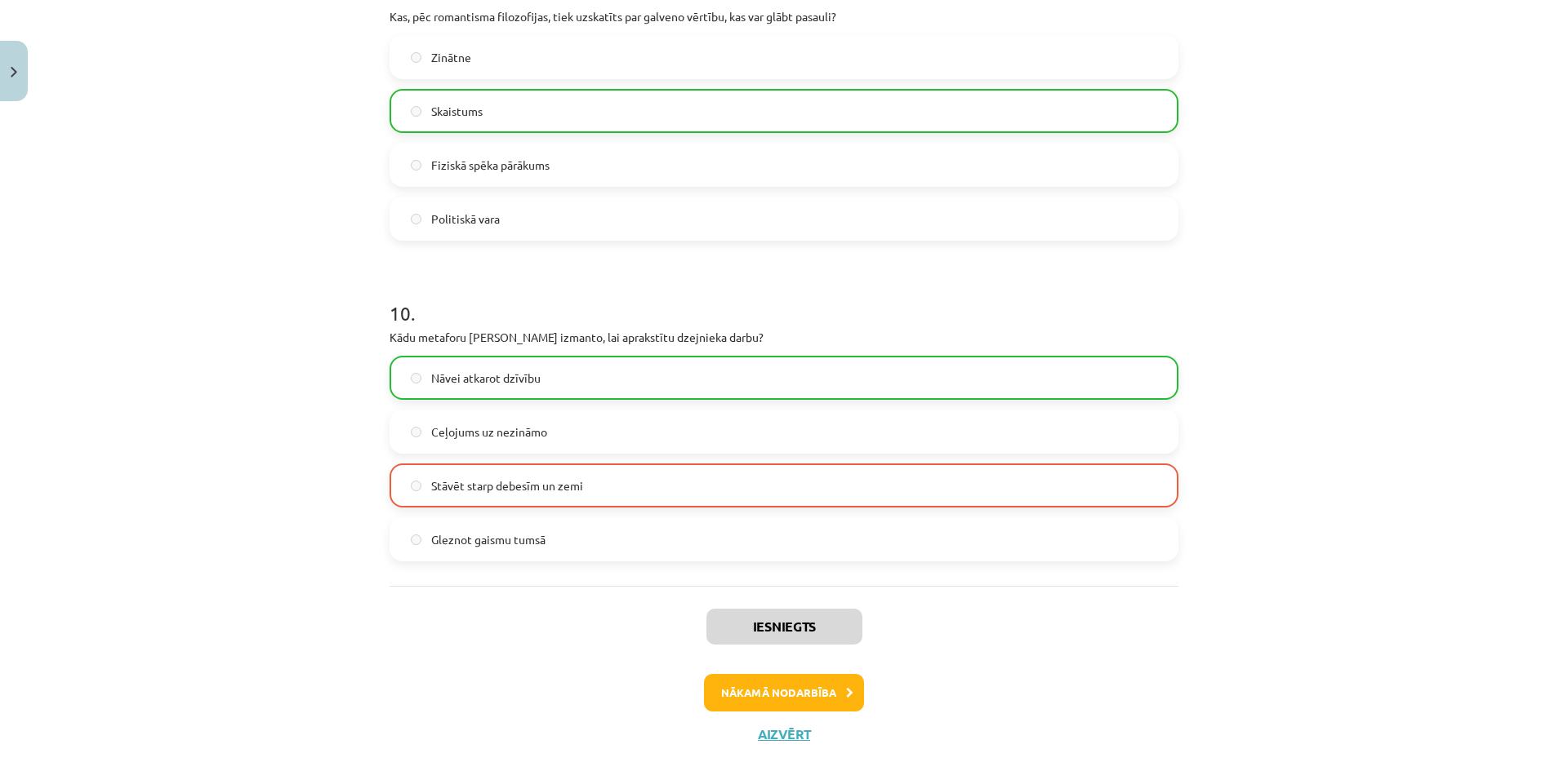
scroll to position [2970, 0]
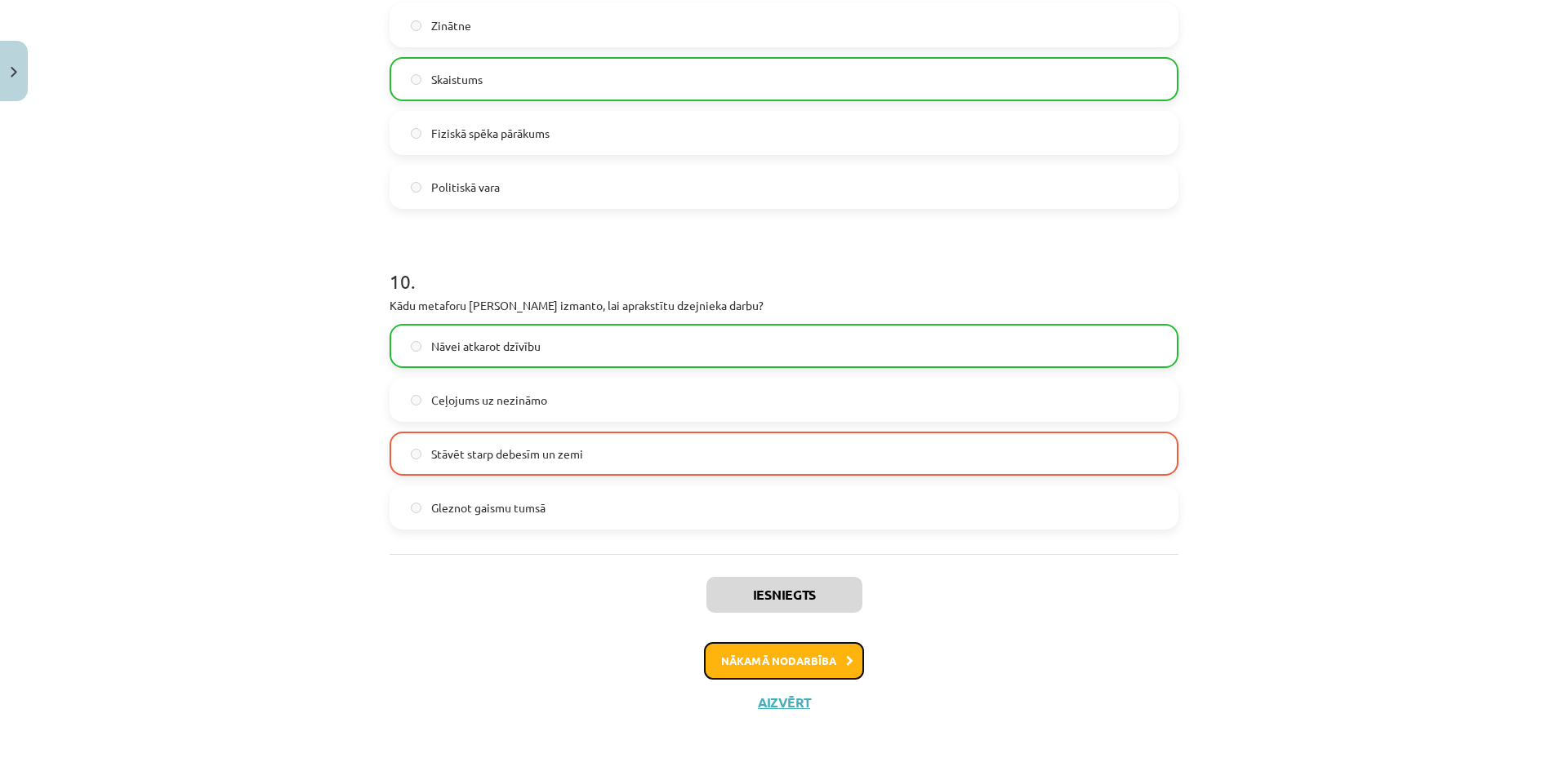
click at [792, 659] on button "Nākamā nodarbība" at bounding box center [784, 661] width 160 height 38
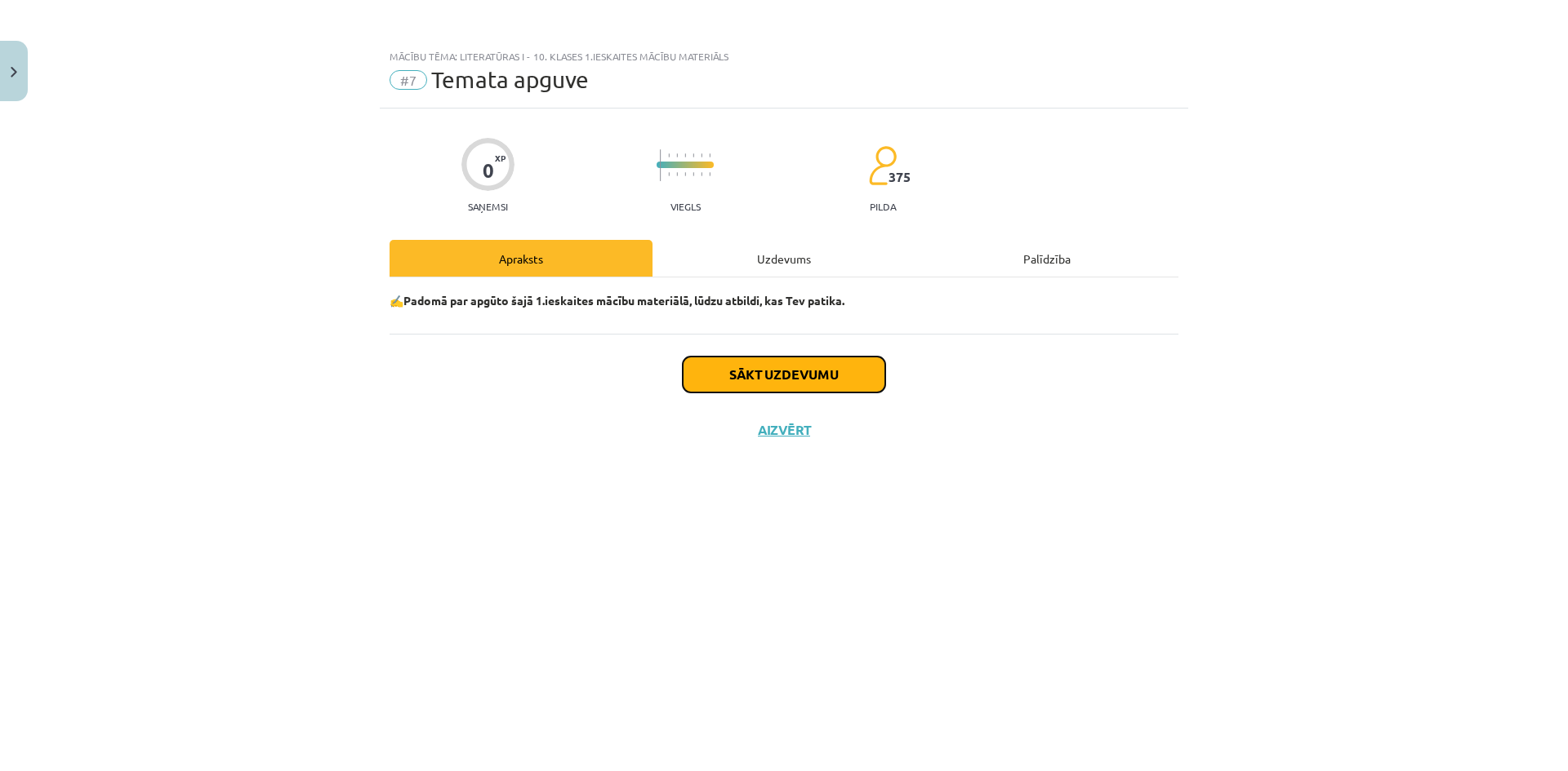
click at [725, 386] on button "Sākt uzdevumu" at bounding box center [784, 374] width 202 height 36
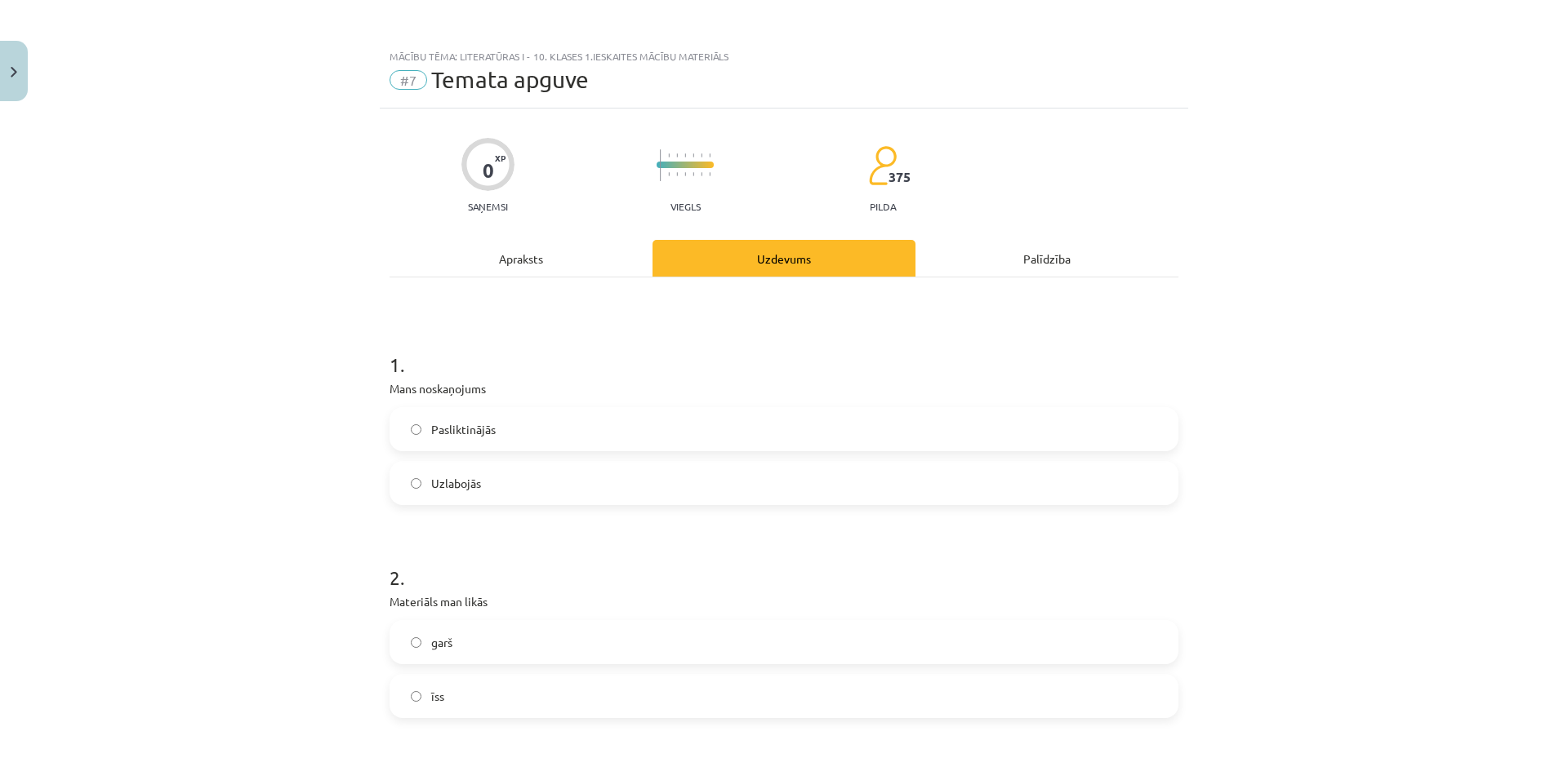
click at [469, 443] on label "Pasliktinājās" at bounding box center [784, 430] width 785 height 40
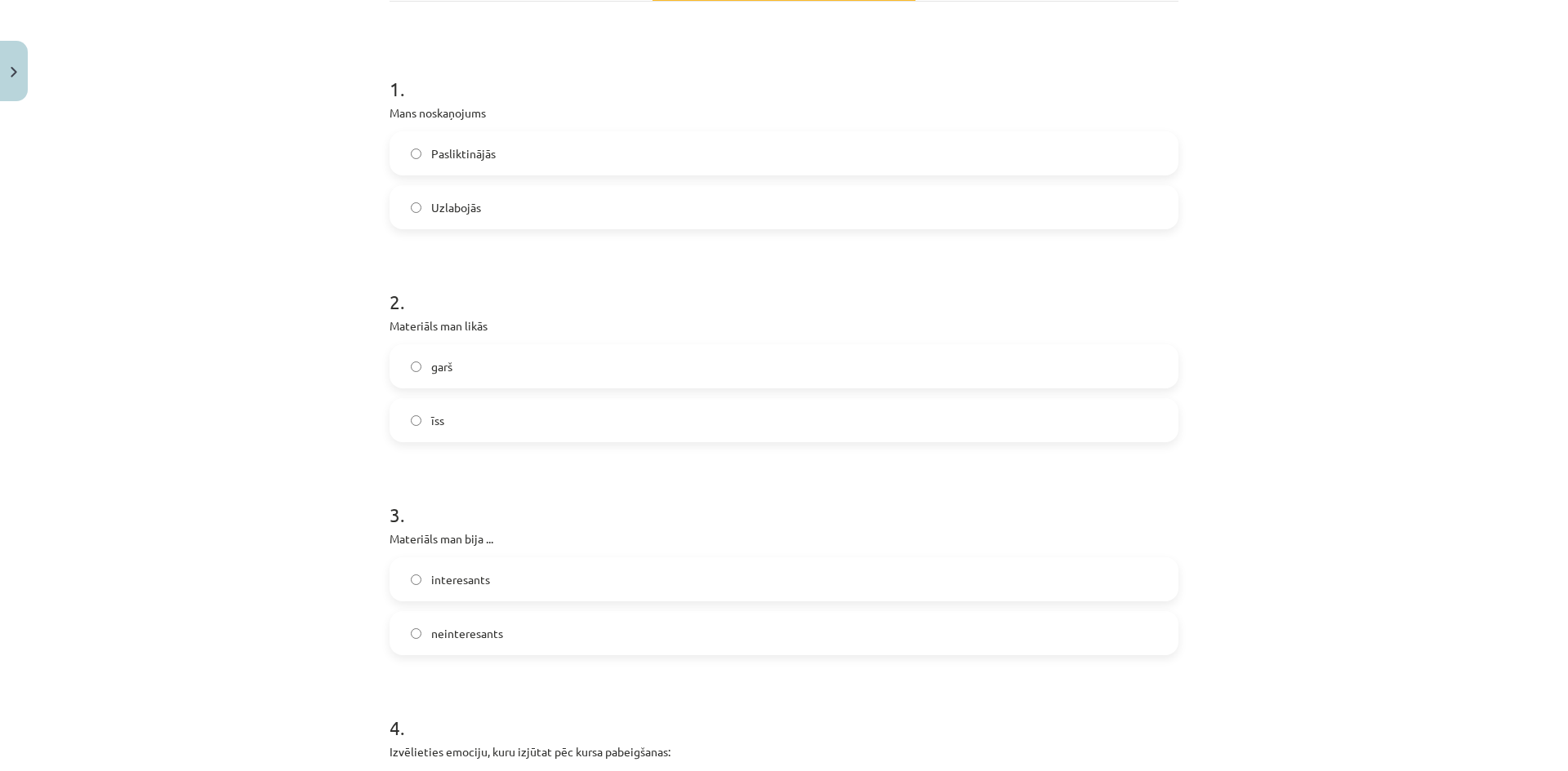
scroll to position [327, 0]
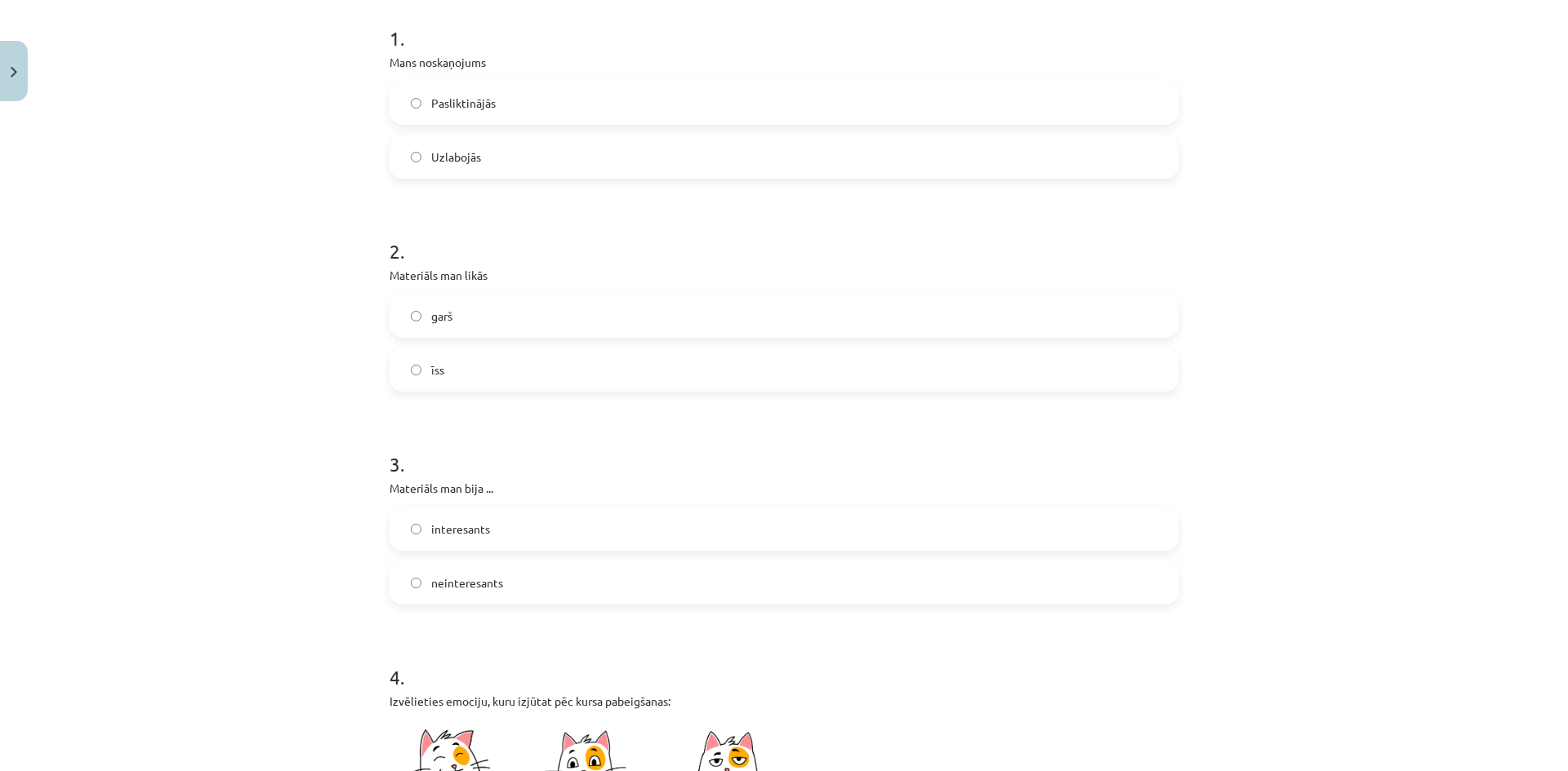
drag, startPoint x: 464, startPoint y: 323, endPoint x: 553, endPoint y: 369, distance: 100.2
click at [467, 329] on label "garš" at bounding box center [784, 316] width 785 height 40
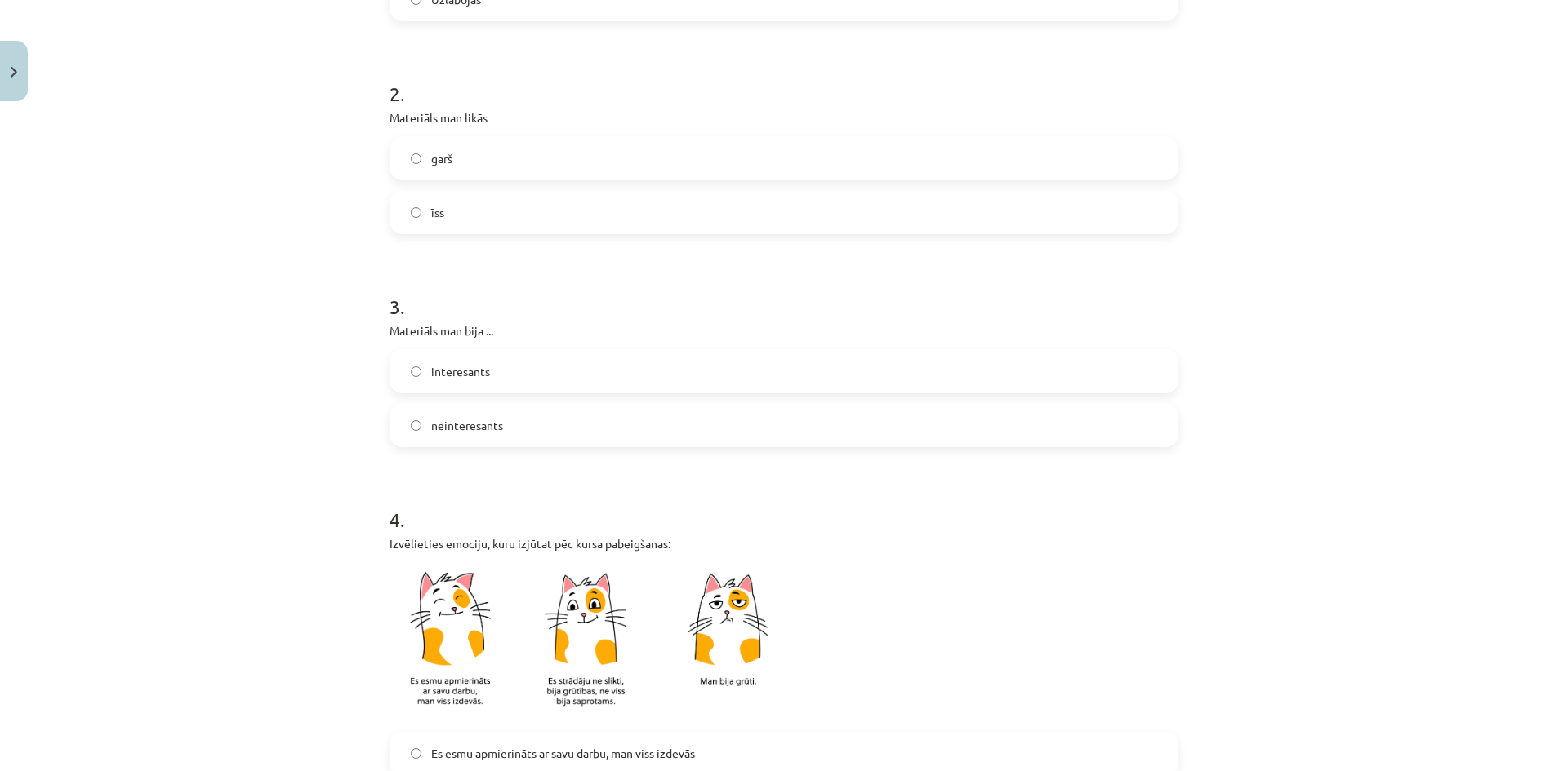
scroll to position [489, 0]
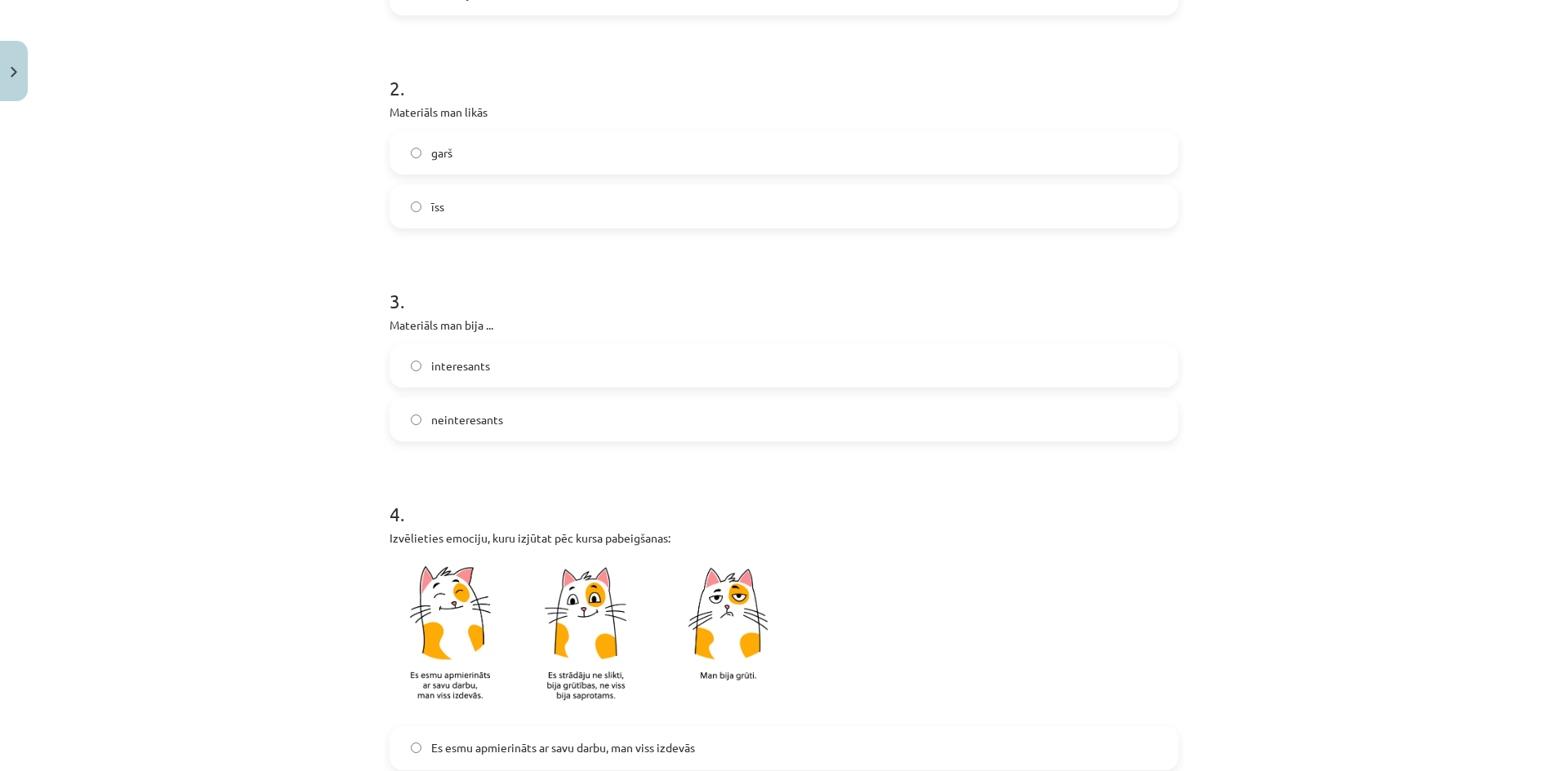
click at [490, 360] on label "interesants" at bounding box center [784, 365] width 785 height 40
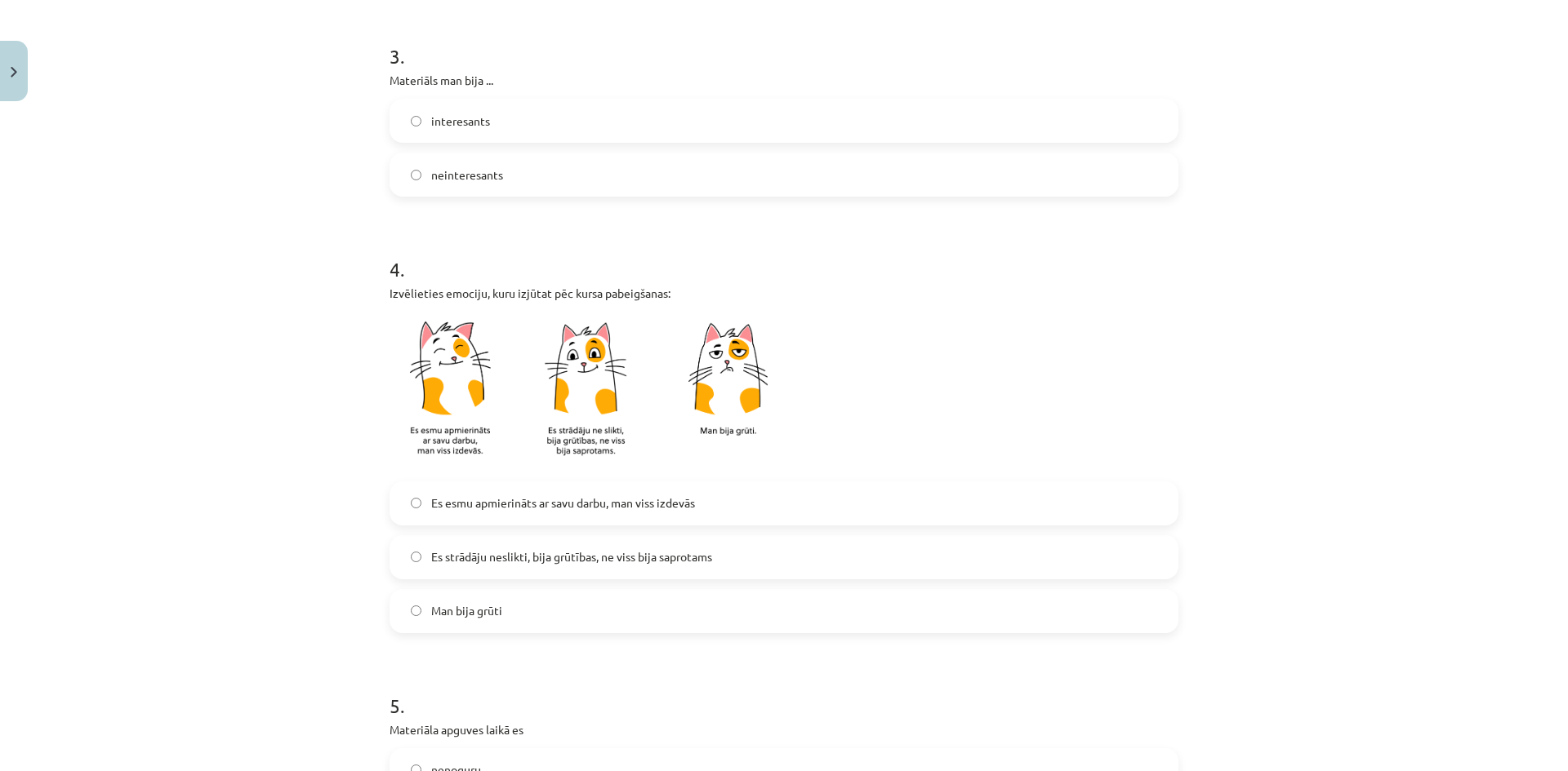
scroll to position [816, 0]
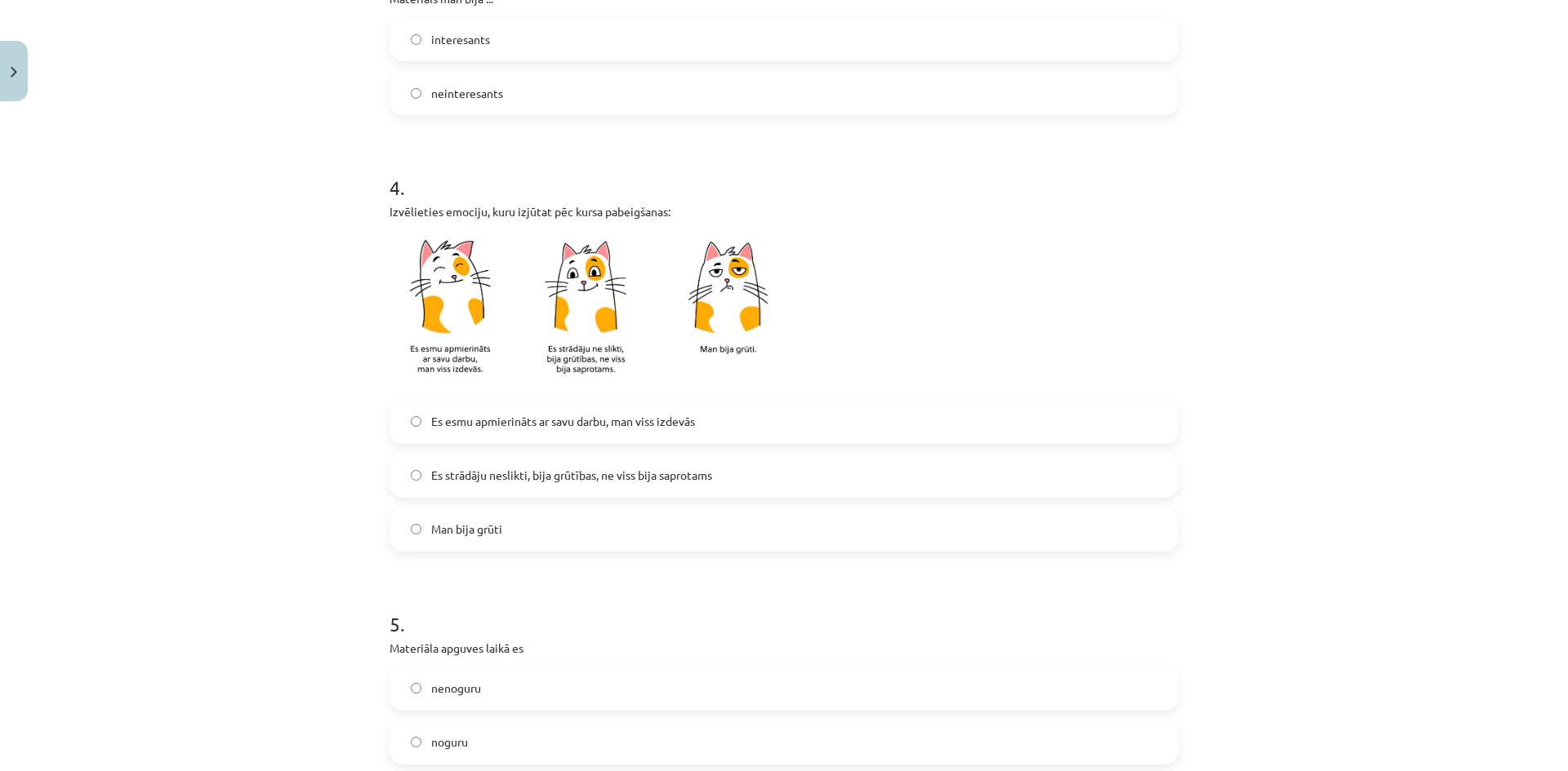
click at [590, 474] on span "Es strādāju neslikti, bija grūtības, ne viss bija saprotams" at bounding box center [571, 475] width 281 height 17
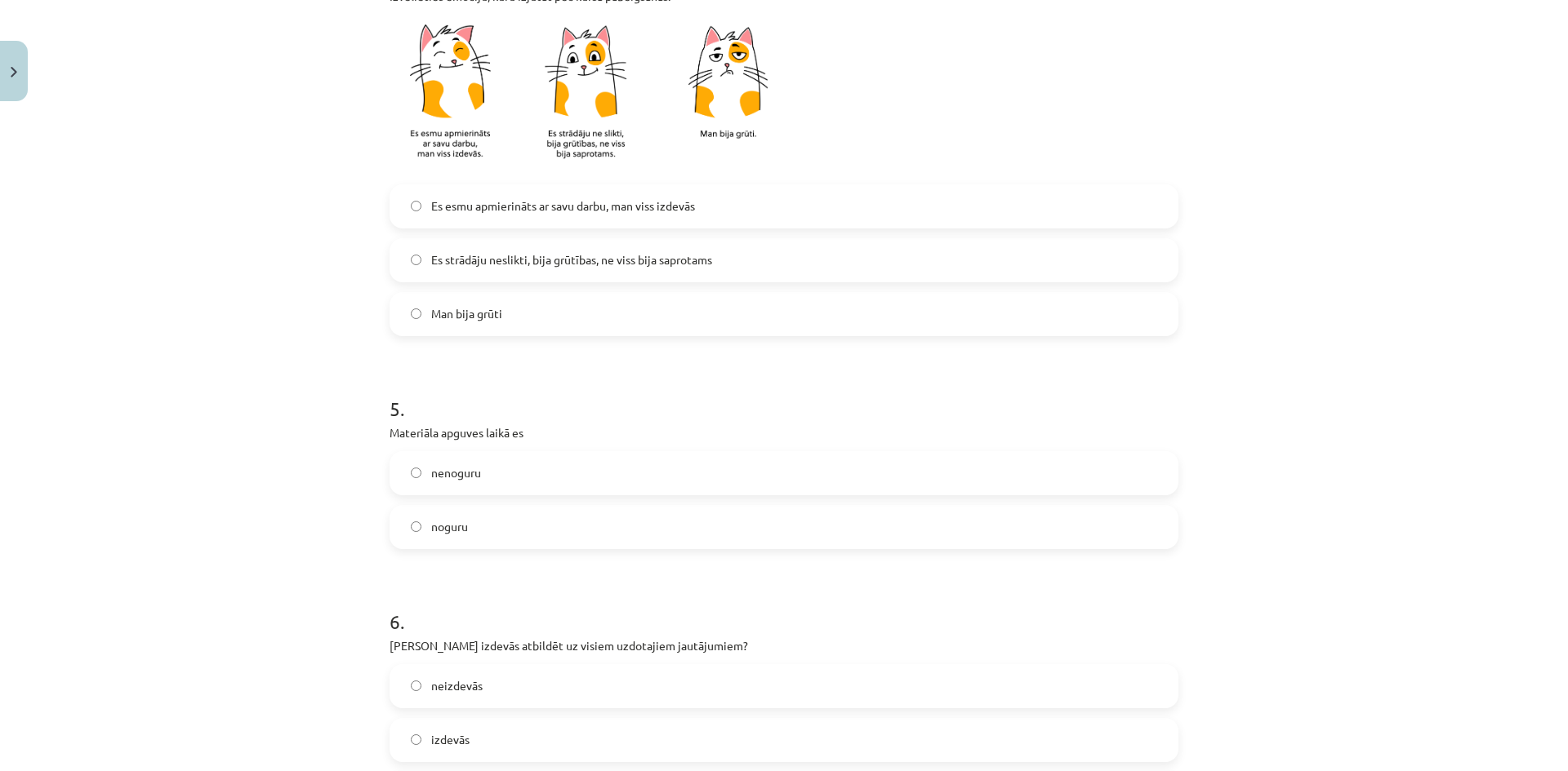
scroll to position [1061, 0]
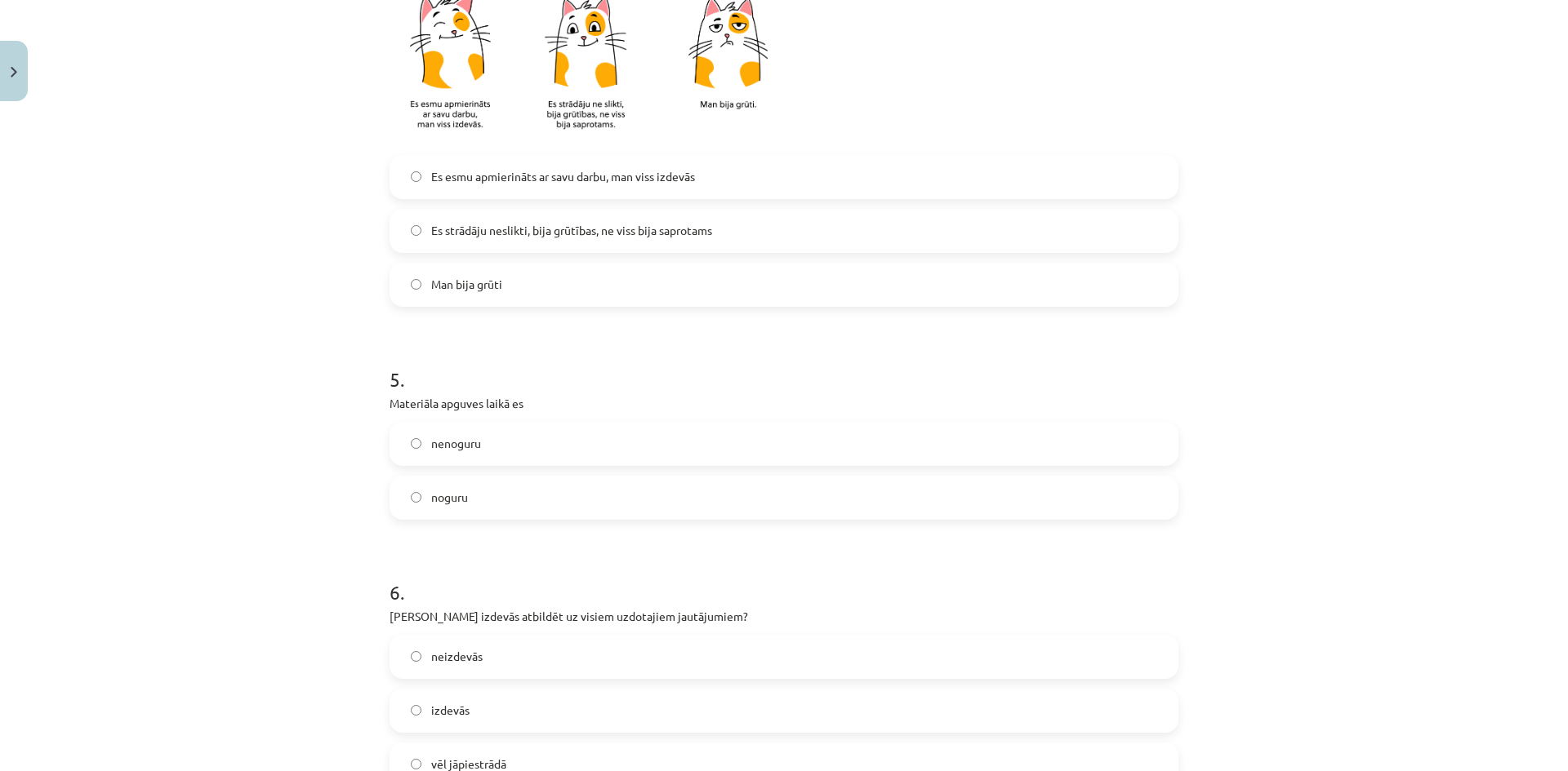
click at [490, 498] on label "noguru" at bounding box center [784, 498] width 785 height 40
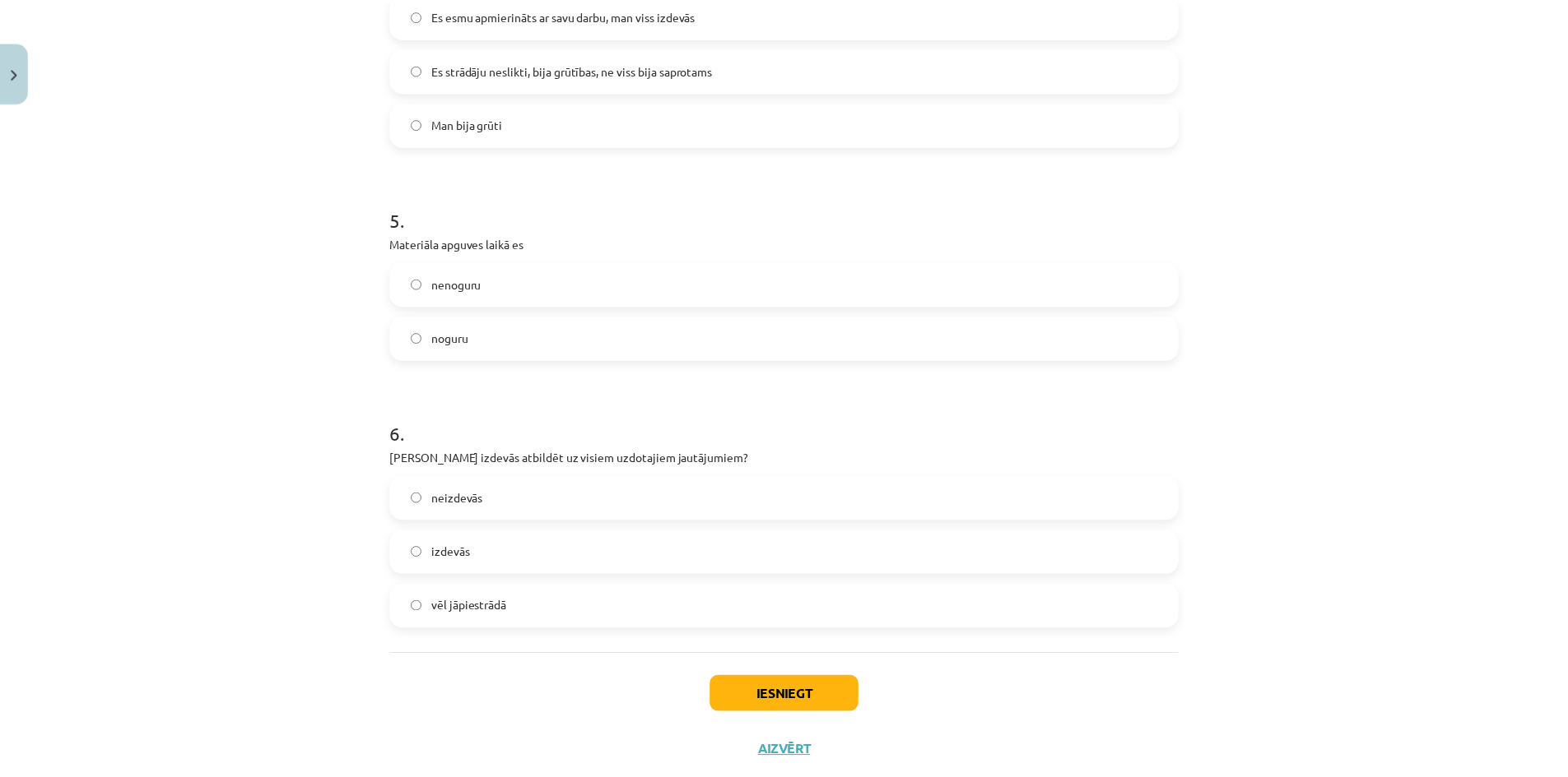
scroll to position [1276, 0]
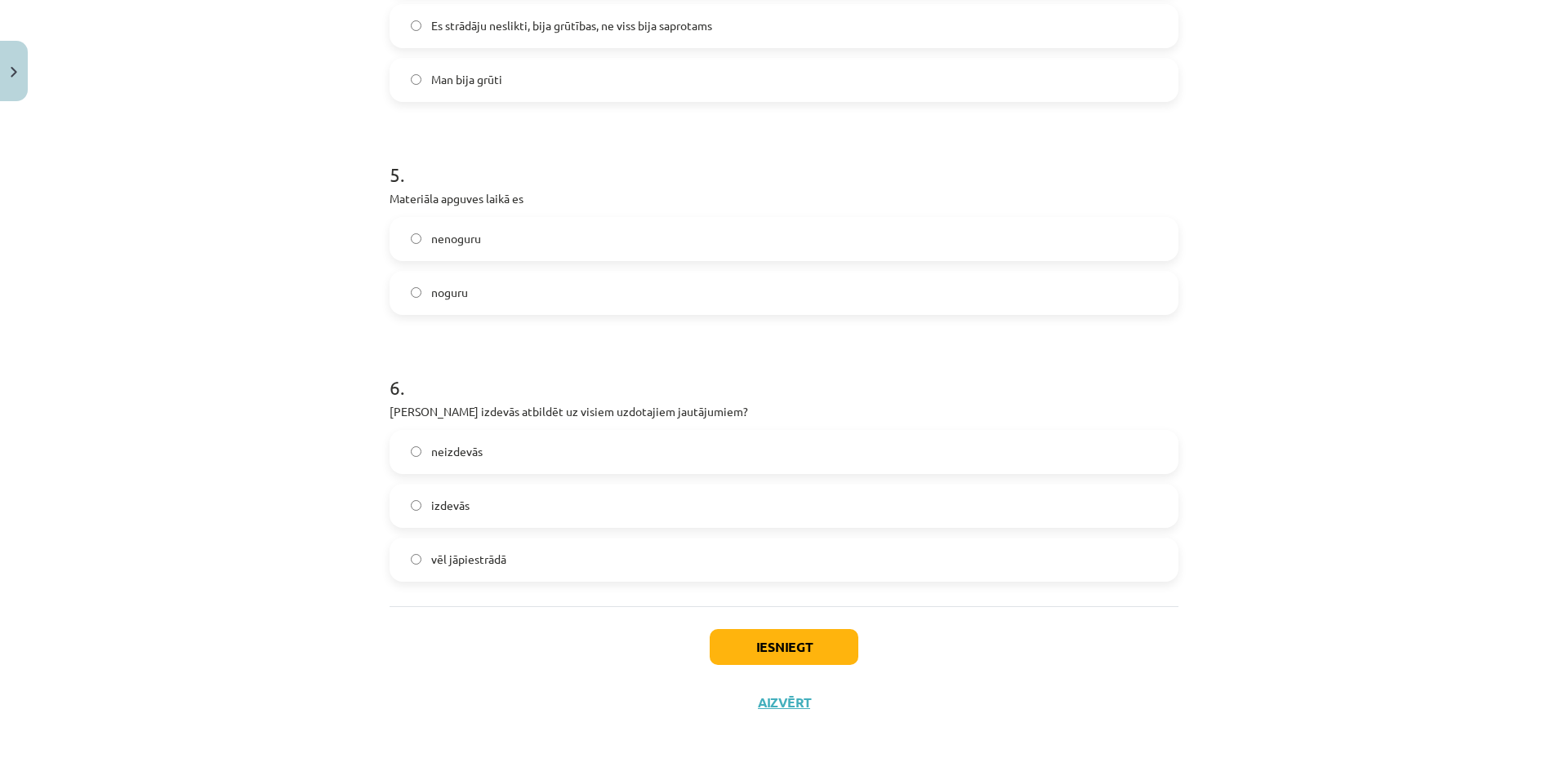
click at [547, 459] on label "neizdevās" at bounding box center [784, 452] width 785 height 40
click at [512, 557] on label "vēl jāpiestrādā" at bounding box center [784, 560] width 785 height 40
click at [751, 660] on button "Iesniegt" at bounding box center [784, 647] width 149 height 36
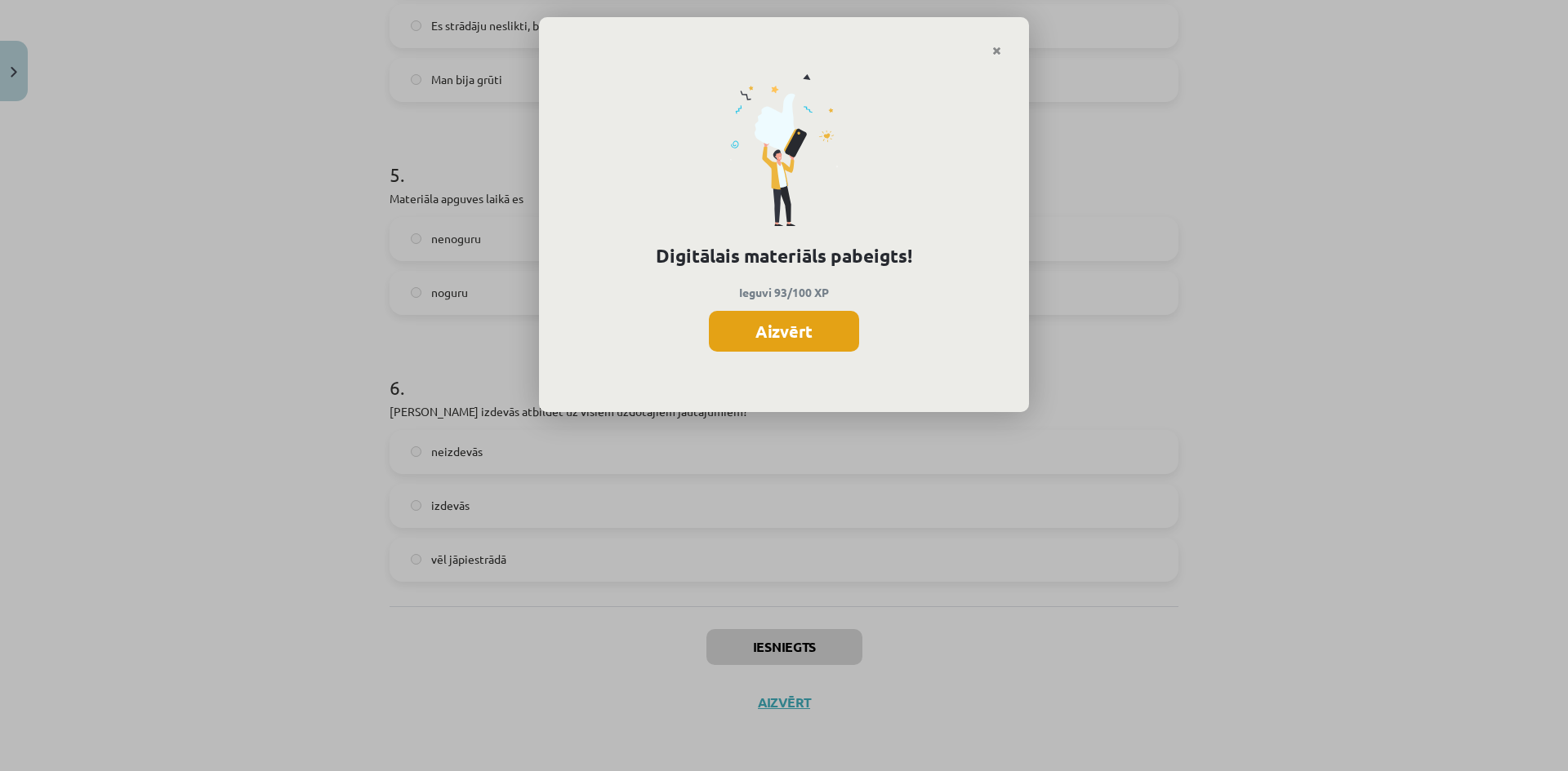
click at [769, 340] on button "Aizvērt" at bounding box center [784, 331] width 151 height 40
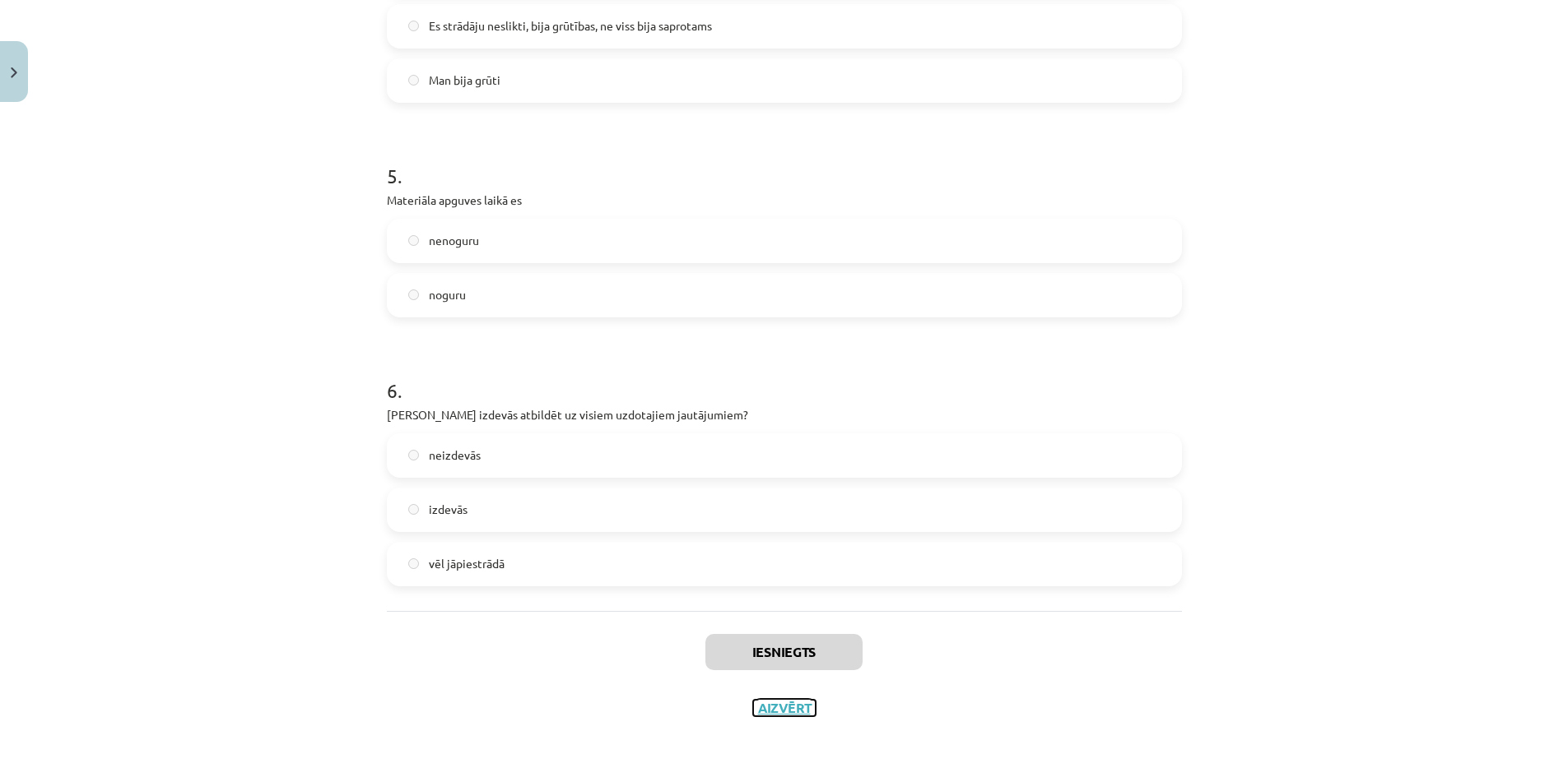
click at [778, 701] on button "Aizvērt" at bounding box center [784, 708] width 62 height 17
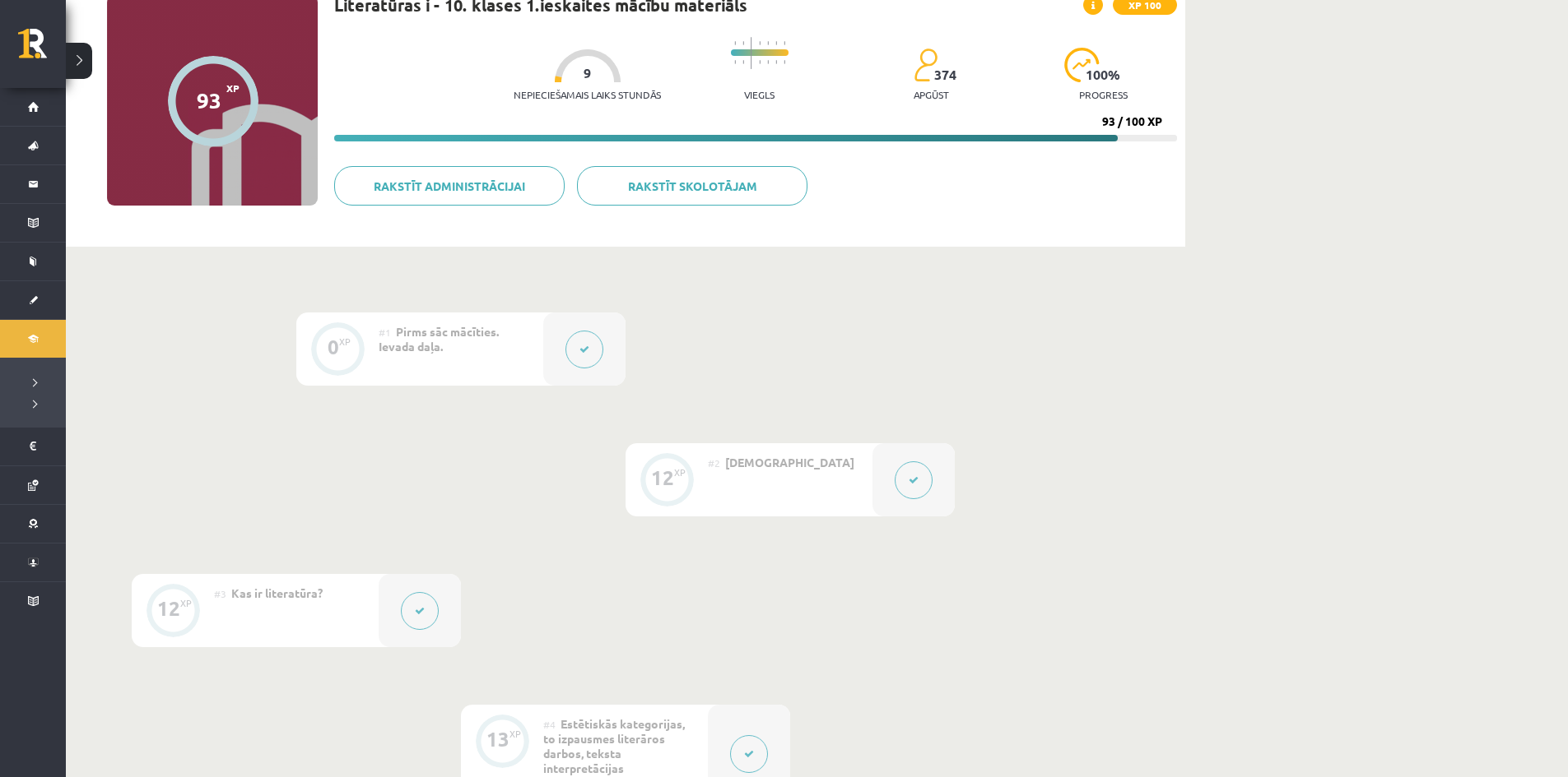
scroll to position [0, 0]
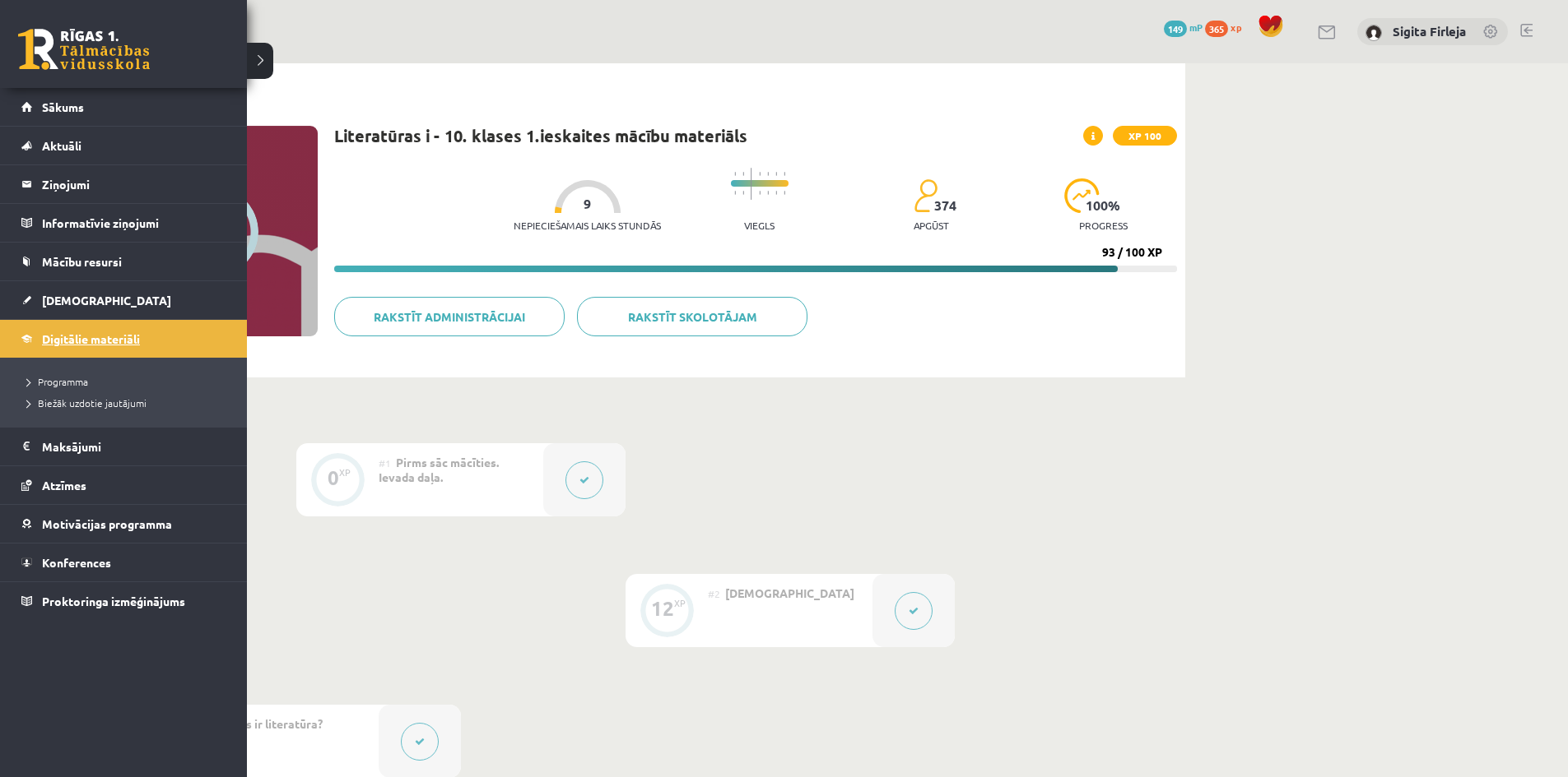
click at [64, 341] on span "Digitālie materiāli" at bounding box center [91, 339] width 98 height 15
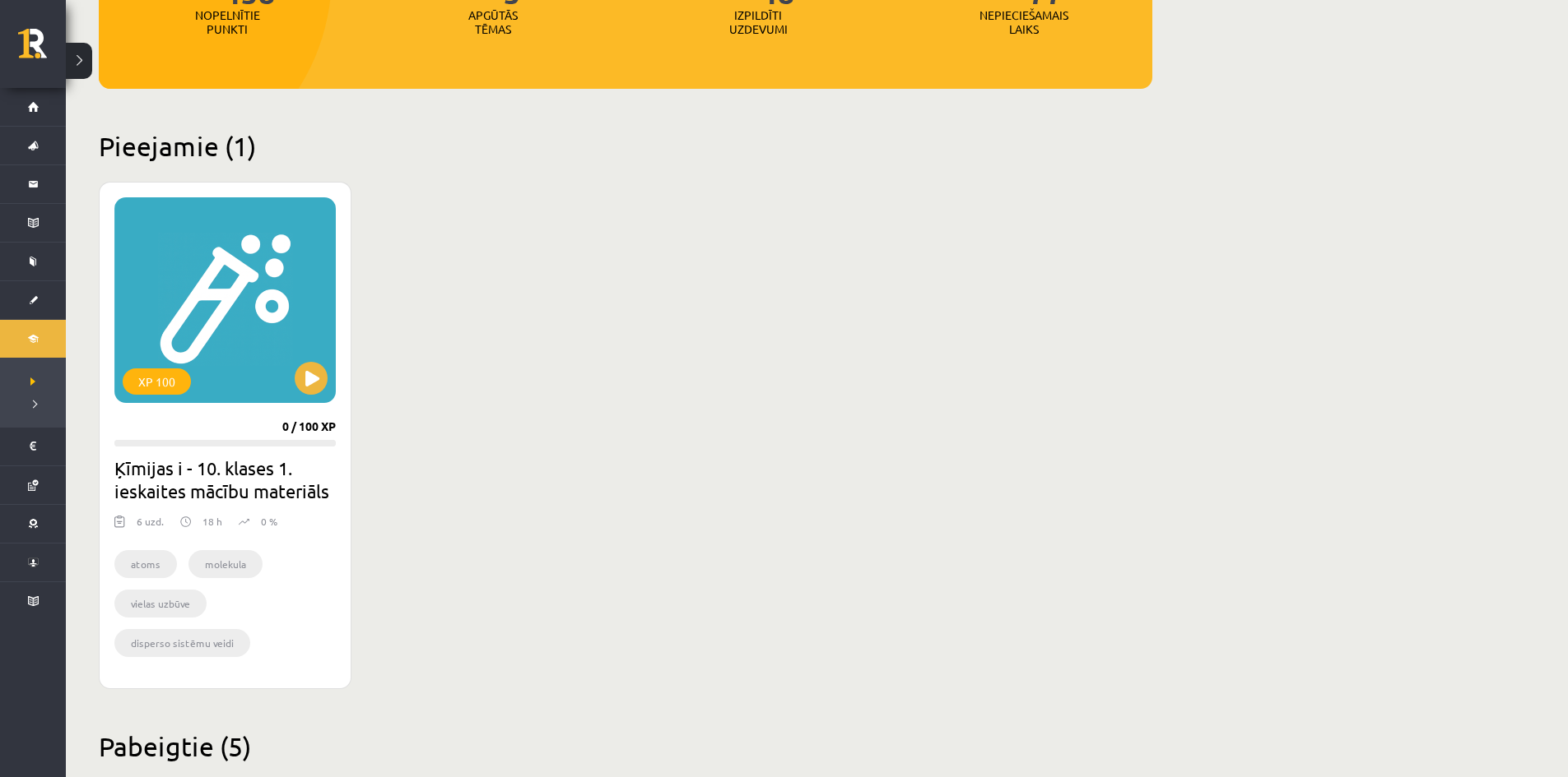
scroll to position [247, 0]
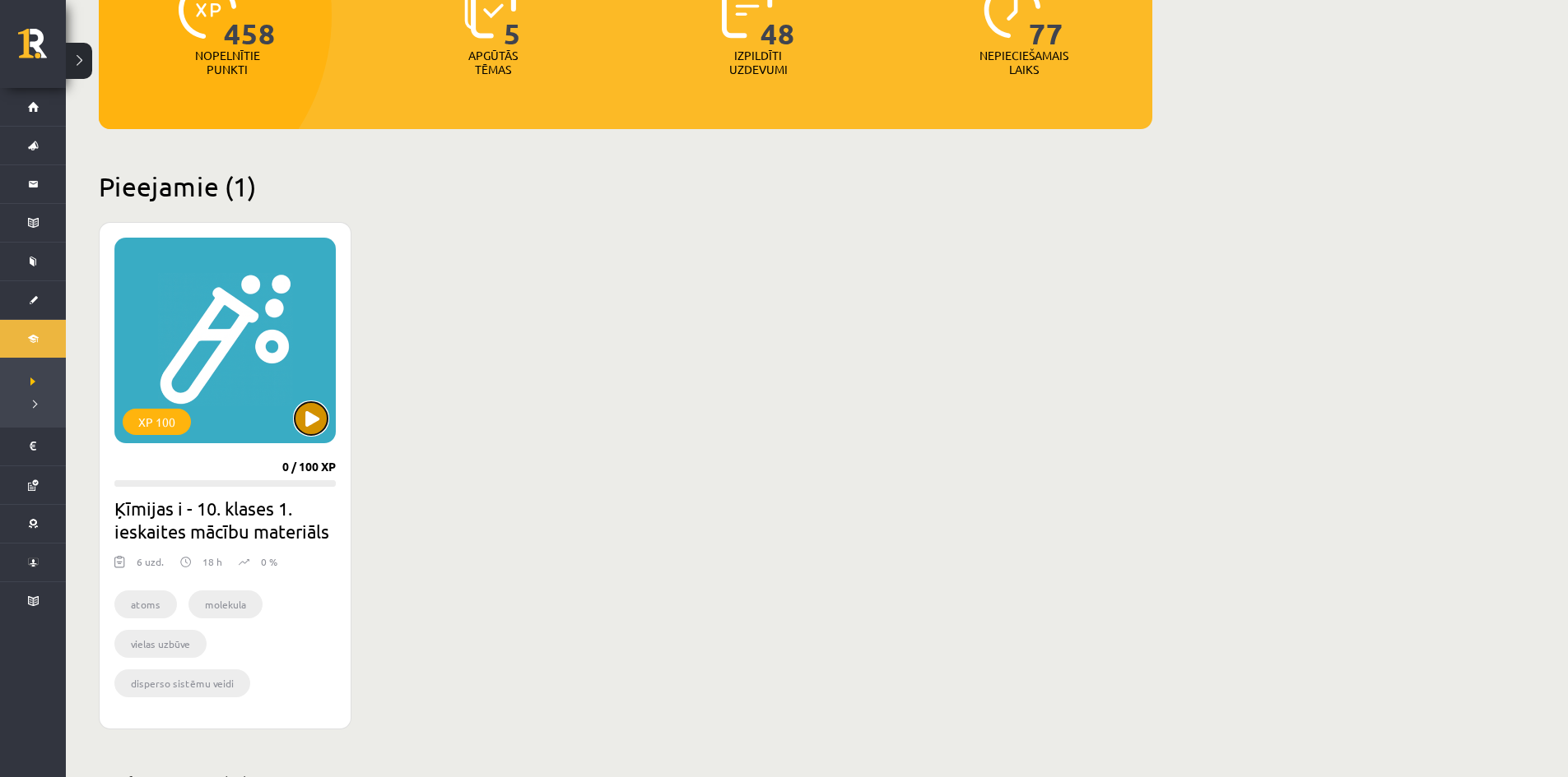
click at [311, 422] on button at bounding box center [311, 419] width 33 height 33
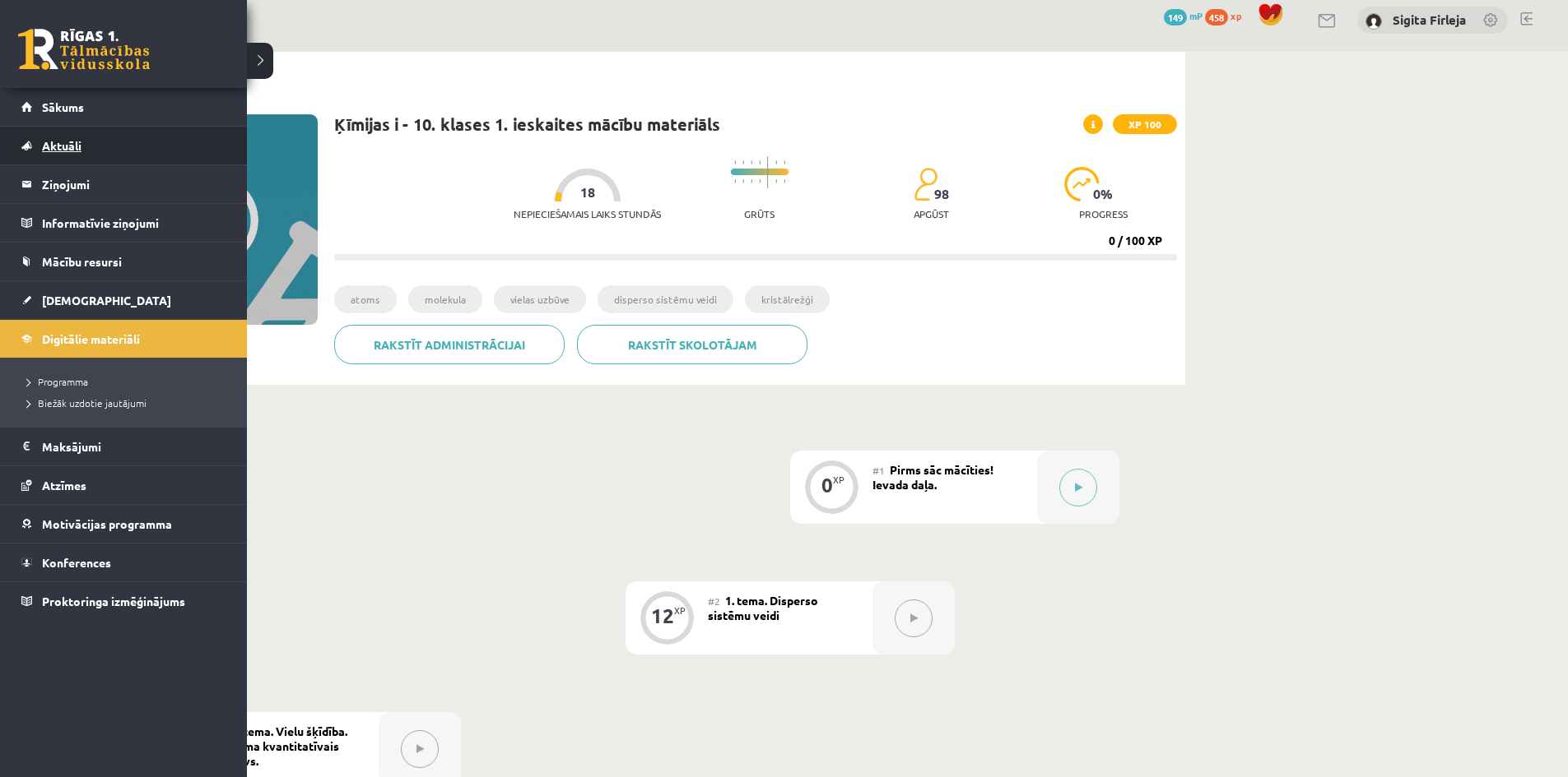
scroll to position [82, 0]
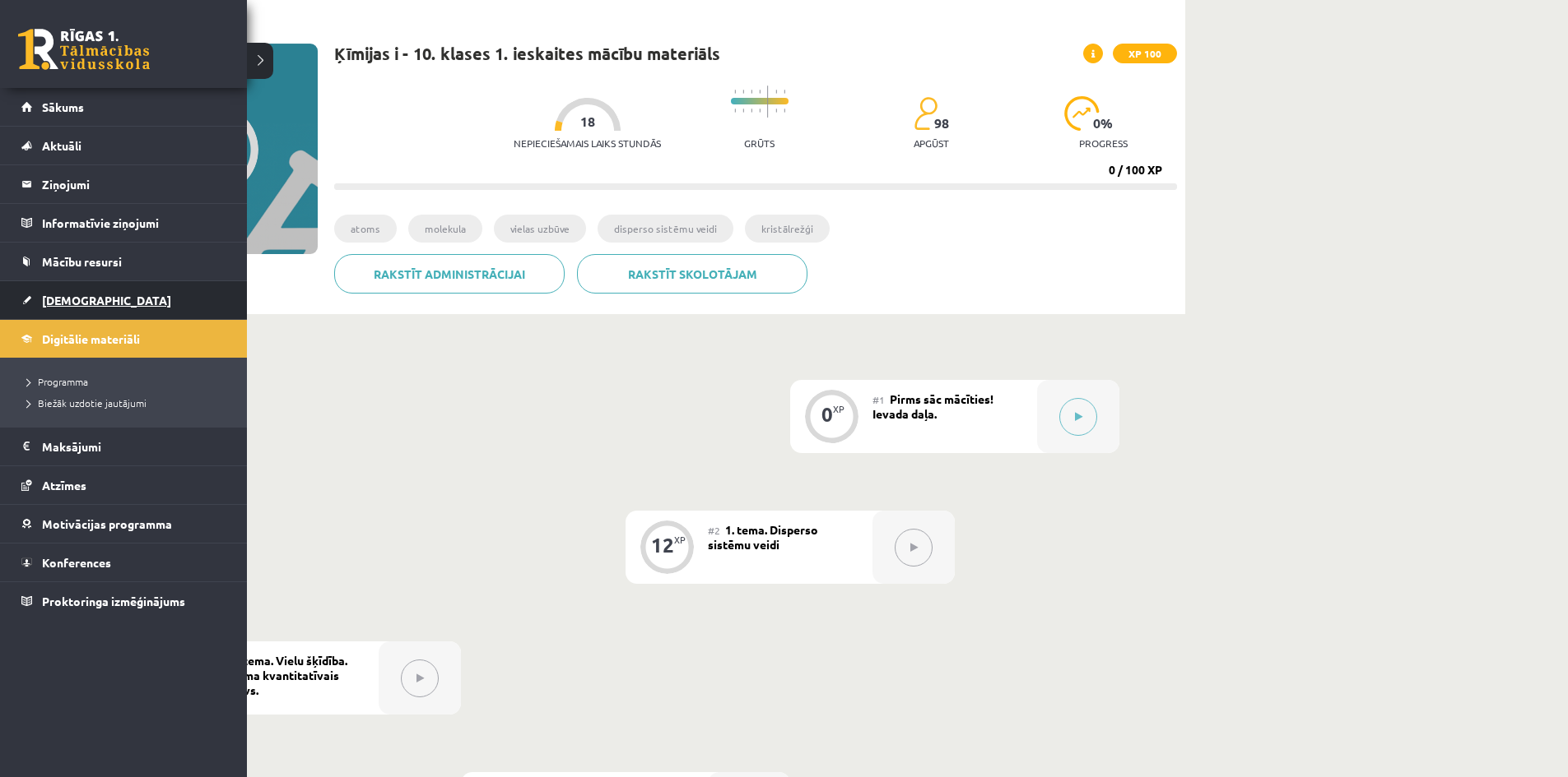
click at [67, 296] on span "[DEMOGRAPHIC_DATA]" at bounding box center [106, 300] width 130 height 15
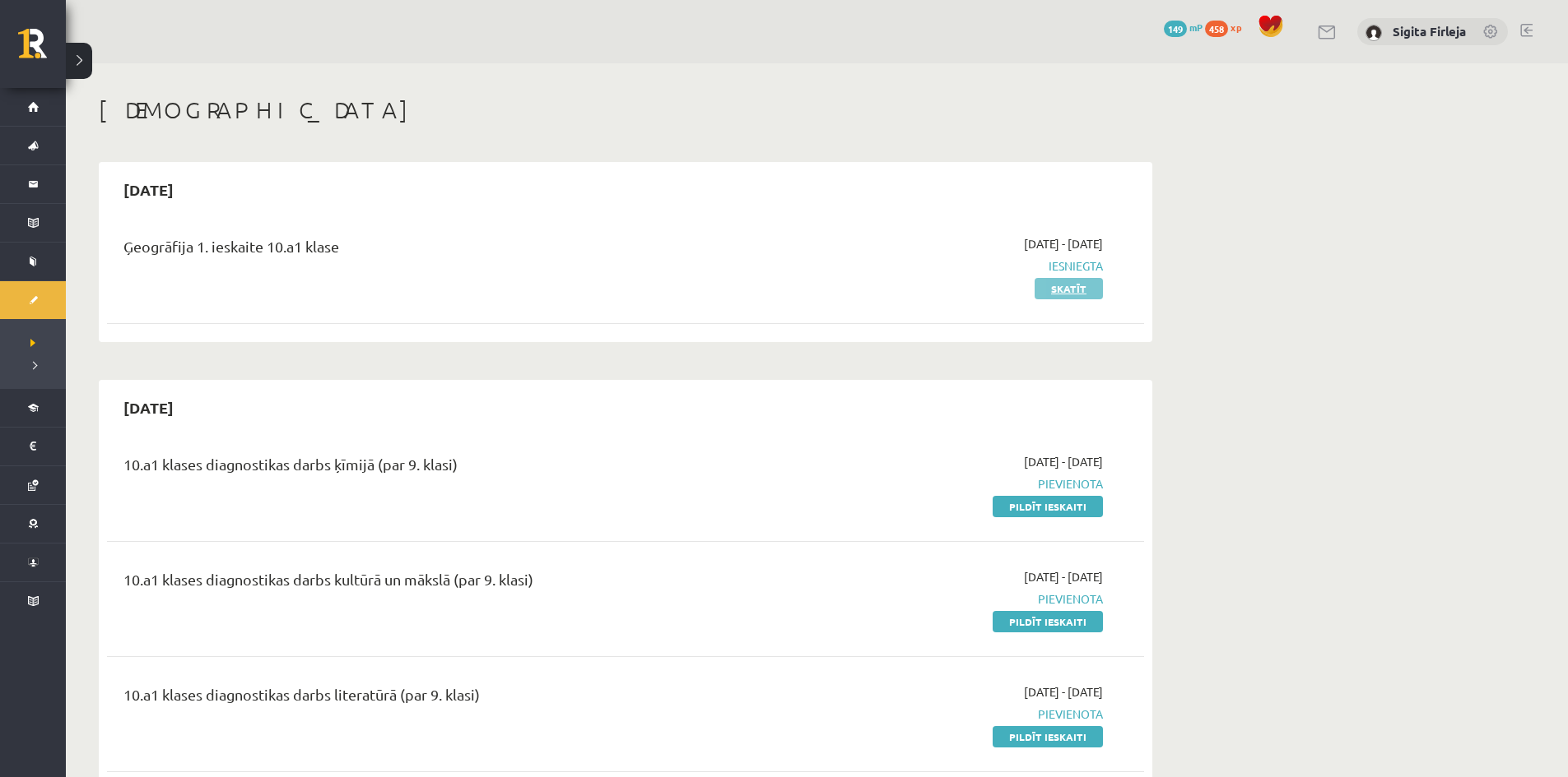
click at [1075, 283] on link "Skatīt" at bounding box center [1068, 288] width 68 height 21
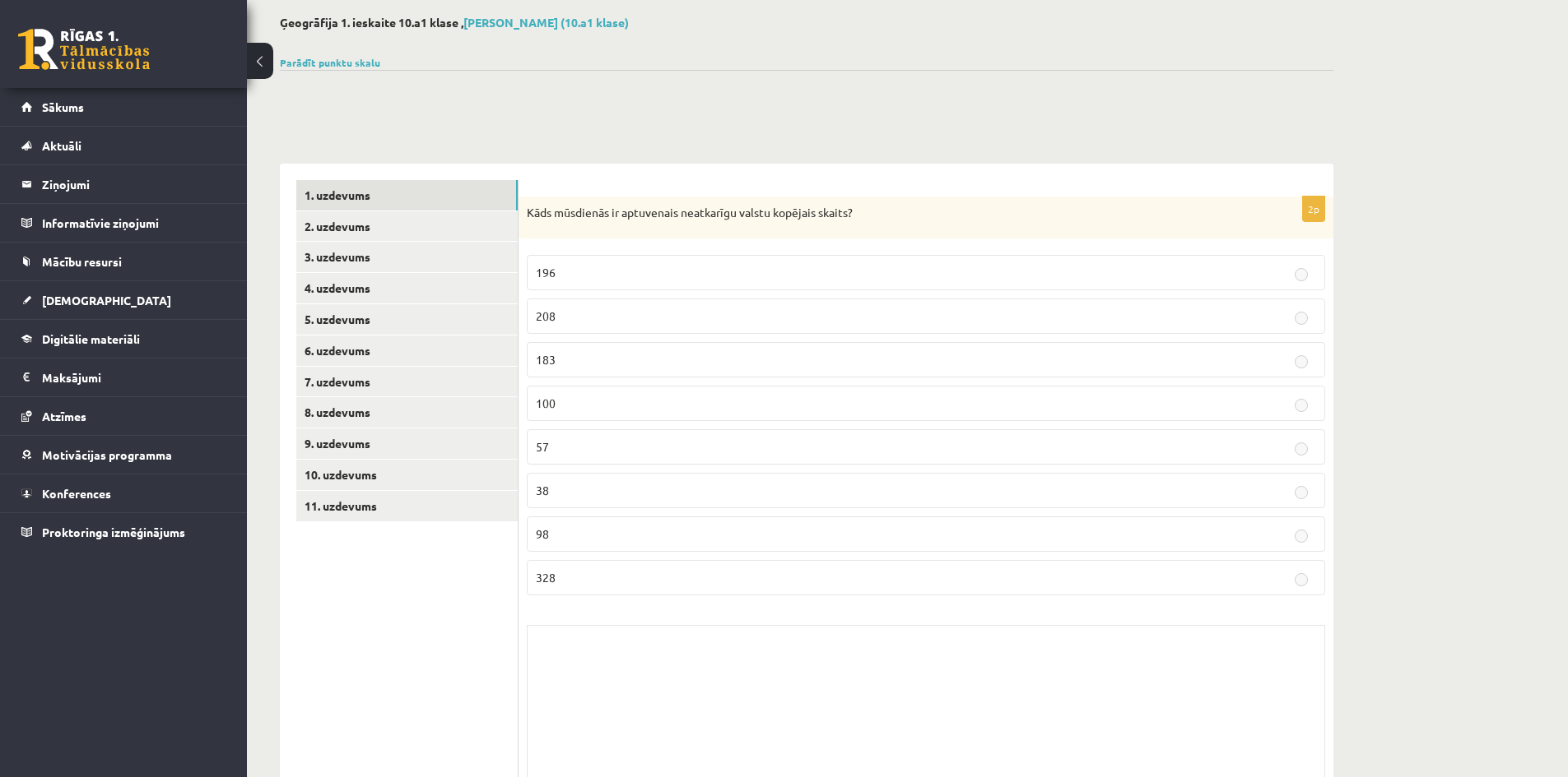
scroll to position [151, 0]
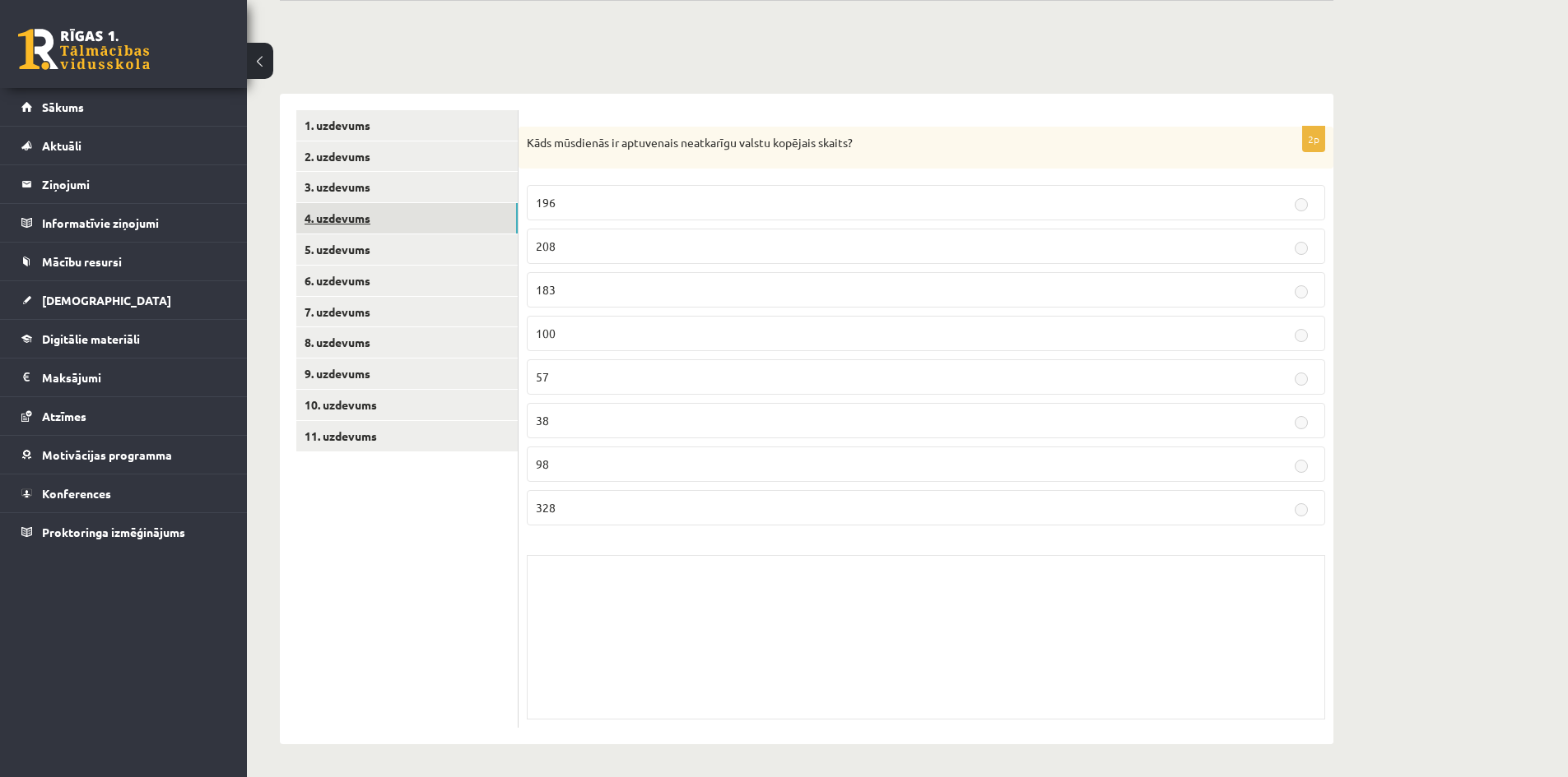
click at [349, 214] on link "4. uzdevums" at bounding box center [406, 218] width 221 height 30
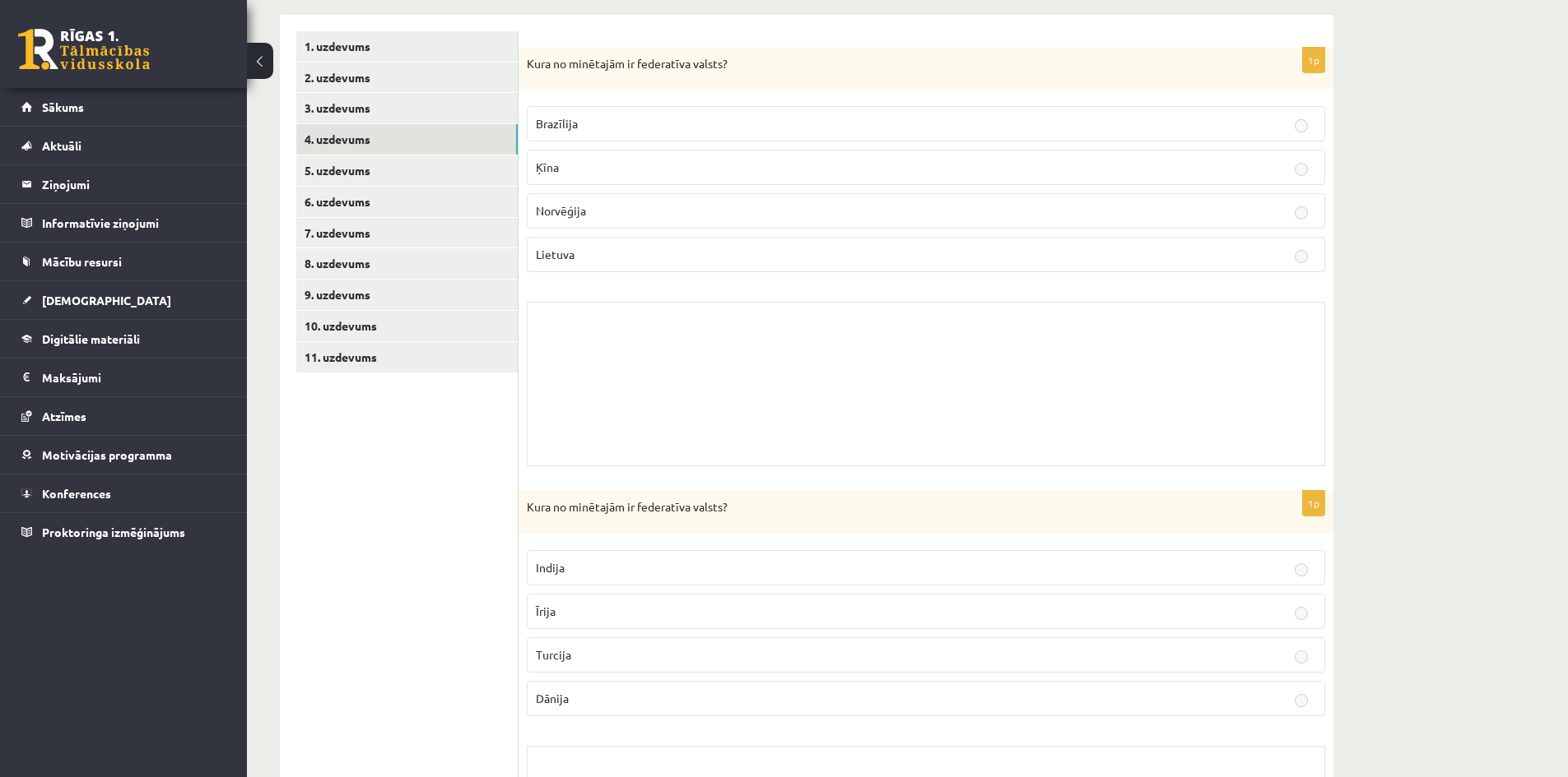
scroll to position [480, 0]
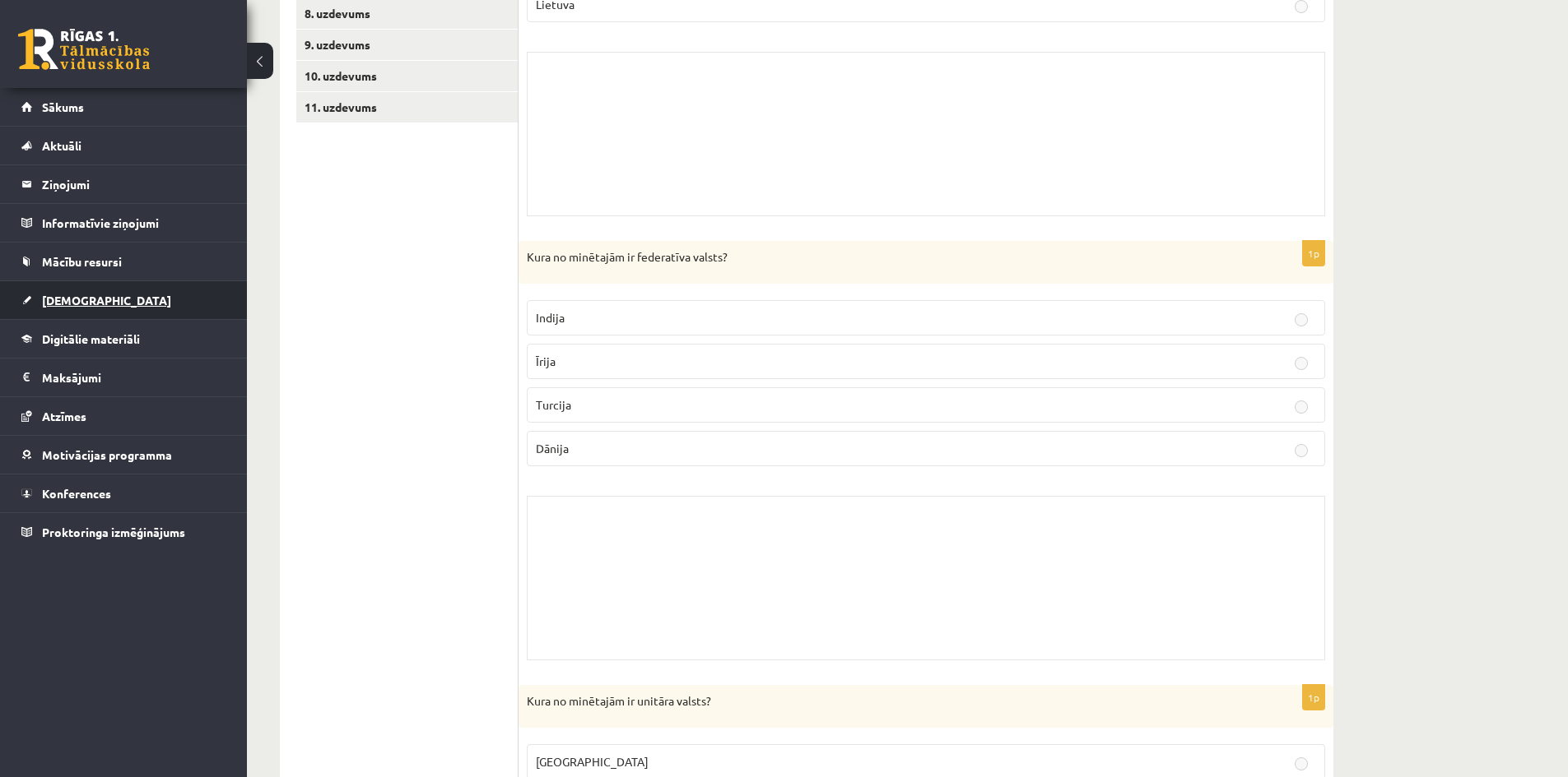
click at [108, 298] on link "[DEMOGRAPHIC_DATA]" at bounding box center [123, 300] width 205 height 38
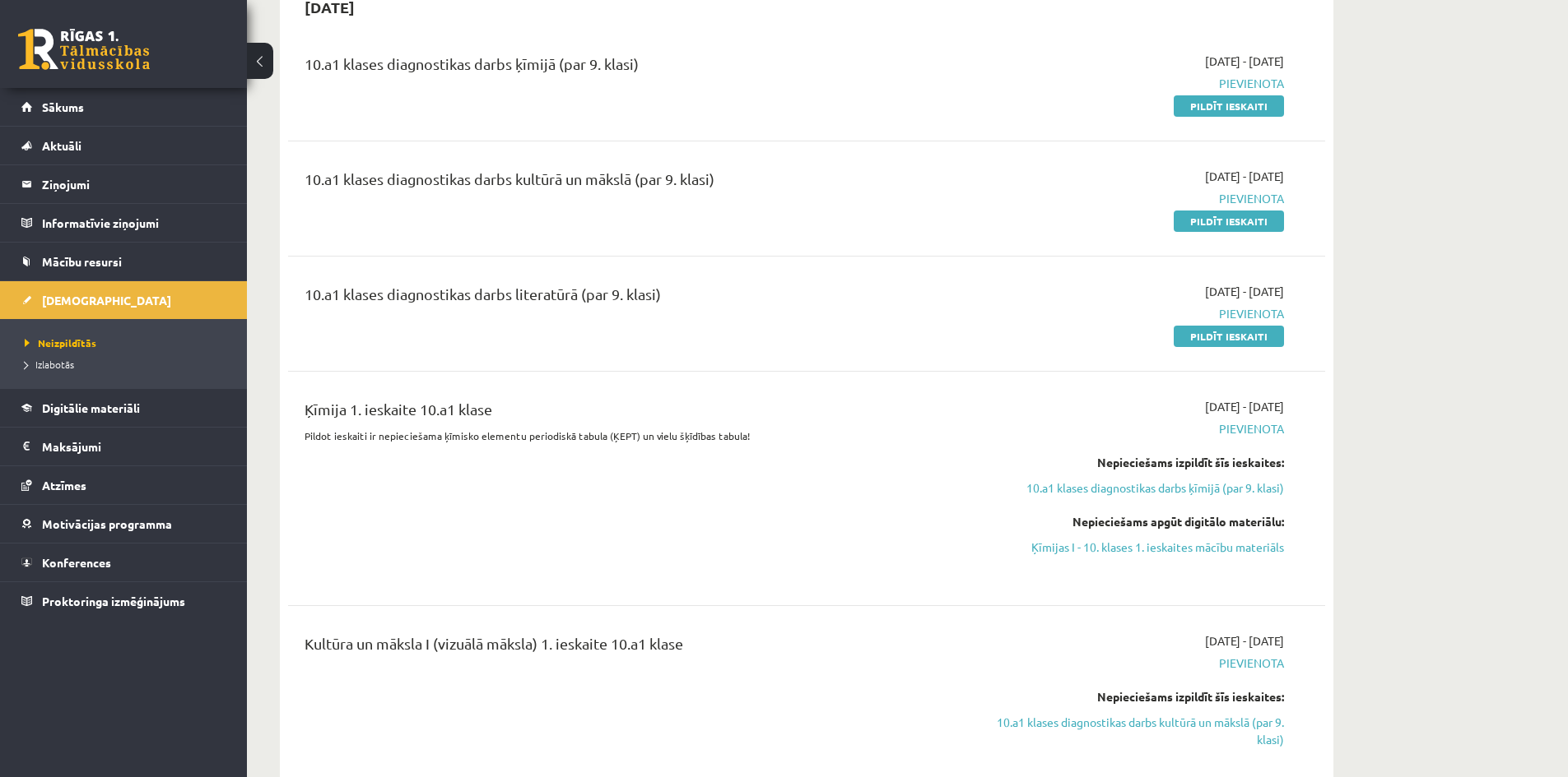
scroll to position [397, 0]
